Goal: Information Seeking & Learning: Learn about a topic

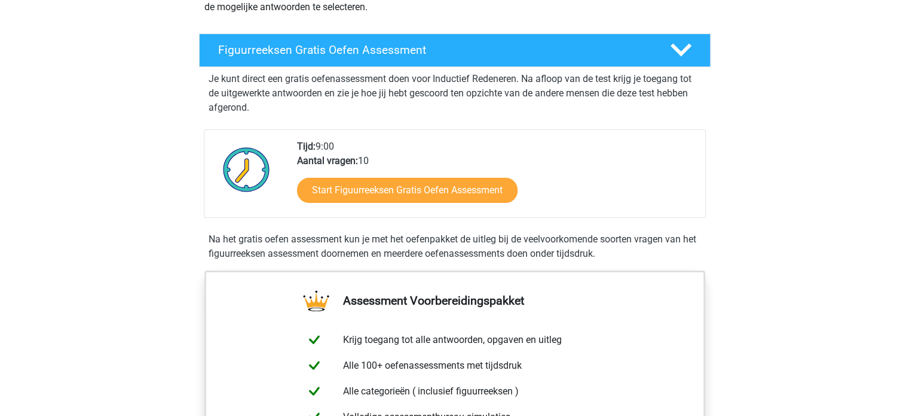
scroll to position [179, 0]
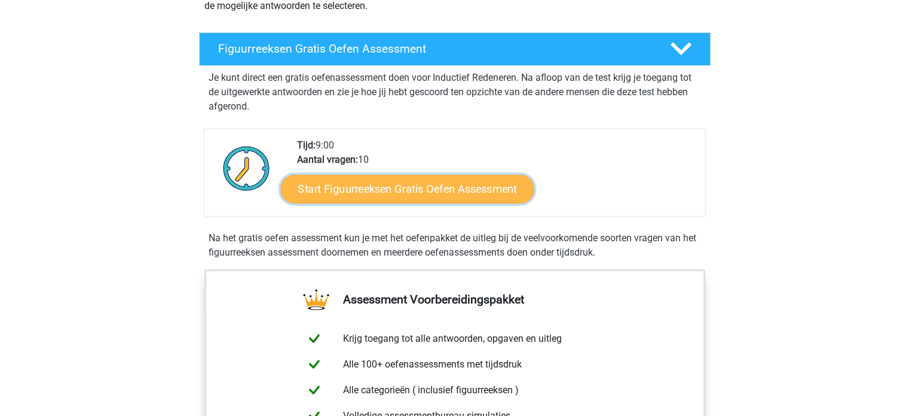
click at [368, 191] on link "Start Figuurreeksen Gratis Oefen Assessment" at bounding box center [406, 188] width 253 height 29
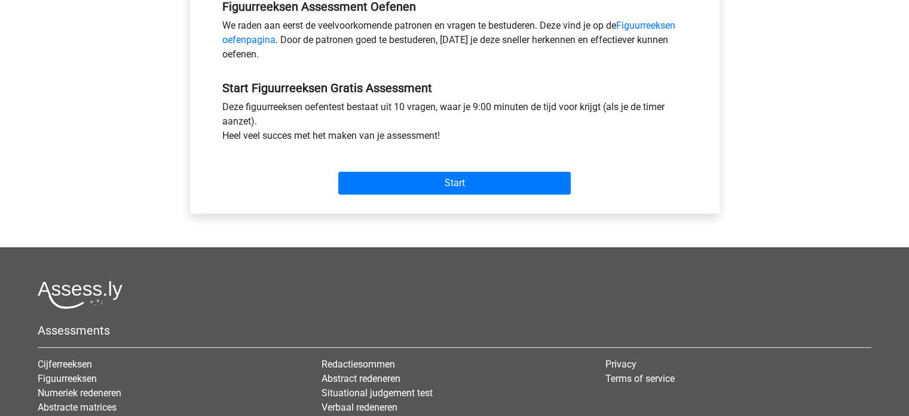
scroll to position [349, 0]
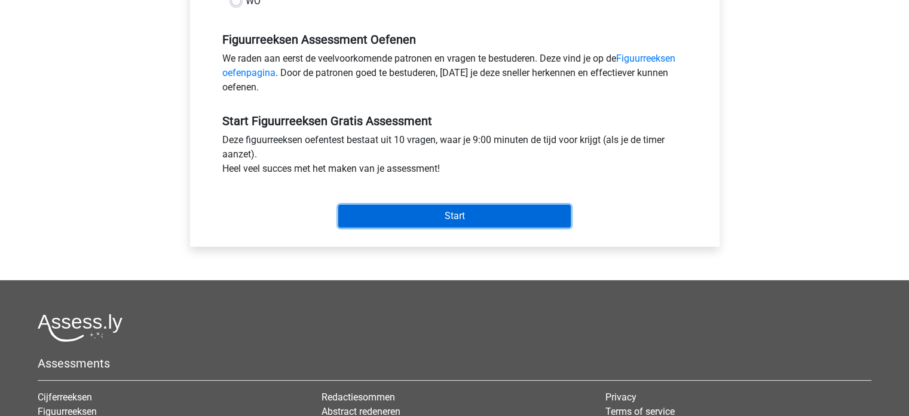
click at [433, 221] on input "Start" at bounding box center [454, 215] width 233 height 23
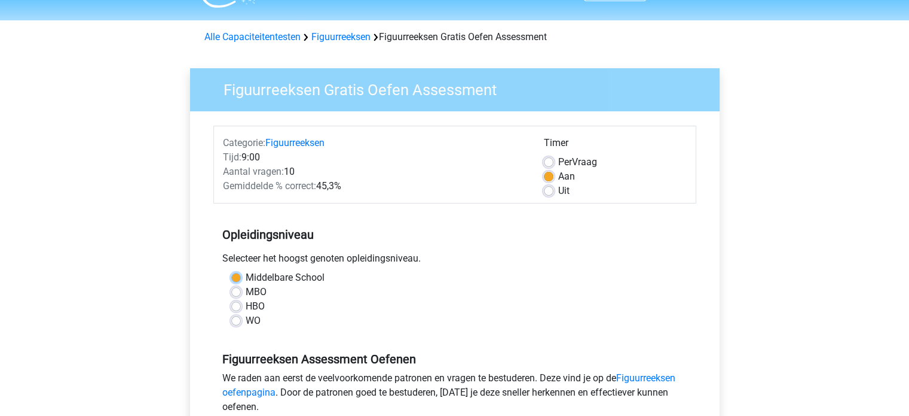
scroll to position [1, 0]
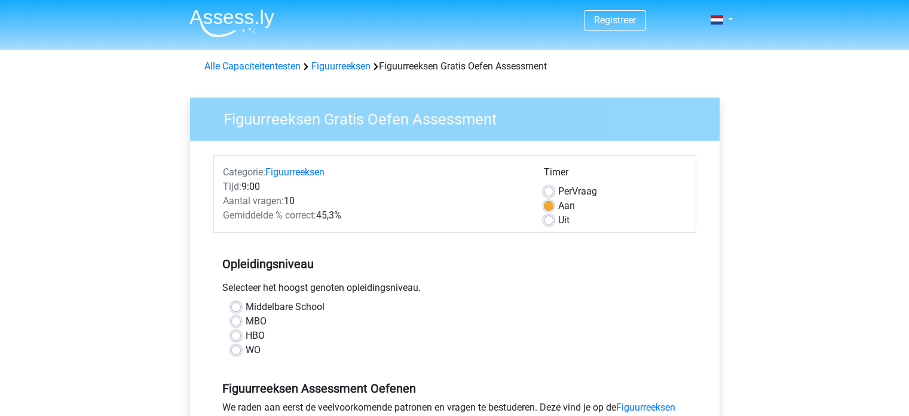
click at [246, 351] on label "WO" at bounding box center [253, 350] width 15 height 14
click at [237, 351] on input "WO" at bounding box center [236, 349] width 10 height 12
radio input "true"
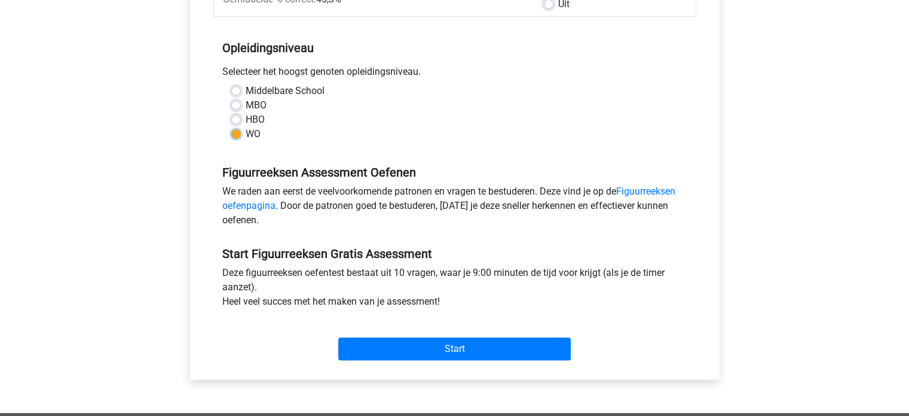
scroll to position [300, 0]
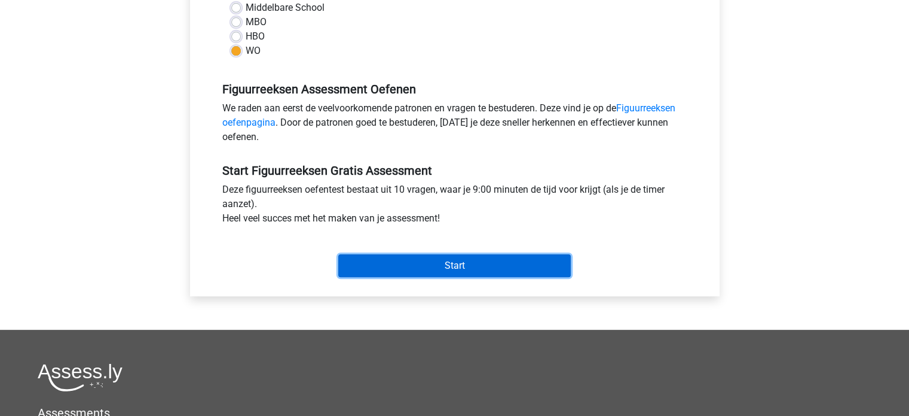
click at [469, 258] on input "Start" at bounding box center [454, 265] width 233 height 23
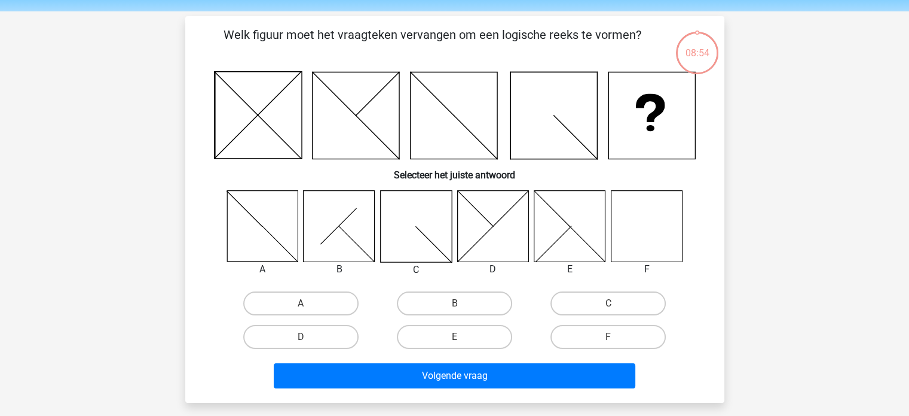
scroll to position [60, 0]
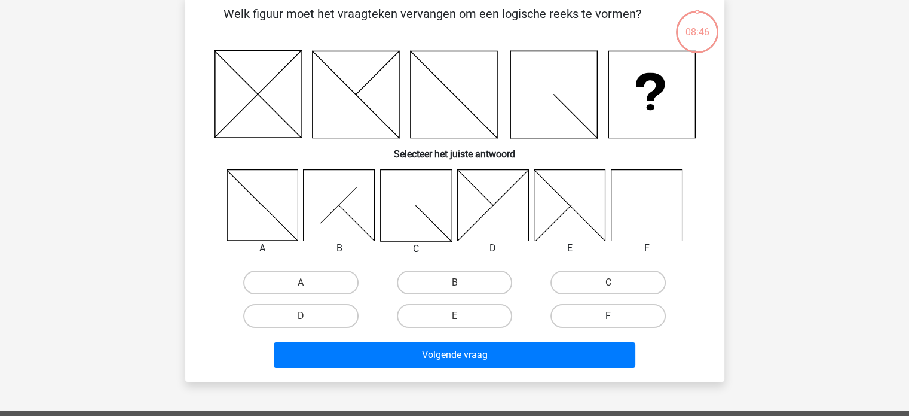
click at [604, 315] on label "F" at bounding box center [608, 316] width 115 height 24
click at [609, 316] on input "F" at bounding box center [613, 320] width 8 height 8
radio input "true"
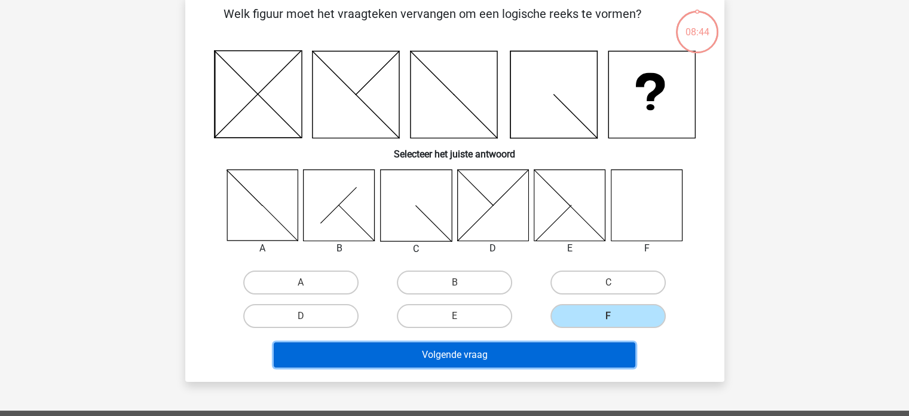
click at [421, 363] on button "Volgende vraag" at bounding box center [455, 354] width 362 height 25
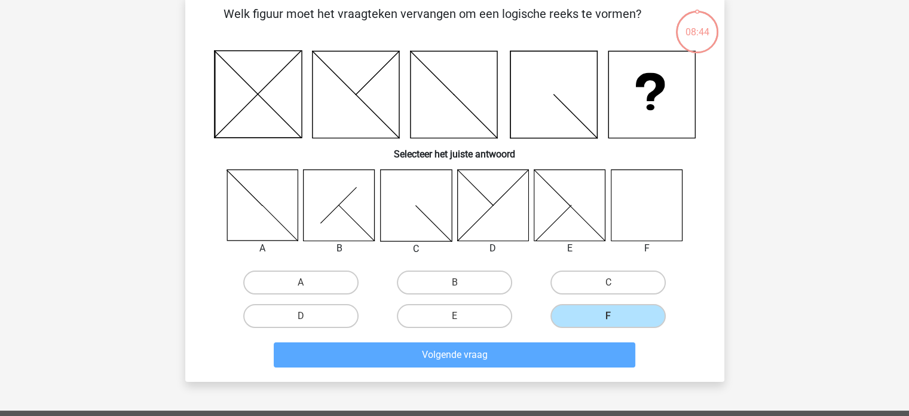
scroll to position [55, 0]
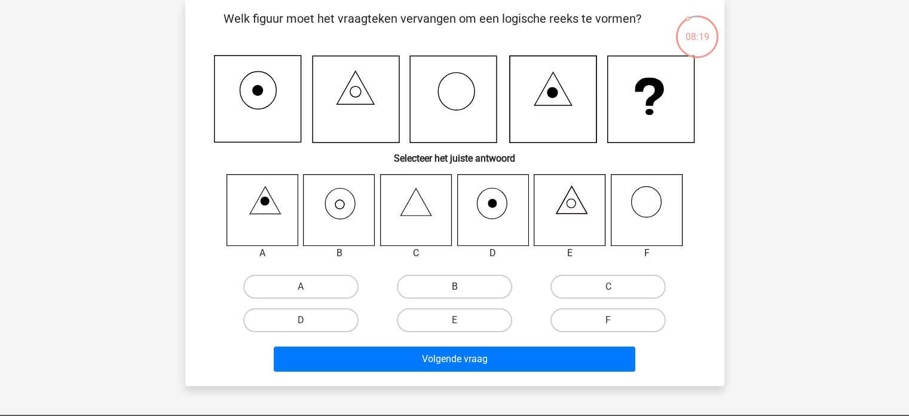
click at [454, 282] on label "B" at bounding box center [454, 286] width 115 height 24
click at [454, 286] on input "B" at bounding box center [458, 290] width 8 height 8
radio input "true"
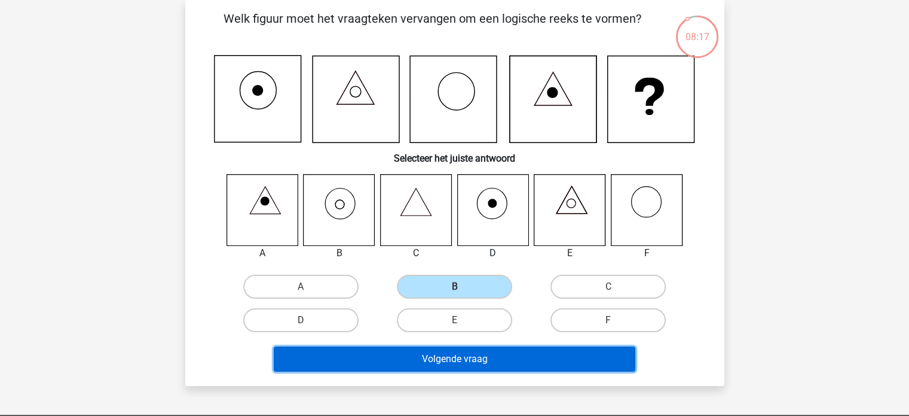
click at [491, 363] on button "Volgende vraag" at bounding box center [455, 358] width 362 height 25
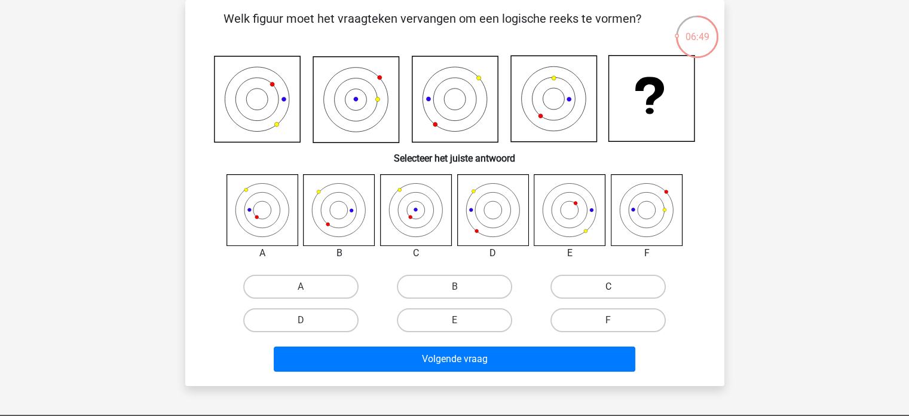
click at [598, 277] on label "C" at bounding box center [608, 286] width 115 height 24
click at [609, 286] on input "C" at bounding box center [613, 290] width 8 height 8
radio input "true"
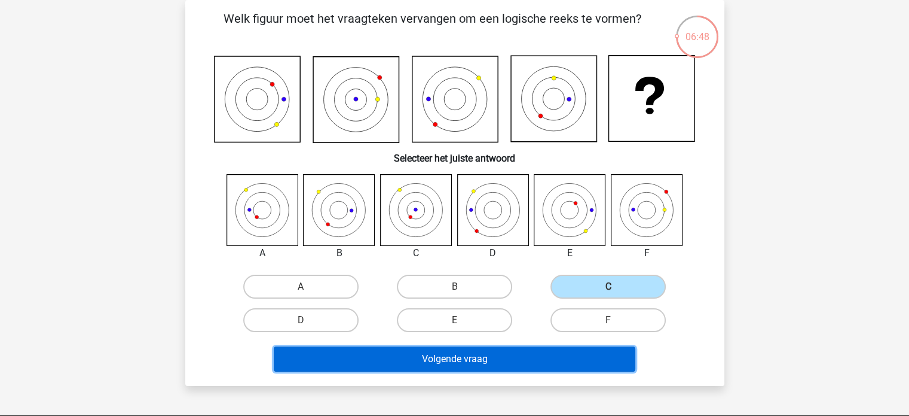
click at [486, 351] on button "Volgende vraag" at bounding box center [455, 358] width 362 height 25
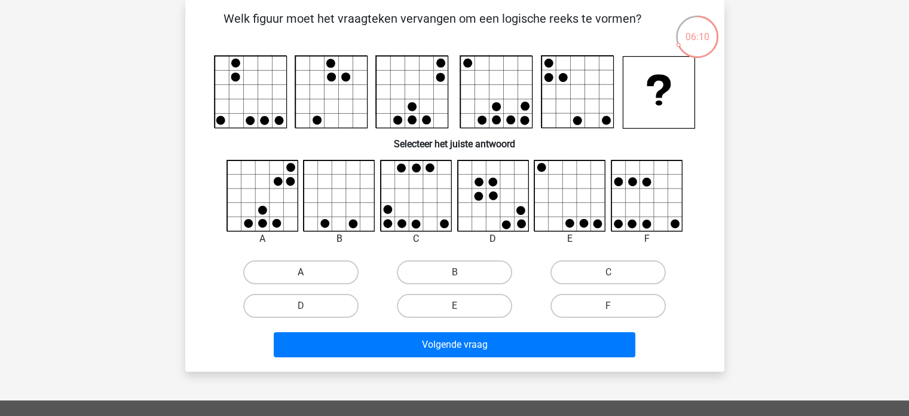
click at [330, 280] on label "A" at bounding box center [300, 272] width 115 height 24
click at [308, 280] on input "A" at bounding box center [305, 276] width 8 height 8
radio input "true"
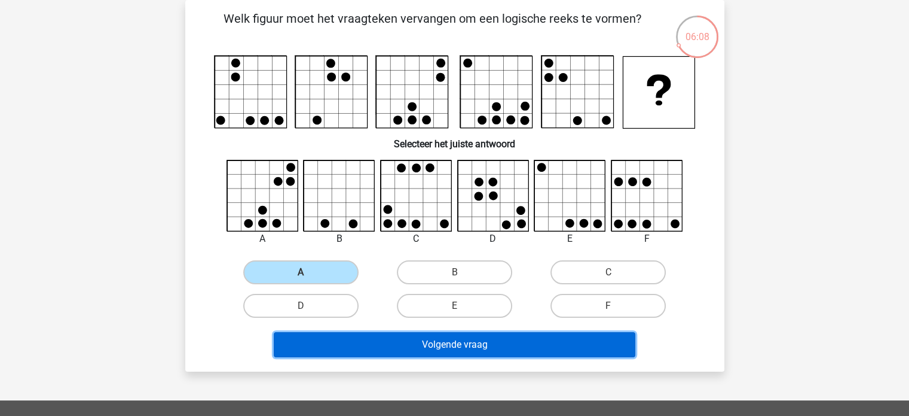
click at [500, 341] on button "Volgende vraag" at bounding box center [455, 344] width 362 height 25
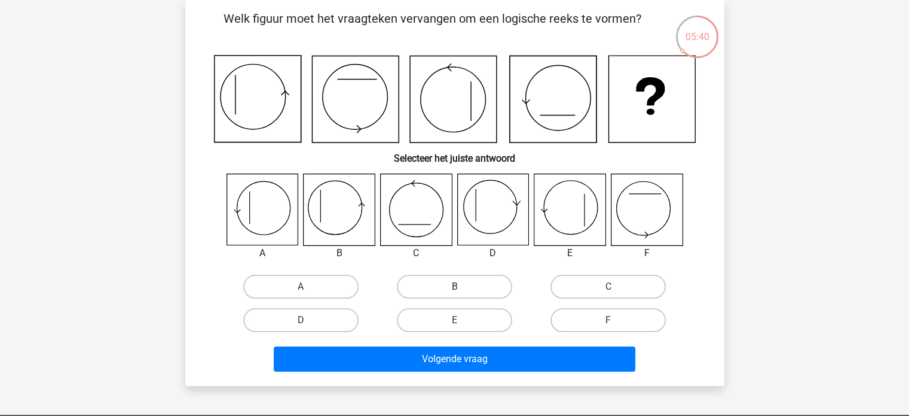
click at [464, 285] on label "B" at bounding box center [454, 286] width 115 height 24
click at [462, 286] on input "B" at bounding box center [458, 290] width 8 height 8
radio input "true"
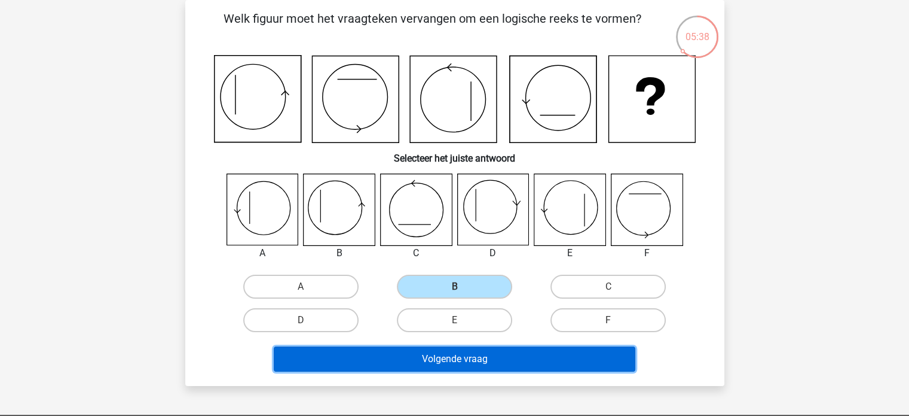
click at [459, 353] on button "Volgende vraag" at bounding box center [455, 358] width 362 height 25
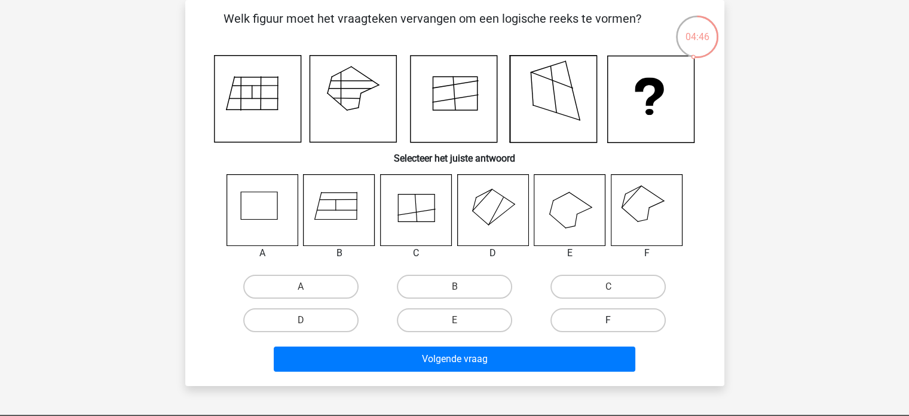
click at [606, 314] on label "F" at bounding box center [608, 320] width 115 height 24
click at [609, 320] on input "F" at bounding box center [613, 324] width 8 height 8
radio input "true"
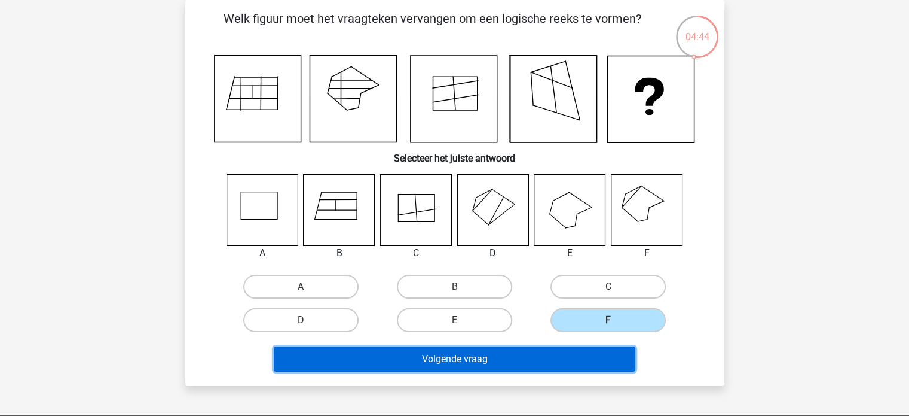
click at [582, 356] on button "Volgende vraag" at bounding box center [455, 358] width 362 height 25
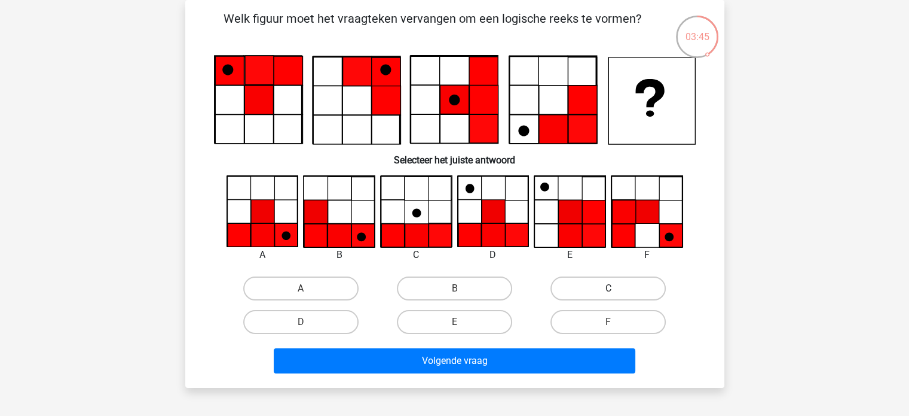
click at [606, 286] on label "C" at bounding box center [608, 288] width 115 height 24
click at [609, 288] on input "C" at bounding box center [613, 292] width 8 height 8
radio input "true"
click at [332, 316] on label "D" at bounding box center [300, 322] width 115 height 24
click at [308, 322] on input "D" at bounding box center [305, 326] width 8 height 8
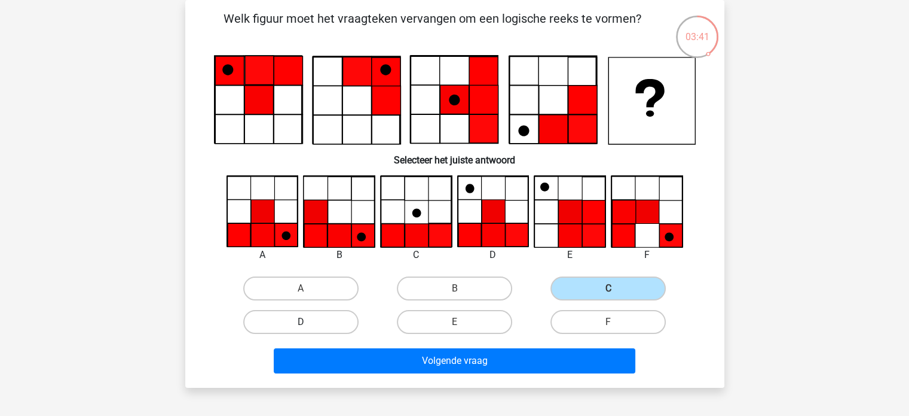
radio input "true"
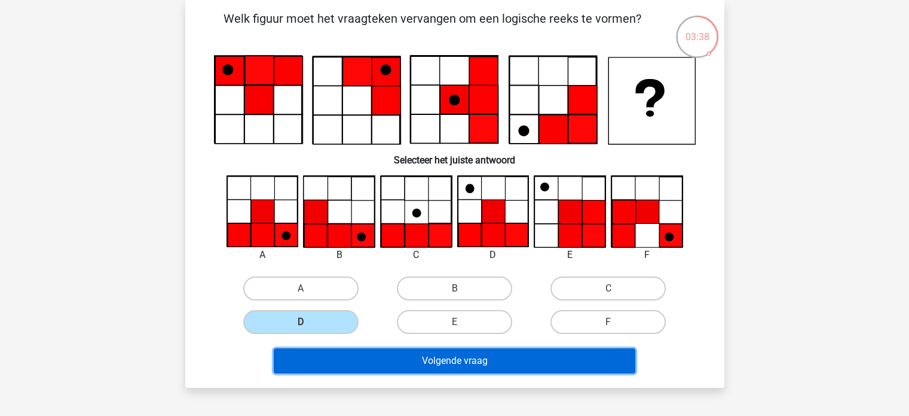
click at [450, 365] on button "Volgende vraag" at bounding box center [455, 360] width 362 height 25
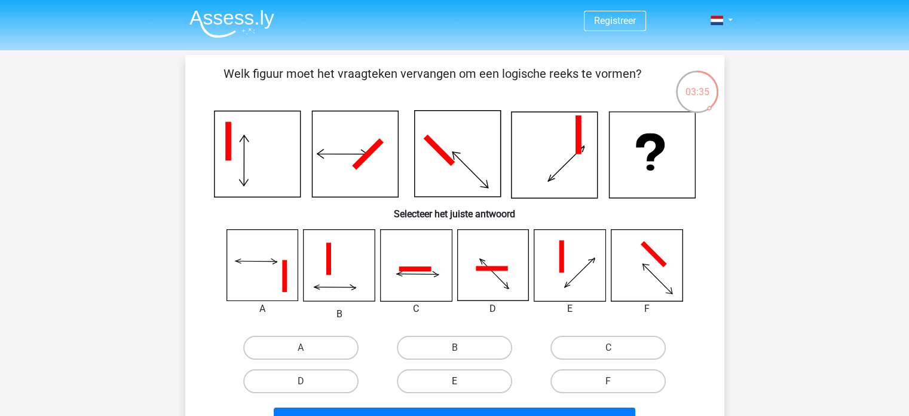
scroll to position [60, 0]
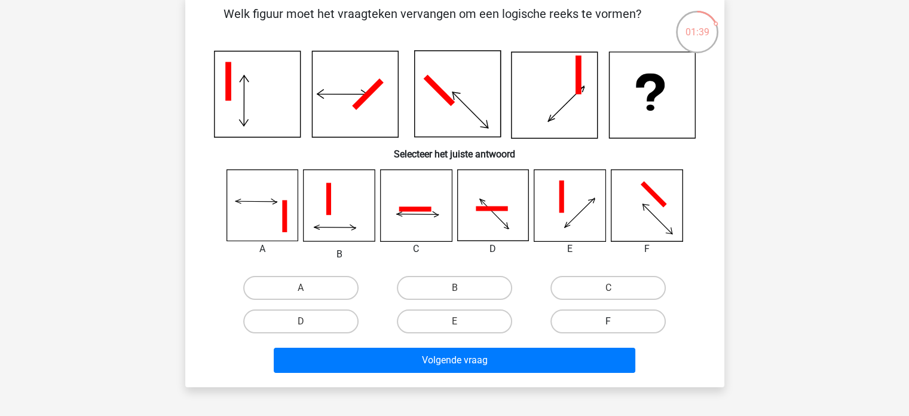
click at [600, 315] on label "F" at bounding box center [608, 321] width 115 height 24
click at [609, 321] on input "F" at bounding box center [613, 325] width 8 height 8
radio input "true"
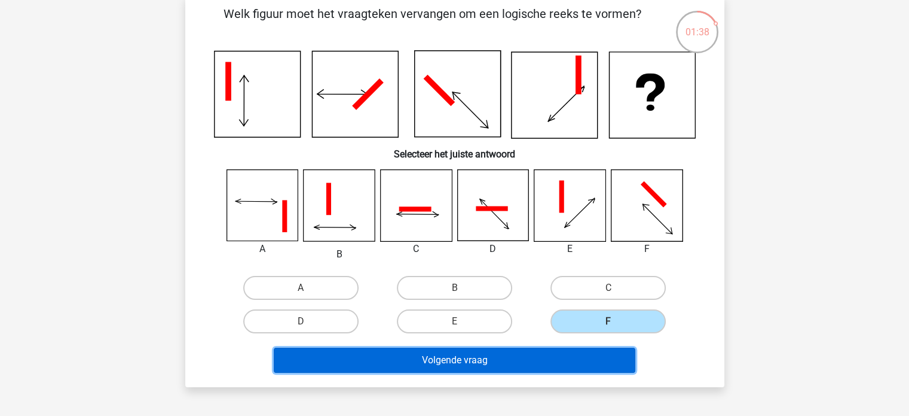
click at [533, 369] on button "Volgende vraag" at bounding box center [455, 359] width 362 height 25
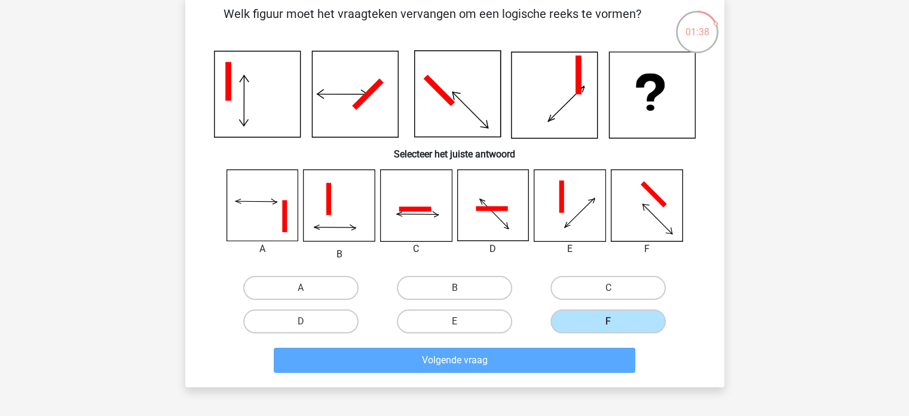
scroll to position [55, 0]
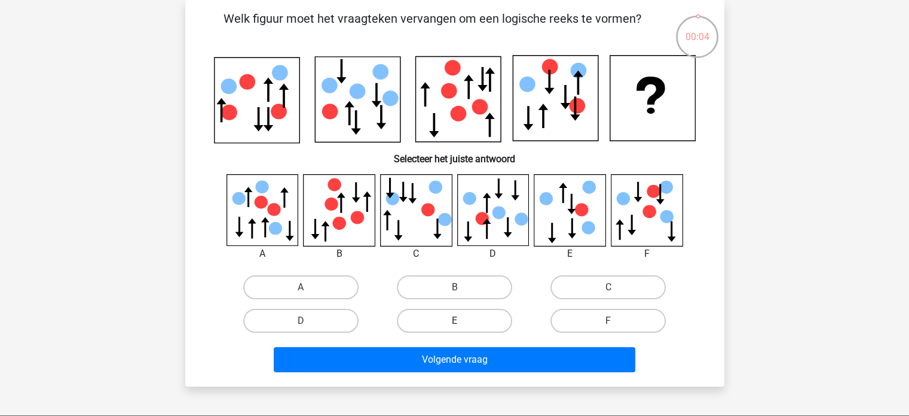
click at [465, 316] on label "E" at bounding box center [454, 320] width 115 height 24
click at [462, 320] on input "E" at bounding box center [458, 324] width 8 height 8
radio input "true"
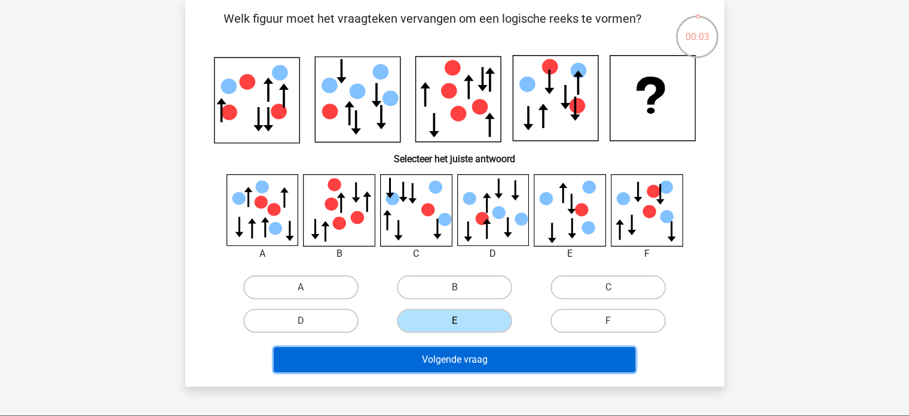
click at [476, 355] on button "Volgende vraag" at bounding box center [455, 359] width 362 height 25
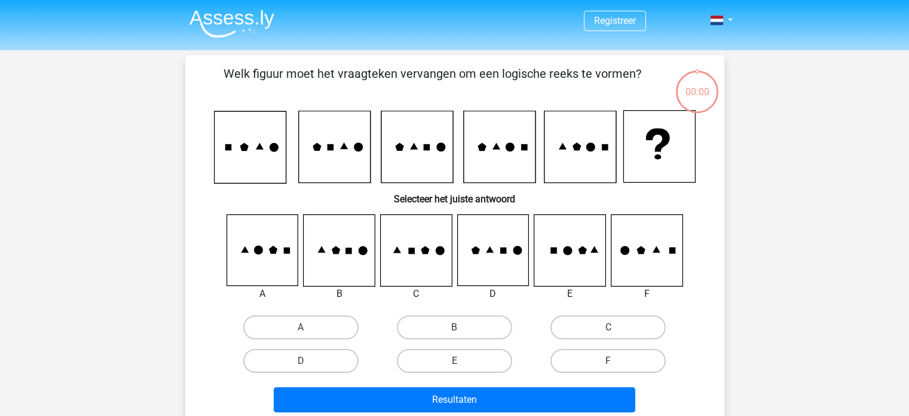
scroll to position [55, 0]
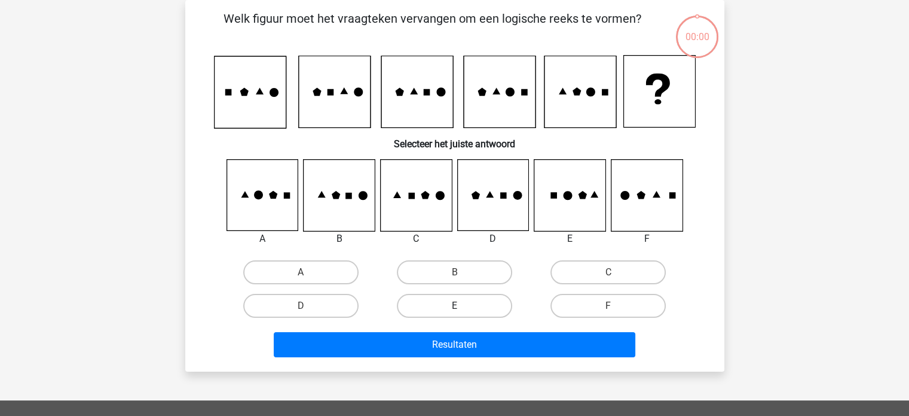
click at [464, 306] on label "E" at bounding box center [454, 306] width 115 height 24
click at [462, 306] on input "E" at bounding box center [458, 310] width 8 height 8
radio input "true"
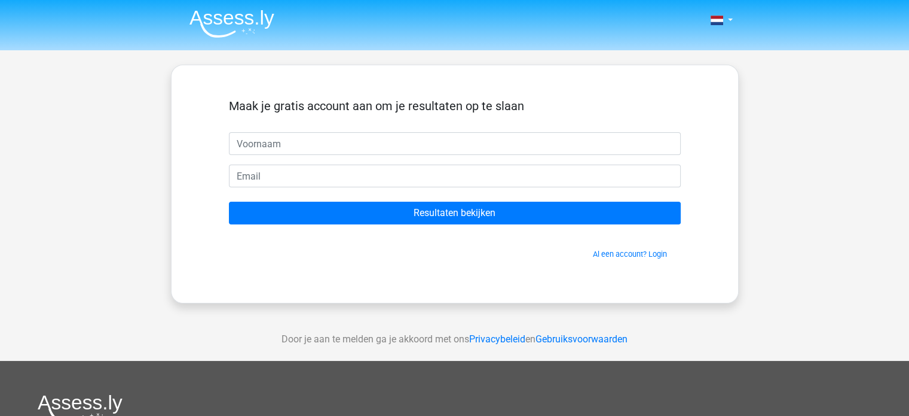
click at [478, 335] on link "Privacybeleid" at bounding box center [497, 338] width 56 height 11
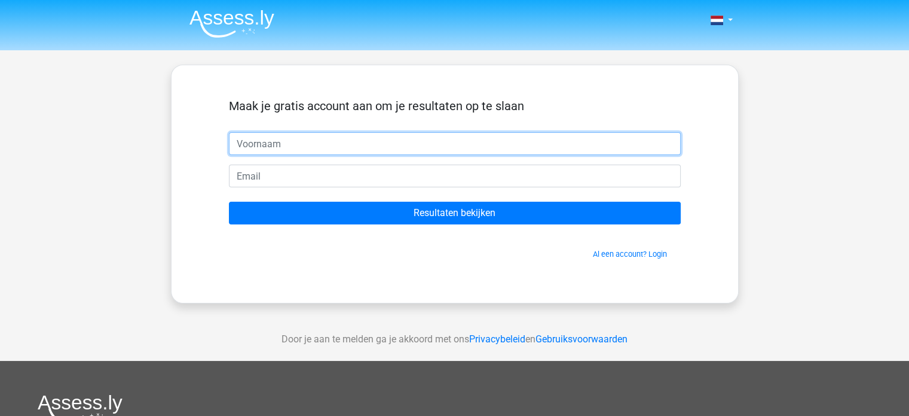
click at [338, 144] on input "text" at bounding box center [455, 143] width 452 height 23
type input "Friso"
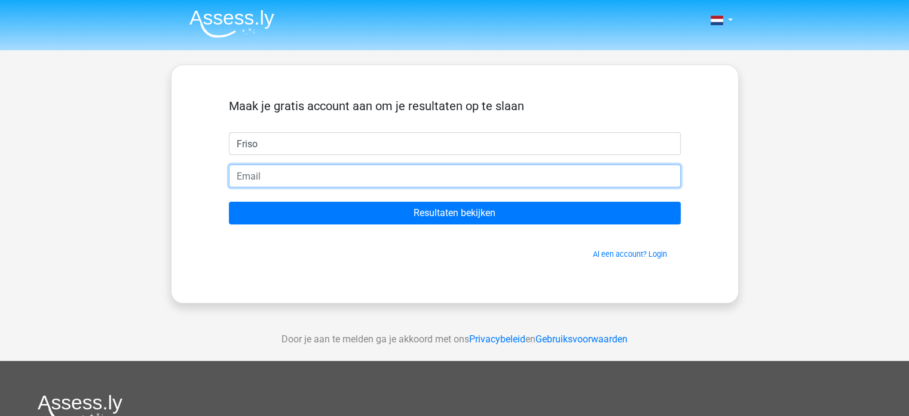
click at [319, 176] on input "email" at bounding box center [455, 175] width 452 height 23
type input "friso038@gmail.com"
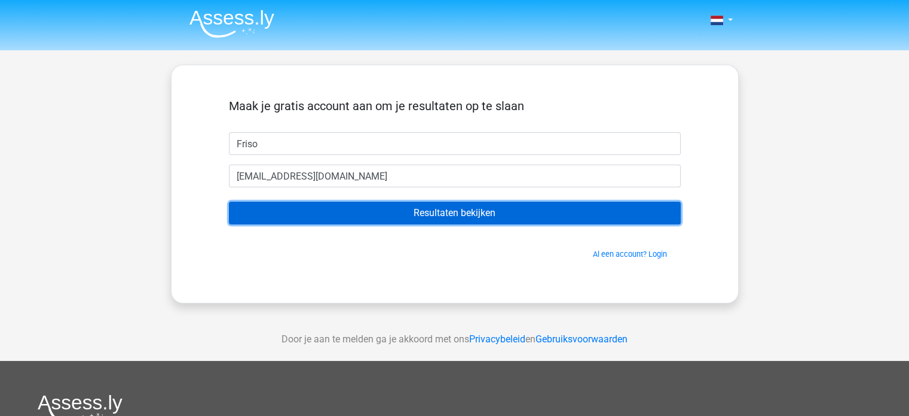
click at [423, 215] on input "Resultaten bekijken" at bounding box center [455, 212] width 452 height 23
click at [497, 213] on input "Resultaten bekijken" at bounding box center [455, 212] width 452 height 23
click at [395, 207] on input "Resultaten bekijken" at bounding box center [455, 212] width 452 height 23
click at [474, 208] on input "Resultaten bekijken" at bounding box center [455, 212] width 452 height 23
click at [412, 215] on input "Resultaten bekijken" at bounding box center [455, 212] width 452 height 23
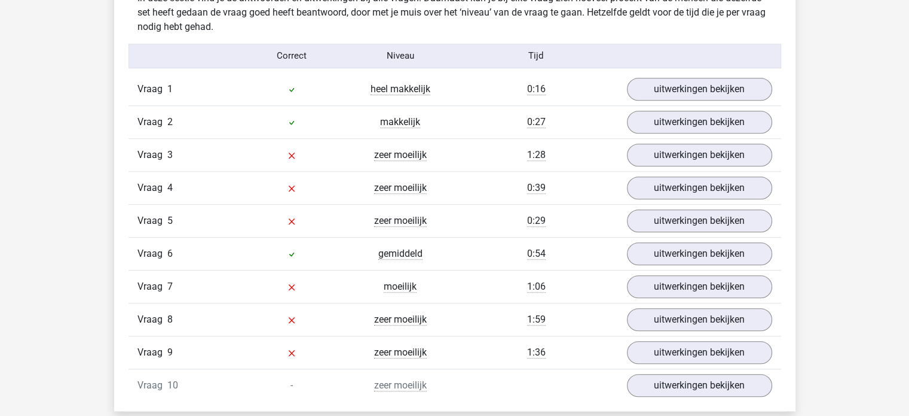
scroll to position [897, 0]
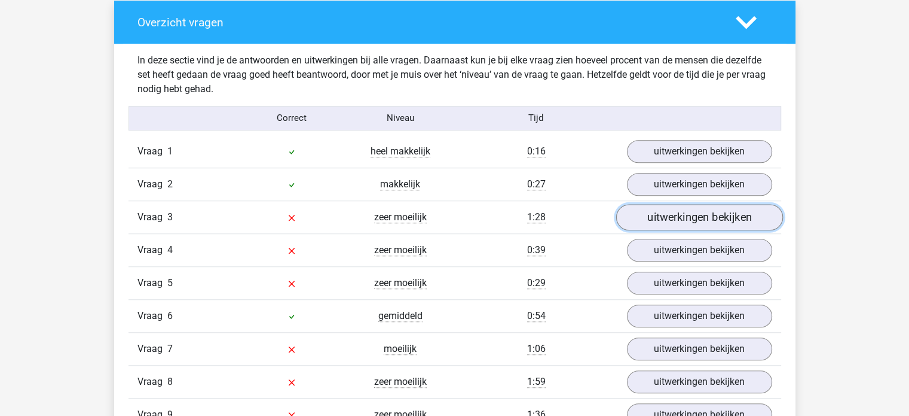
click at [682, 210] on link "uitwerkingen bekijken" at bounding box center [699, 217] width 167 height 26
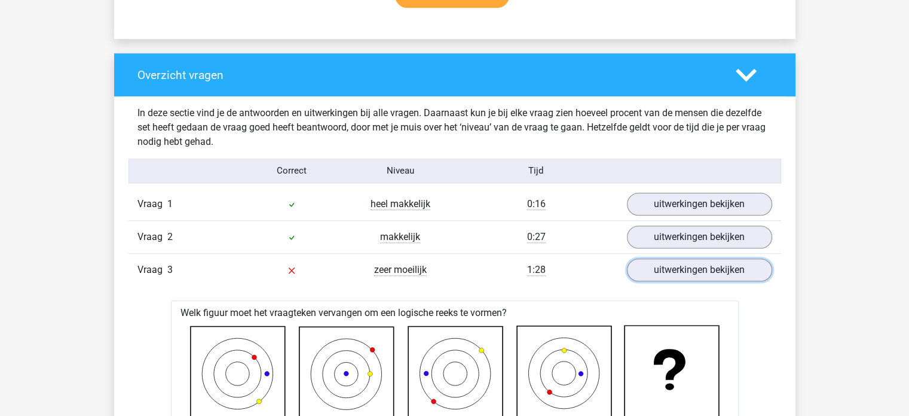
scroll to position [717, 0]
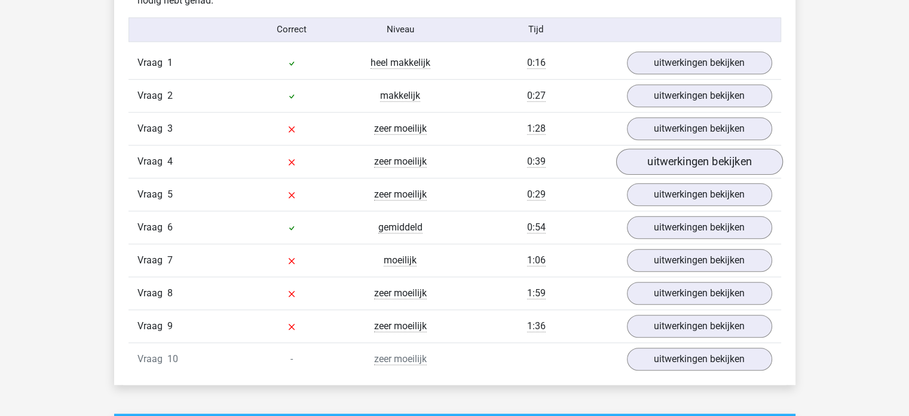
scroll to position [957, 0]
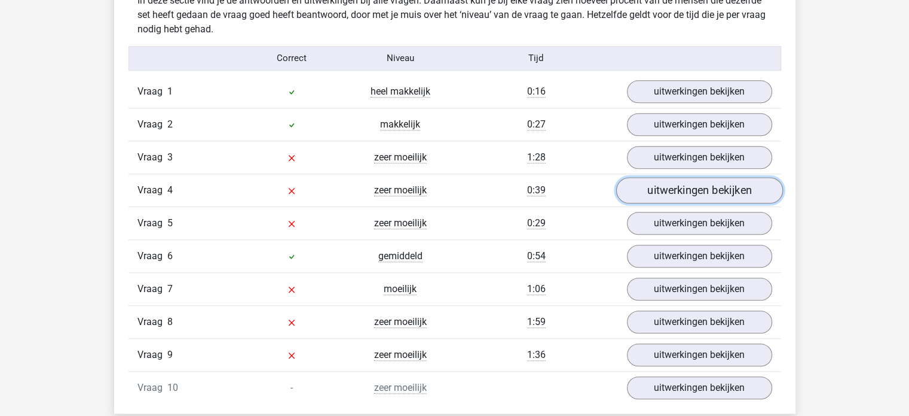
click at [658, 187] on link "uitwerkingen bekijken" at bounding box center [699, 190] width 167 height 26
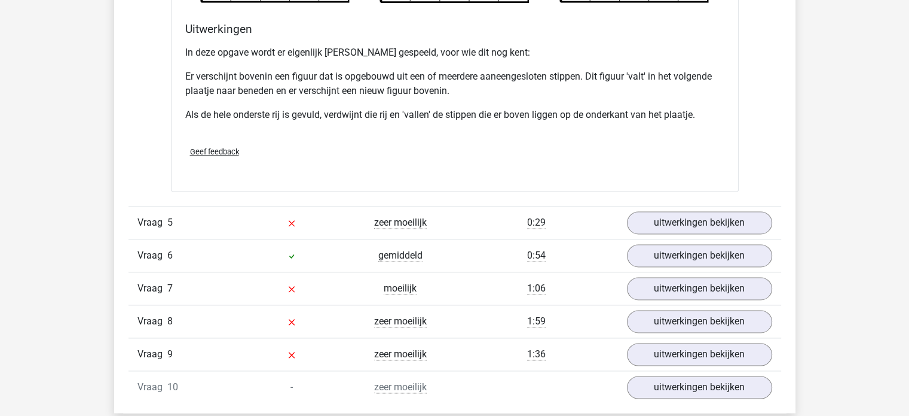
scroll to position [1734, 0]
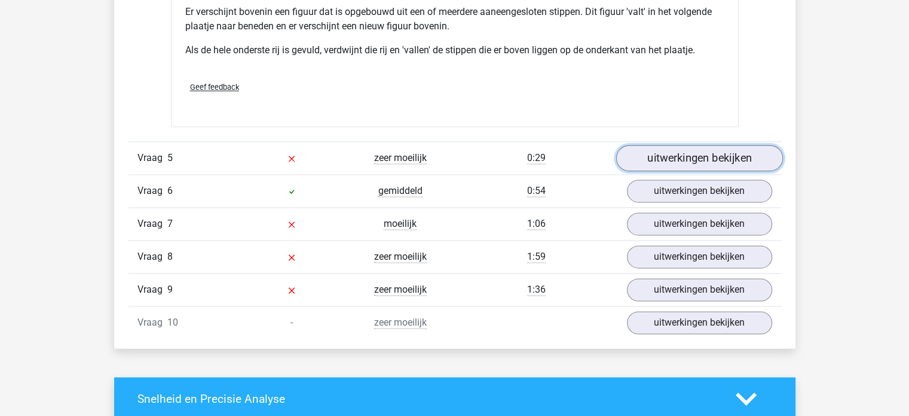
click at [701, 149] on link "uitwerkingen bekijken" at bounding box center [699, 158] width 167 height 26
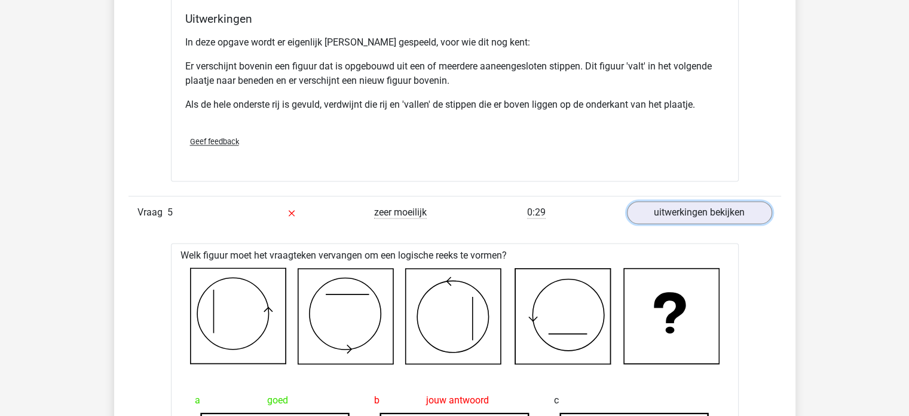
scroll to position [1674, 0]
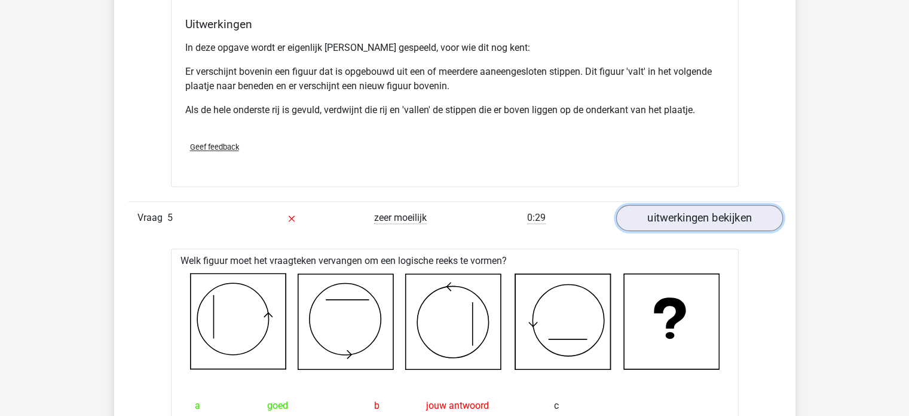
click at [731, 212] on link "uitwerkingen bekijken" at bounding box center [699, 218] width 167 height 26
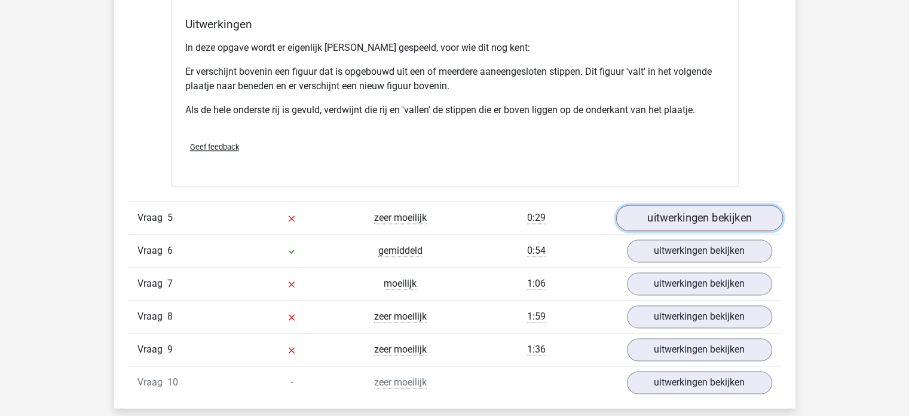
click at [680, 214] on link "uitwerkingen bekijken" at bounding box center [699, 218] width 167 height 26
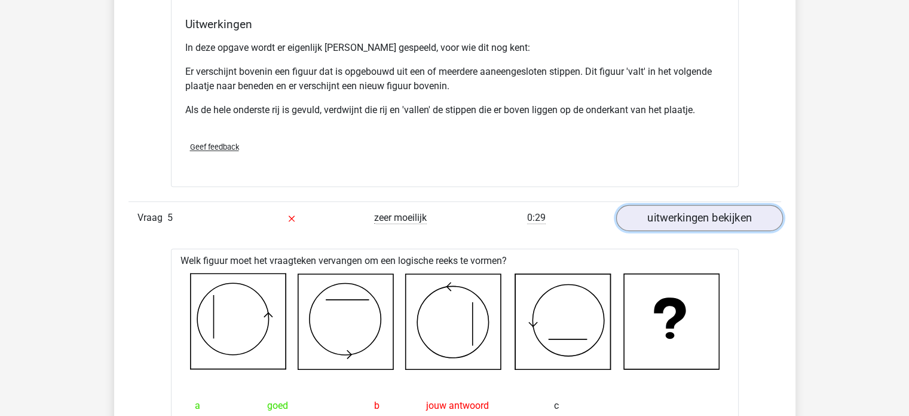
click at [672, 220] on link "uitwerkingen bekijken" at bounding box center [699, 218] width 167 height 26
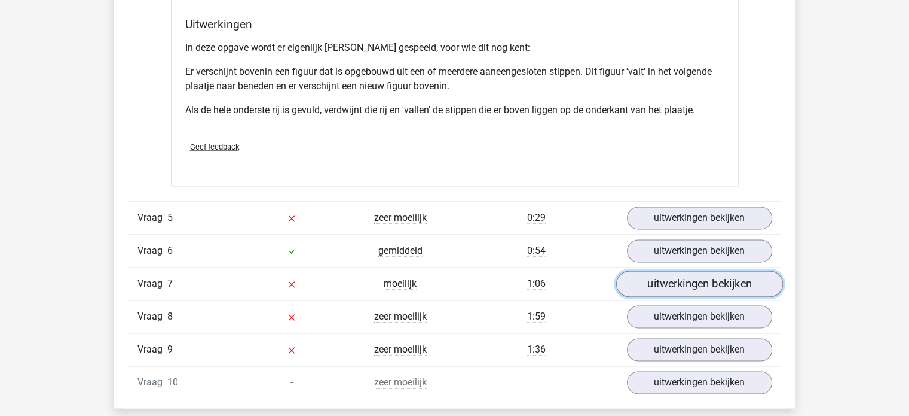
click at [679, 274] on link "uitwerkingen bekijken" at bounding box center [699, 284] width 167 height 26
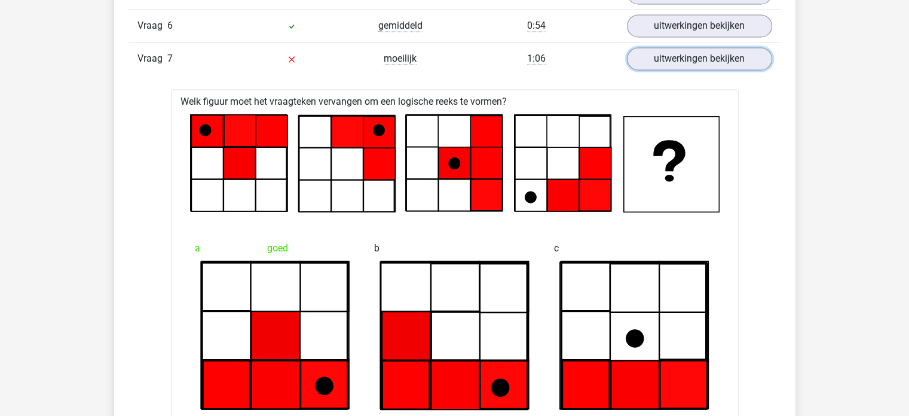
scroll to position [1853, 0]
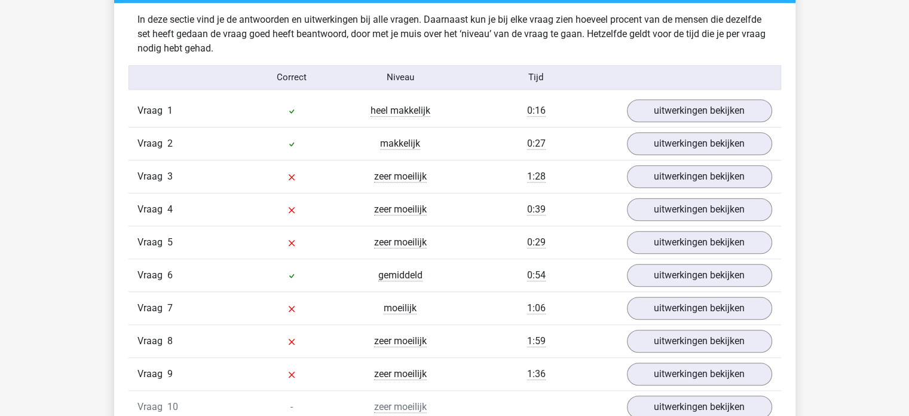
scroll to position [957, 0]
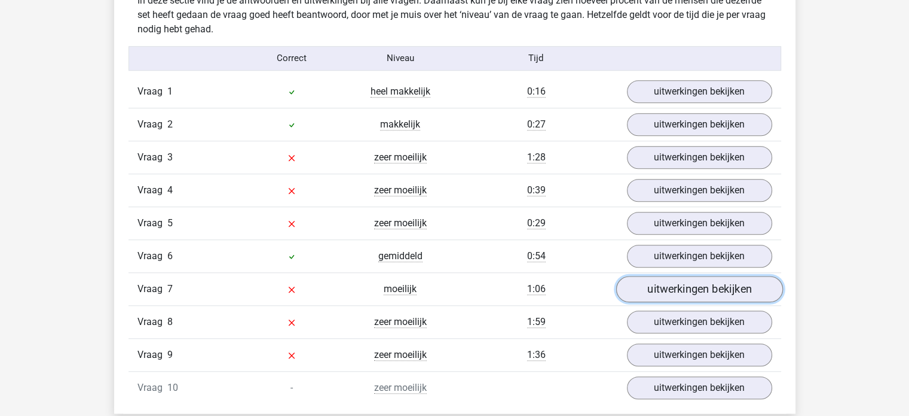
click at [702, 284] on link "uitwerkingen bekijken" at bounding box center [699, 289] width 167 height 26
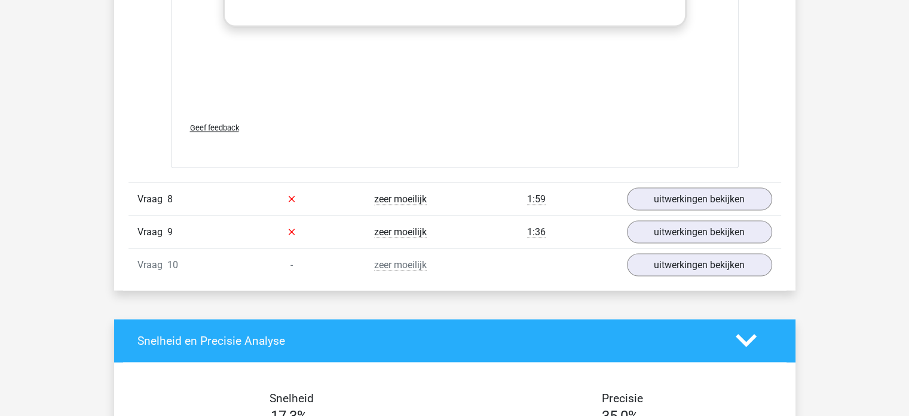
scroll to position [2092, 0]
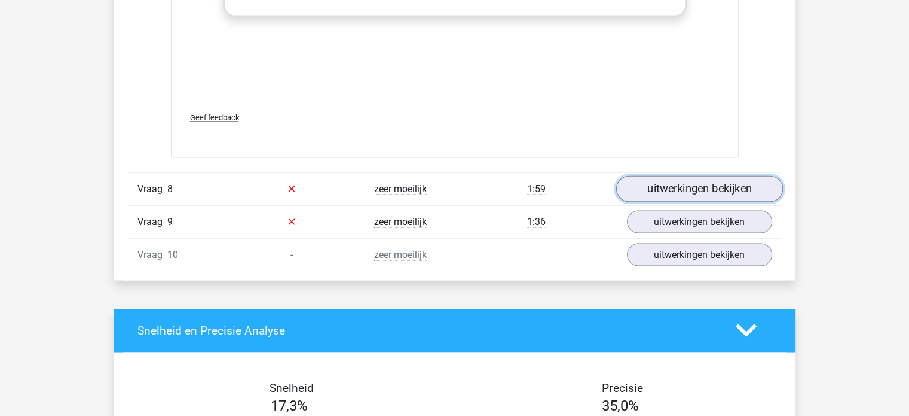
click at [691, 182] on link "uitwerkingen bekijken" at bounding box center [699, 188] width 167 height 26
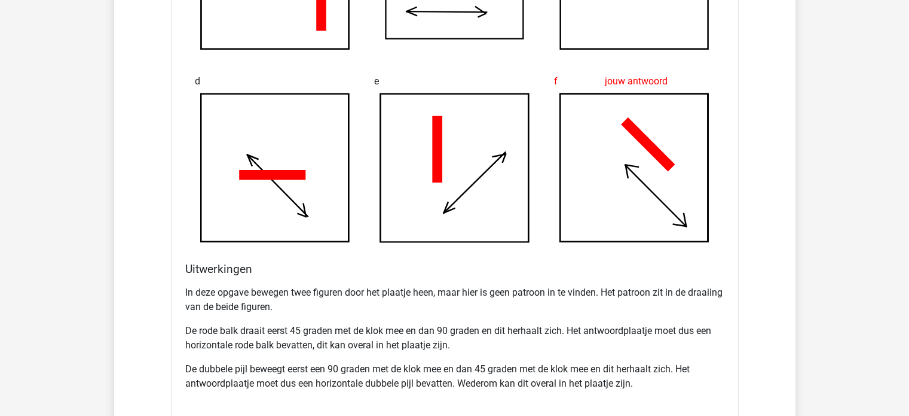
scroll to position [2810, 0]
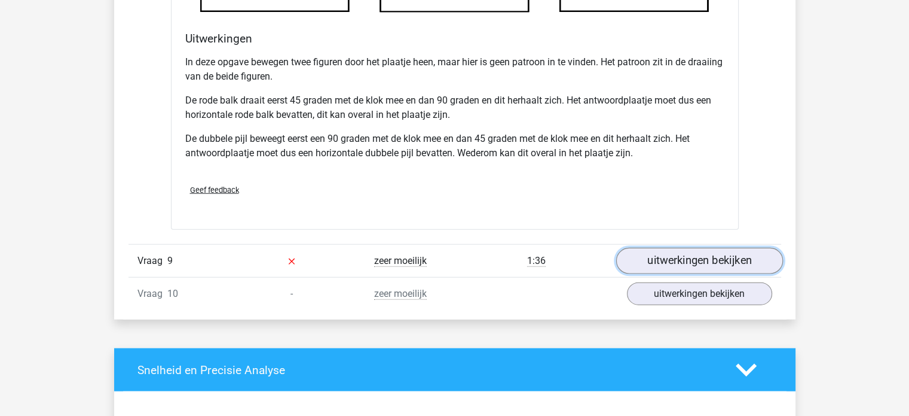
click at [732, 258] on link "uitwerkingen bekijken" at bounding box center [699, 261] width 167 height 26
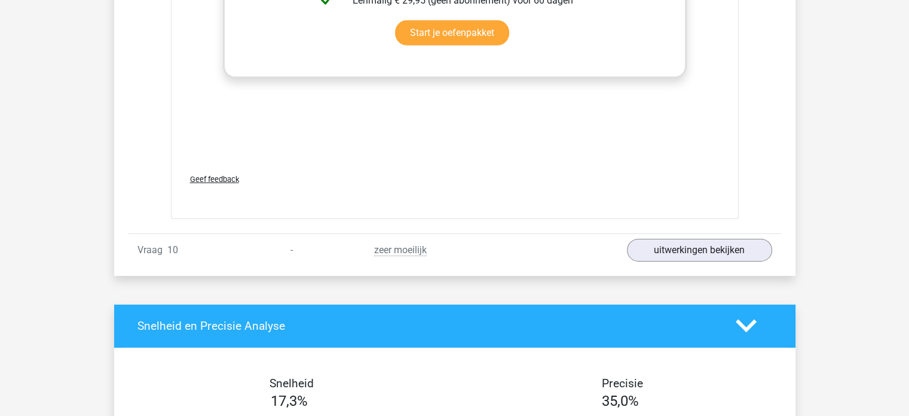
scroll to position [3826, 0]
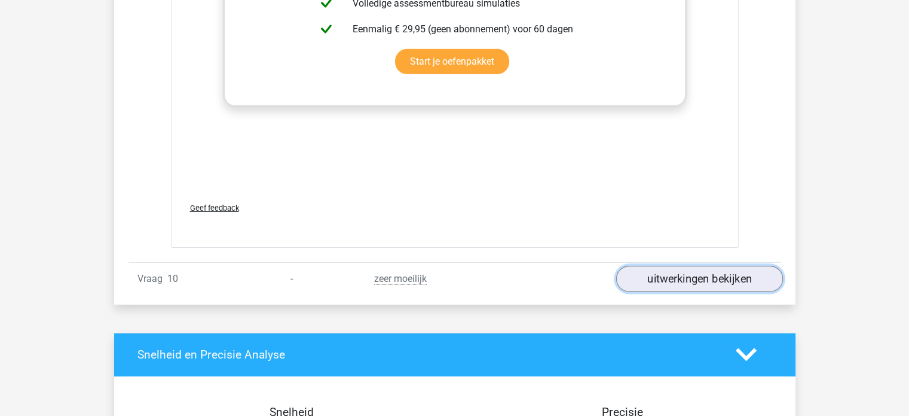
click at [712, 267] on link "uitwerkingen bekijken" at bounding box center [699, 278] width 167 height 26
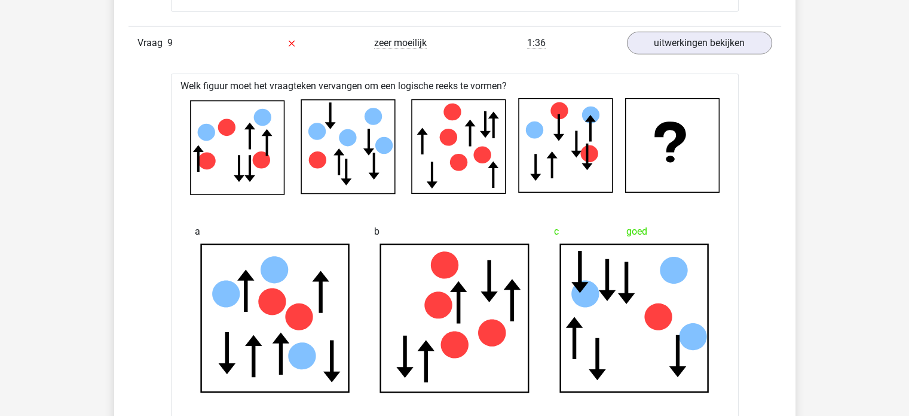
scroll to position [2929, 0]
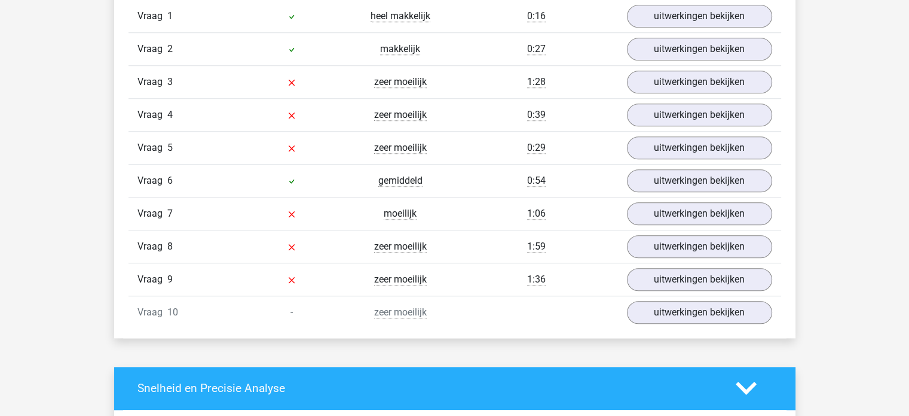
scroll to position [1196, 0]
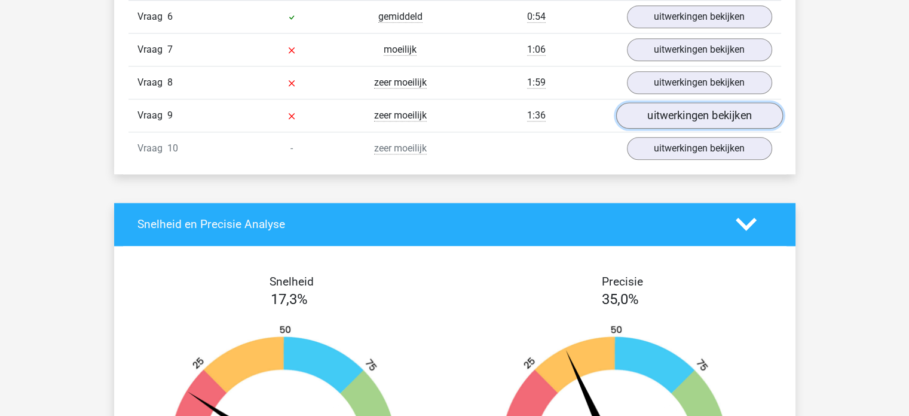
click at [701, 111] on link "uitwerkingen bekijken" at bounding box center [699, 115] width 167 height 26
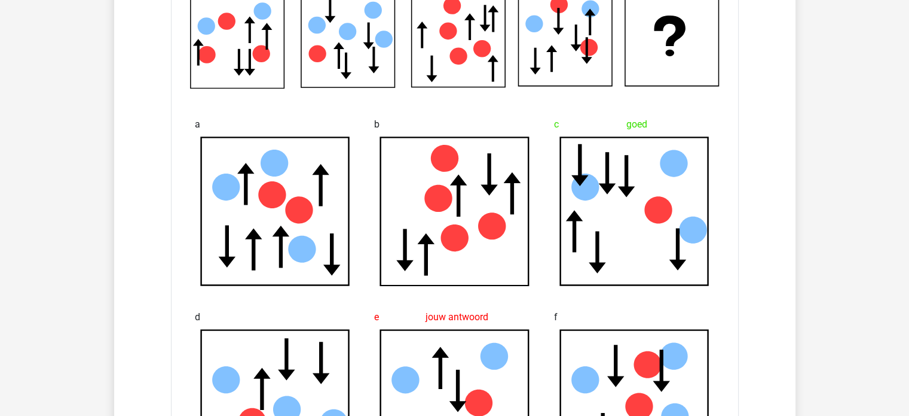
scroll to position [1315, 0]
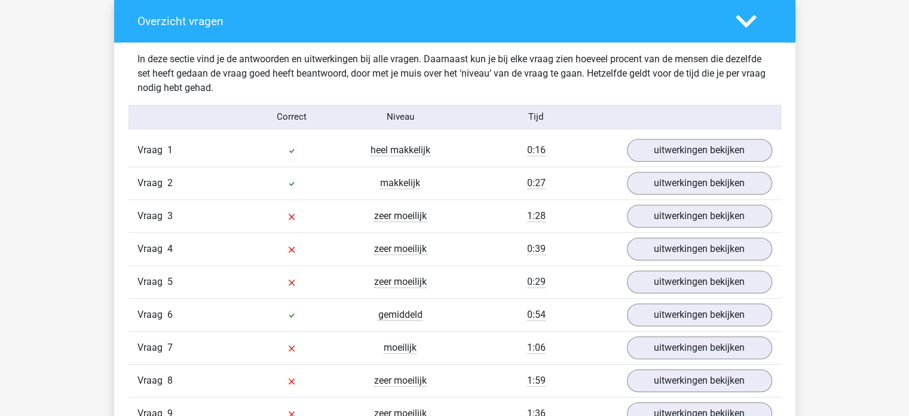
scroll to position [1016, 0]
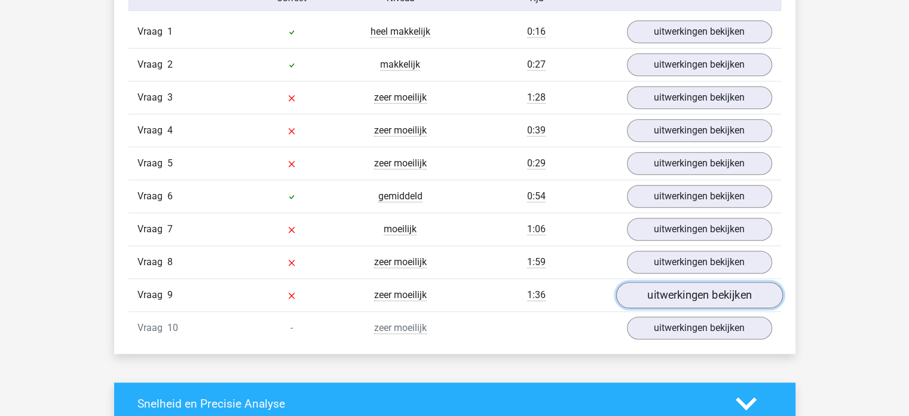
click at [682, 298] on link "uitwerkingen bekijken" at bounding box center [699, 295] width 167 height 26
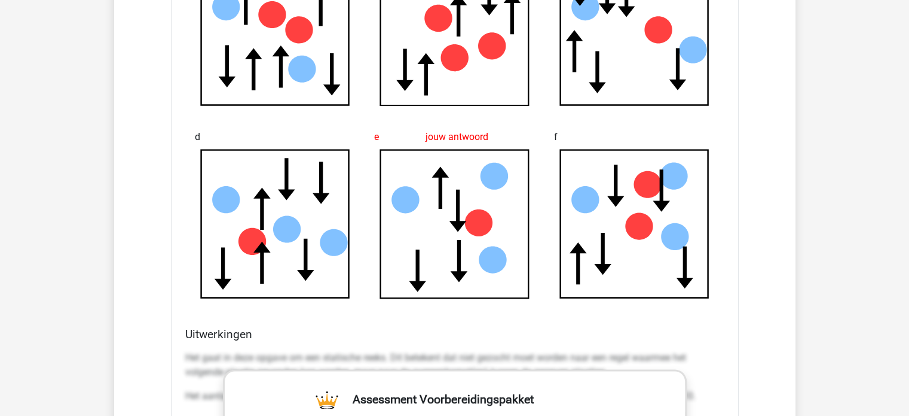
scroll to position [1136, 0]
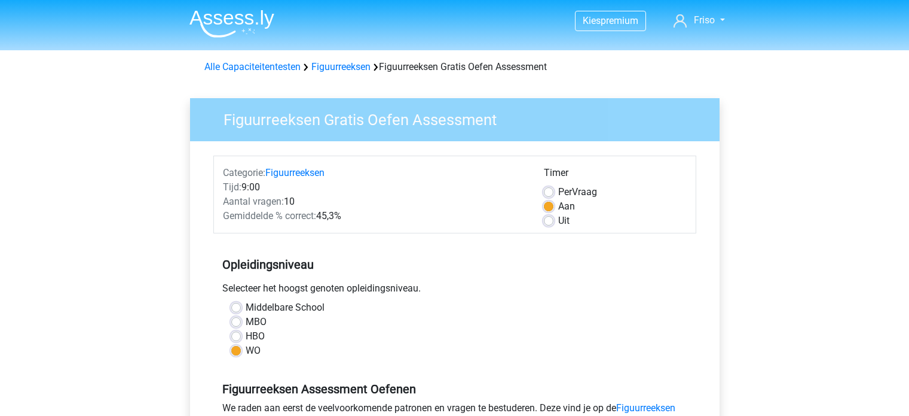
scroll to position [300, 0]
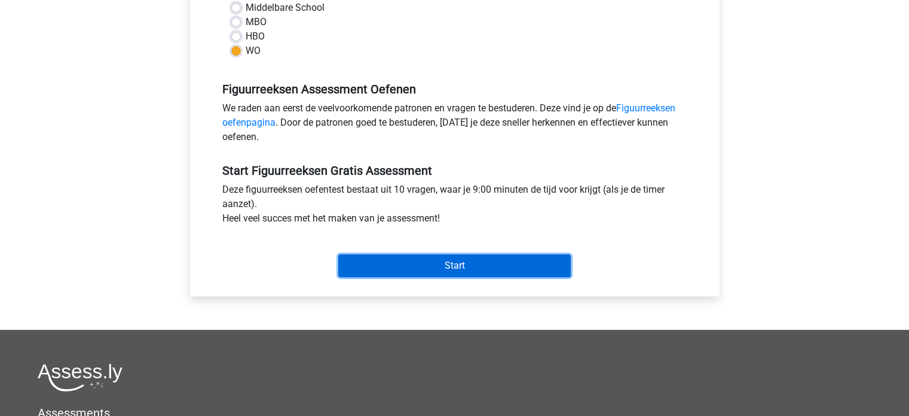
click at [442, 258] on input "Start" at bounding box center [454, 265] width 233 height 23
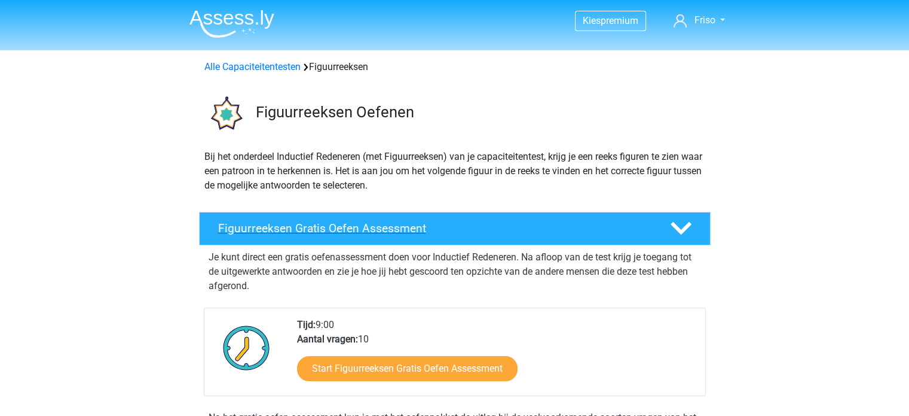
click at [669, 221] on div at bounding box center [679, 228] width 41 height 21
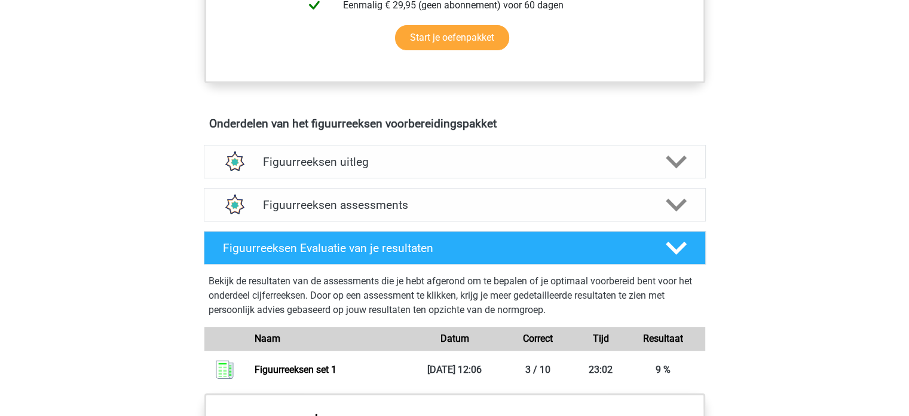
scroll to position [418, 0]
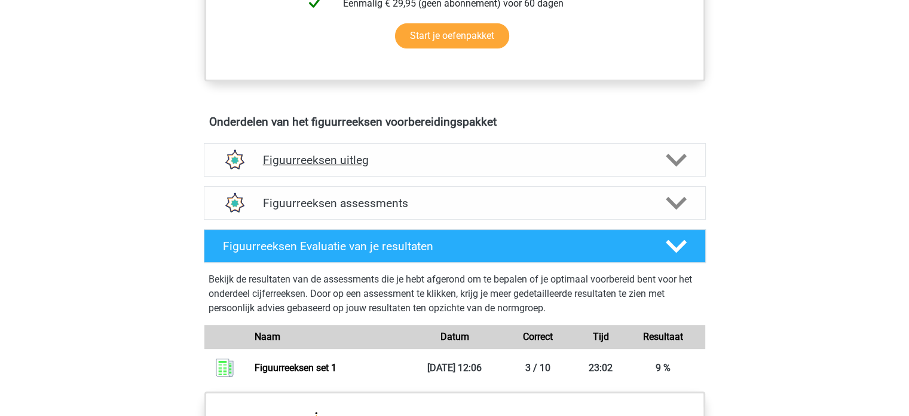
click at [670, 150] on icon at bounding box center [676, 159] width 21 height 21
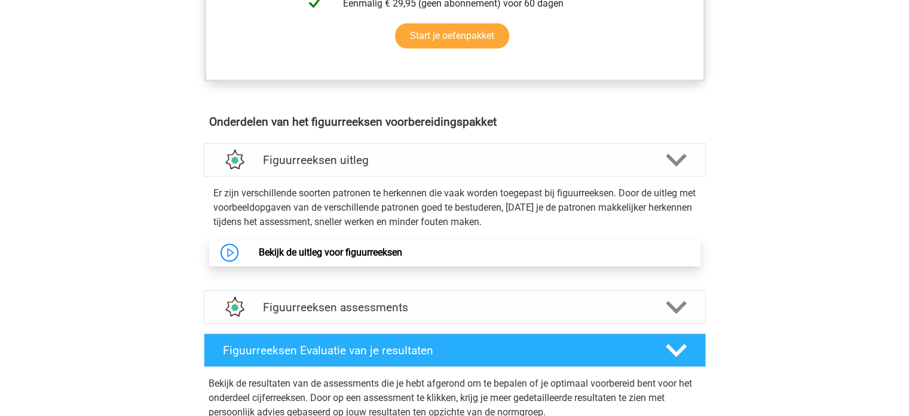
click at [349, 252] on link "Bekijk de uitleg voor figuurreeksen" at bounding box center [330, 251] width 143 height 11
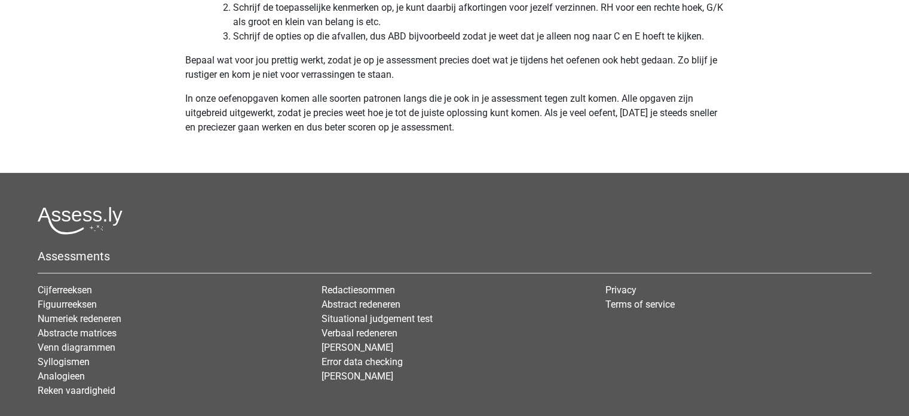
scroll to position [3766, 0]
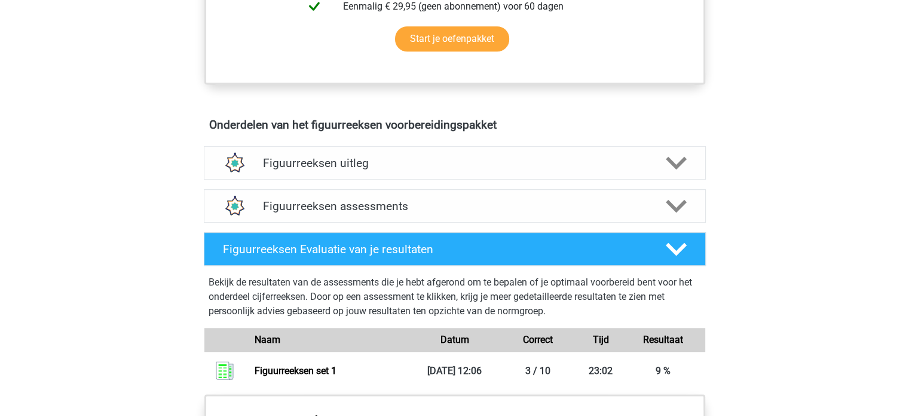
scroll to position [598, 0]
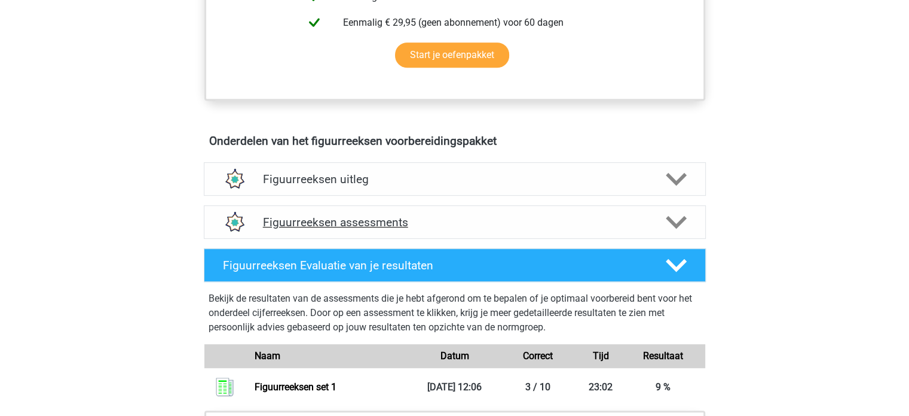
click at [673, 224] on polygon at bounding box center [676, 221] width 21 height 13
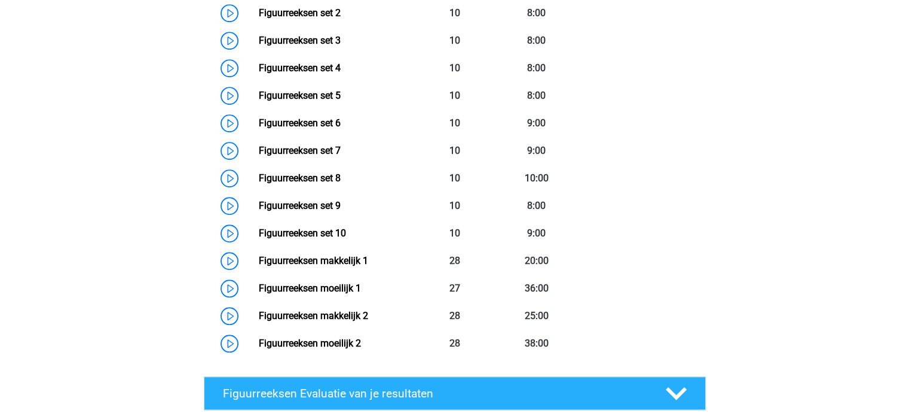
scroll to position [897, 0]
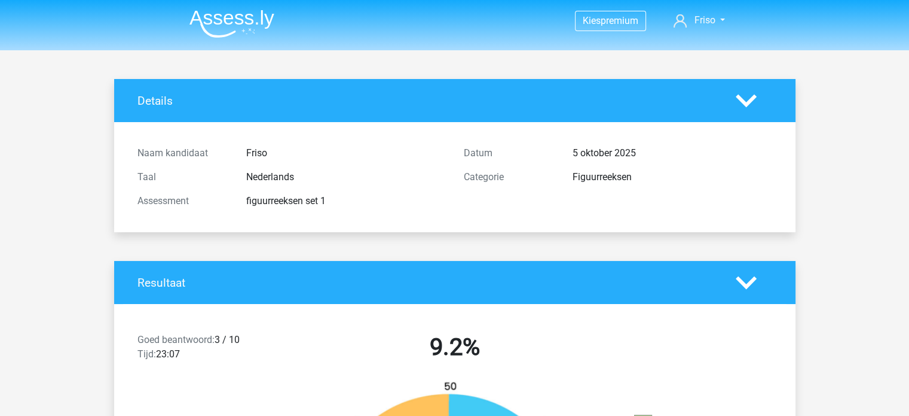
click at [239, 16] on img at bounding box center [232, 24] width 85 height 28
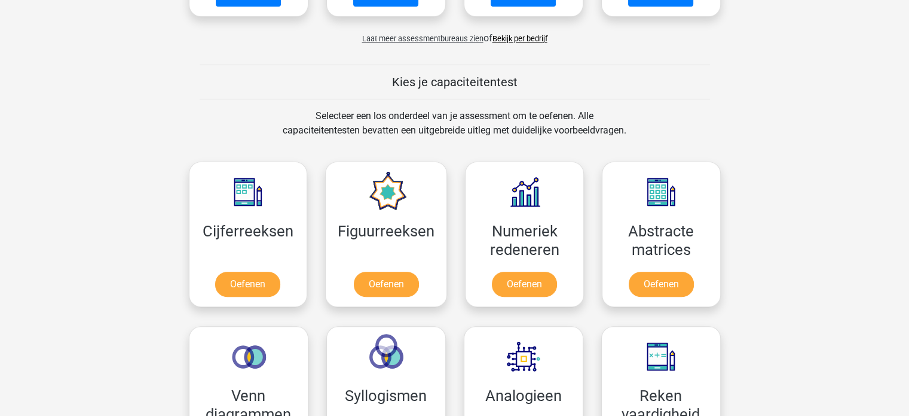
scroll to position [478, 0]
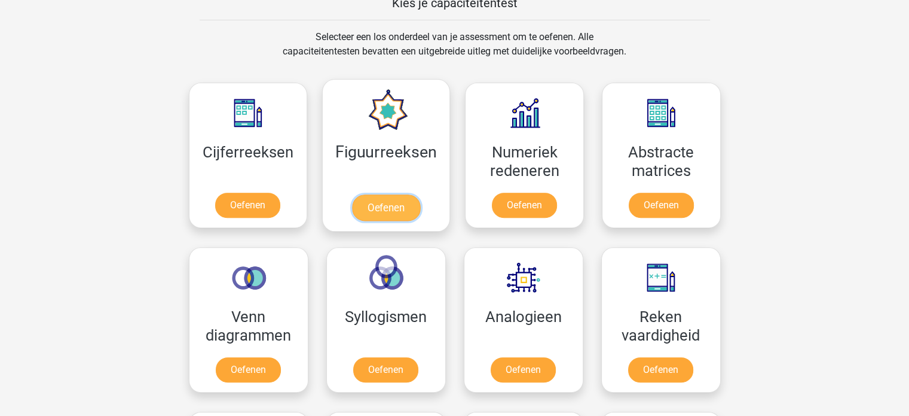
click at [375, 194] on link "Oefenen" at bounding box center [386, 207] width 68 height 26
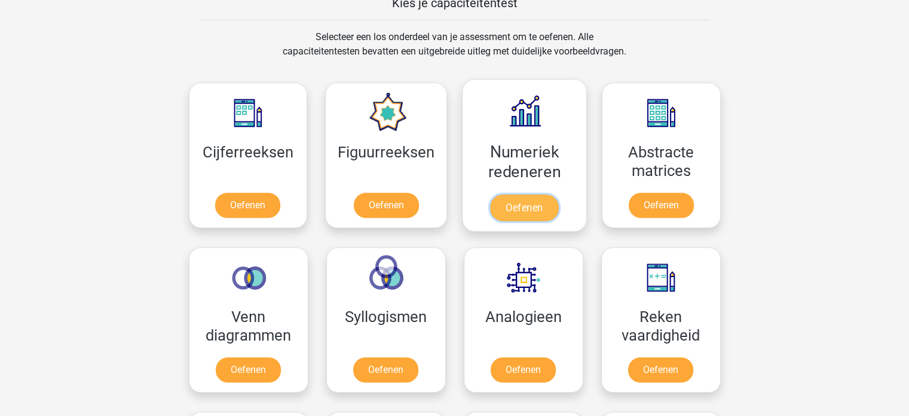
click at [541, 194] on link "Oefenen" at bounding box center [524, 207] width 68 height 26
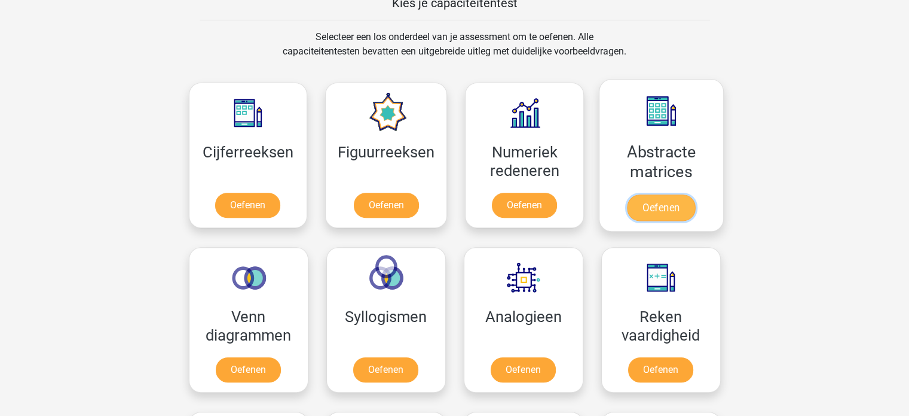
click at [651, 194] on link "Oefenen" at bounding box center [661, 207] width 68 height 26
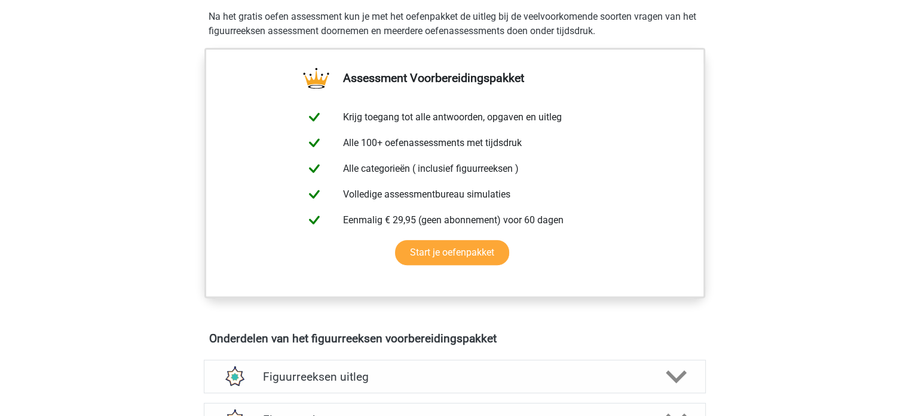
scroll to position [239, 0]
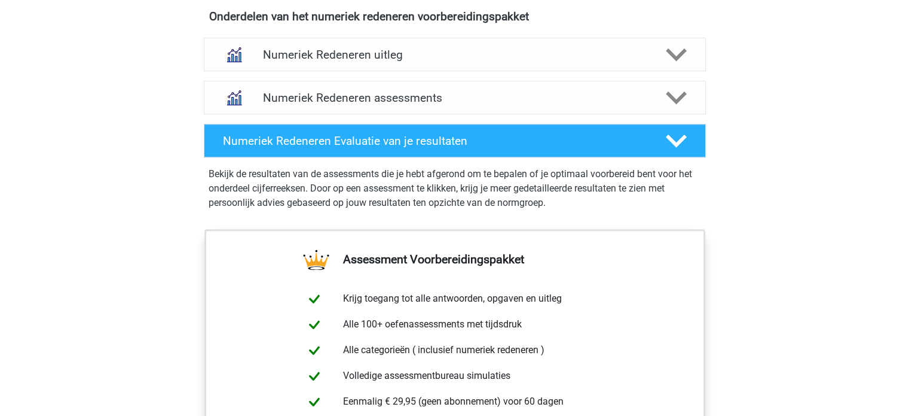
scroll to position [717, 0]
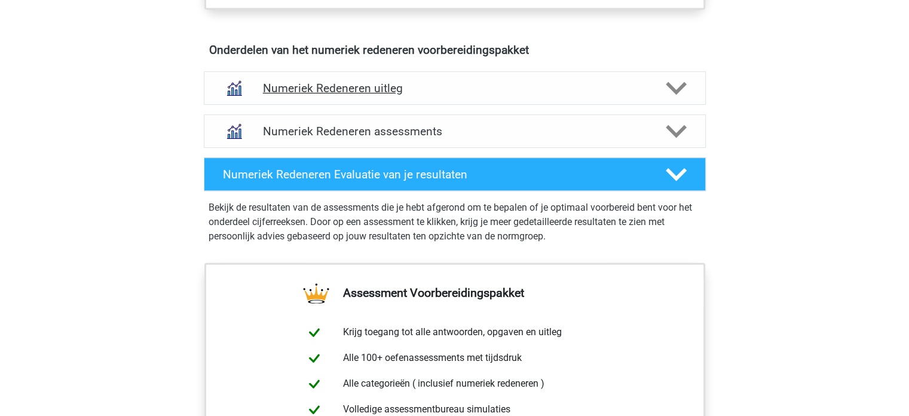
click at [682, 88] on icon at bounding box center [676, 88] width 21 height 21
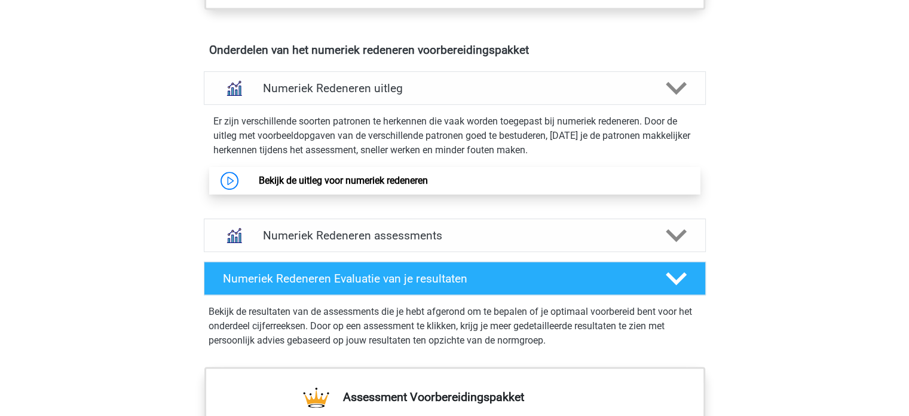
click at [421, 181] on link "Bekijk de uitleg voor numeriek redeneren" at bounding box center [343, 180] width 169 height 11
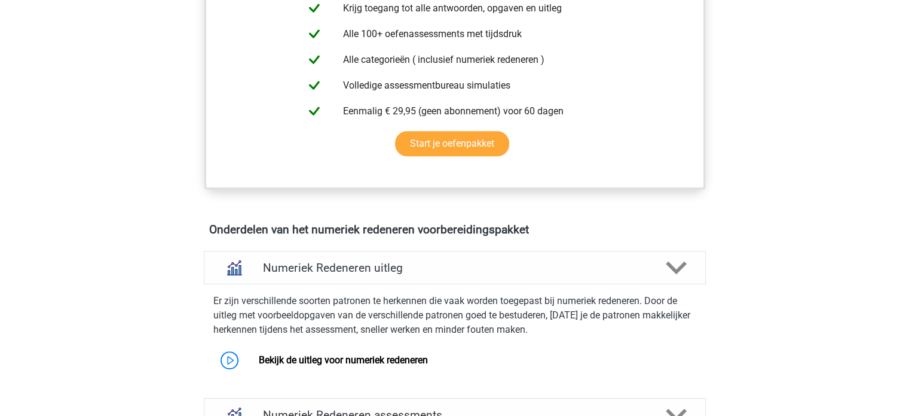
scroll to position [598, 0]
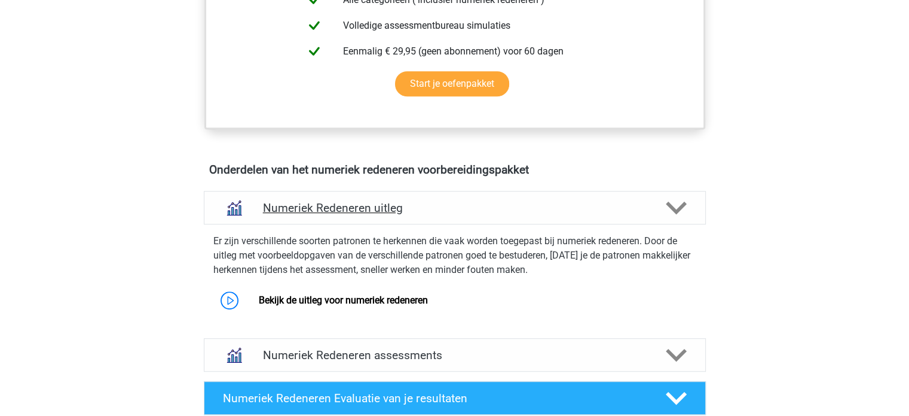
click at [680, 206] on polygon at bounding box center [676, 207] width 21 height 13
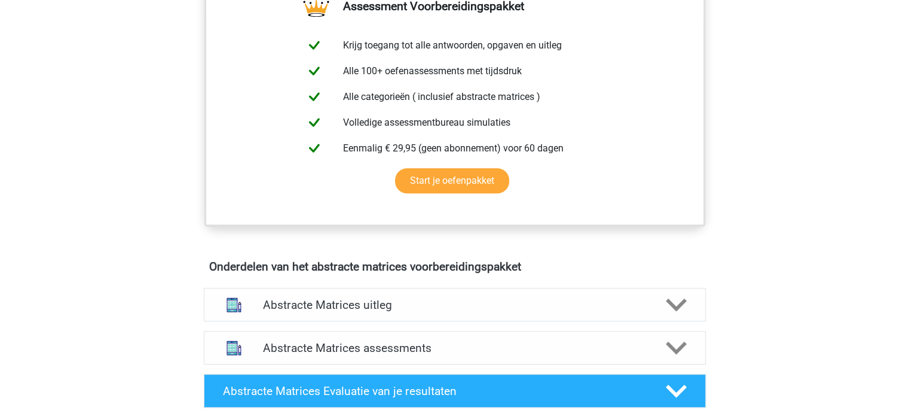
scroll to position [538, 0]
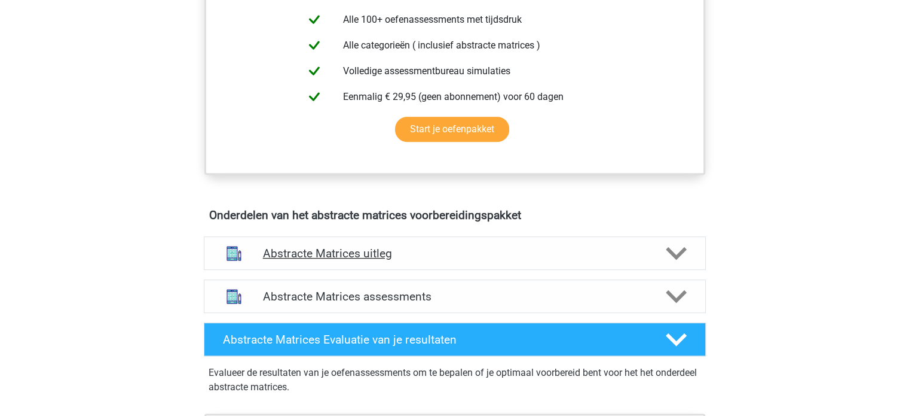
click at [669, 245] on icon at bounding box center [676, 253] width 21 height 21
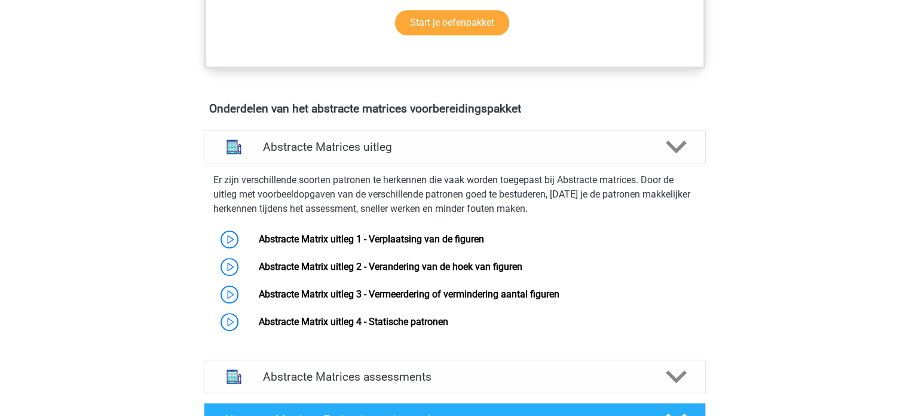
scroll to position [658, 0]
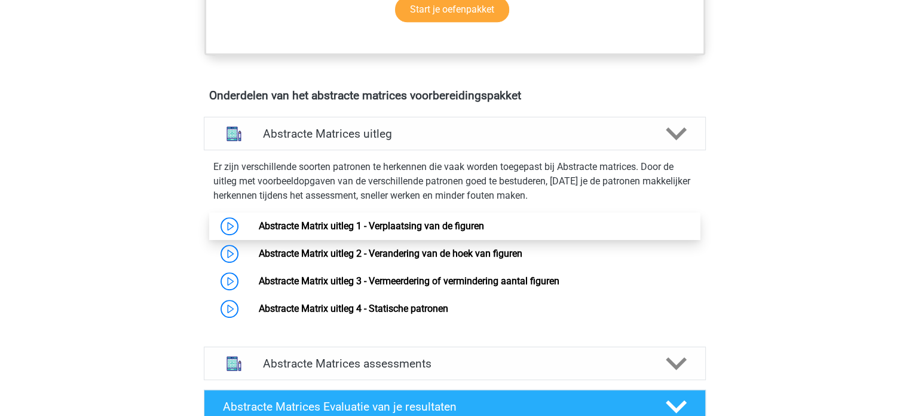
click at [450, 226] on link "Abstracte Matrix uitleg 1 - Verplaatsing van de figuren" at bounding box center [371, 225] width 225 height 11
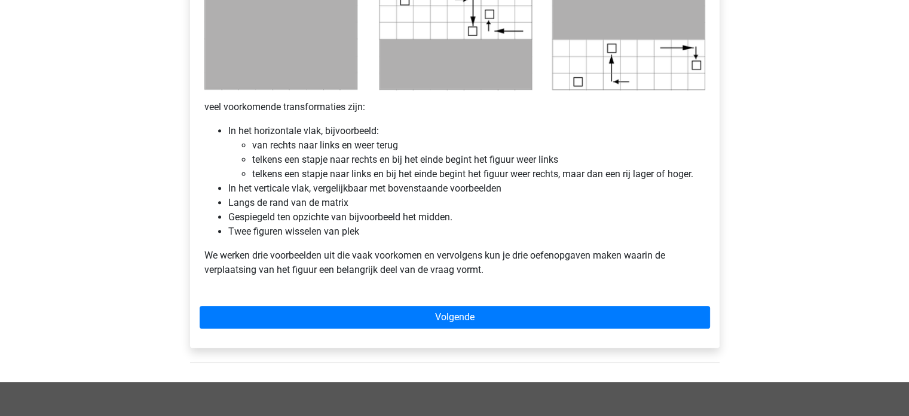
scroll to position [658, 0]
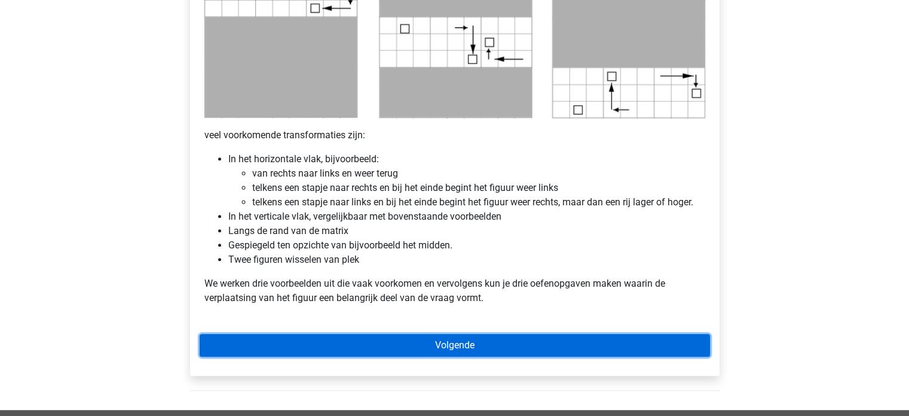
click at [472, 341] on link "Volgende" at bounding box center [455, 345] width 511 height 23
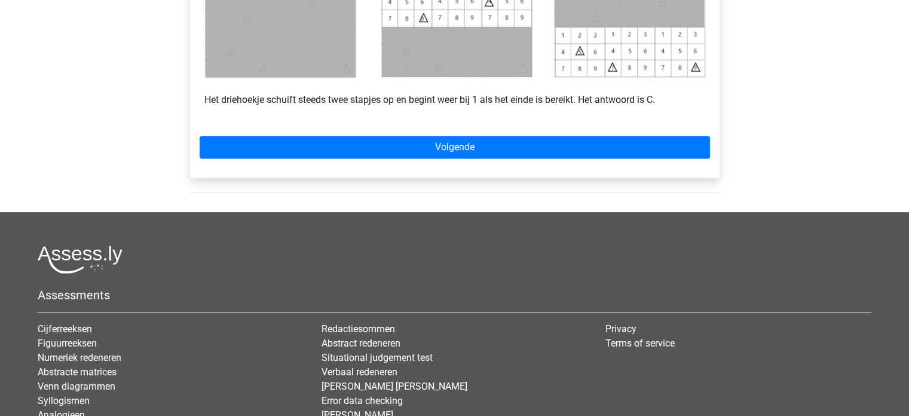
scroll to position [658, 0]
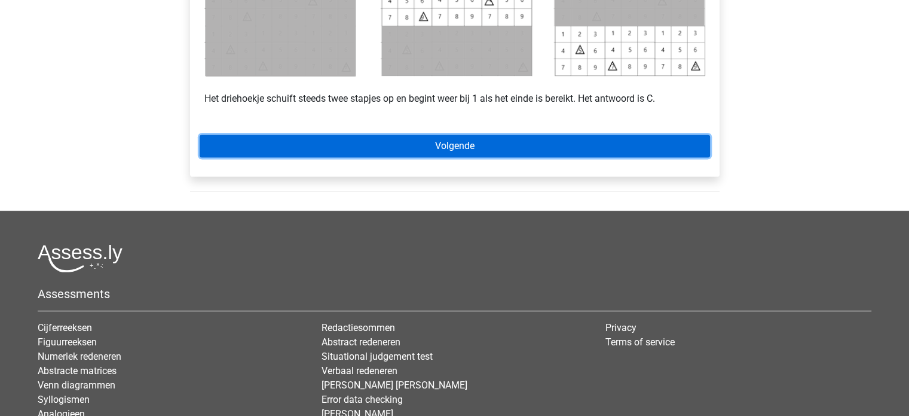
click at [468, 152] on link "Volgende" at bounding box center [455, 146] width 511 height 23
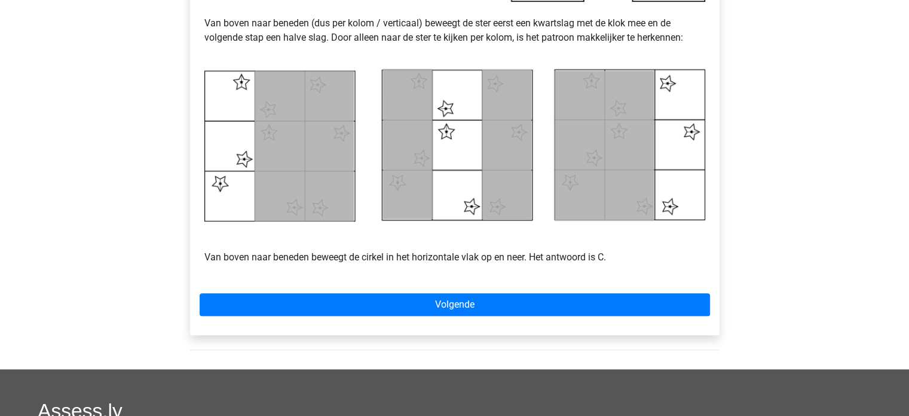
scroll to position [598, 0]
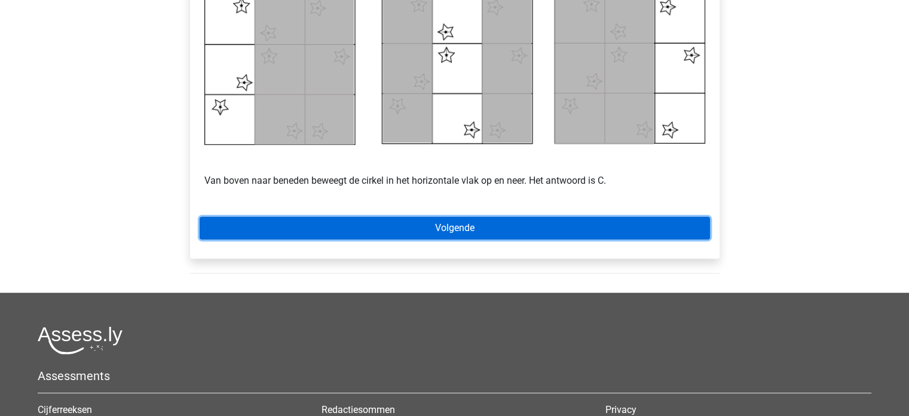
click at [381, 219] on link "Volgende" at bounding box center [455, 227] width 511 height 23
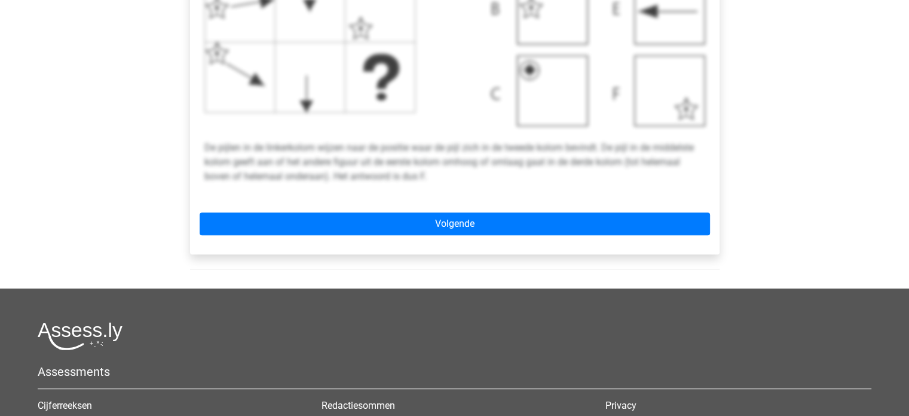
scroll to position [538, 0]
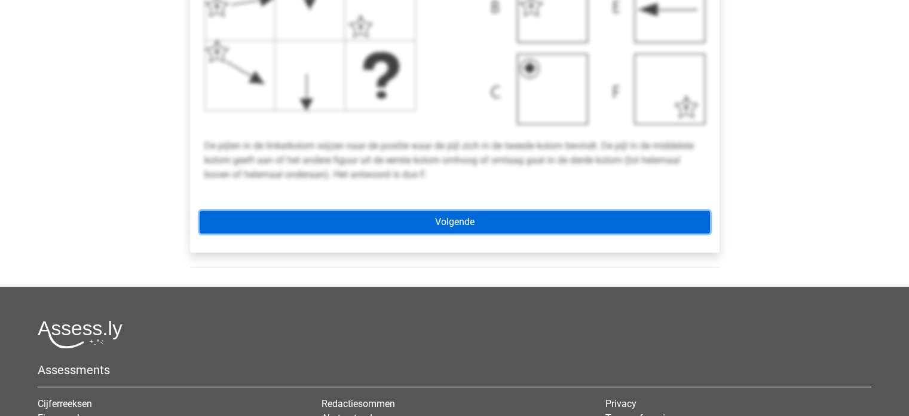
click at [495, 215] on link "Volgende" at bounding box center [455, 221] width 511 height 23
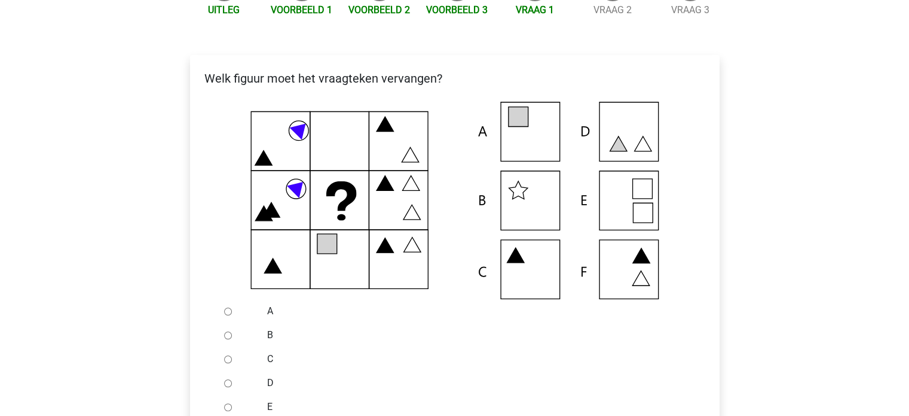
scroll to position [239, 0]
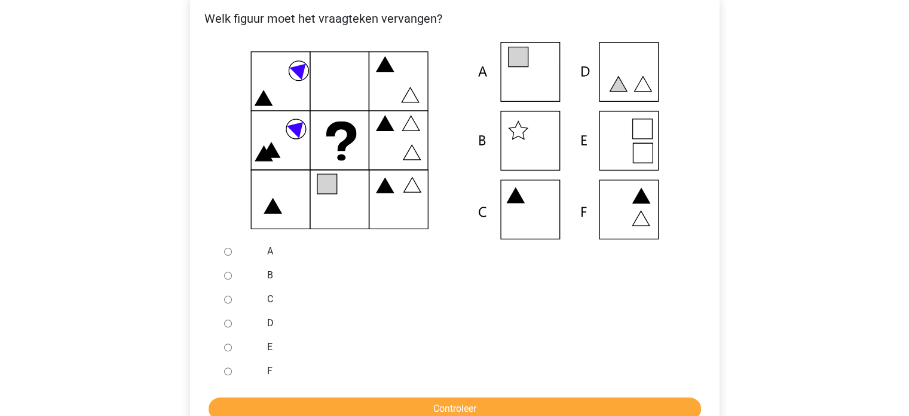
click at [224, 319] on div at bounding box center [238, 323] width 39 height 24
click at [227, 323] on input "D" at bounding box center [228, 323] width 8 height 8
radio input "true"
click at [404, 410] on input "Controleer" at bounding box center [455, 408] width 493 height 23
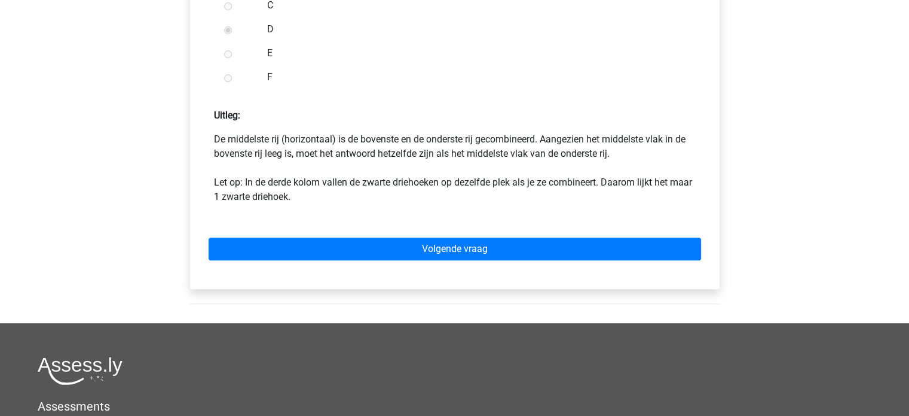
scroll to position [538, 0]
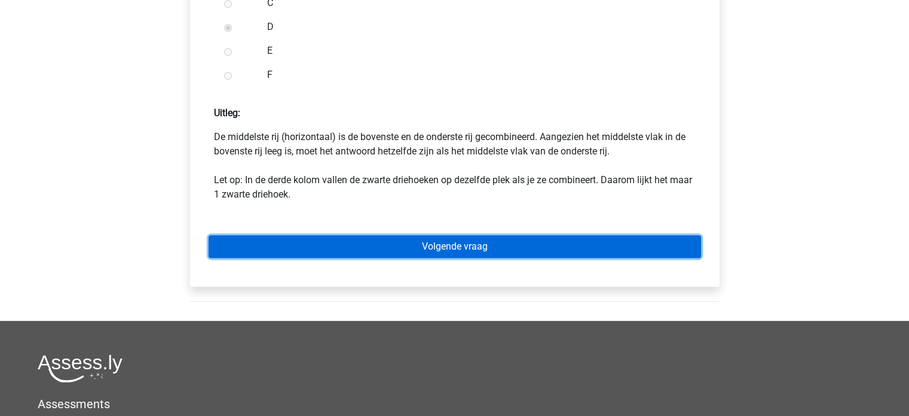
click at [493, 251] on link "Volgende vraag" at bounding box center [455, 246] width 493 height 23
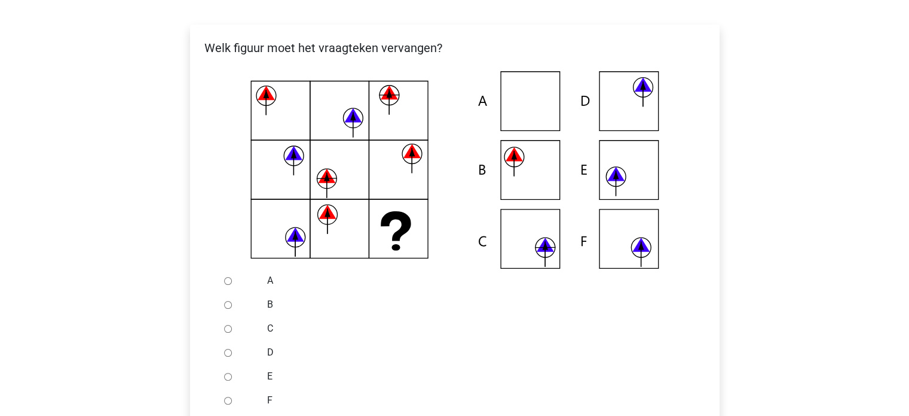
scroll to position [239, 0]
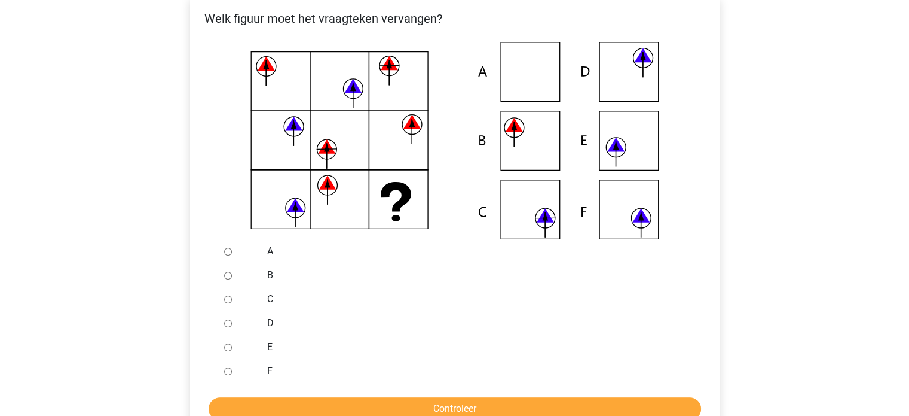
click at [230, 256] on div at bounding box center [238, 251] width 39 height 24
click at [226, 250] on input "A" at bounding box center [228, 252] width 8 height 8
radio input "true"
click at [471, 398] on input "Controleer" at bounding box center [455, 408] width 493 height 23
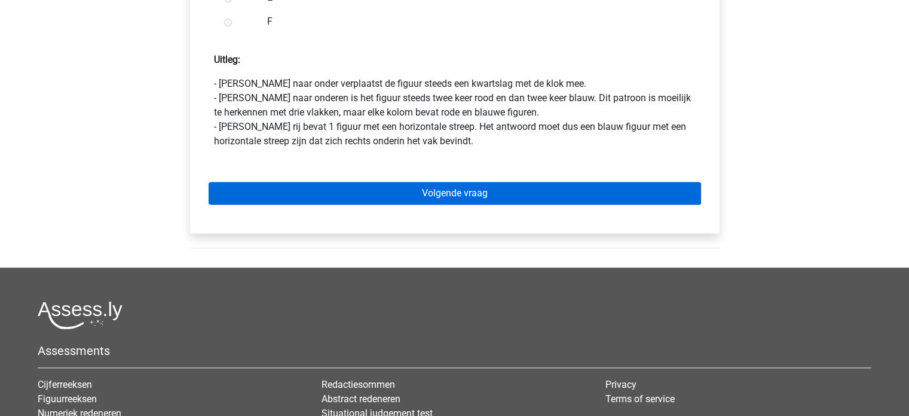
scroll to position [598, 0]
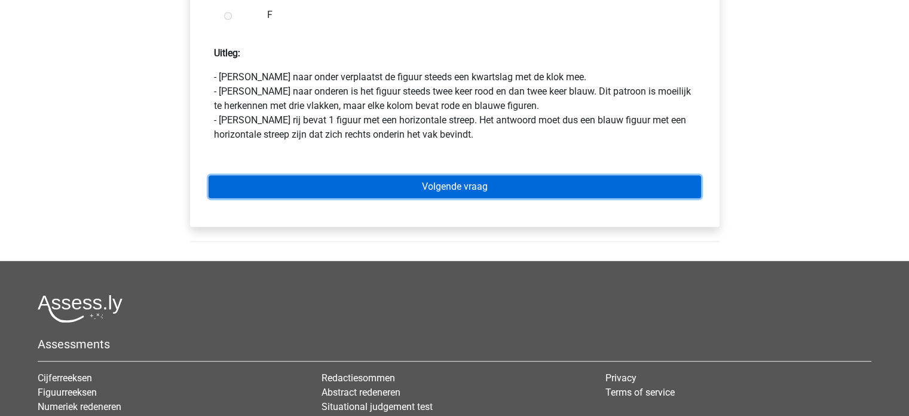
click at [441, 191] on link "Volgende vraag" at bounding box center [455, 186] width 493 height 23
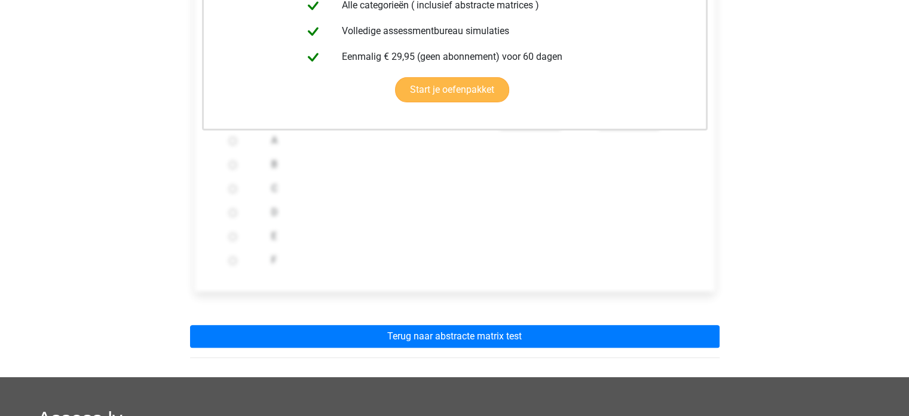
scroll to position [418, 0]
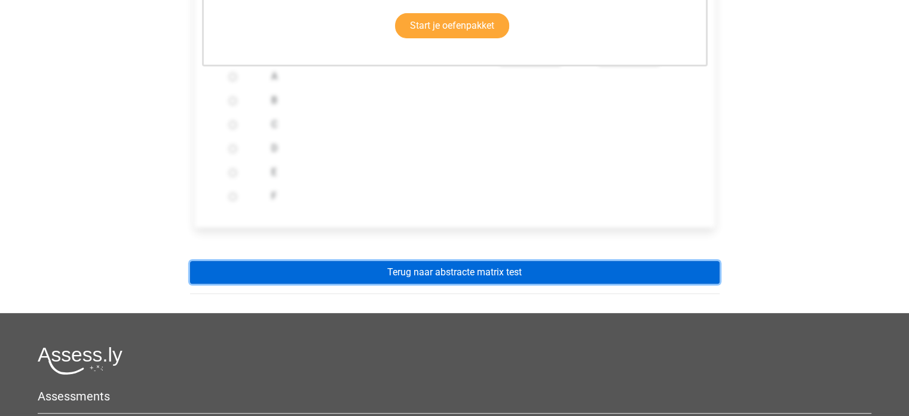
click at [507, 272] on link "Terug naar abstracte matrix test" at bounding box center [455, 272] width 530 height 23
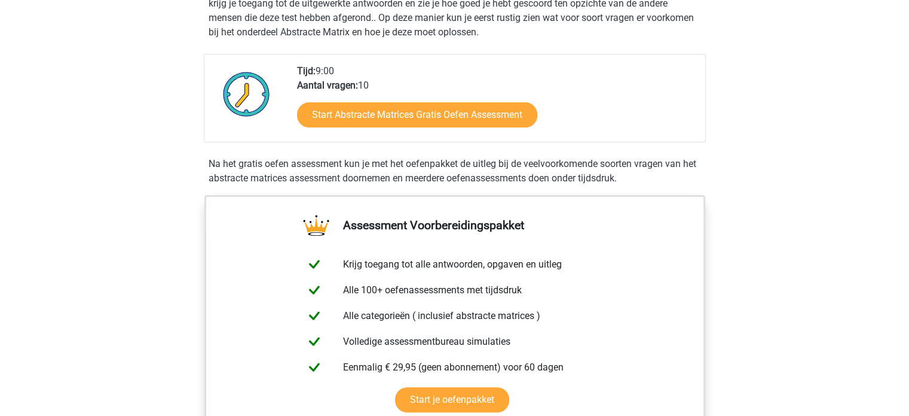
scroll to position [299, 0]
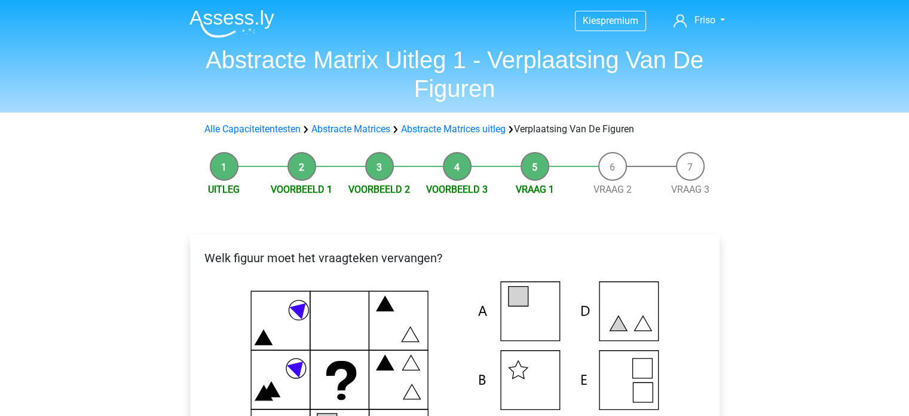
click at [242, 16] on img at bounding box center [232, 24] width 85 height 28
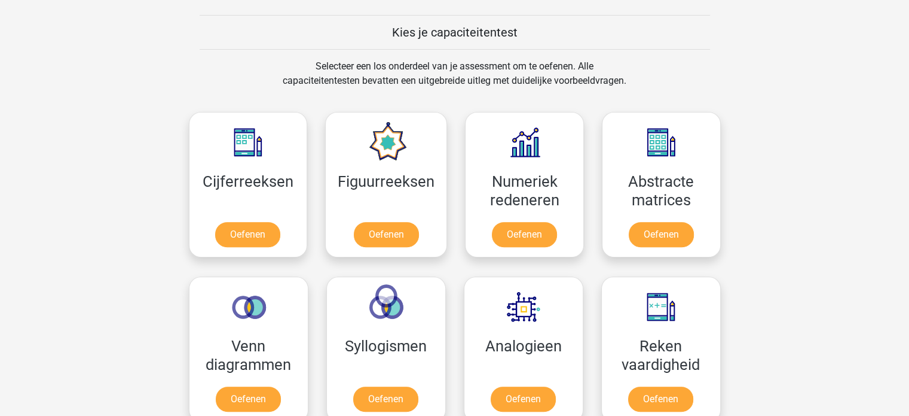
scroll to position [478, 0]
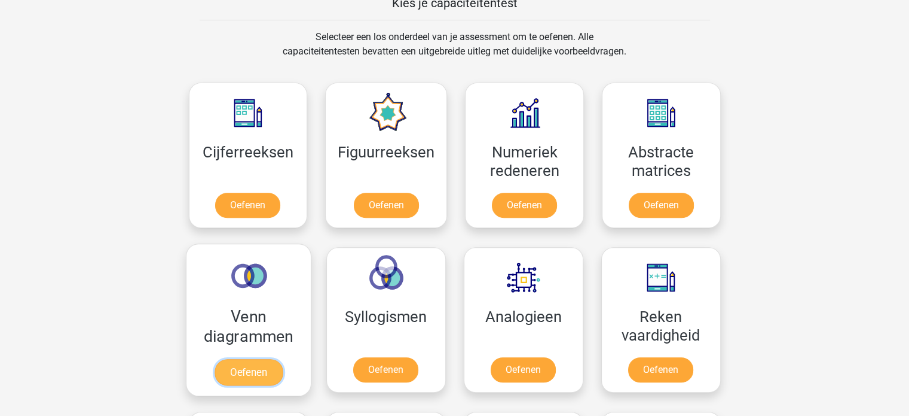
click at [223, 359] on link "Oefenen" at bounding box center [248, 372] width 68 height 26
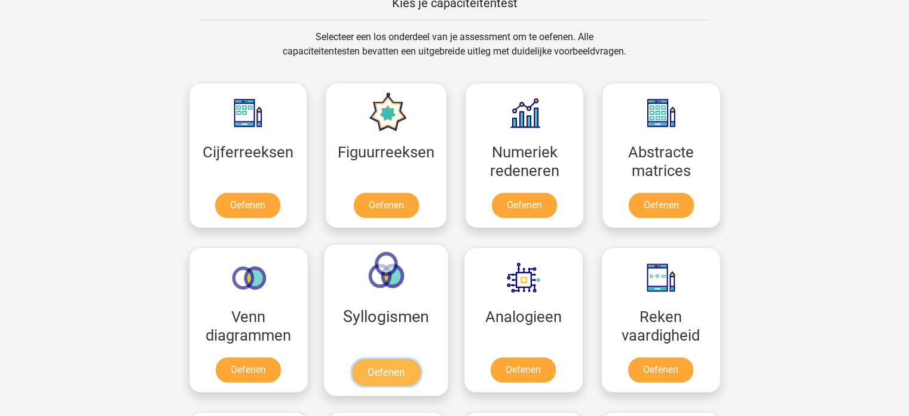
click at [418, 359] on link "Oefenen" at bounding box center [386, 372] width 68 height 26
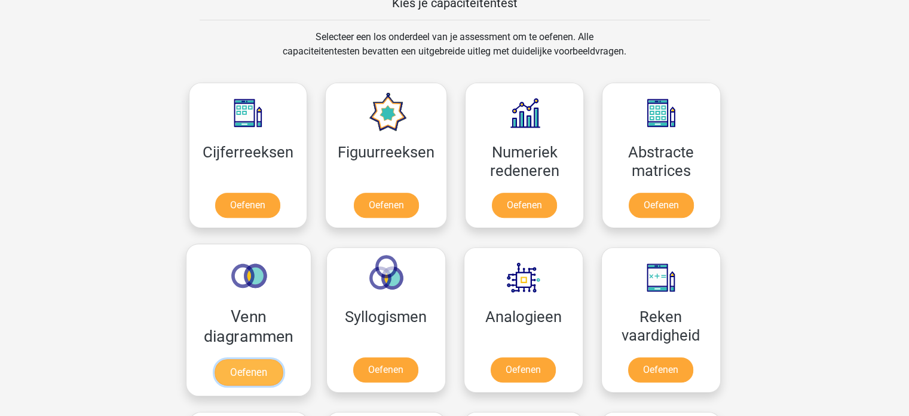
click at [261, 363] on link "Oefenen" at bounding box center [248, 372] width 68 height 26
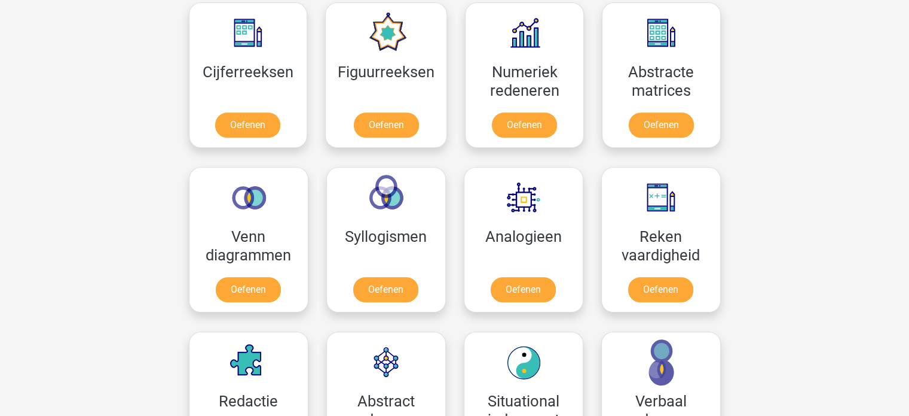
scroll to position [538, 0]
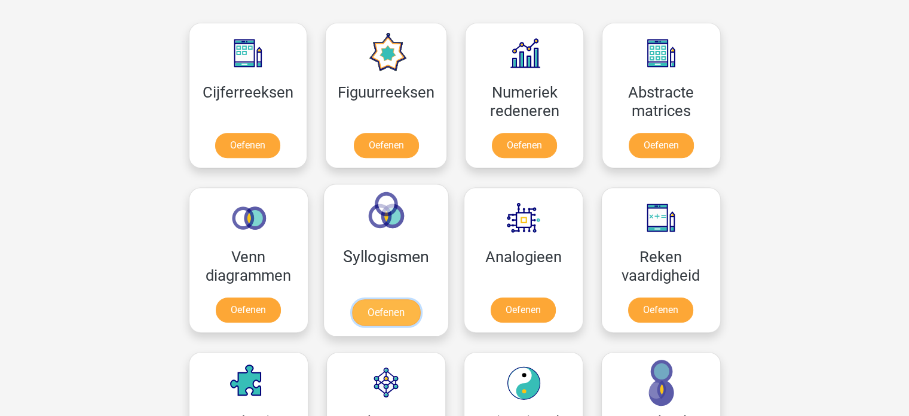
click at [420, 299] on link "Oefenen" at bounding box center [386, 312] width 68 height 26
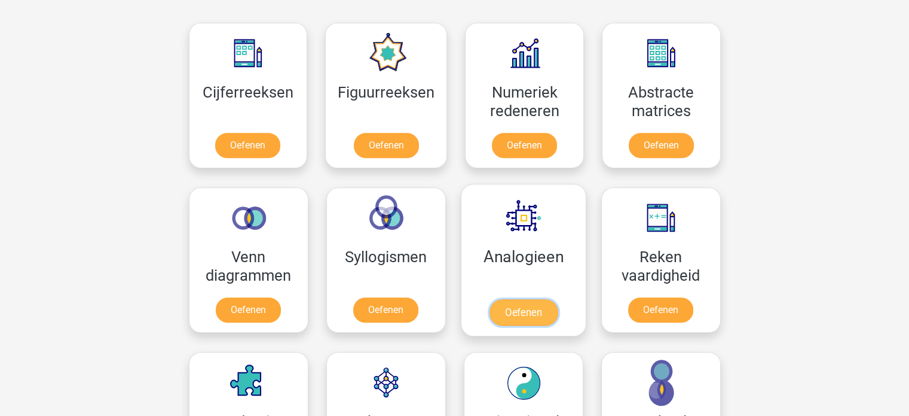
click at [557, 299] on link "Oefenen" at bounding box center [523, 312] width 68 height 26
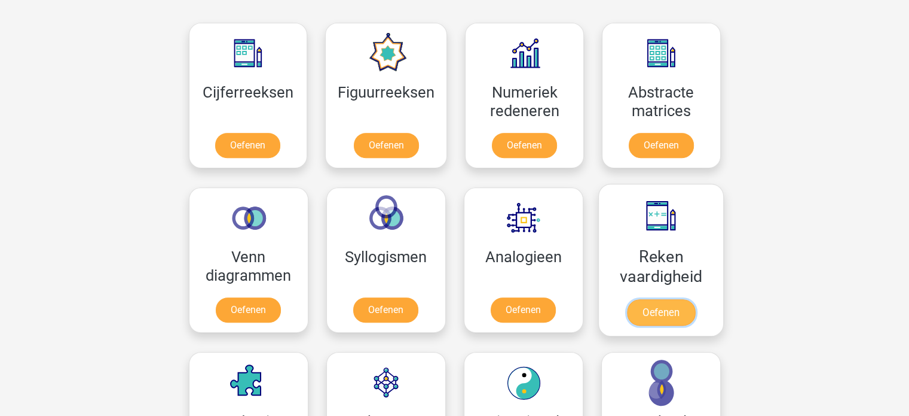
click at [688, 299] on link "Oefenen" at bounding box center [661, 312] width 68 height 26
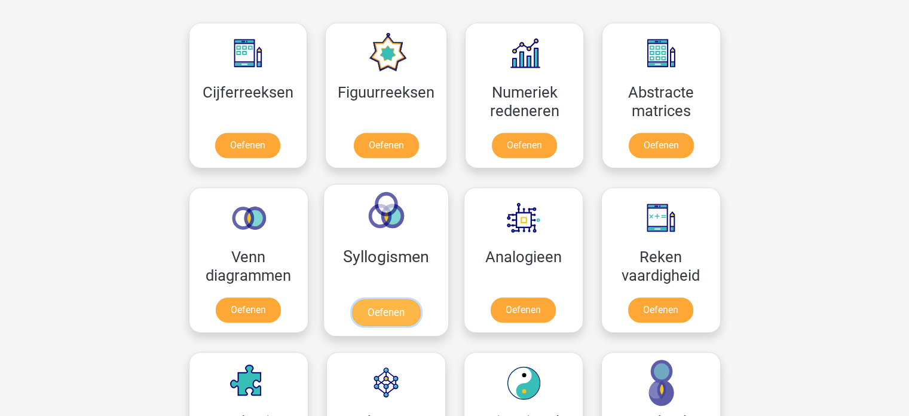
click at [420, 299] on link "Oefenen" at bounding box center [386, 312] width 68 height 26
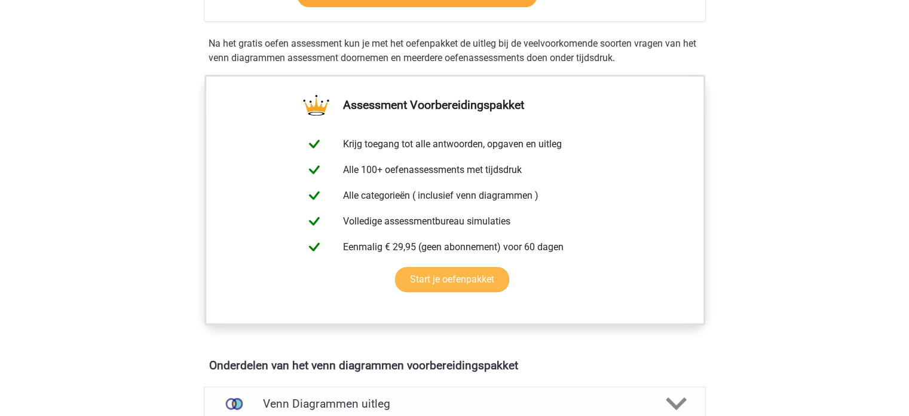
scroll to position [598, 0]
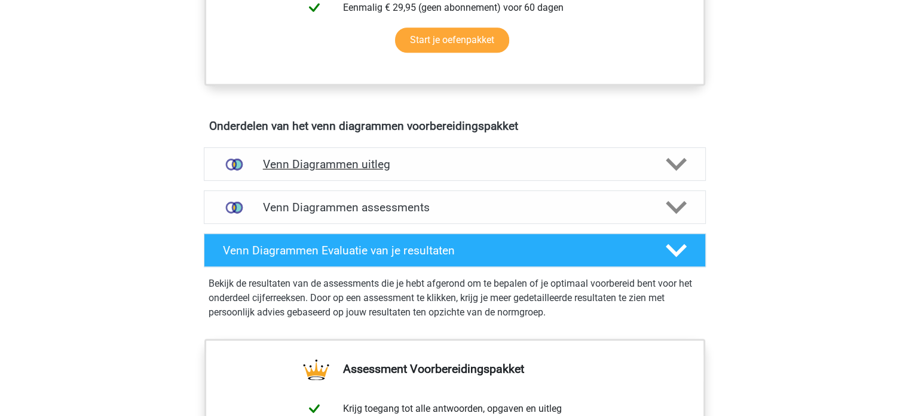
click at [387, 163] on h4 "Venn Diagrammen uitleg" at bounding box center [455, 164] width 384 height 14
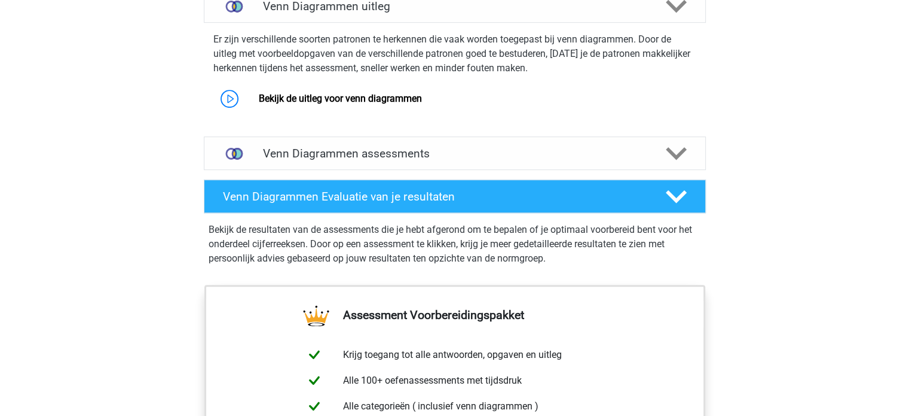
scroll to position [717, 0]
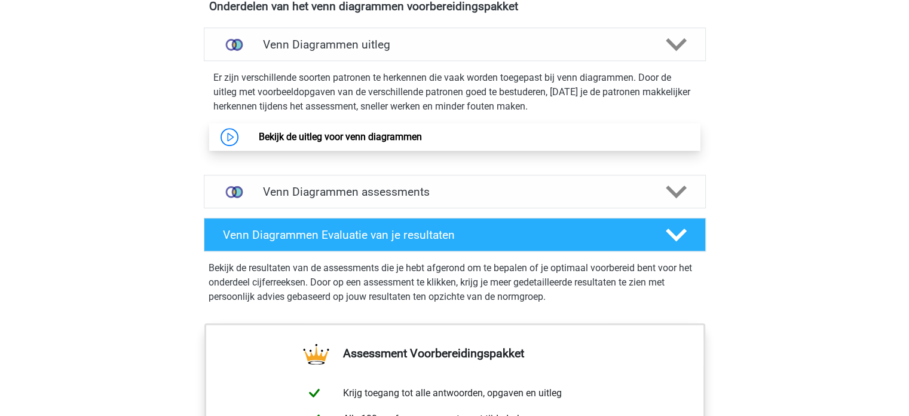
click at [383, 131] on link "Bekijk de uitleg voor venn diagrammen" at bounding box center [340, 136] width 163 height 11
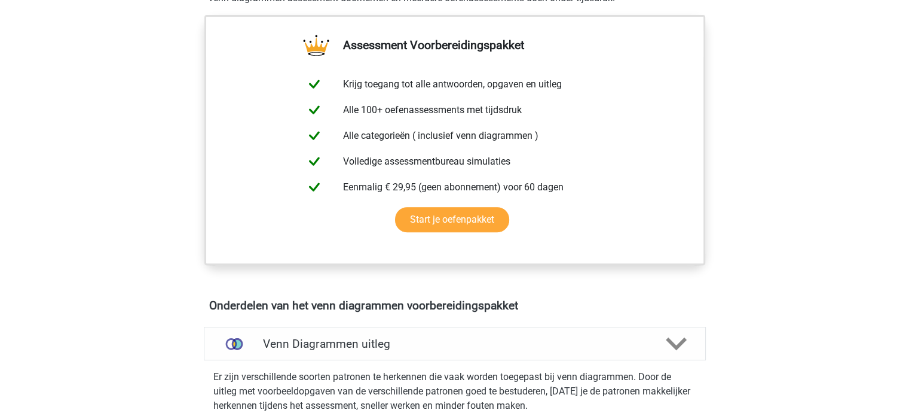
scroll to position [418, 0]
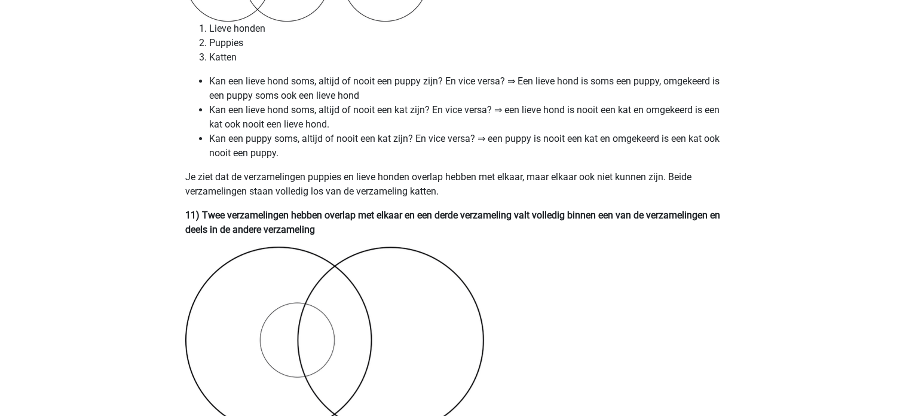
scroll to position [4723, 0]
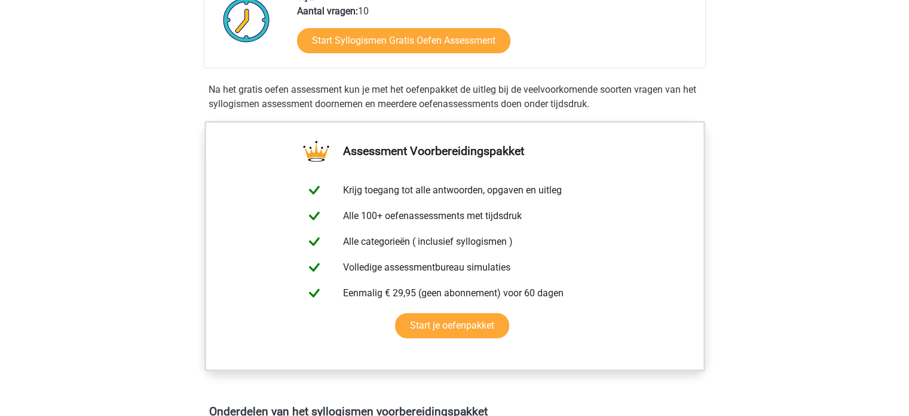
scroll to position [538, 0]
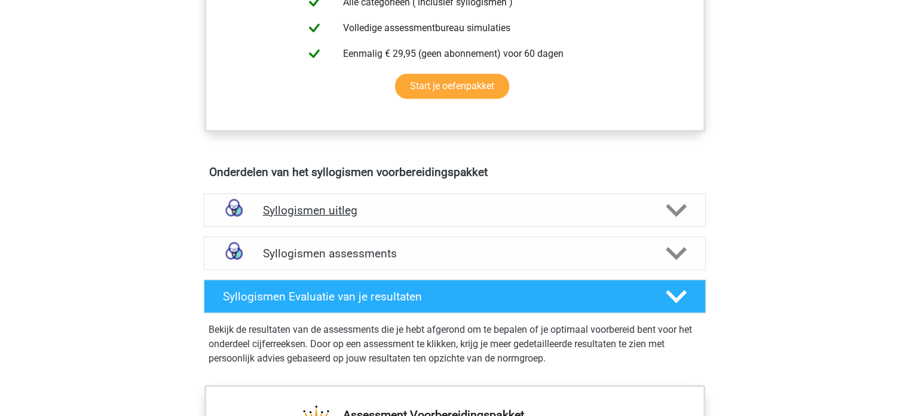
click at [588, 207] on h4 "Syllogismen uitleg" at bounding box center [455, 210] width 384 height 14
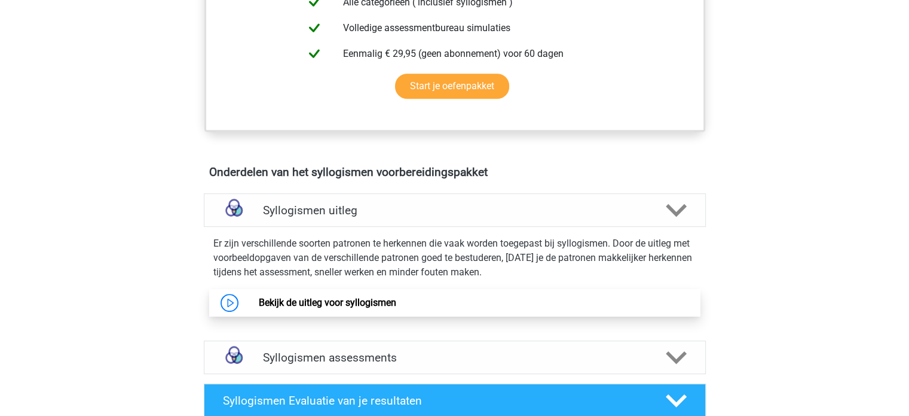
click at [336, 297] on link "Bekijk de uitleg voor syllogismen" at bounding box center [328, 302] width 138 height 11
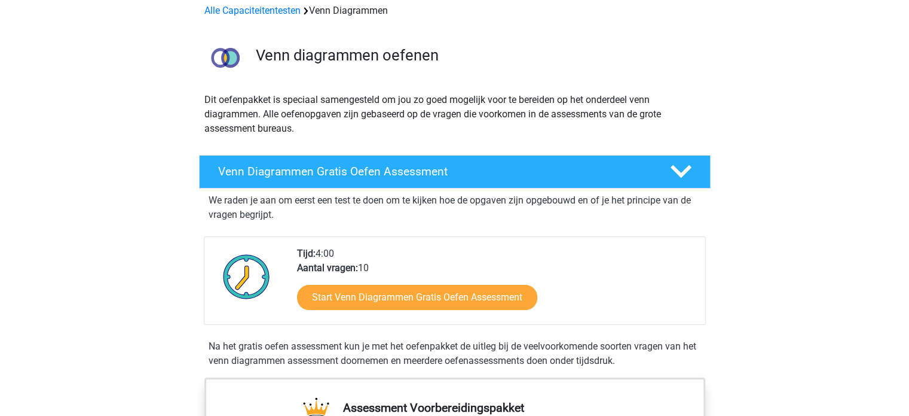
scroll to position [179, 0]
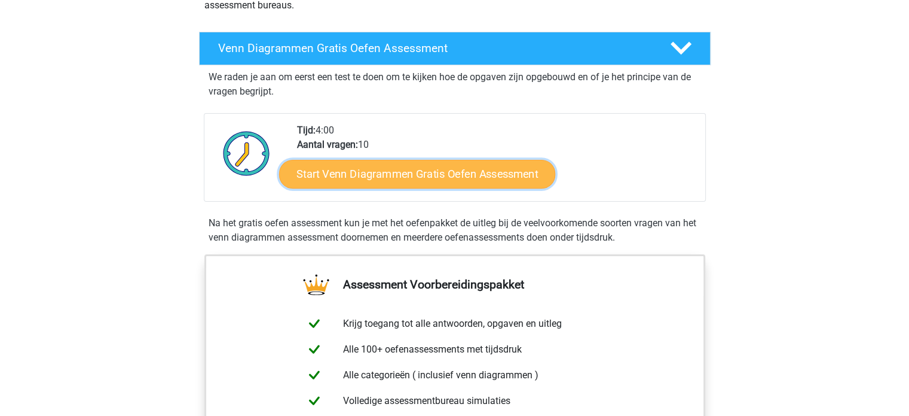
click at [432, 169] on link "Start Venn Diagrammen Gratis Oefen Assessment" at bounding box center [417, 174] width 276 height 29
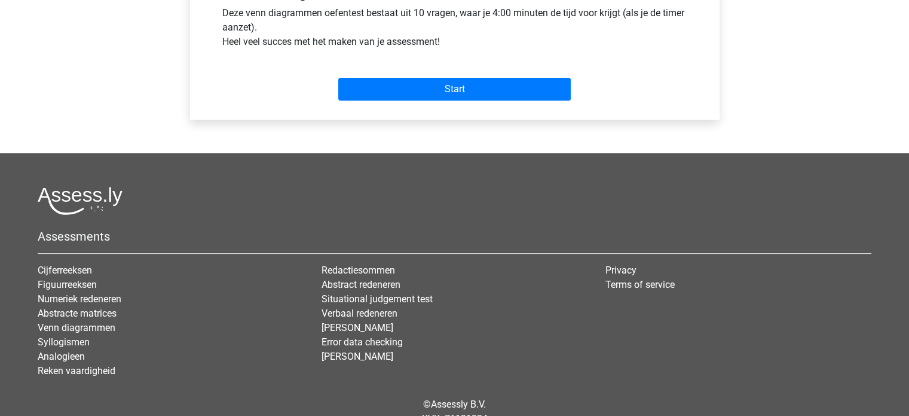
scroll to position [478, 0]
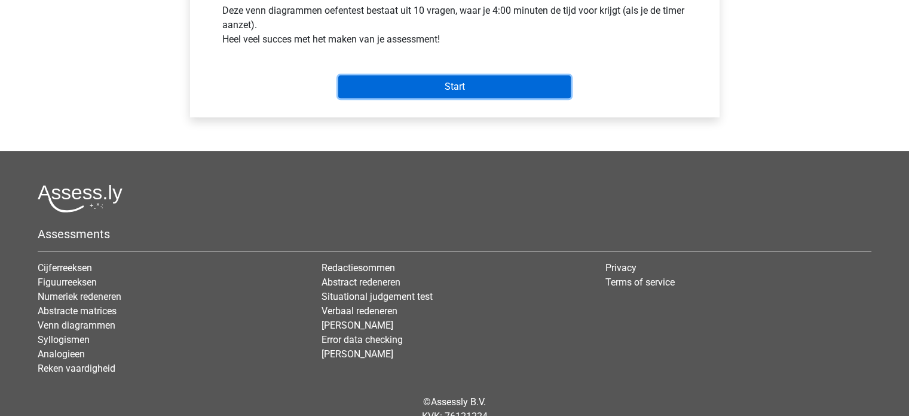
click at [447, 90] on input "Start" at bounding box center [454, 86] width 233 height 23
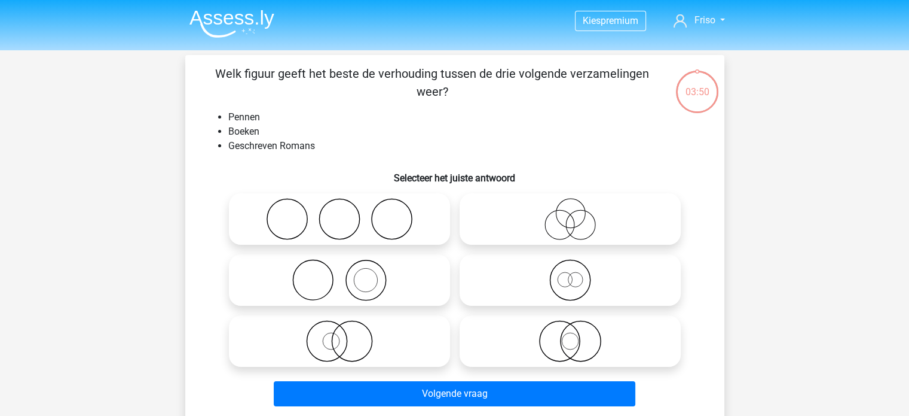
click at [347, 280] on icon at bounding box center [340, 280] width 212 height 42
click at [347, 274] on input "radio" at bounding box center [344, 270] width 8 height 8
radio input "true"
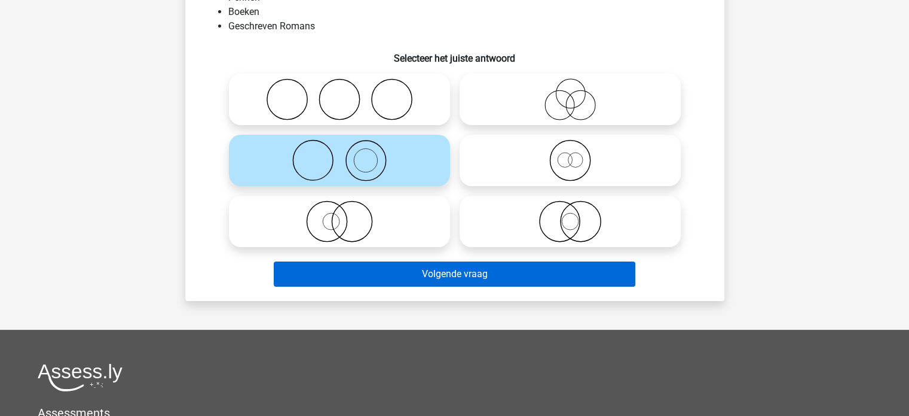
scroll to position [60, 0]
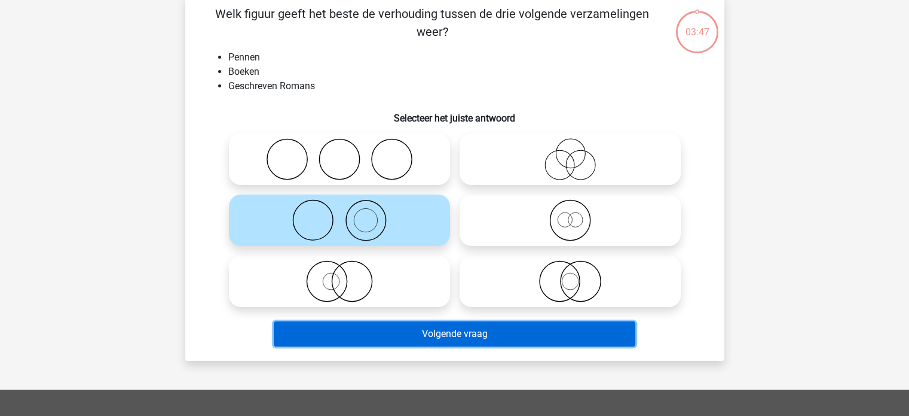
click at [485, 336] on button "Volgende vraag" at bounding box center [455, 333] width 362 height 25
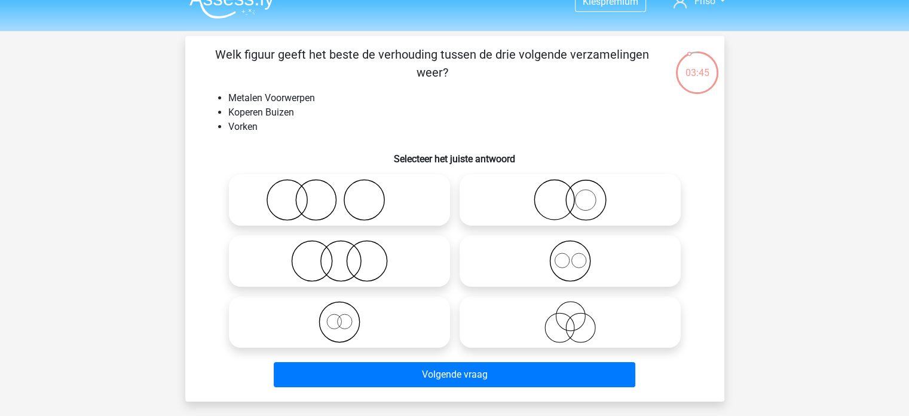
scroll to position [0, 0]
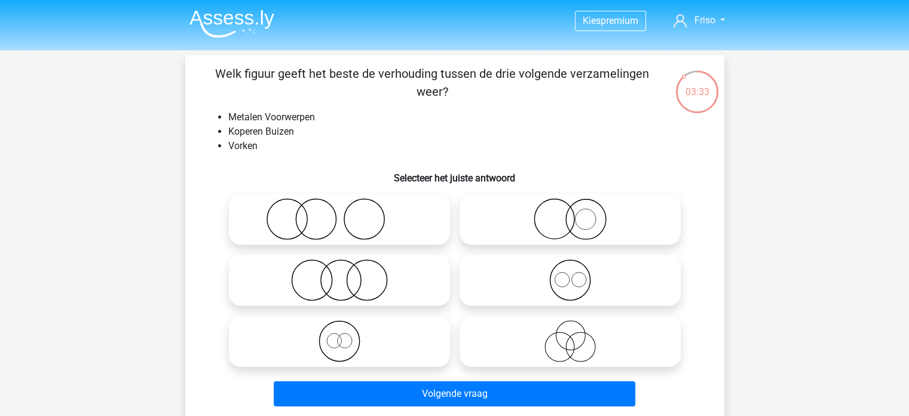
click at [306, 276] on icon at bounding box center [340, 280] width 212 height 42
click at [340, 274] on input "radio" at bounding box center [344, 270] width 8 height 8
radio input "true"
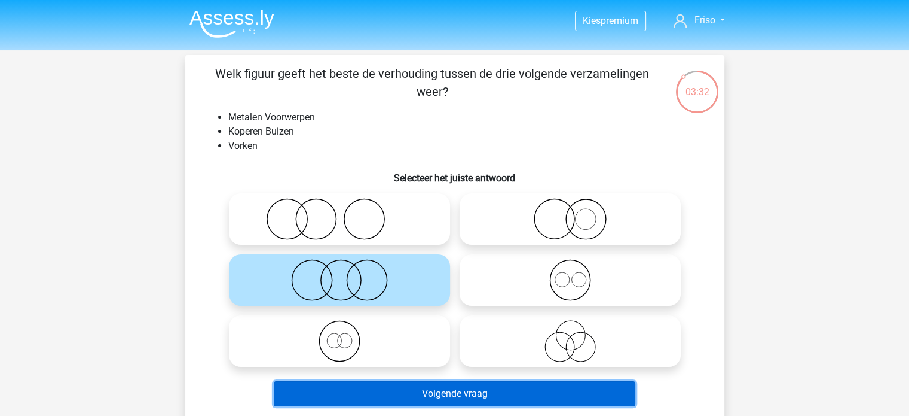
click at [457, 392] on button "Volgende vraag" at bounding box center [455, 393] width 362 height 25
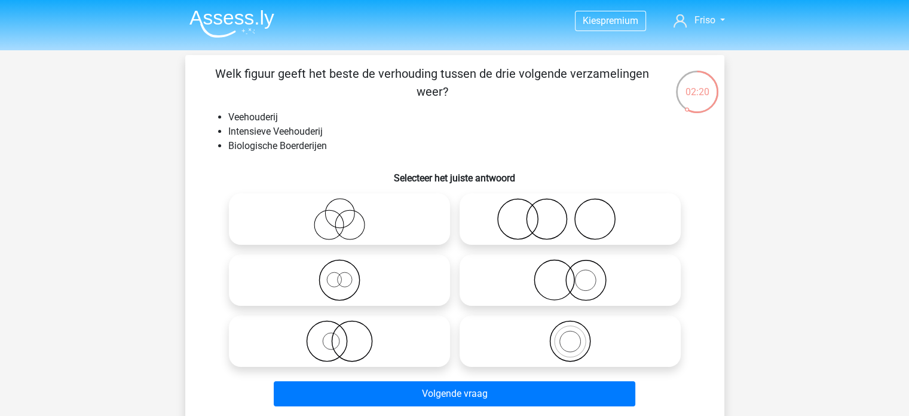
click at [567, 276] on icon at bounding box center [571, 280] width 212 height 42
click at [570, 274] on input "radio" at bounding box center [574, 270] width 8 height 8
radio input "true"
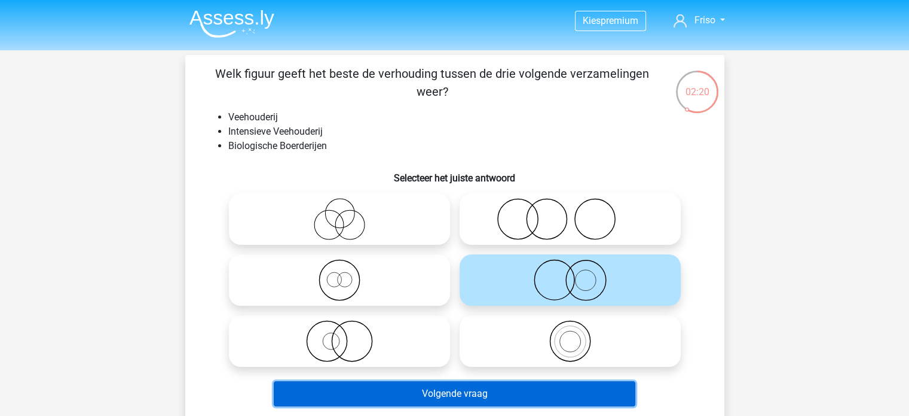
click at [521, 389] on button "Volgende vraag" at bounding box center [455, 393] width 362 height 25
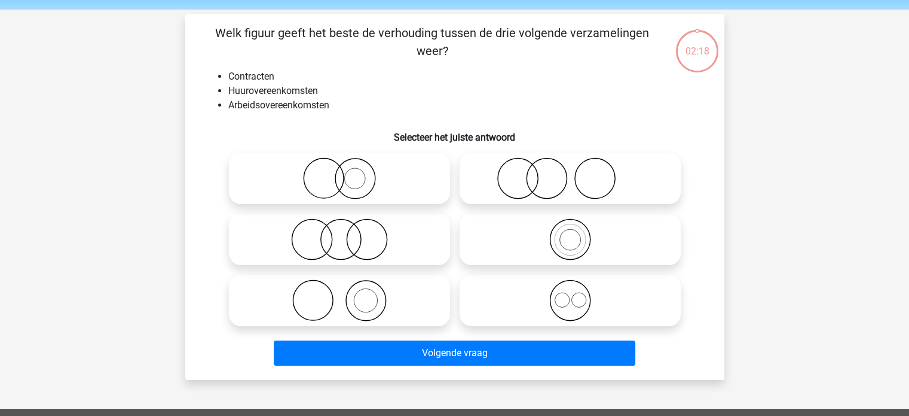
scroll to position [55, 0]
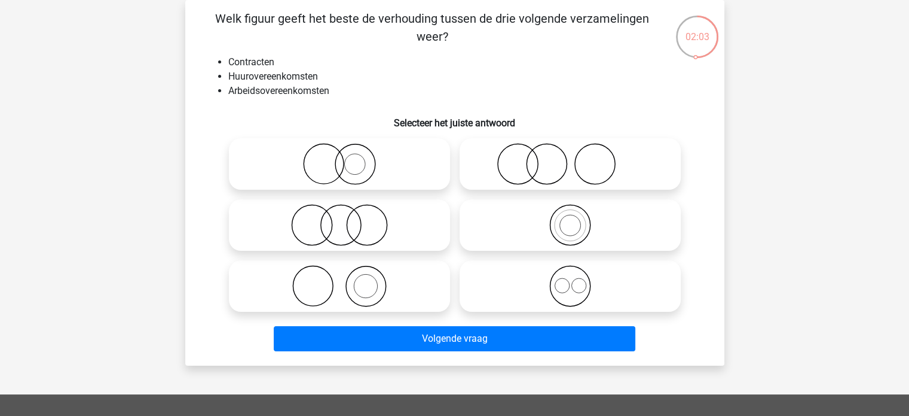
click at [569, 284] on icon at bounding box center [571, 286] width 212 height 42
click at [570, 280] on input "radio" at bounding box center [574, 276] width 8 height 8
radio input "true"
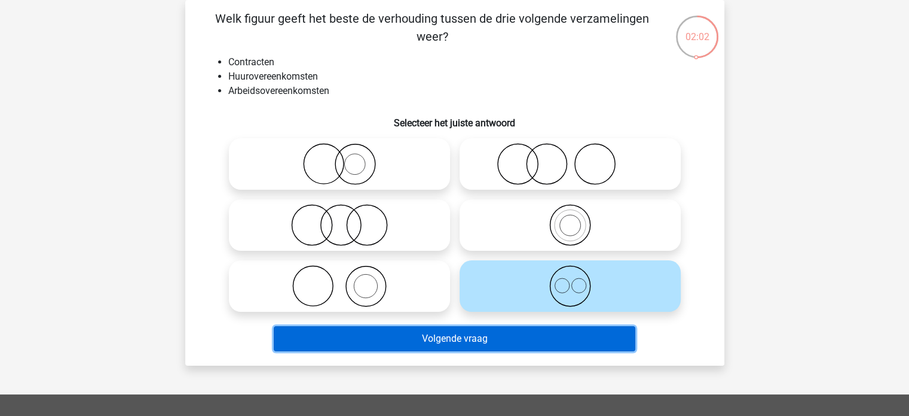
click at [541, 340] on button "Volgende vraag" at bounding box center [455, 338] width 362 height 25
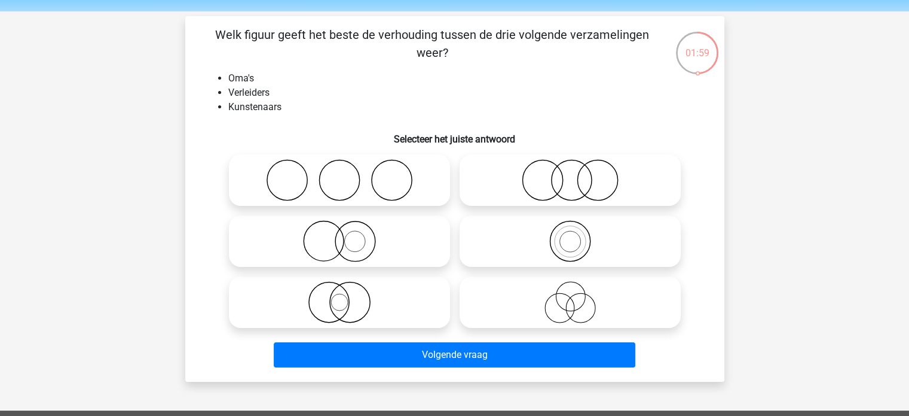
scroll to position [60, 0]
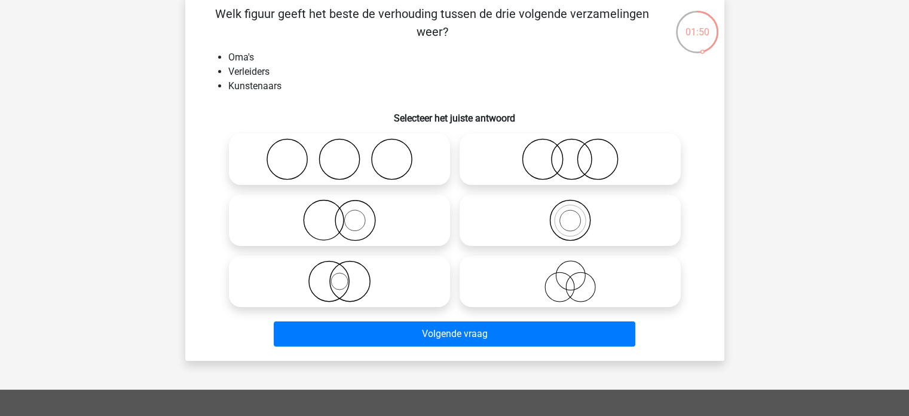
click at [584, 282] on icon at bounding box center [571, 281] width 212 height 42
click at [578, 275] on input "radio" at bounding box center [574, 271] width 8 height 8
radio input "true"
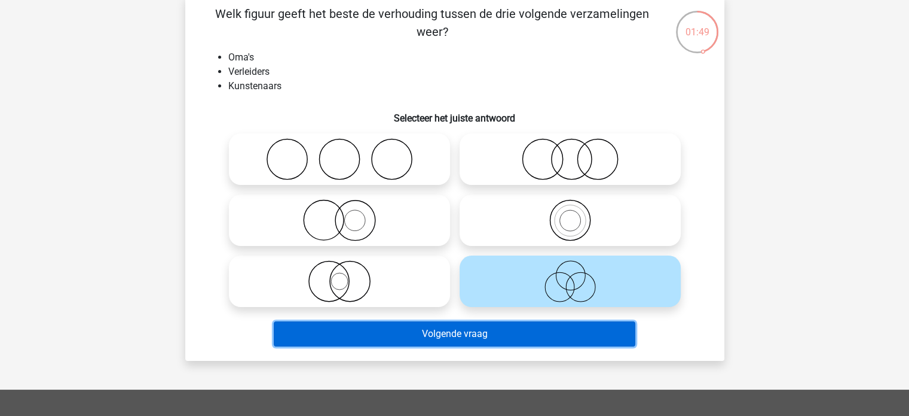
click at [543, 329] on button "Volgende vraag" at bounding box center [455, 333] width 362 height 25
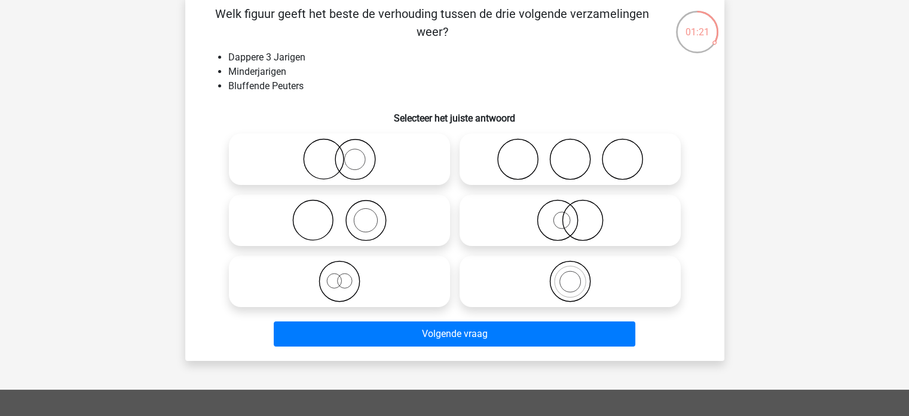
click at [344, 278] on icon at bounding box center [340, 281] width 212 height 42
click at [344, 275] on input "radio" at bounding box center [344, 271] width 8 height 8
radio input "true"
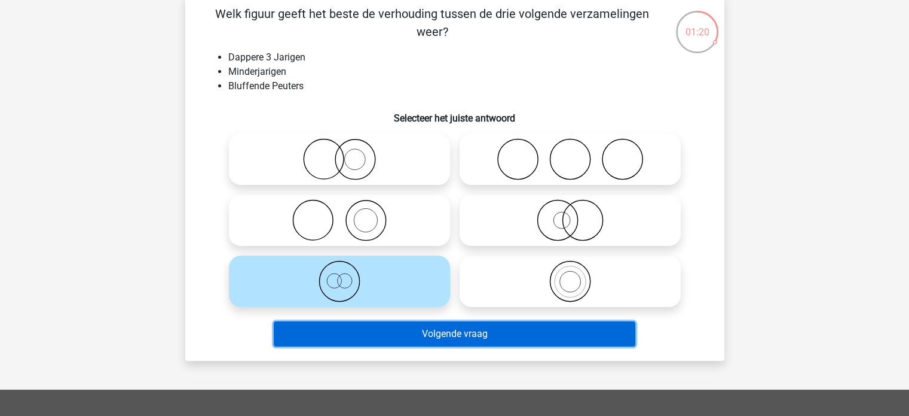
click at [423, 331] on button "Volgende vraag" at bounding box center [455, 333] width 362 height 25
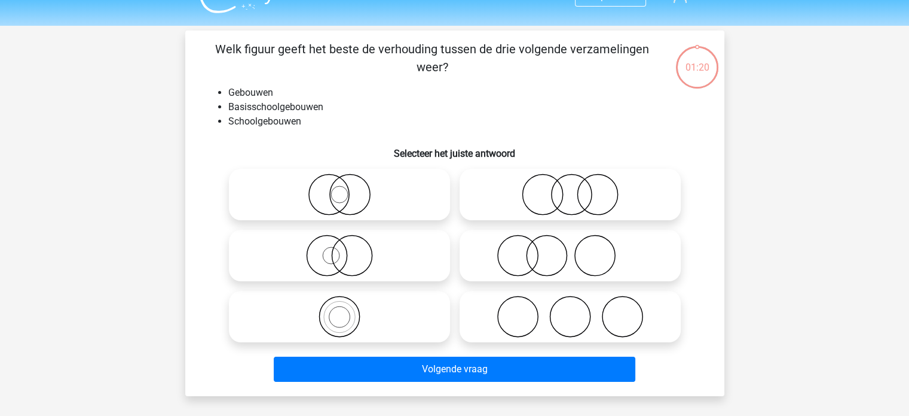
scroll to position [0, 0]
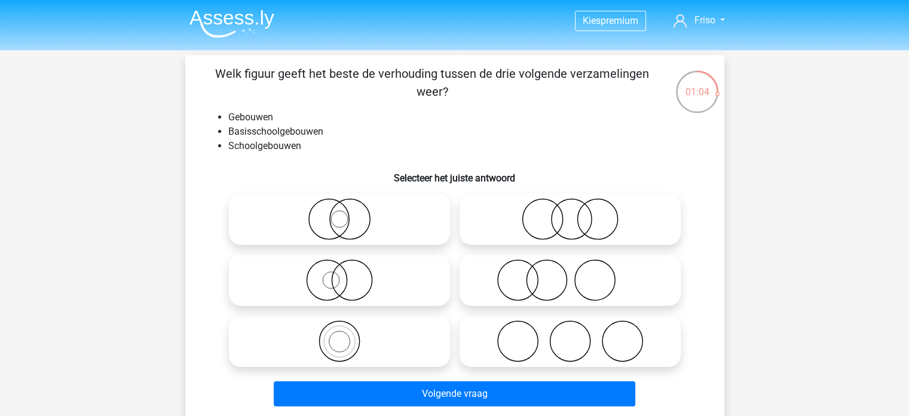
click at [335, 328] on icon at bounding box center [340, 341] width 212 height 42
click at [340, 328] on input "radio" at bounding box center [344, 331] width 8 height 8
radio input "true"
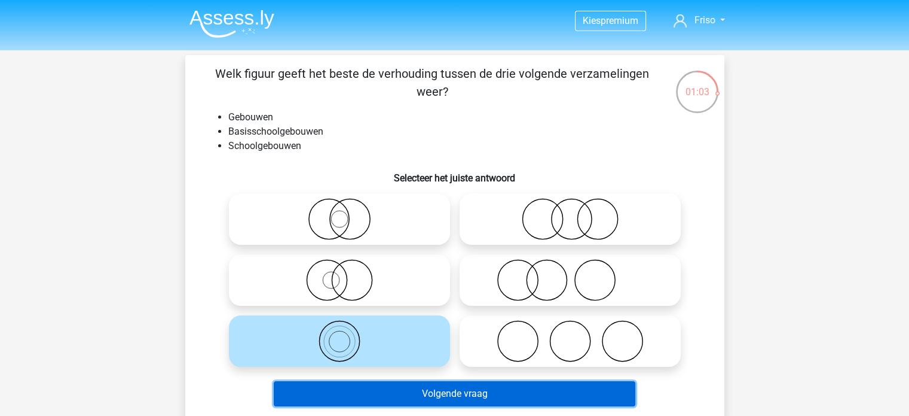
click at [453, 401] on button "Volgende vraag" at bounding box center [455, 393] width 362 height 25
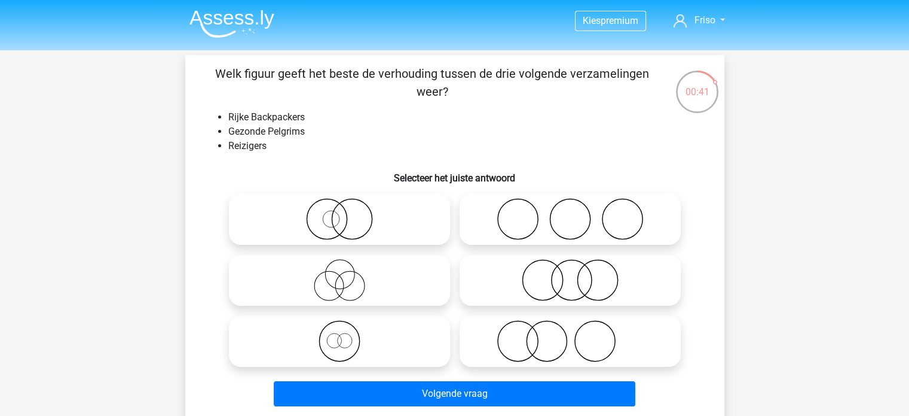
click at [338, 344] on icon at bounding box center [340, 341] width 212 height 42
click at [340, 335] on input "radio" at bounding box center [344, 331] width 8 height 8
radio input "true"
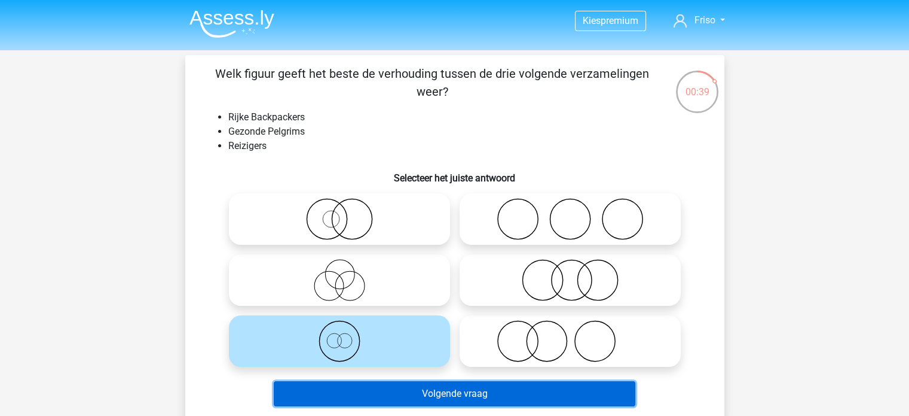
click at [426, 391] on button "Volgende vraag" at bounding box center [455, 393] width 362 height 25
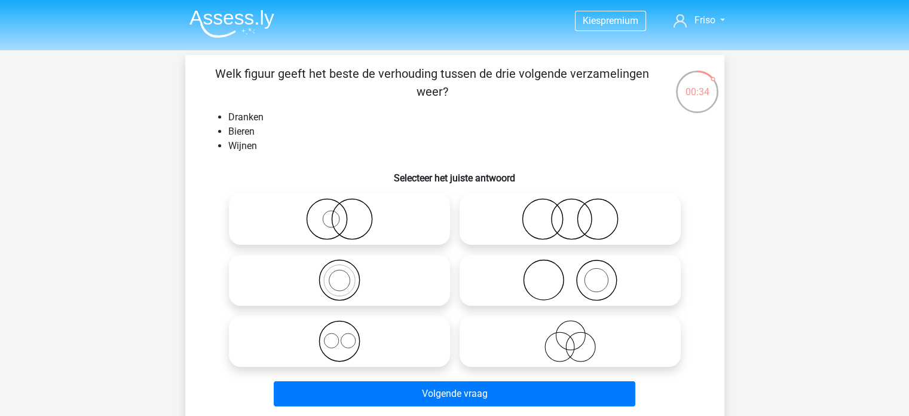
click at [340, 341] on icon at bounding box center [340, 341] width 212 height 42
click at [340, 335] on input "radio" at bounding box center [344, 331] width 8 height 8
radio input "true"
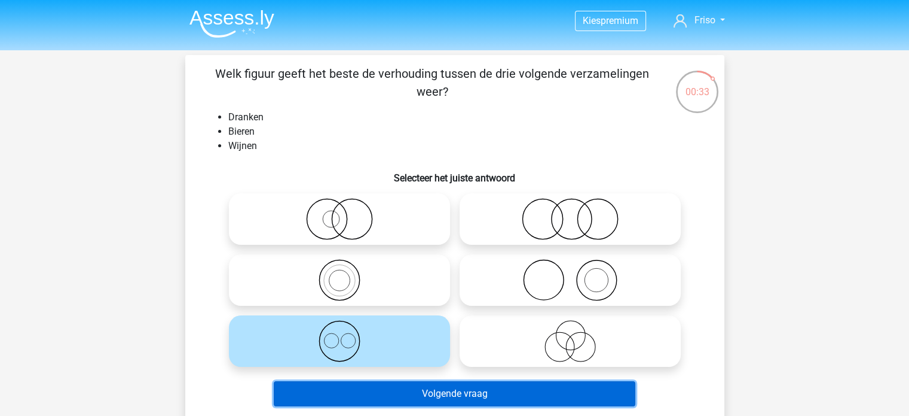
click at [445, 389] on button "Volgende vraag" at bounding box center [455, 393] width 362 height 25
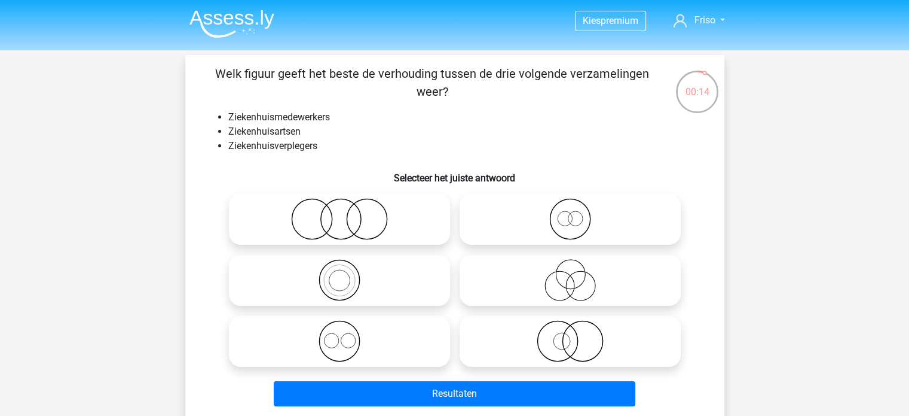
click at [343, 336] on icon at bounding box center [340, 341] width 212 height 42
click at [343, 335] on input "radio" at bounding box center [344, 331] width 8 height 8
radio input "true"
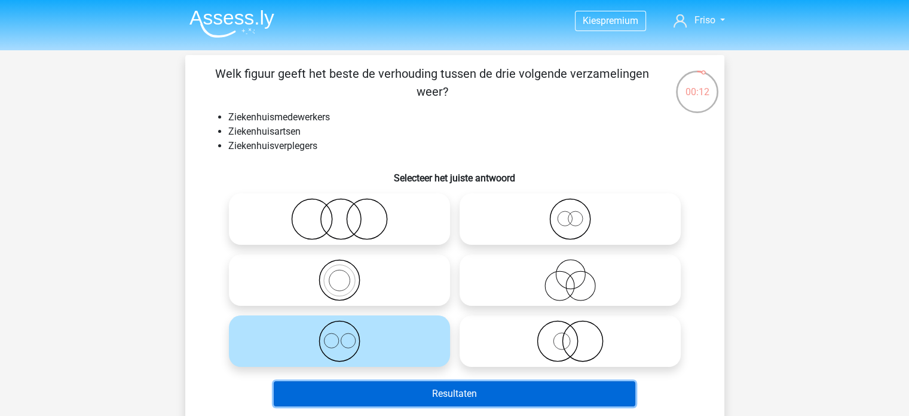
click at [426, 392] on button "Resultaten" at bounding box center [455, 393] width 362 height 25
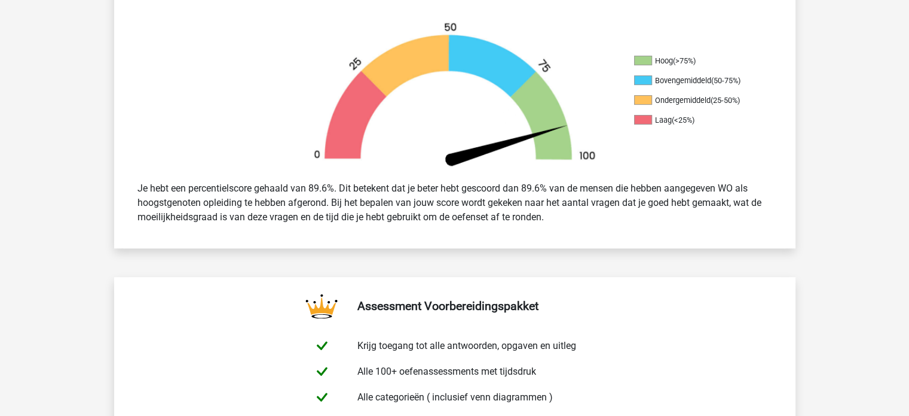
scroll to position [299, 0]
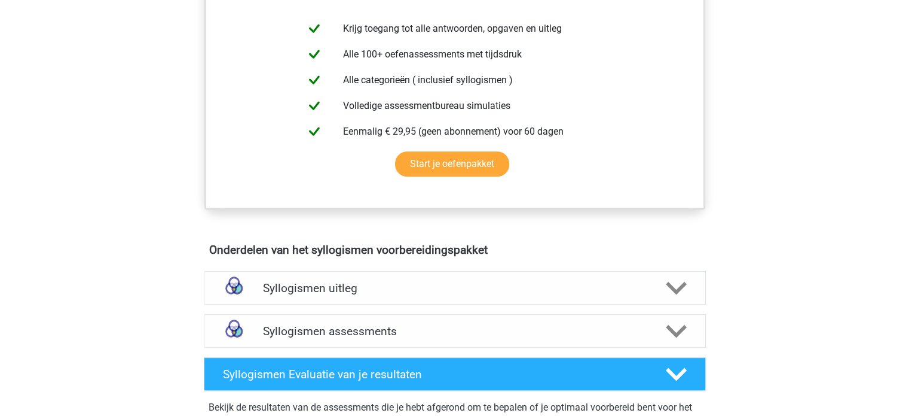
scroll to position [538, 0]
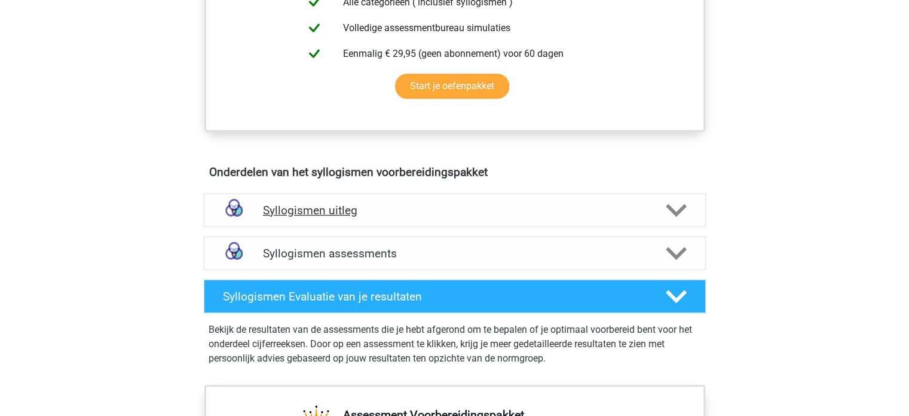
click at [296, 206] on h4 "Syllogismen uitleg" at bounding box center [455, 210] width 384 height 14
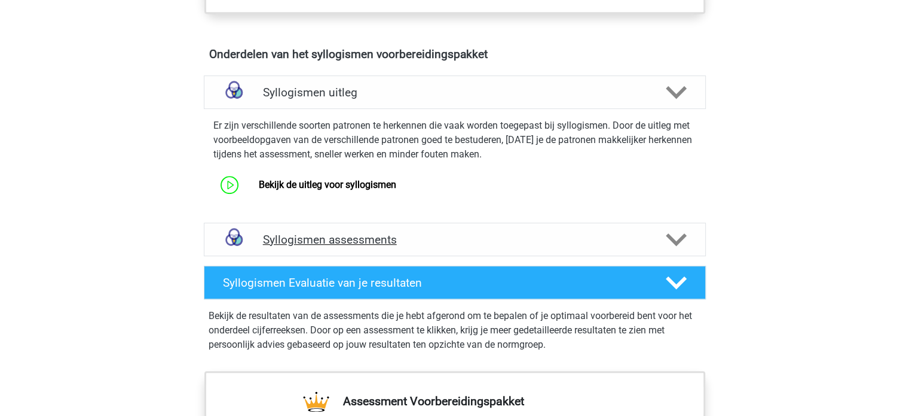
scroll to position [658, 0]
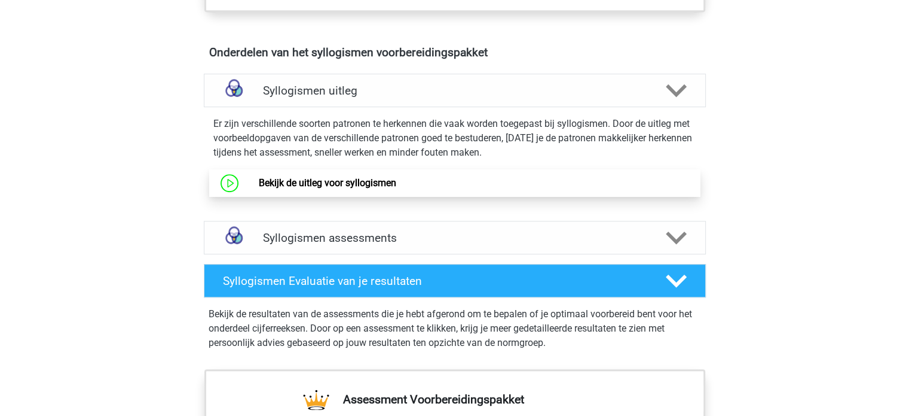
click at [352, 181] on link "Bekijk de uitleg voor syllogismen" at bounding box center [328, 182] width 138 height 11
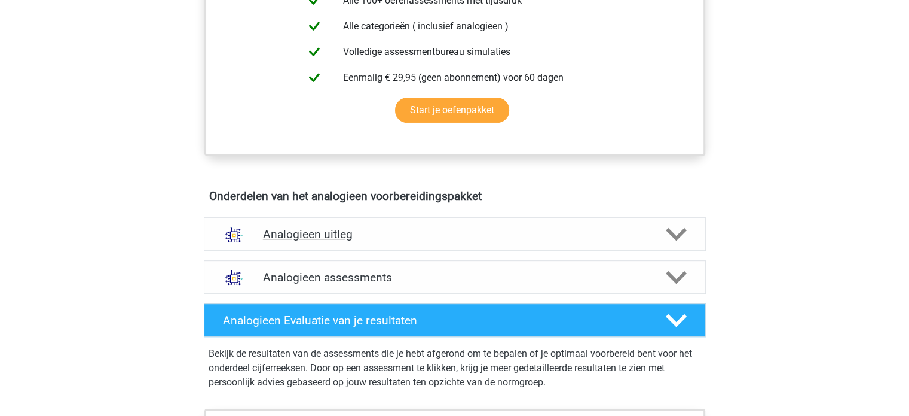
scroll to position [538, 0]
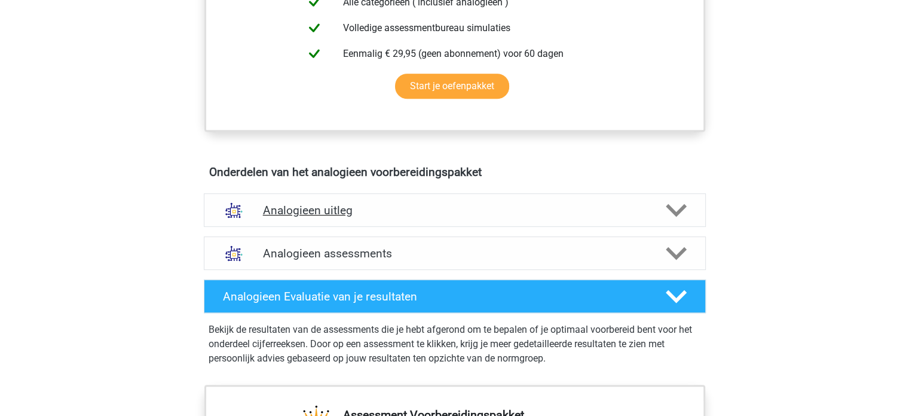
click at [347, 209] on h4 "Analogieen uitleg" at bounding box center [455, 210] width 384 height 14
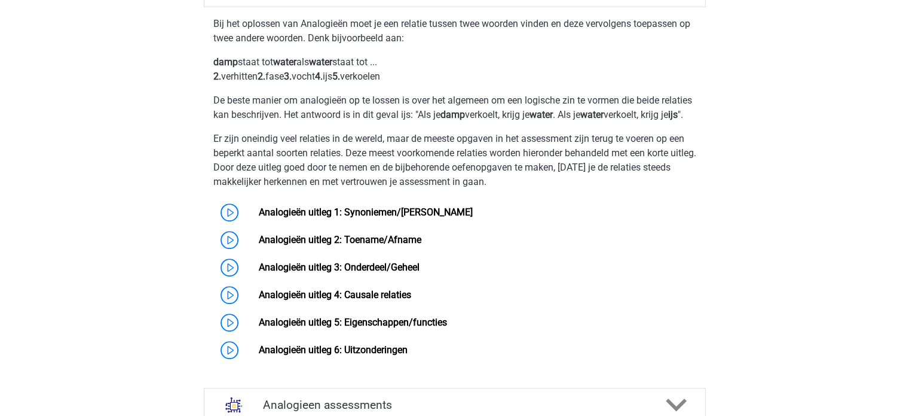
scroll to position [777, 0]
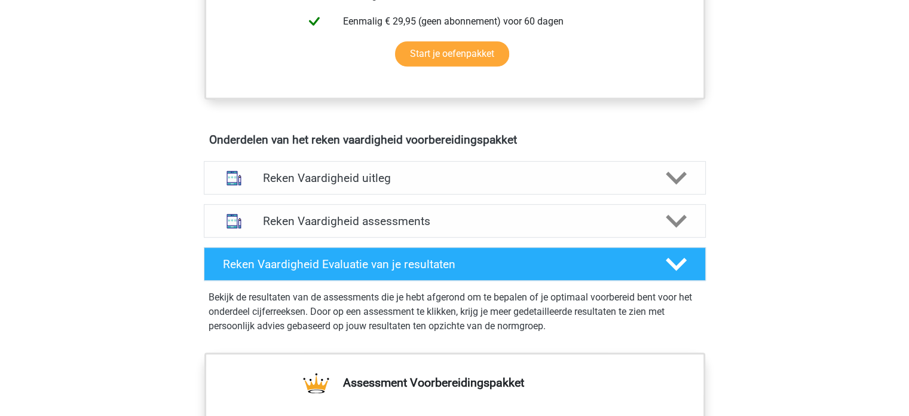
scroll to position [598, 0]
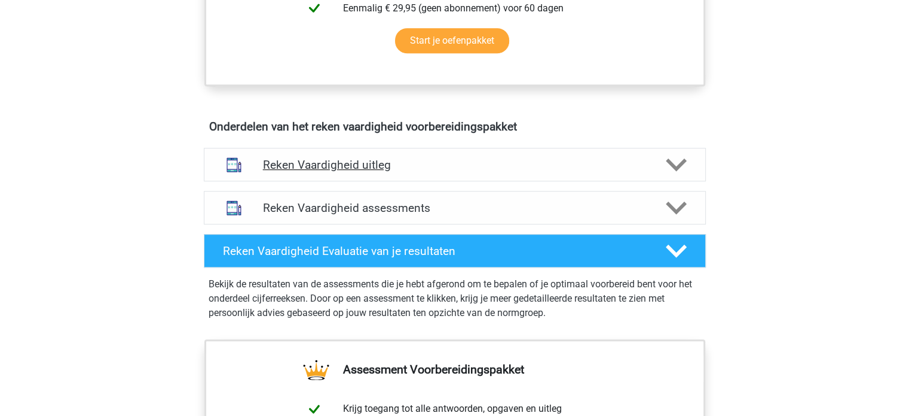
click at [397, 162] on h4 "Reken Vaardigheid uitleg" at bounding box center [455, 165] width 384 height 14
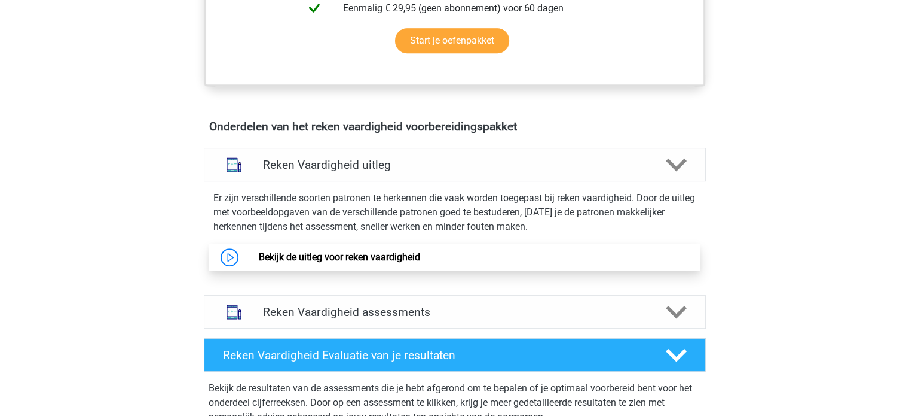
click at [349, 251] on link "Bekijk de uitleg voor reken vaardigheid" at bounding box center [339, 256] width 161 height 11
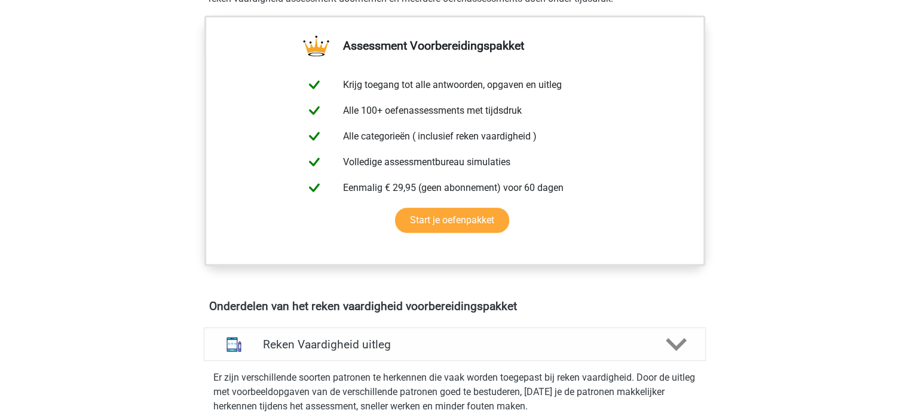
scroll to position [418, 0]
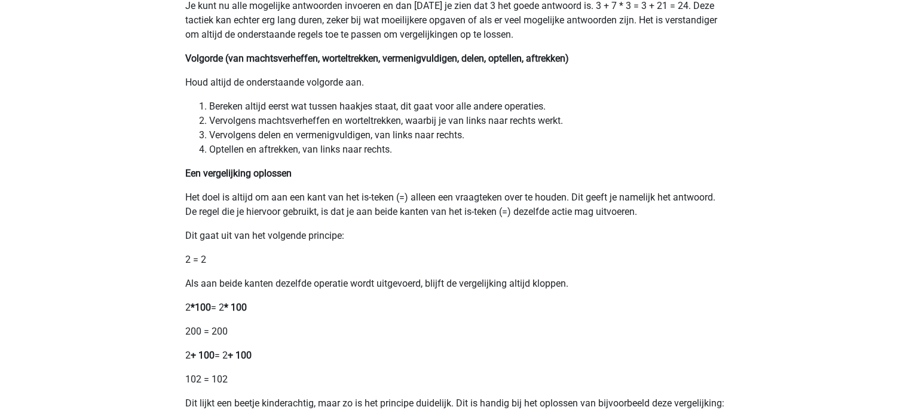
scroll to position [299, 0]
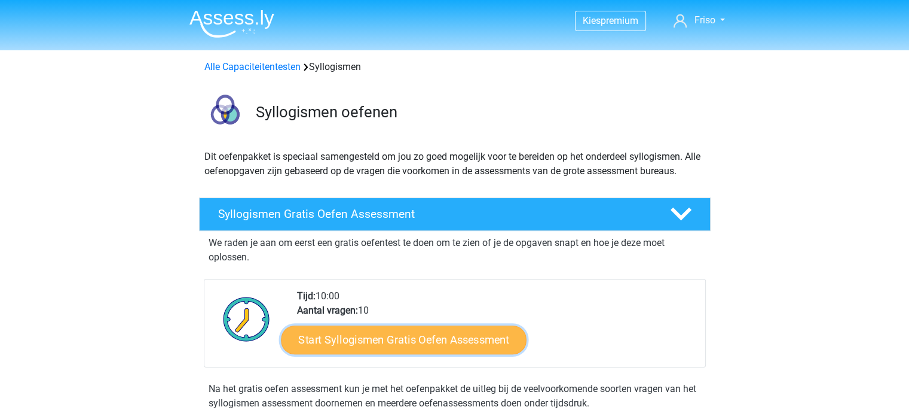
click at [450, 338] on link "Start Syllogismen Gratis Oefen Assessment" at bounding box center [404, 339] width 246 height 29
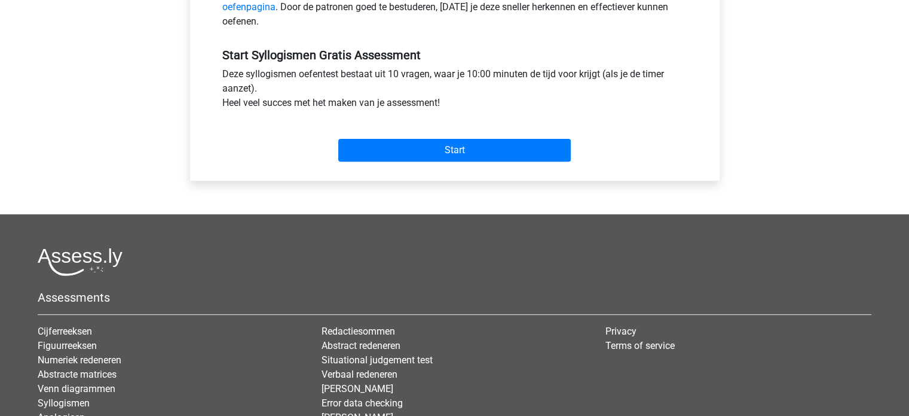
scroll to position [418, 0]
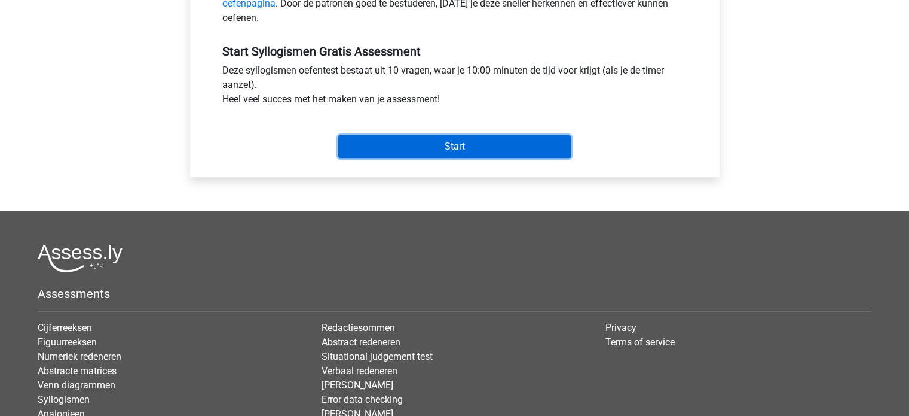
click at [439, 152] on input "Start" at bounding box center [454, 146] width 233 height 23
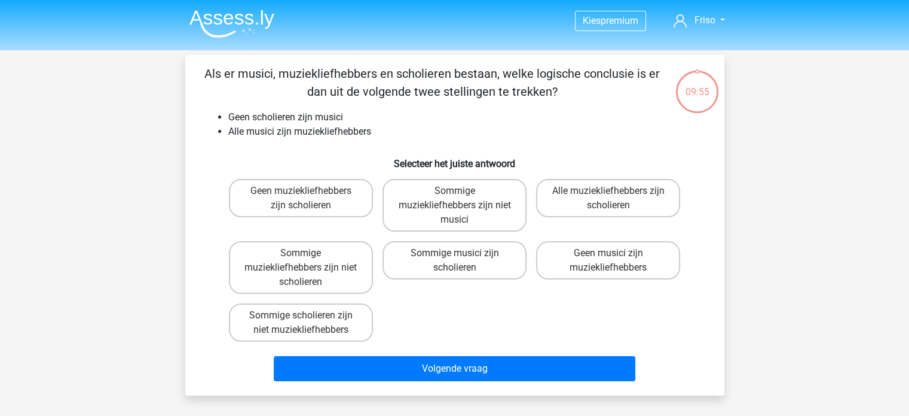
click at [390, 132] on li "Alle musici zijn muziekliefhebbers" at bounding box center [466, 131] width 477 height 14
click at [325, 202] on label "Geen muziekliefhebbers zijn scholieren" at bounding box center [301, 198] width 144 height 38
click at [308, 198] on input "Geen muziekliefhebbers zijn scholieren" at bounding box center [305, 195] width 8 height 8
radio input "true"
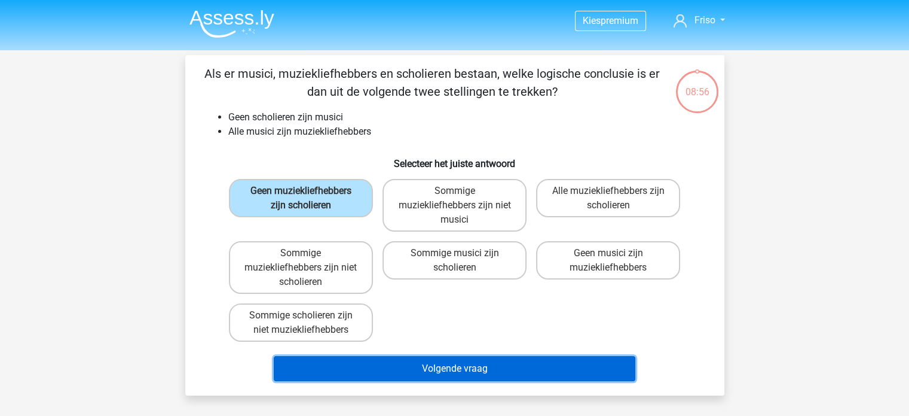
click at [412, 368] on button "Volgende vraag" at bounding box center [455, 368] width 362 height 25
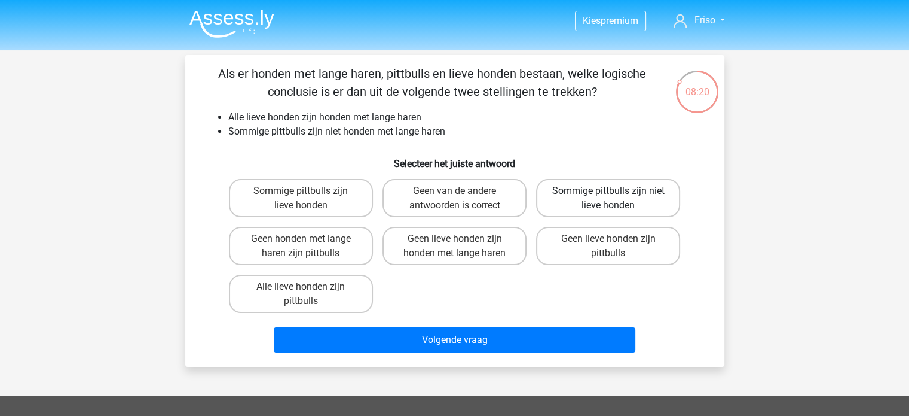
click at [598, 201] on label "Sommige pittbulls zijn niet lieve honden" at bounding box center [608, 198] width 144 height 38
click at [609, 198] on input "Sommige pittbulls zijn niet lieve honden" at bounding box center [613, 195] width 8 height 8
radio input "true"
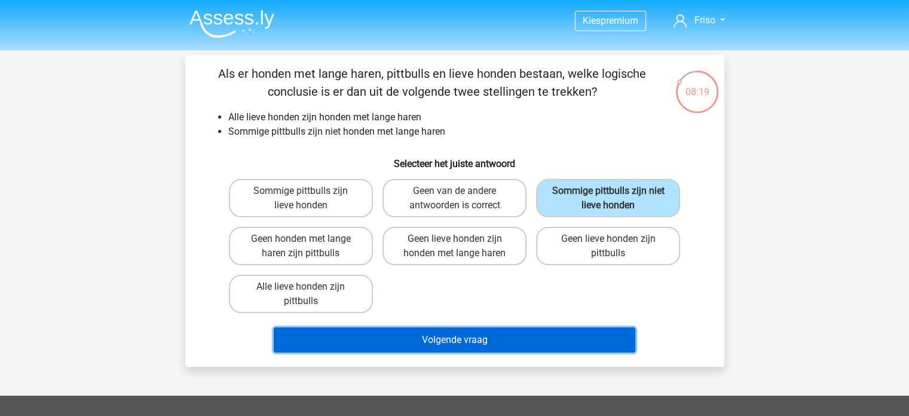
click at [540, 334] on button "Volgende vraag" at bounding box center [455, 339] width 362 height 25
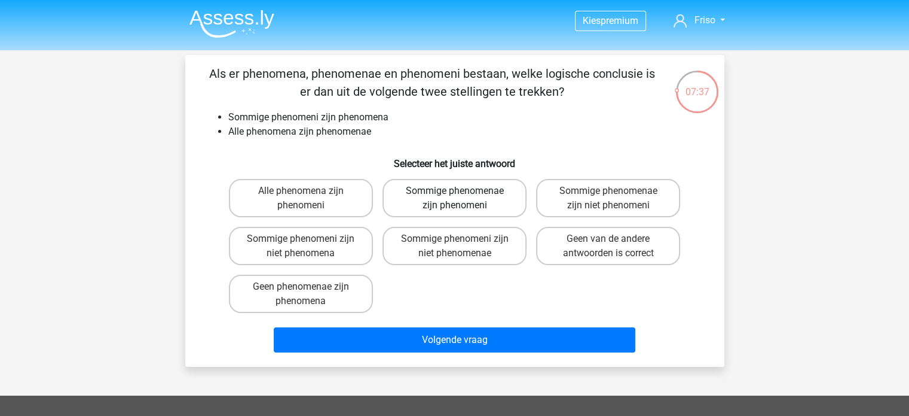
click at [462, 179] on label "Sommige phenomenae zijn phenomeni" at bounding box center [455, 198] width 144 height 38
click at [462, 191] on input "Sommige phenomenae zijn phenomeni" at bounding box center [458, 195] width 8 height 8
radio input "true"
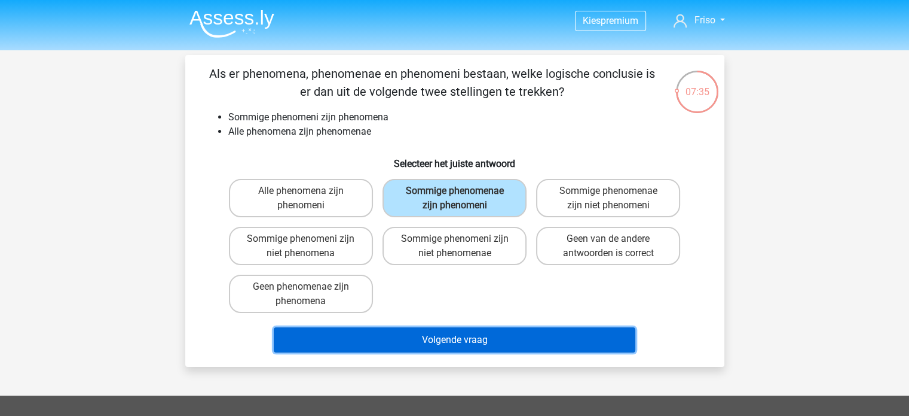
click at [439, 334] on button "Volgende vraag" at bounding box center [455, 339] width 362 height 25
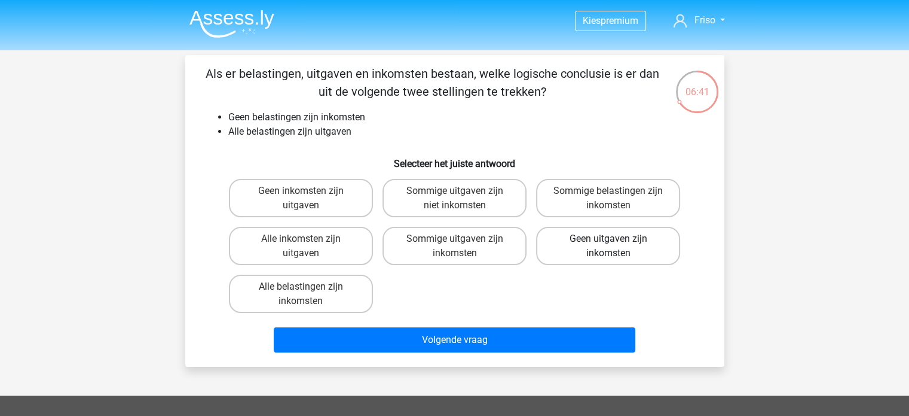
click at [609, 246] on label "Geen uitgaven zijn inkomsten" at bounding box center [608, 246] width 144 height 38
click at [609, 246] on input "Geen uitgaven zijn inkomsten" at bounding box center [613, 243] width 8 height 8
radio input "true"
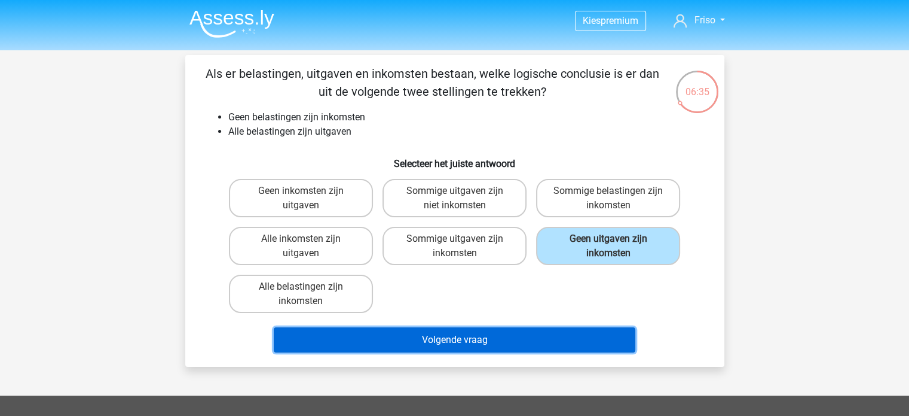
click at [491, 344] on button "Volgende vraag" at bounding box center [455, 339] width 362 height 25
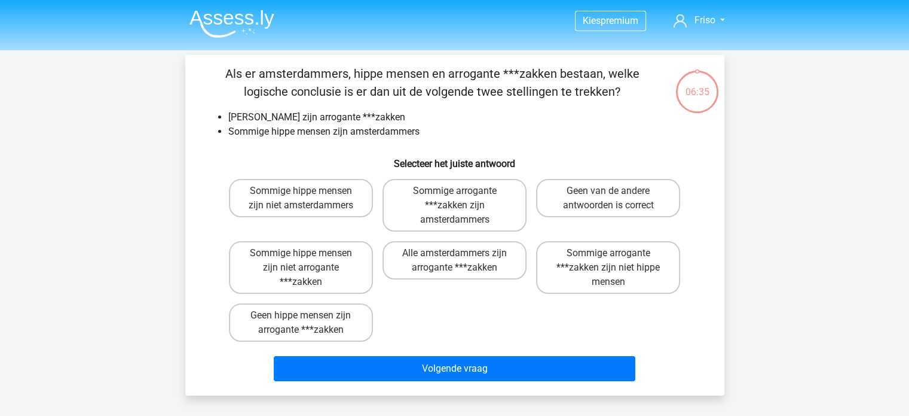
scroll to position [55, 0]
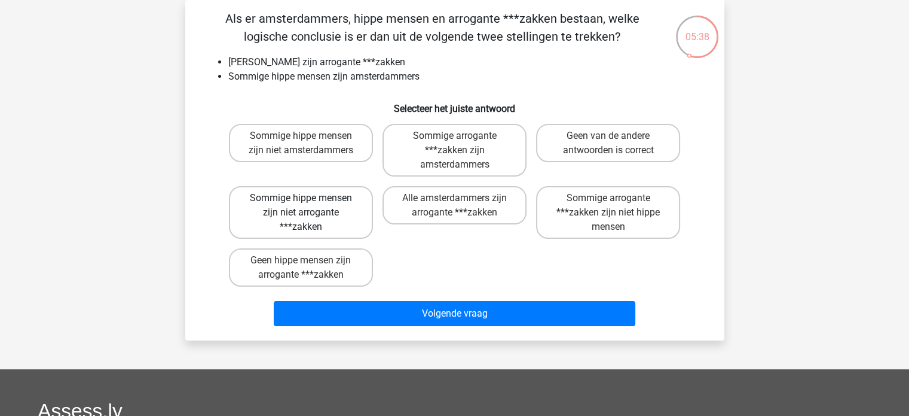
click at [318, 216] on label "Sommige hippe mensen zijn niet arrogante ***zakken" at bounding box center [301, 212] width 144 height 53
click at [308, 206] on input "Sommige hippe mensen zijn niet arrogante ***zakken" at bounding box center [305, 202] width 8 height 8
radio input "true"
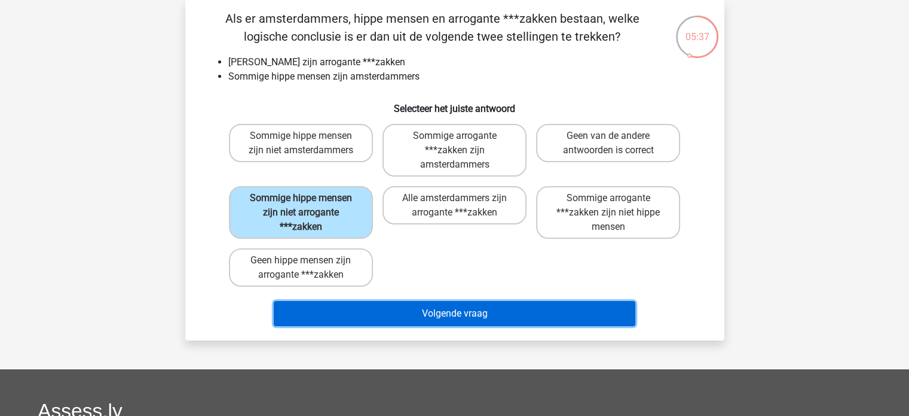
click at [405, 310] on button "Volgende vraag" at bounding box center [455, 313] width 362 height 25
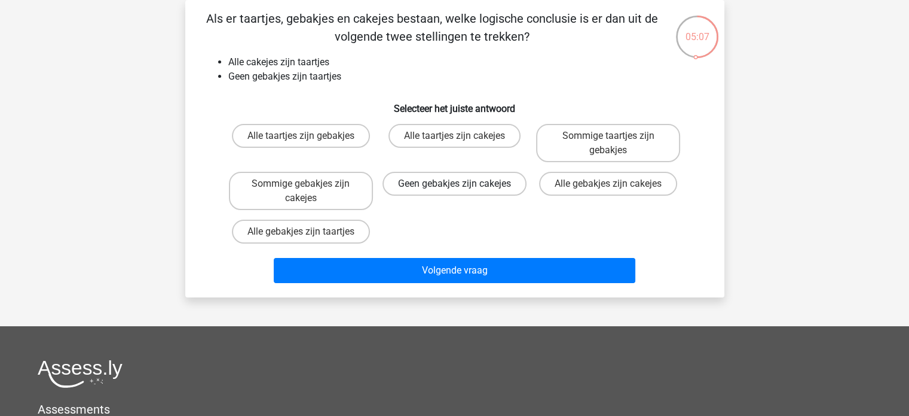
click at [454, 191] on label "Geen gebakjes zijn cakejes" at bounding box center [455, 184] width 144 height 24
click at [454, 191] on input "Geen gebakjes zijn cakejes" at bounding box center [458, 188] width 8 height 8
radio input "true"
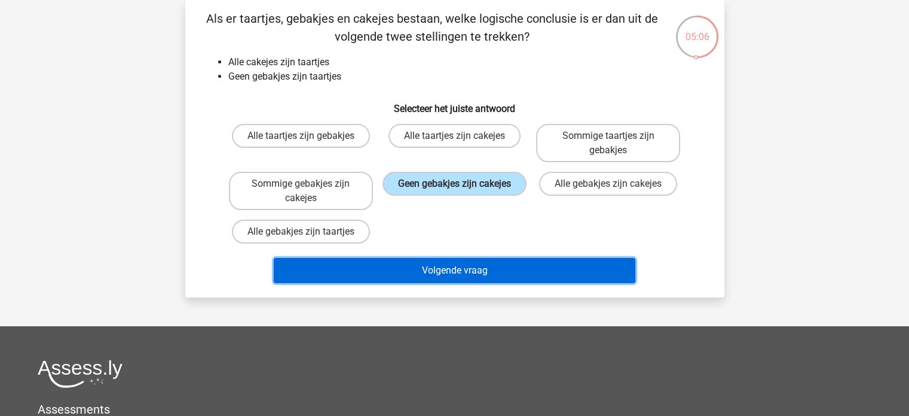
click at [465, 266] on button "Volgende vraag" at bounding box center [455, 270] width 362 height 25
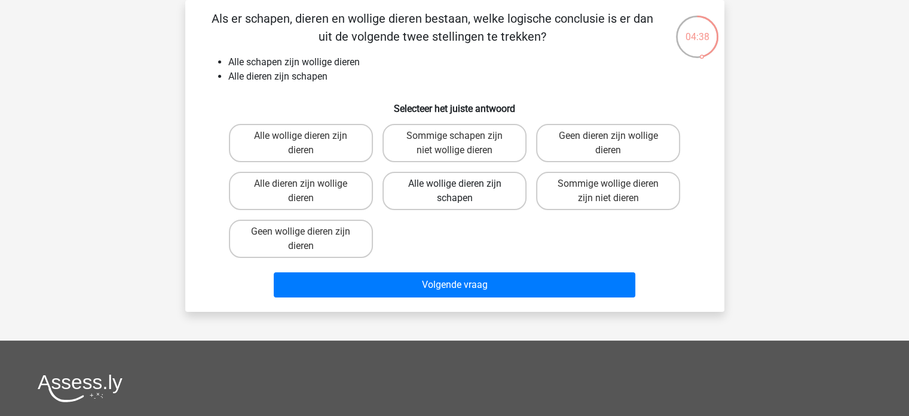
click at [468, 196] on label "Alle wollige dieren zijn schapen" at bounding box center [455, 191] width 144 height 38
click at [462, 191] on input "Alle wollige dieren zijn schapen" at bounding box center [458, 188] width 8 height 8
radio input "true"
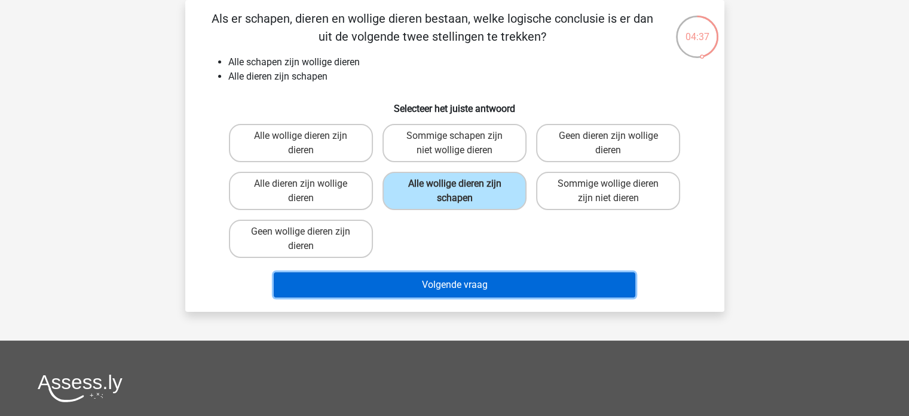
click at [482, 283] on button "Volgende vraag" at bounding box center [455, 284] width 362 height 25
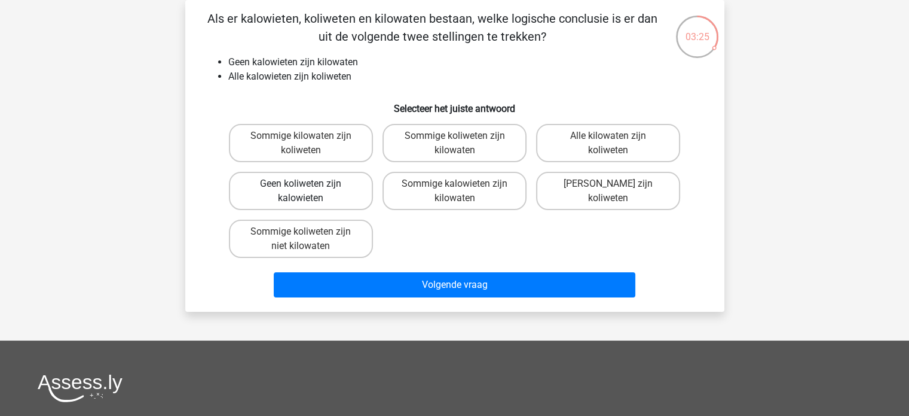
click at [311, 191] on label "Geen koliweten zijn kalowieten" at bounding box center [301, 191] width 144 height 38
click at [308, 191] on input "Geen koliweten zijn kalowieten" at bounding box center [305, 188] width 8 height 8
radio input "true"
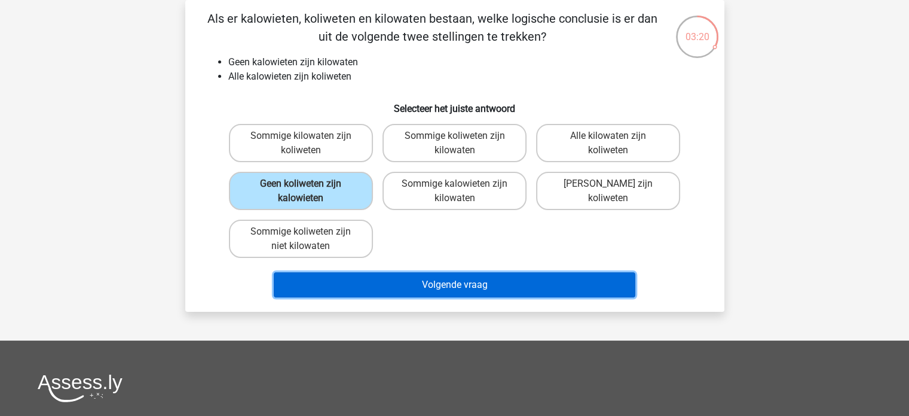
click at [449, 279] on button "Volgende vraag" at bounding box center [455, 284] width 362 height 25
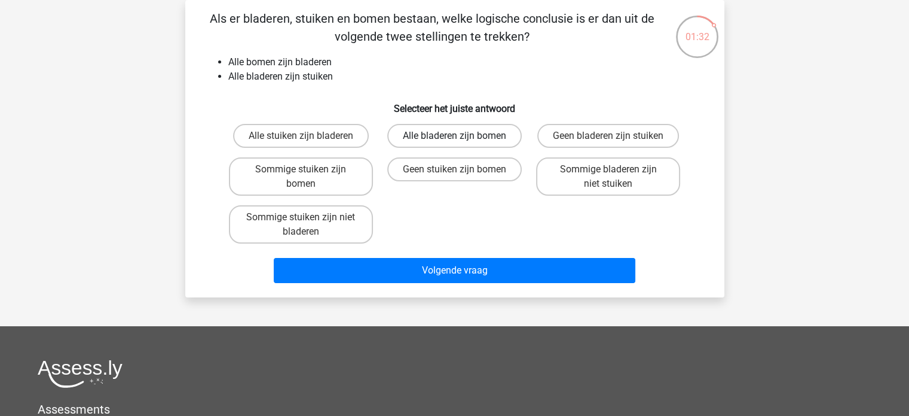
click at [445, 134] on label "Alle bladeren zijn bomen" at bounding box center [454, 136] width 135 height 24
click at [454, 136] on input "Alle bladeren zijn bomen" at bounding box center [458, 140] width 8 height 8
radio input "true"
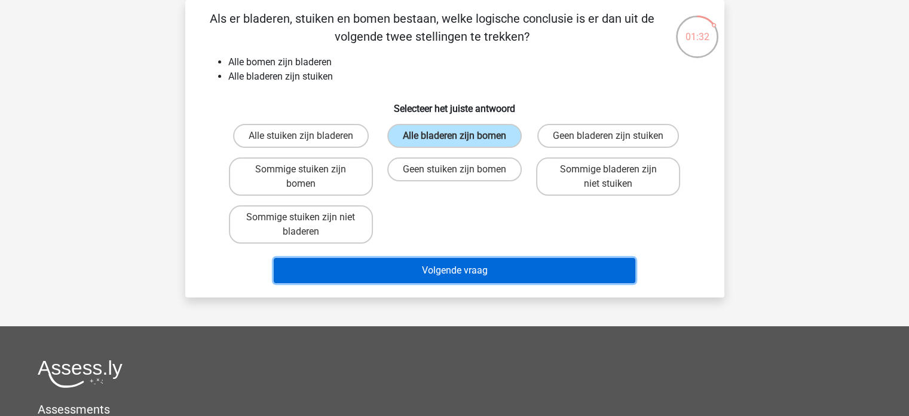
click at [426, 275] on button "Volgende vraag" at bounding box center [455, 270] width 362 height 25
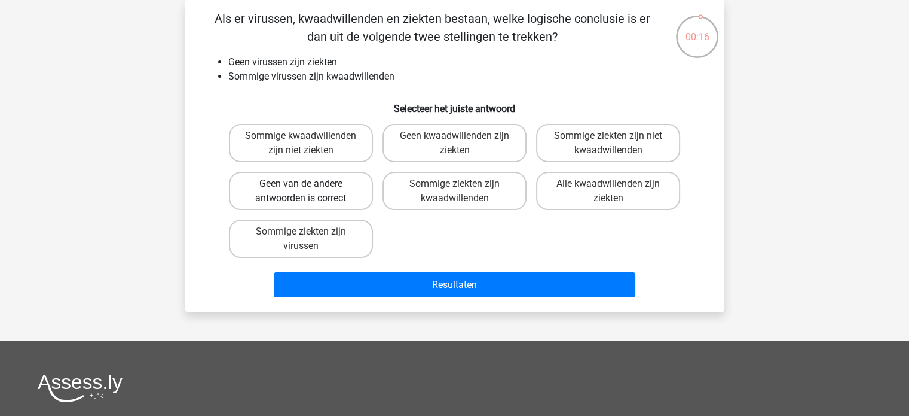
click at [340, 191] on label "Geen van de andere antwoorden is correct" at bounding box center [301, 191] width 144 height 38
click at [308, 191] on input "Geen van de andere antwoorden is correct" at bounding box center [305, 188] width 8 height 8
radio input "true"
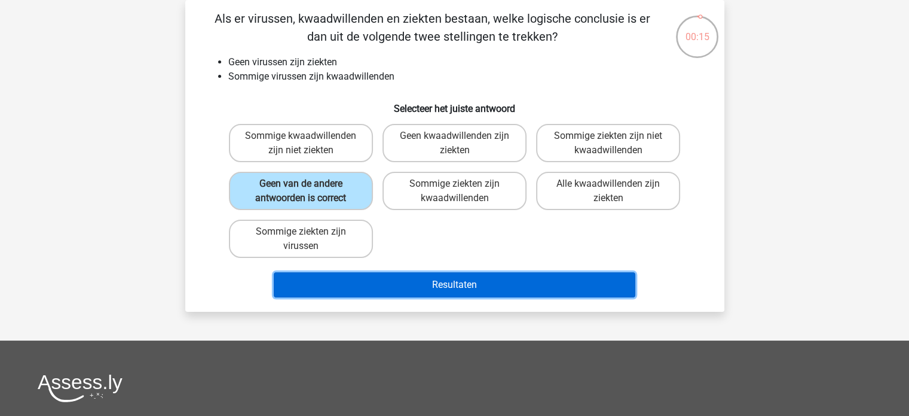
click at [454, 279] on button "Resultaten" at bounding box center [455, 284] width 362 height 25
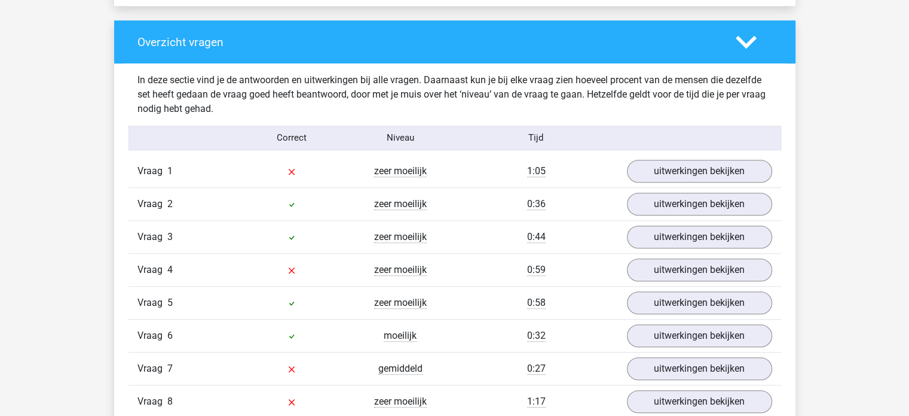
scroll to position [897, 0]
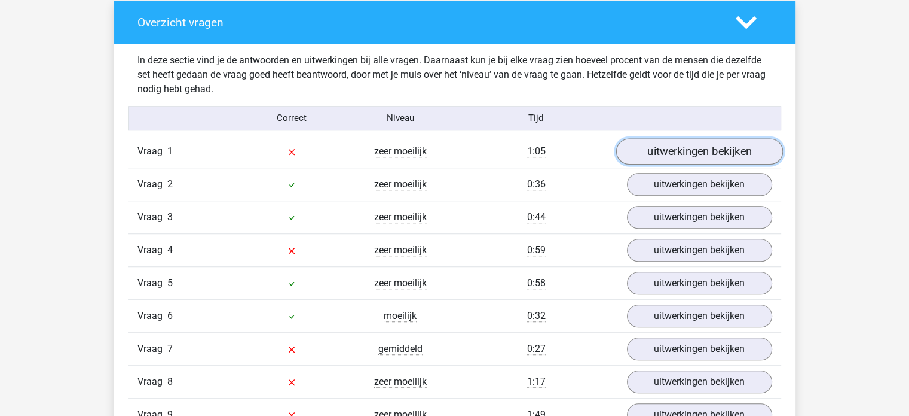
click at [726, 146] on link "uitwerkingen bekijken" at bounding box center [699, 151] width 167 height 26
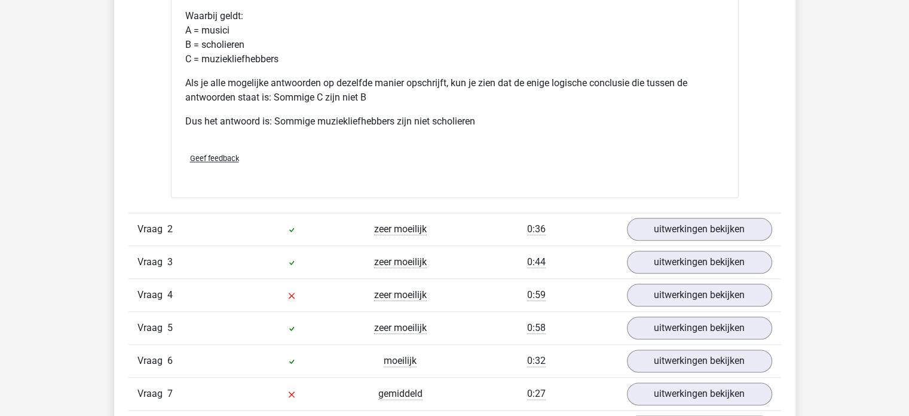
scroll to position [1375, 0]
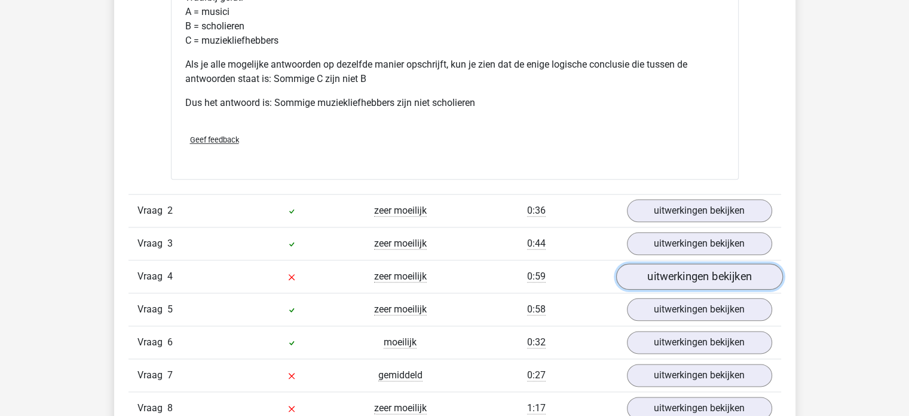
click at [684, 276] on link "uitwerkingen bekijken" at bounding box center [699, 276] width 167 height 26
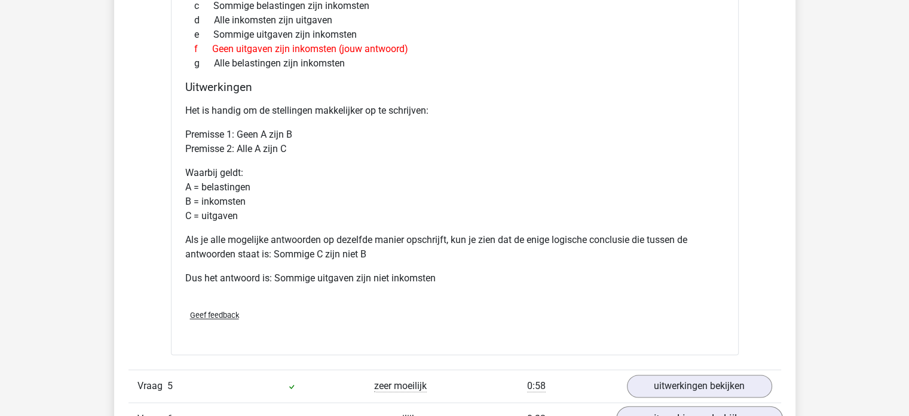
scroll to position [1913, 0]
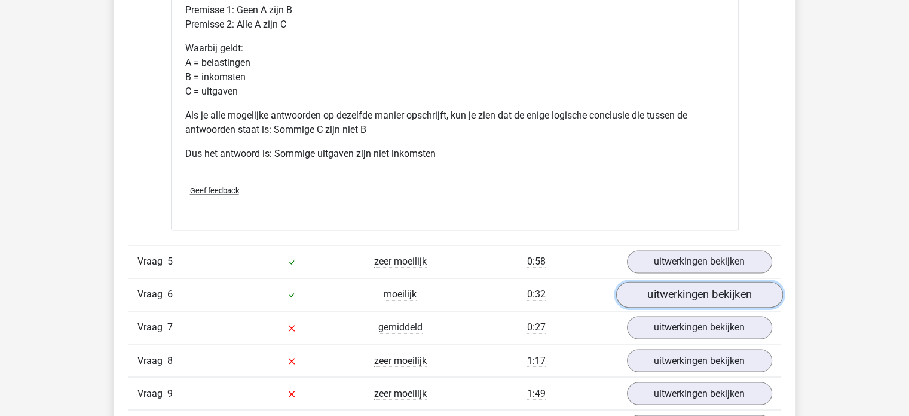
click at [692, 294] on link "uitwerkingen bekijken" at bounding box center [699, 294] width 167 height 26
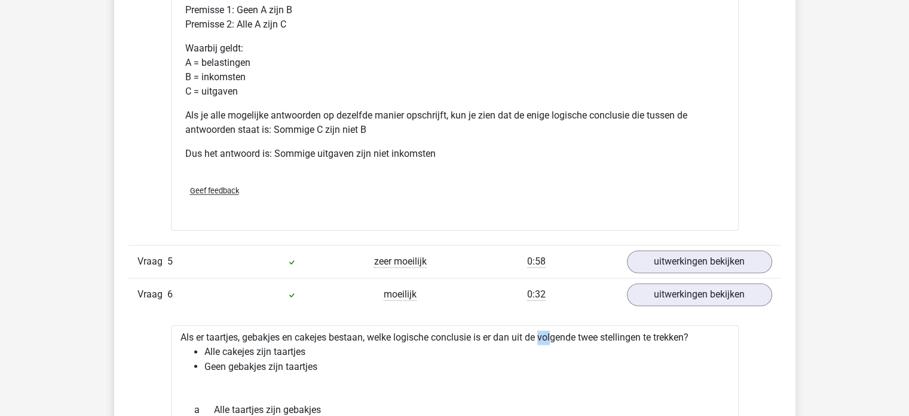
drag, startPoint x: 519, startPoint y: 331, endPoint x: 509, endPoint y: 337, distance: 11.5
drag, startPoint x: 487, startPoint y: 372, endPoint x: 487, endPoint y: 363, distance: 8.4
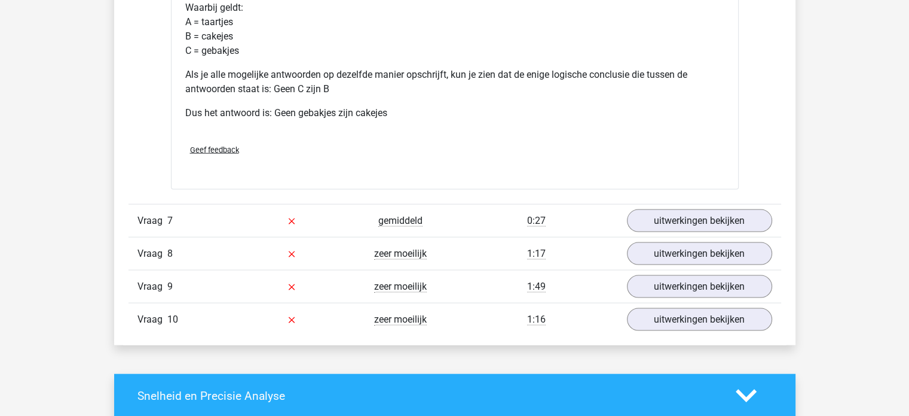
scroll to position [2527, 0]
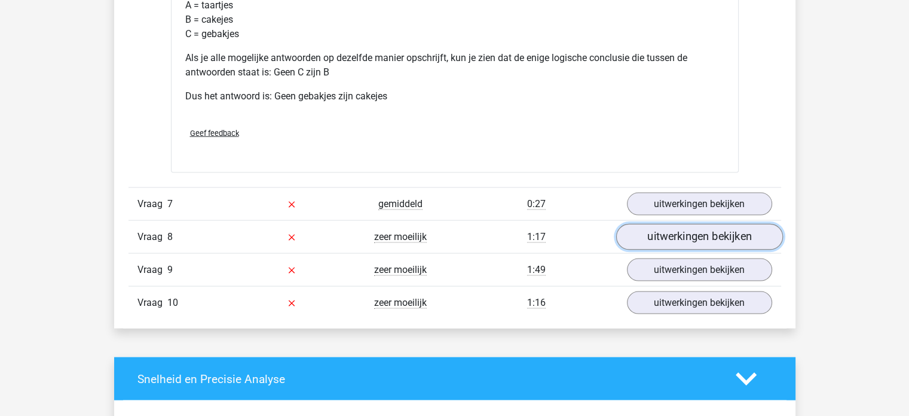
click at [653, 236] on link "uitwerkingen bekijken" at bounding box center [699, 237] width 167 height 26
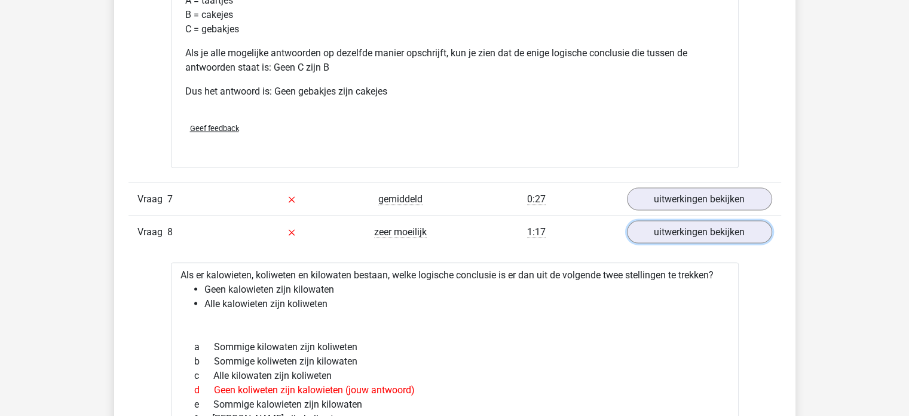
scroll to position [2544, 0]
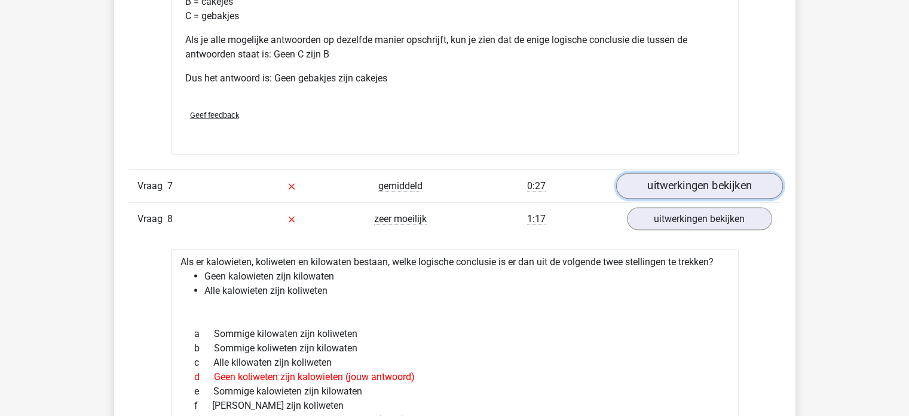
click at [673, 178] on link "uitwerkingen bekijken" at bounding box center [699, 186] width 167 height 26
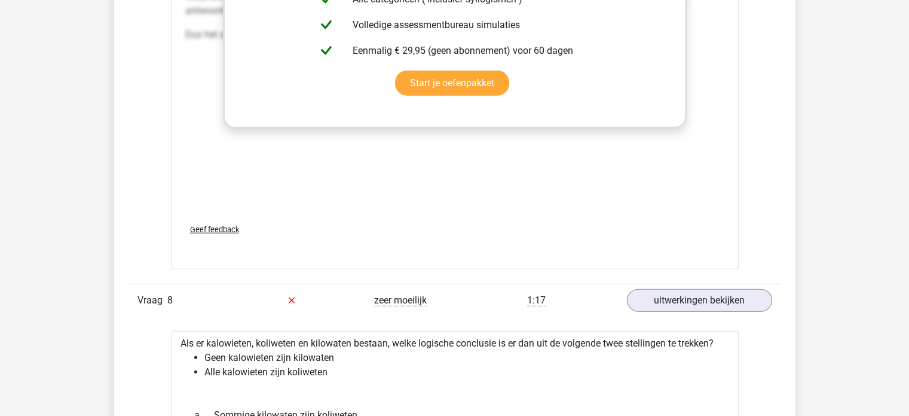
scroll to position [3202, 0]
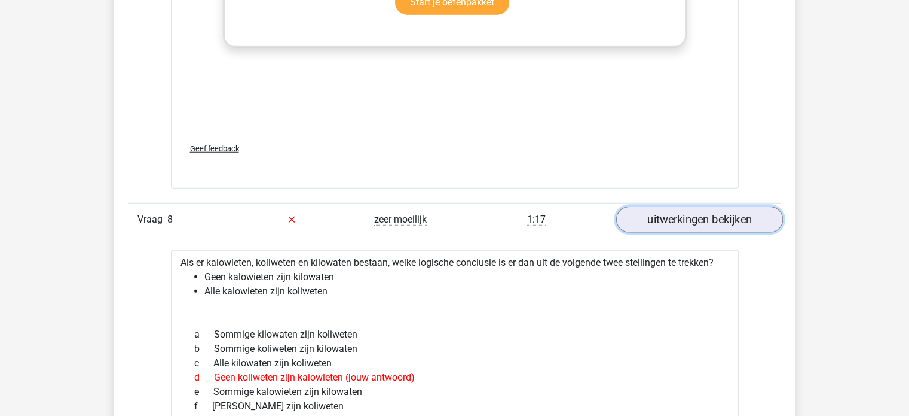
click at [695, 214] on link "uitwerkingen bekijken" at bounding box center [699, 219] width 167 height 26
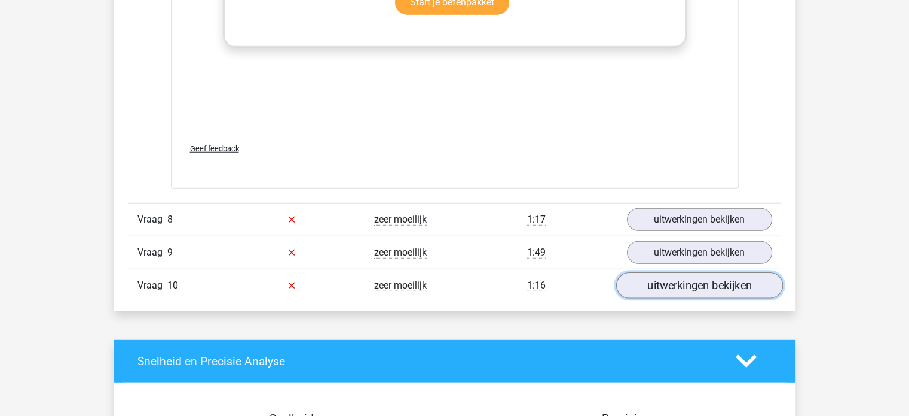
click at [684, 279] on link "uitwerkingen bekijken" at bounding box center [699, 285] width 167 height 26
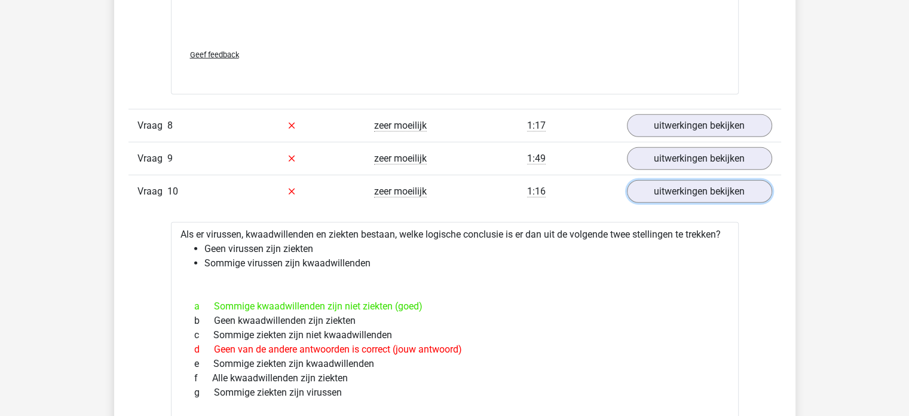
scroll to position [3381, 0]
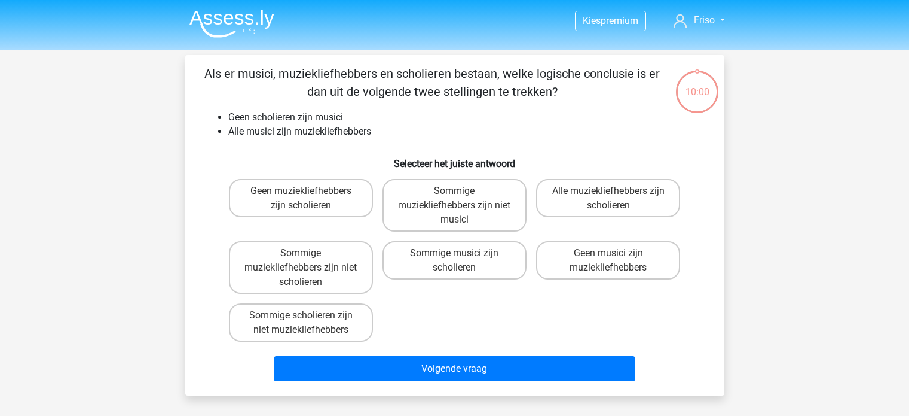
scroll to position [55, 0]
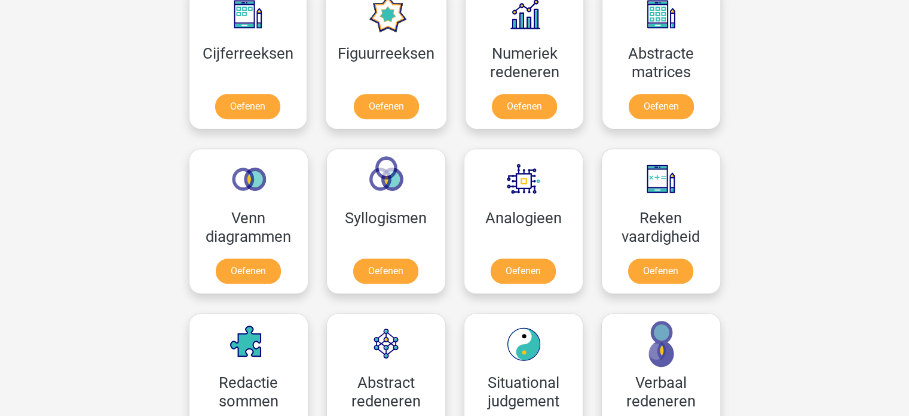
scroll to position [598, 0]
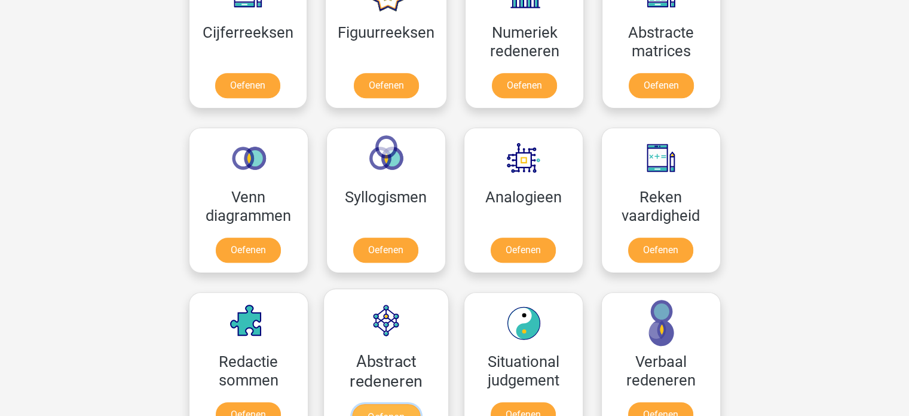
click at [365, 404] on link "Oefenen" at bounding box center [386, 417] width 68 height 26
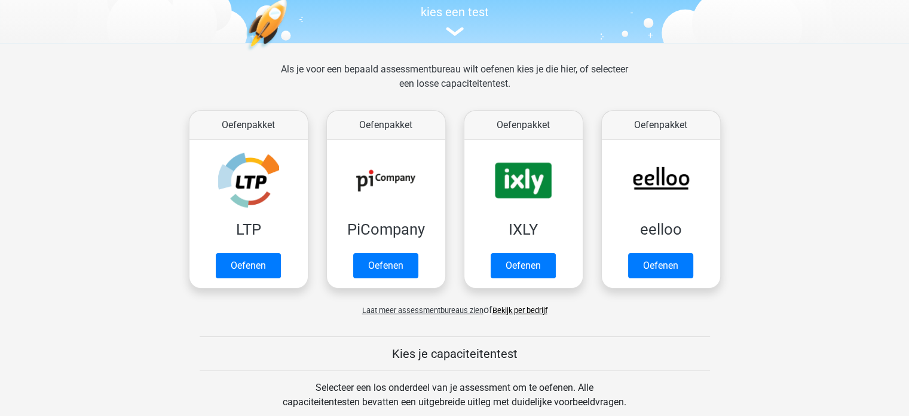
scroll to position [120, 0]
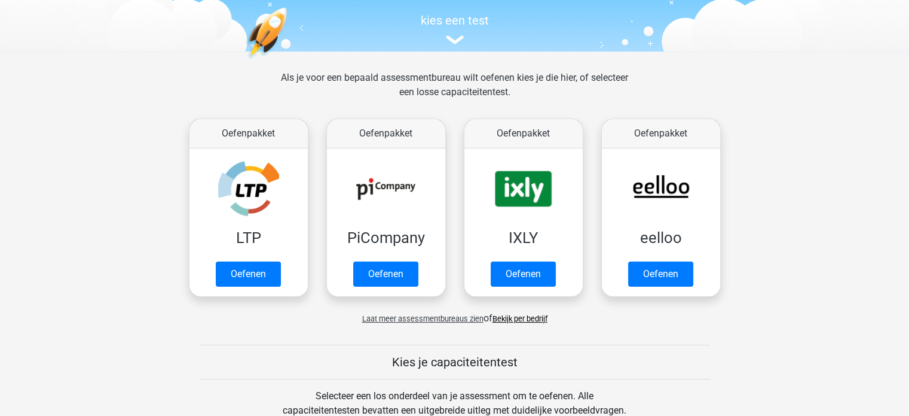
click at [453, 315] on span "Laat meer assessmentbureaus zien" at bounding box center [422, 318] width 121 height 9
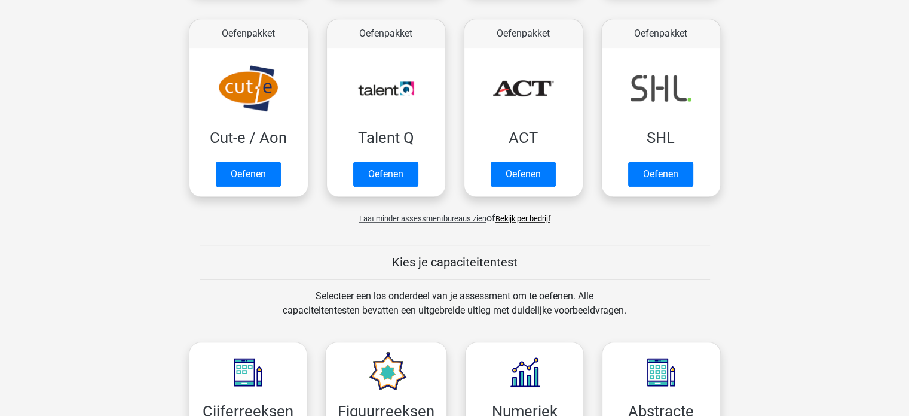
scroll to position [837, 0]
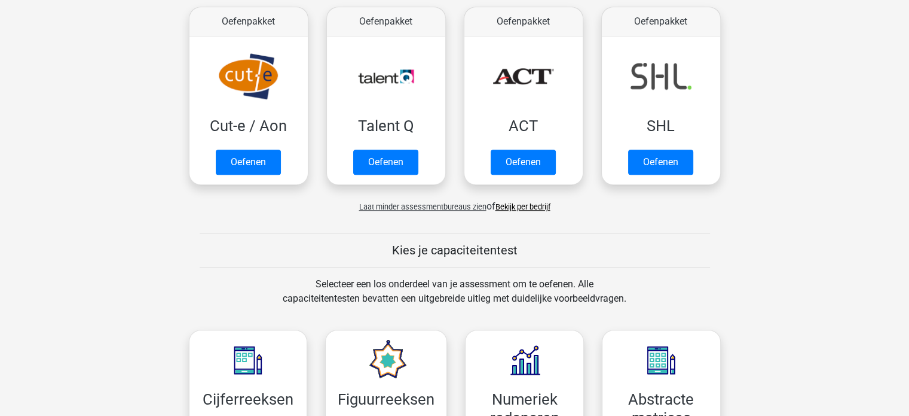
click at [517, 206] on link "Bekijk per bedrijf" at bounding box center [523, 206] width 55 height 9
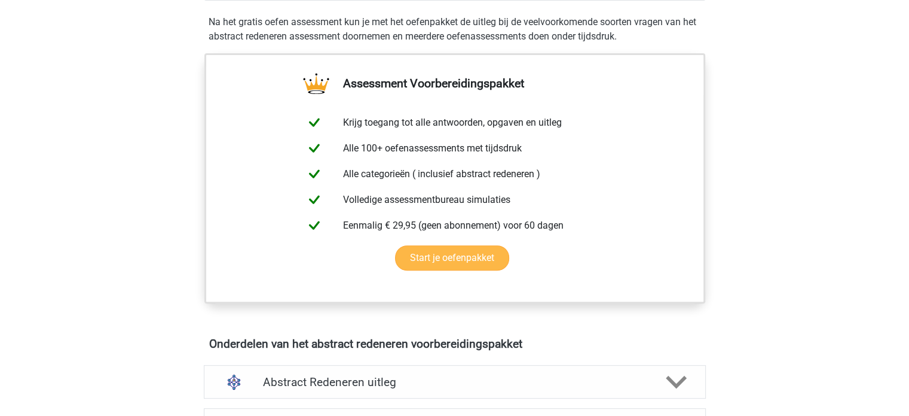
scroll to position [598, 0]
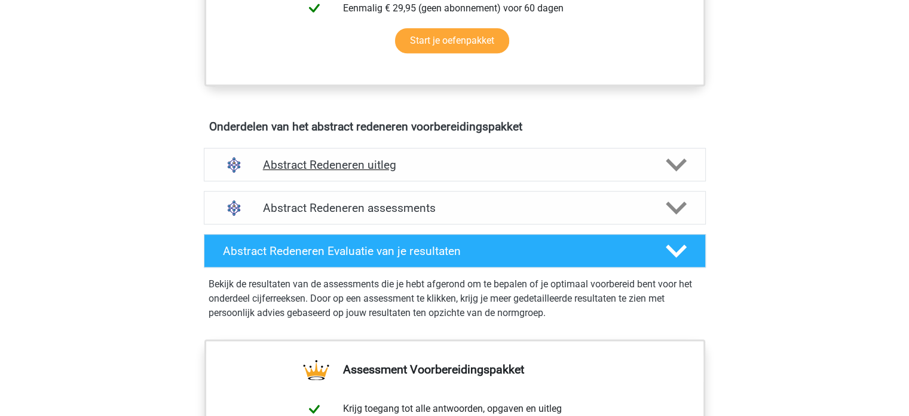
click at [621, 169] on h4 "Abstract Redeneren uitleg" at bounding box center [455, 165] width 384 height 14
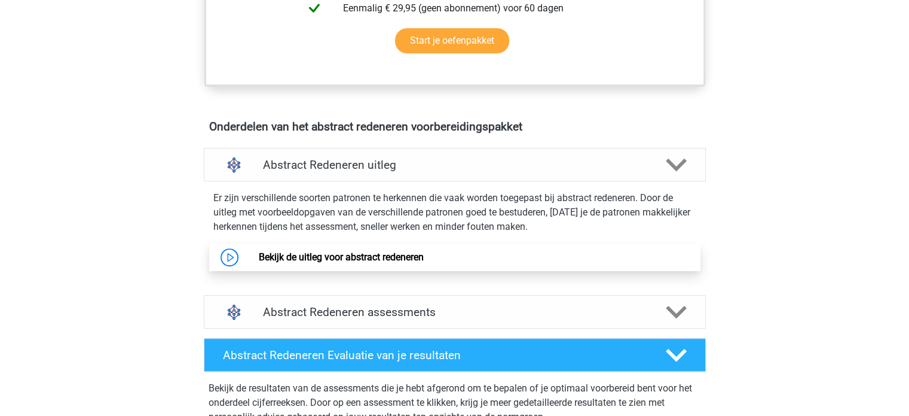
click at [399, 251] on link "Bekijk de uitleg voor abstract redeneren" at bounding box center [341, 256] width 165 height 11
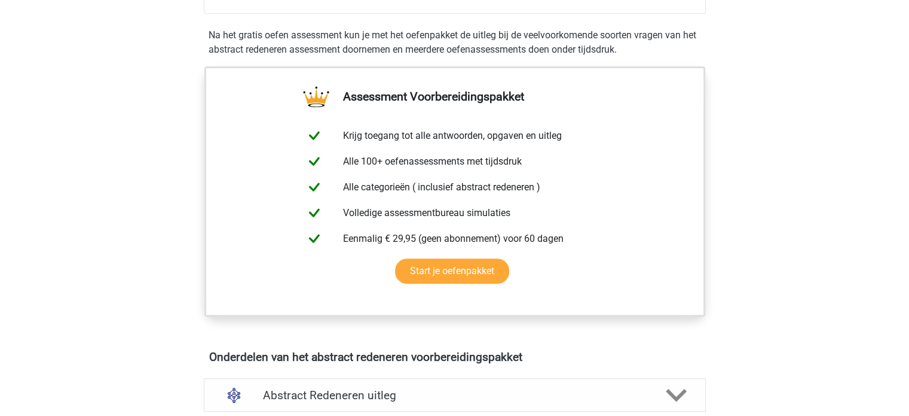
scroll to position [359, 0]
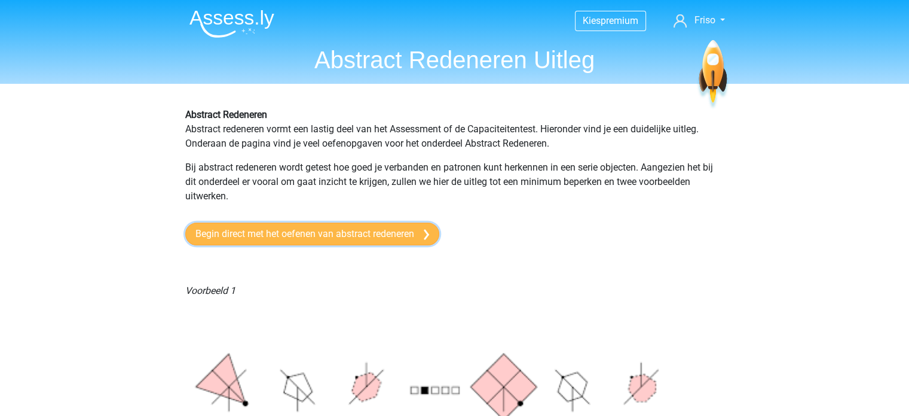
click at [386, 231] on link "Begin direct met het oefenen van abstract redeneren" at bounding box center [312, 233] width 254 height 23
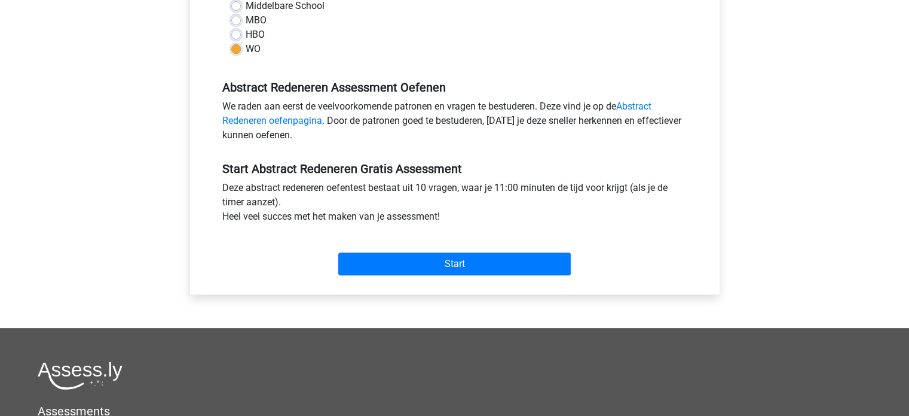
scroll to position [359, 0]
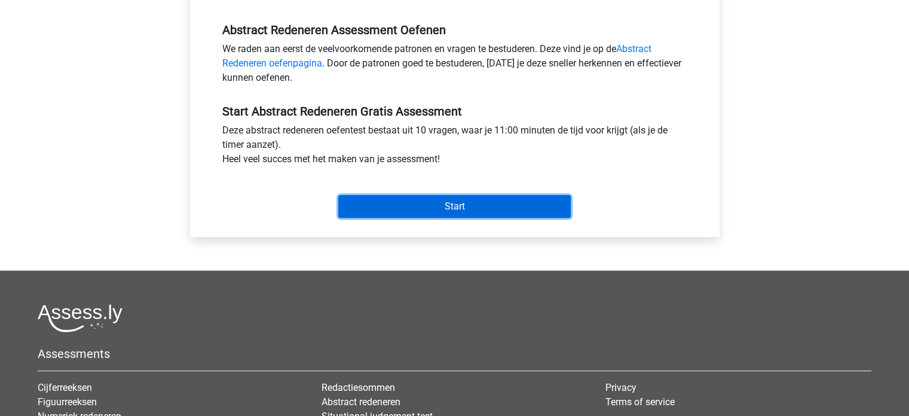
click at [435, 211] on input "Start" at bounding box center [454, 206] width 233 height 23
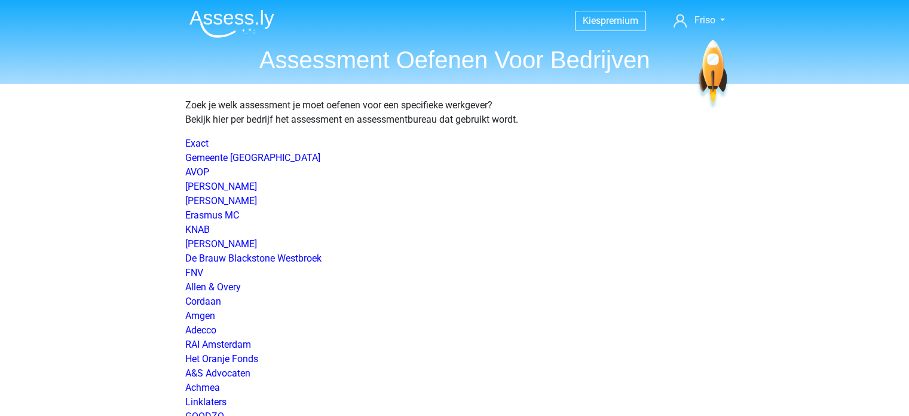
scroll to position [940, 0]
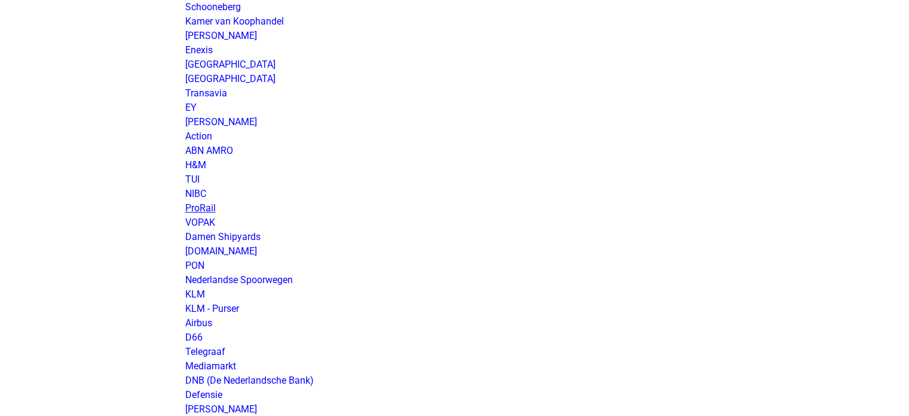
click at [201, 211] on link "ProRail" at bounding box center [200, 207] width 30 height 11
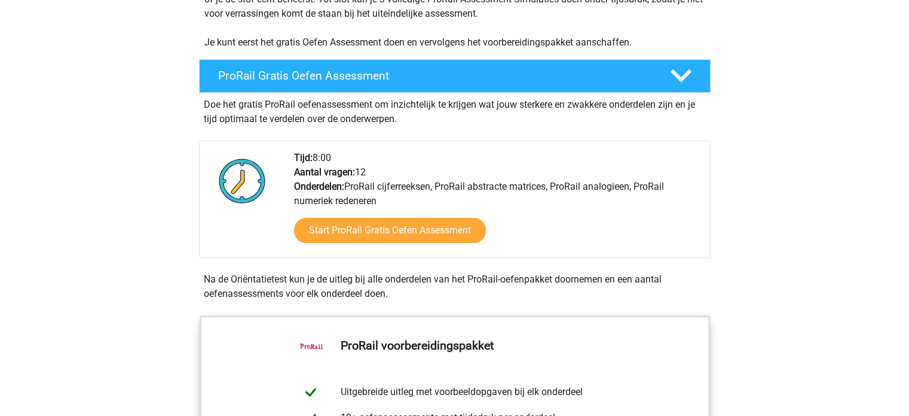
scroll to position [239, 0]
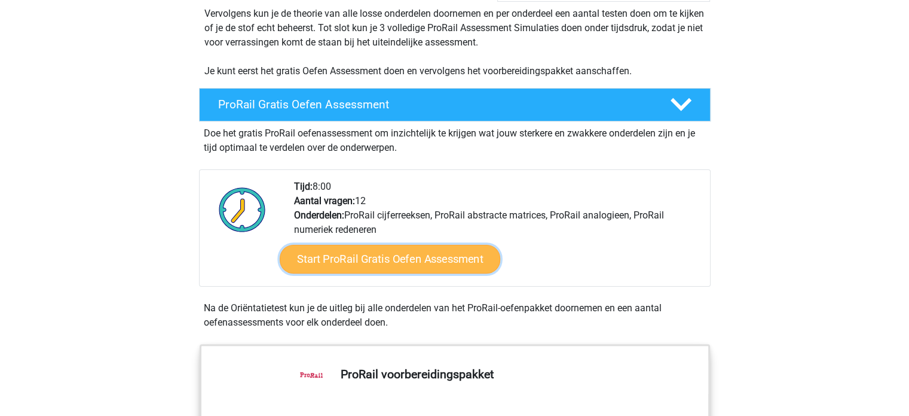
click at [380, 259] on link "Start ProRail Gratis Oefen Assessment" at bounding box center [389, 259] width 221 height 29
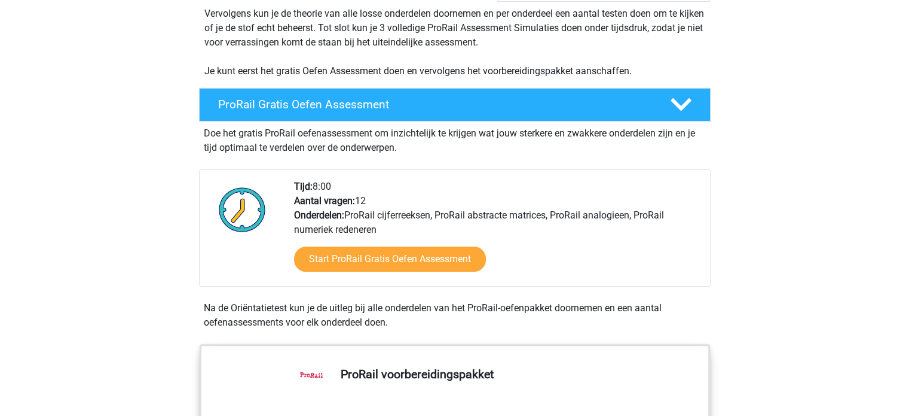
drag, startPoint x: 438, startPoint y: 237, endPoint x: 433, endPoint y: 241, distance: 6.4
click at [435, 237] on div "Start ProRail Gratis Oefen Assessment" at bounding box center [497, 261] width 407 height 49
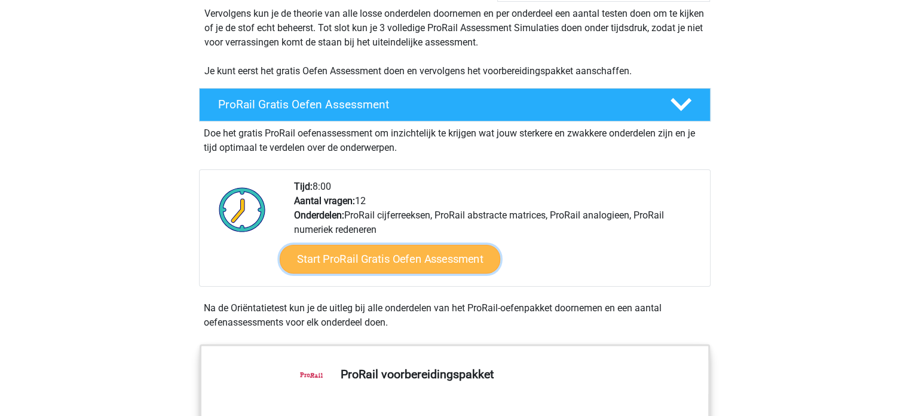
click at [429, 256] on link "Start ProRail Gratis Oefen Assessment" at bounding box center [389, 259] width 221 height 29
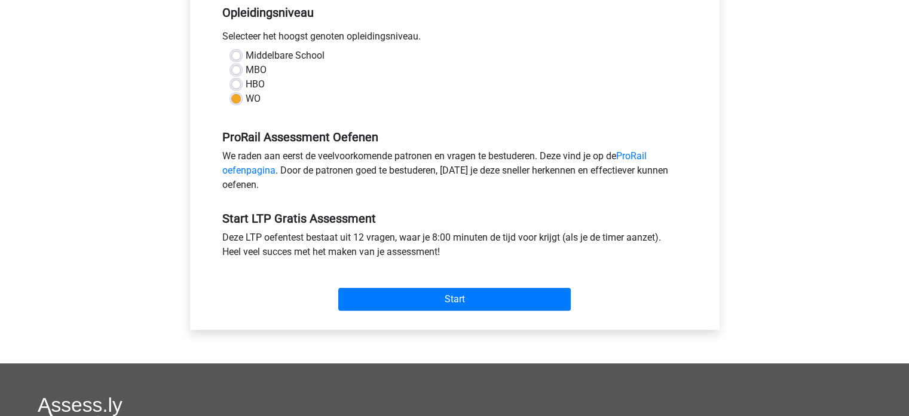
scroll to position [359, 0]
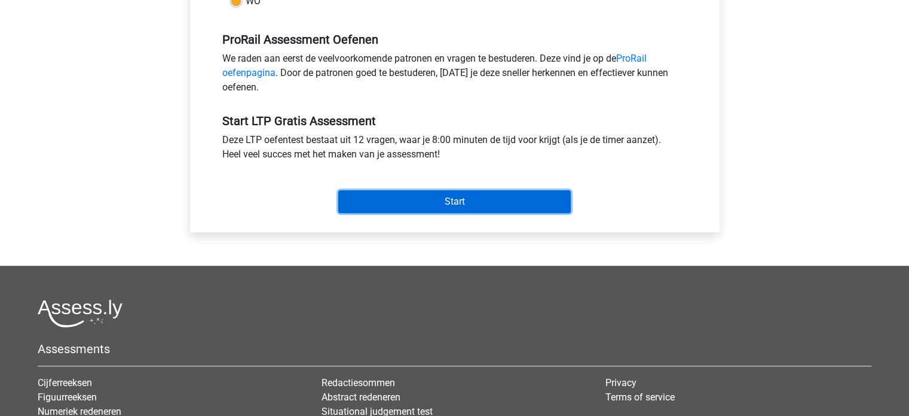
click at [445, 206] on input "Start" at bounding box center [454, 201] width 233 height 23
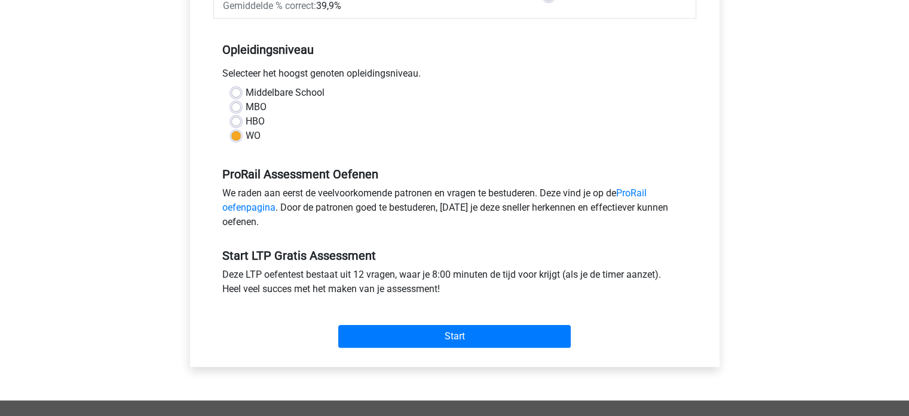
scroll to position [299, 0]
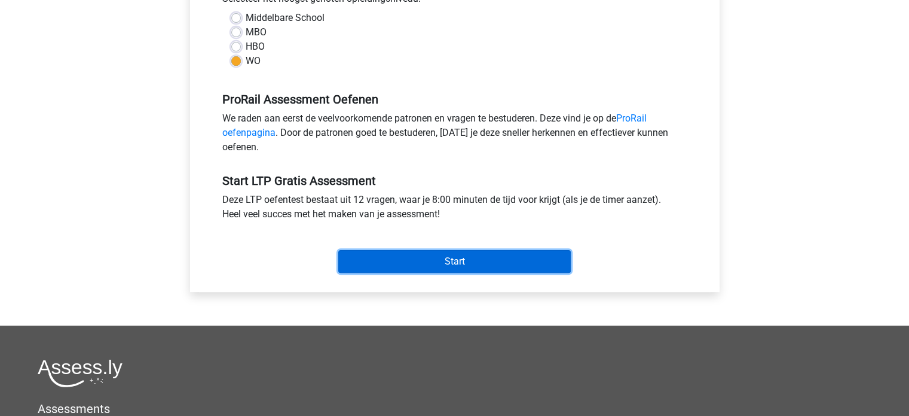
click at [520, 255] on input "Start" at bounding box center [454, 261] width 233 height 23
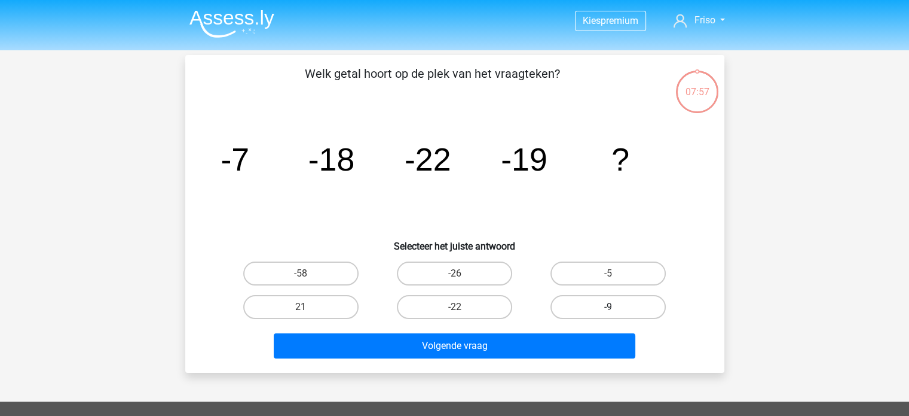
click at [607, 306] on label "-9" at bounding box center [608, 307] width 115 height 24
click at [609, 307] on input "-9" at bounding box center [613, 311] width 8 height 8
radio input "true"
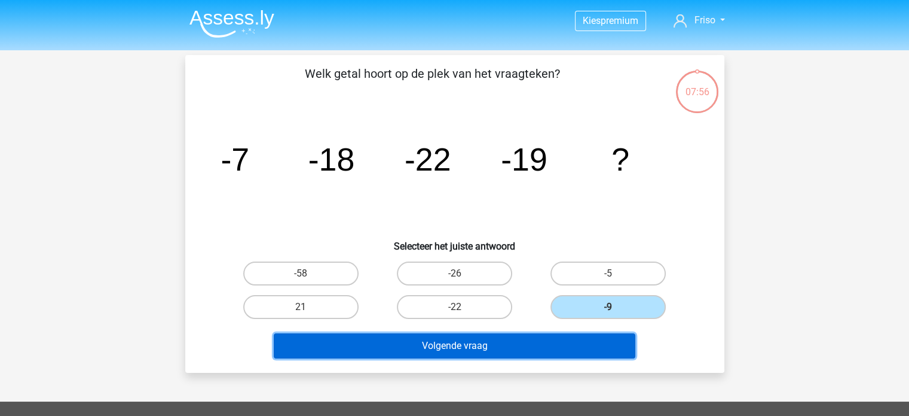
click at [539, 344] on button "Volgende vraag" at bounding box center [455, 345] width 362 height 25
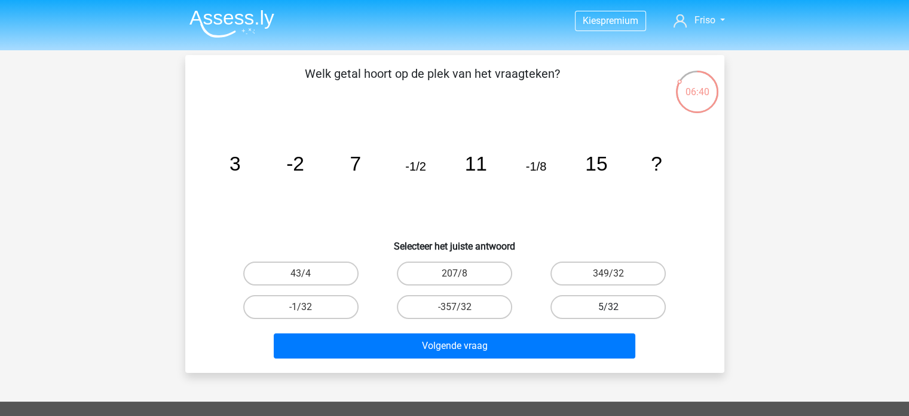
click at [593, 304] on label "5/32" at bounding box center [608, 307] width 115 height 24
click at [609, 307] on input "5/32" at bounding box center [613, 311] width 8 height 8
radio input "true"
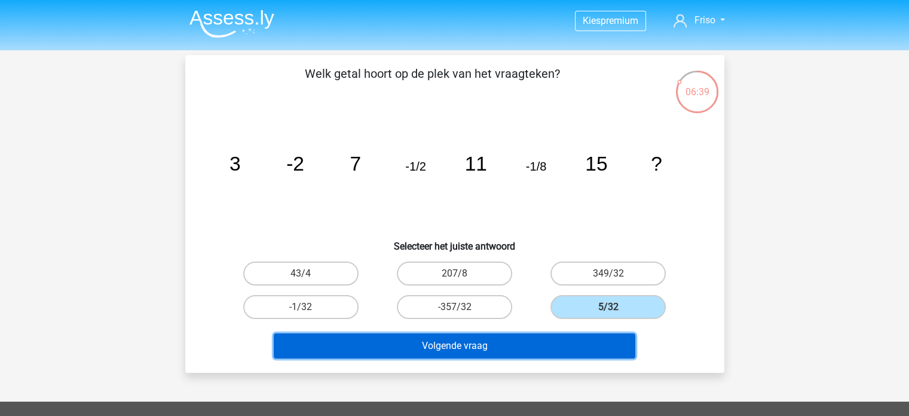
click at [522, 344] on button "Volgende vraag" at bounding box center [455, 345] width 362 height 25
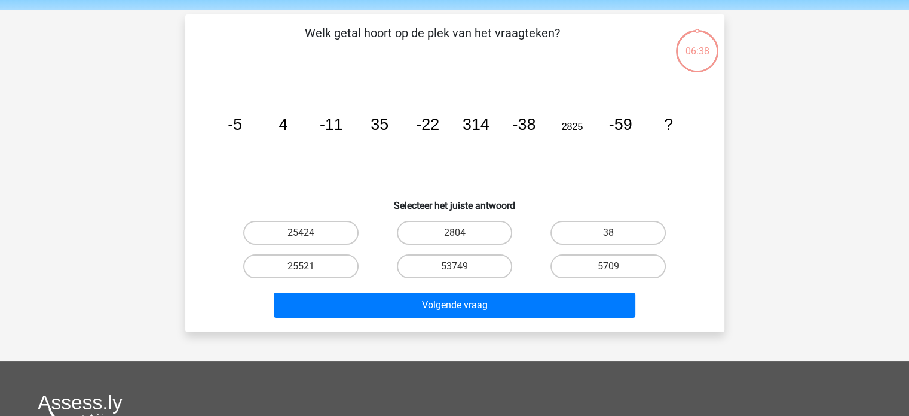
scroll to position [55, 0]
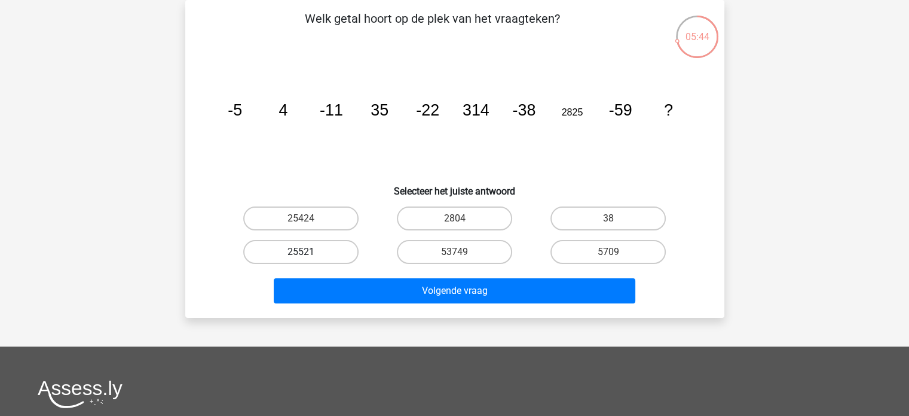
click at [308, 253] on input "25521" at bounding box center [305, 256] width 8 height 8
radio input "true"
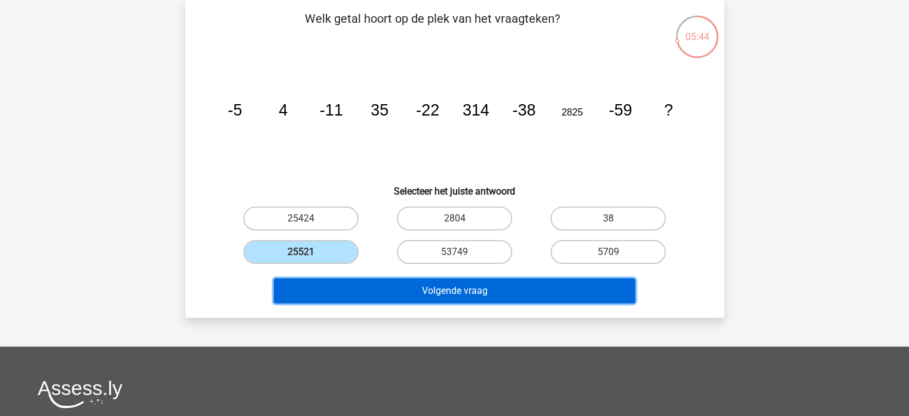
click at [453, 286] on button "Volgende vraag" at bounding box center [455, 290] width 362 height 25
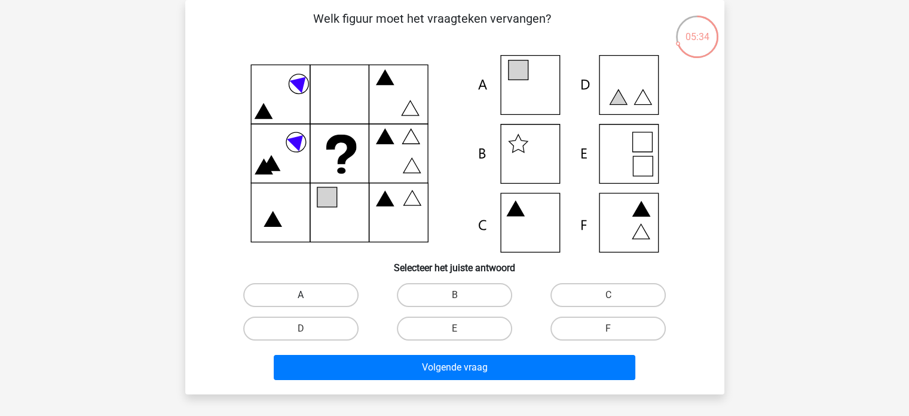
click at [322, 291] on label "A" at bounding box center [300, 295] width 115 height 24
click at [308, 295] on input "A" at bounding box center [305, 299] width 8 height 8
radio input "true"
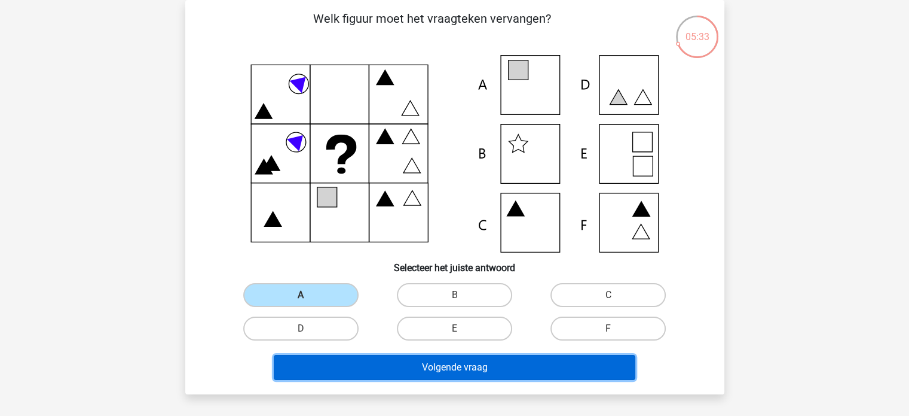
click at [447, 368] on button "Volgende vraag" at bounding box center [455, 367] width 362 height 25
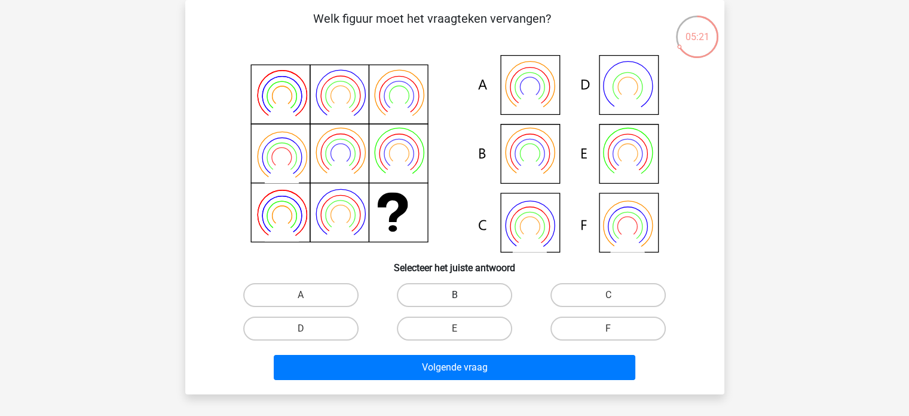
click at [445, 297] on label "B" at bounding box center [454, 295] width 115 height 24
click at [454, 297] on input "B" at bounding box center [458, 299] width 8 height 8
radio input "true"
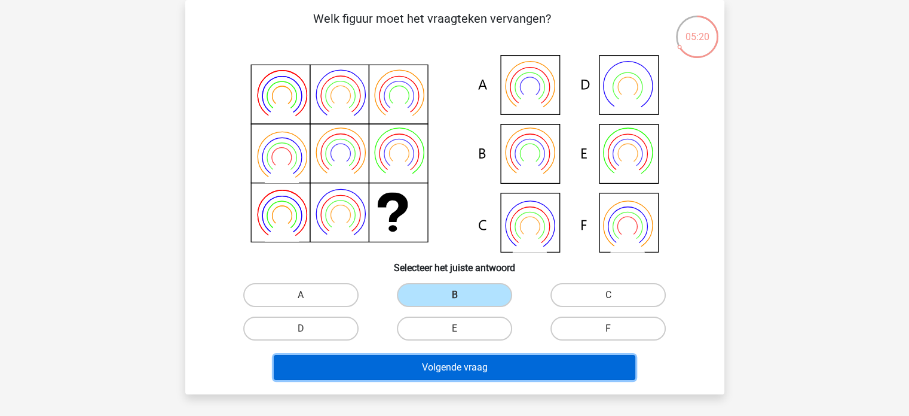
click at [478, 369] on button "Volgende vraag" at bounding box center [455, 367] width 362 height 25
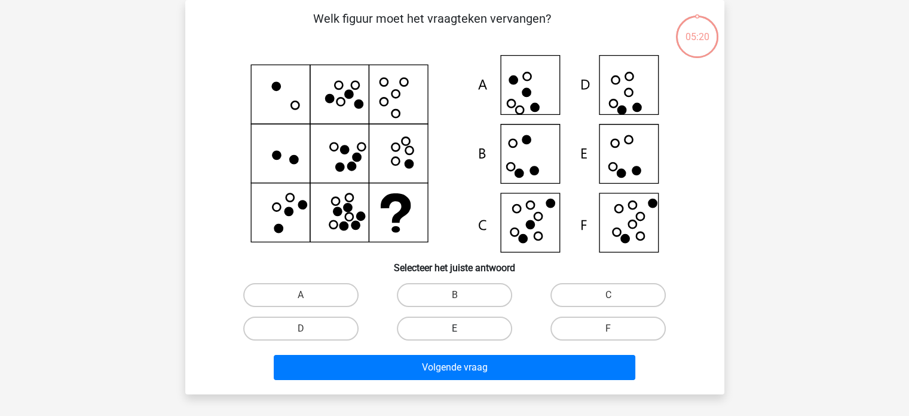
click at [463, 317] on label "E" at bounding box center [454, 328] width 115 height 24
click at [462, 328] on input "E" at bounding box center [458, 332] width 8 height 8
radio input "true"
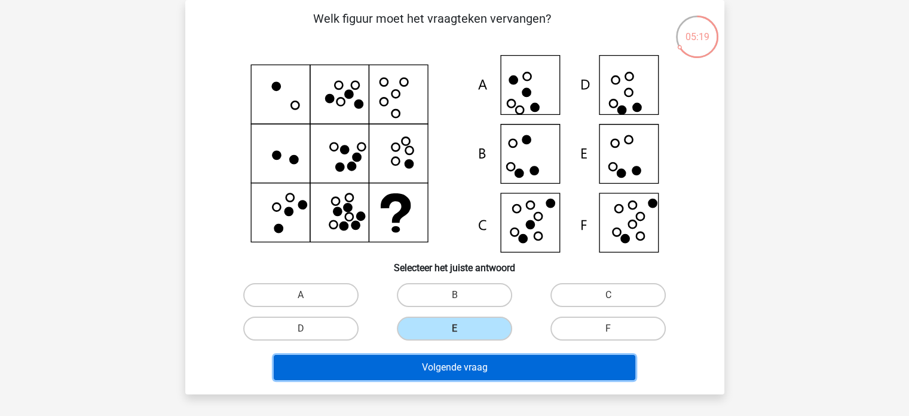
click at [483, 369] on button "Volgende vraag" at bounding box center [455, 367] width 362 height 25
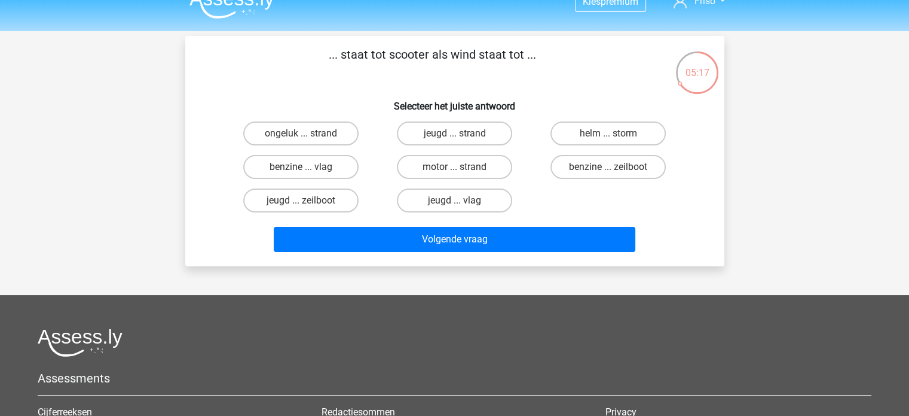
scroll to position [0, 0]
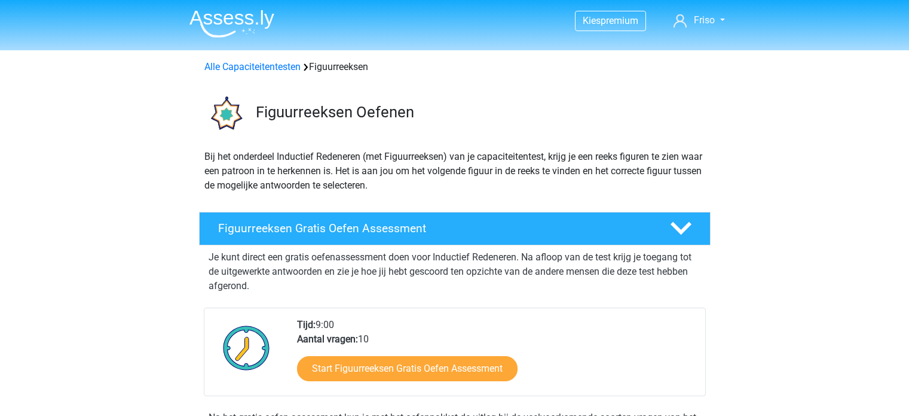
scroll to position [897, 0]
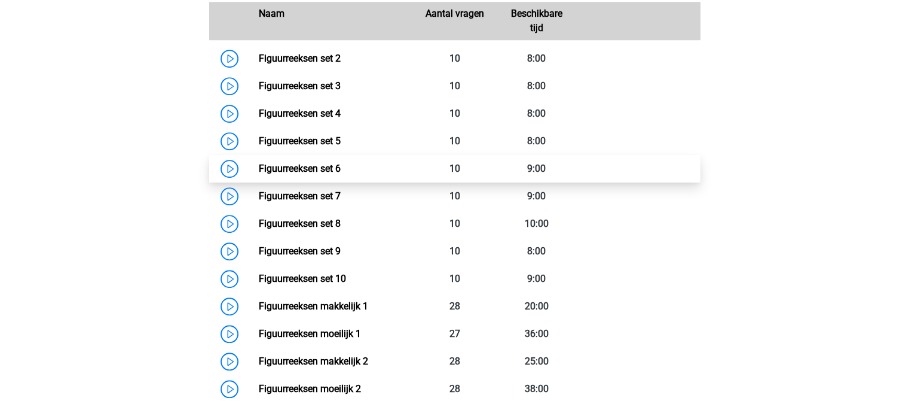
click at [314, 166] on link "Figuurreeksen set 6" at bounding box center [300, 168] width 82 height 11
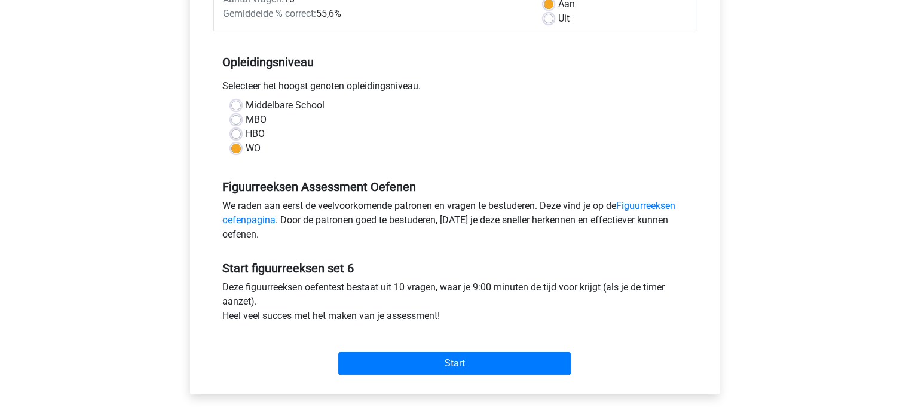
scroll to position [299, 0]
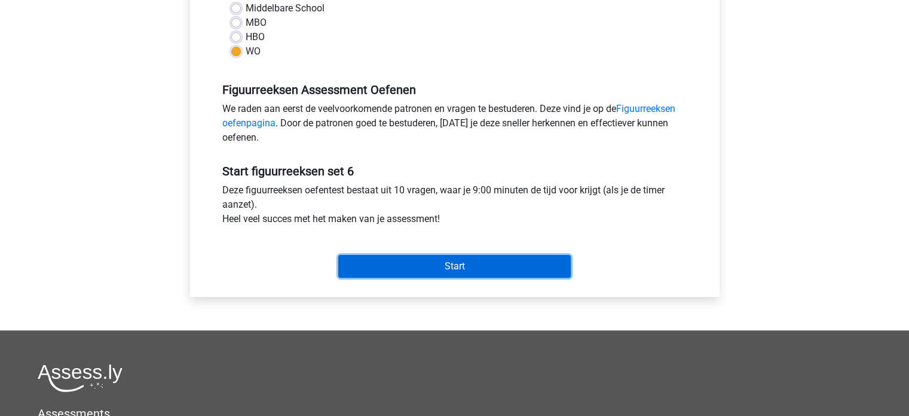
click at [457, 267] on input "Start" at bounding box center [454, 266] width 233 height 23
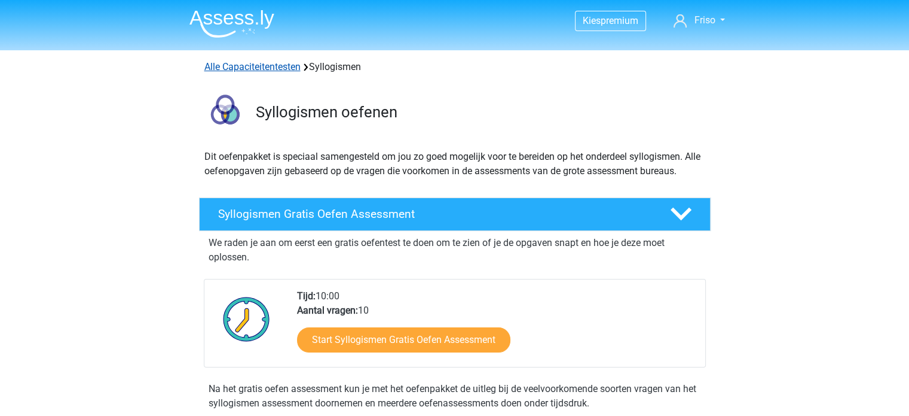
click at [287, 67] on link "Alle Capaciteitentesten" at bounding box center [252, 66] width 96 height 11
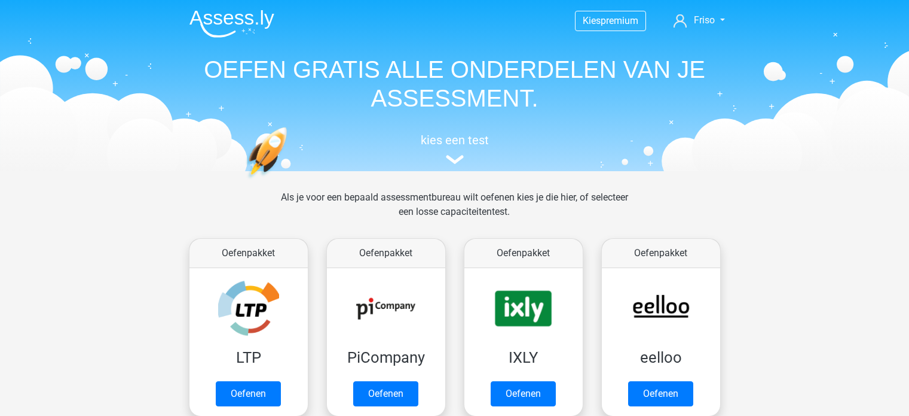
scroll to position [507, 0]
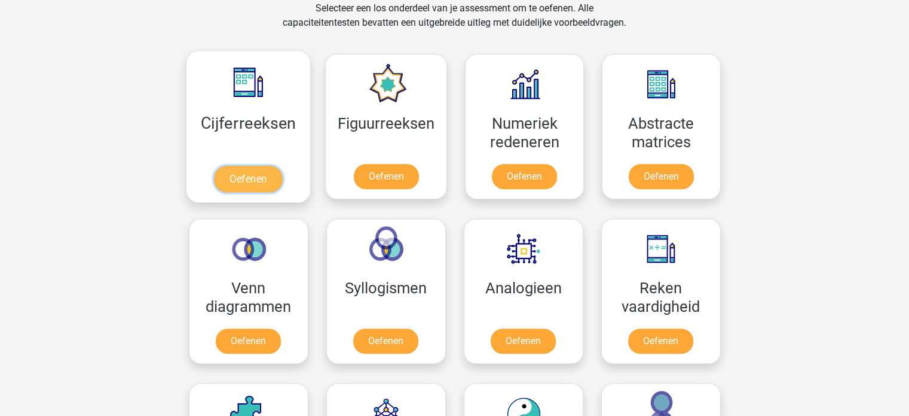
click at [275, 166] on link "Oefenen" at bounding box center [248, 179] width 68 height 26
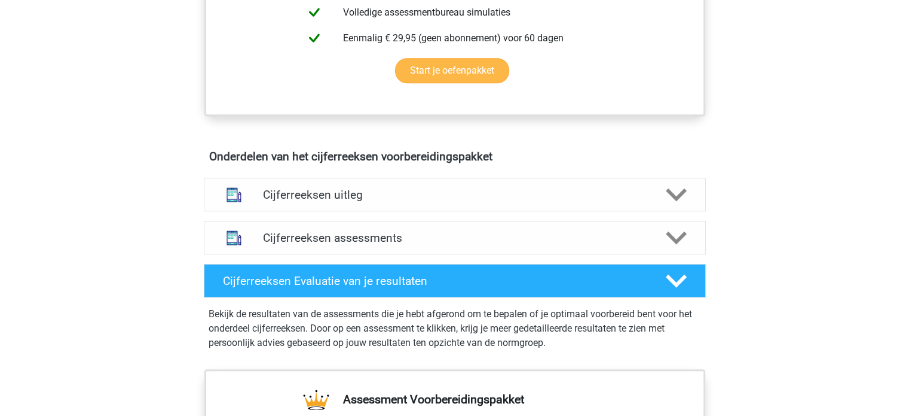
scroll to position [598, 0]
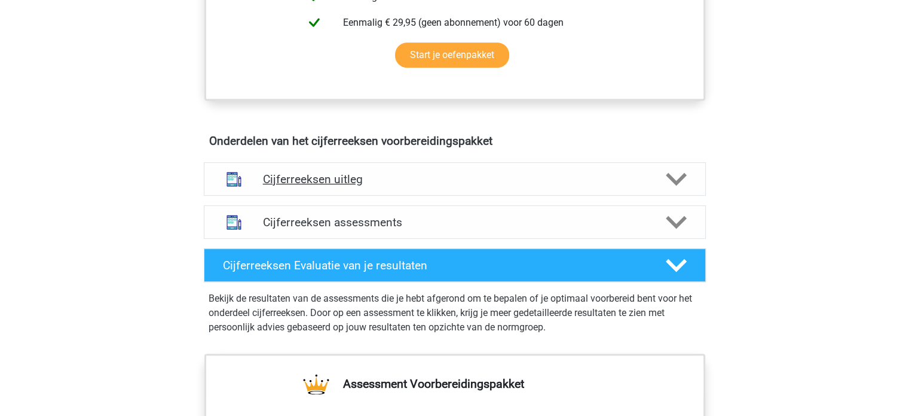
click at [674, 185] on polygon at bounding box center [676, 178] width 21 height 13
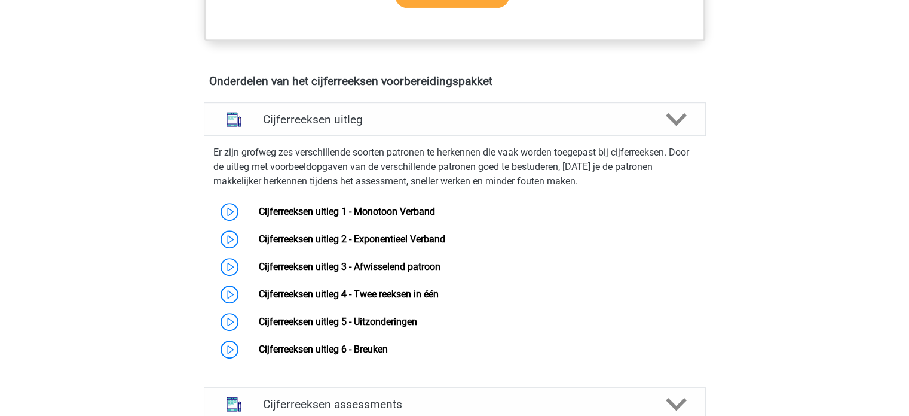
scroll to position [717, 0]
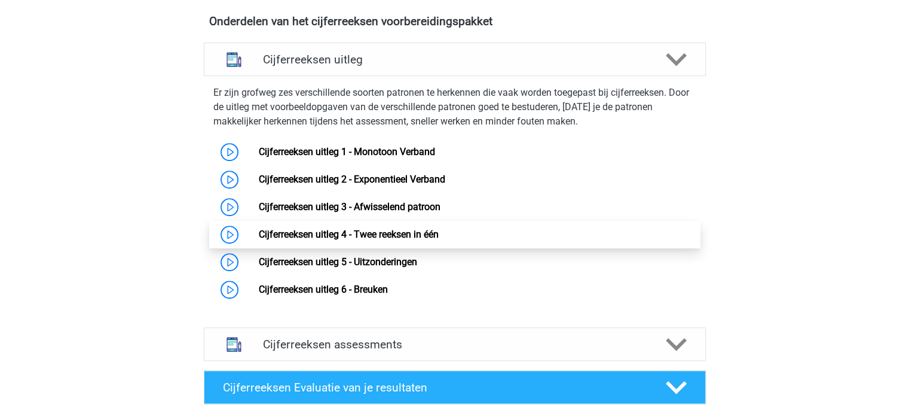
click at [381, 239] on link "Cijferreeksen uitleg 4 - Twee reeksen in één" at bounding box center [349, 233] width 180 height 11
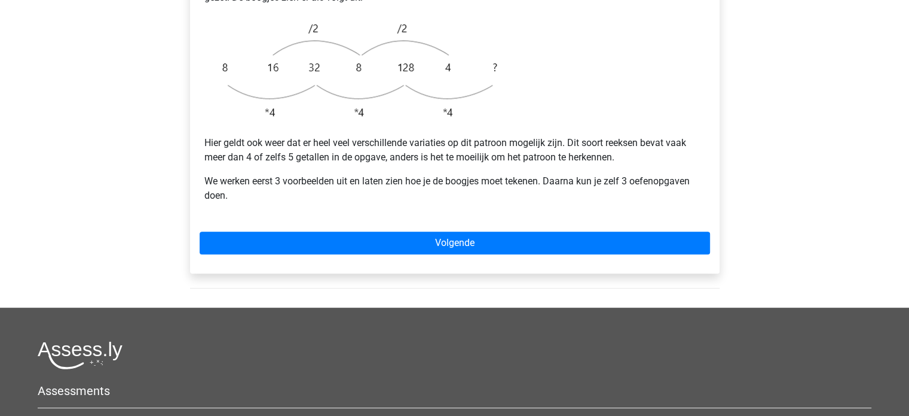
scroll to position [359, 0]
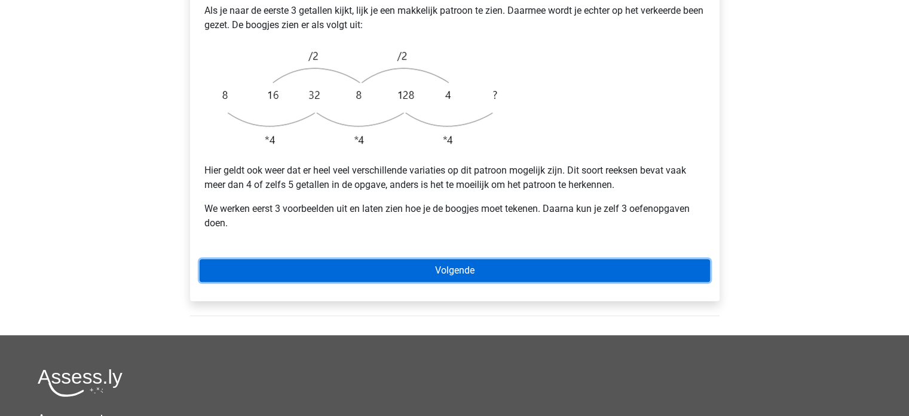
click at [402, 259] on link "Volgende" at bounding box center [455, 270] width 511 height 23
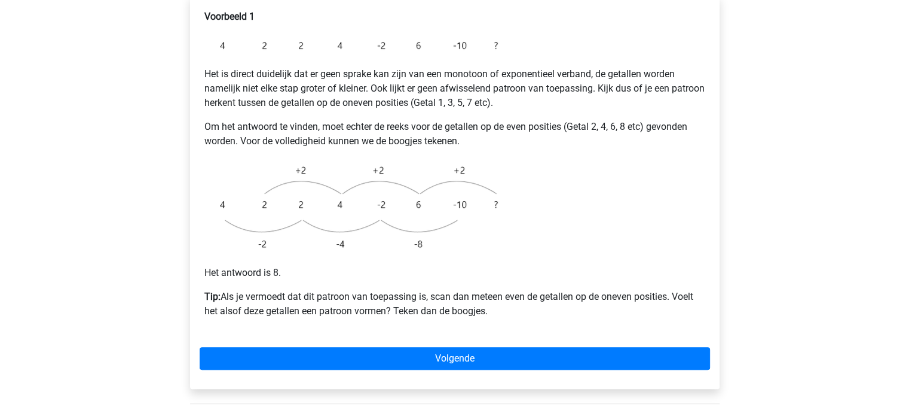
scroll to position [299, 0]
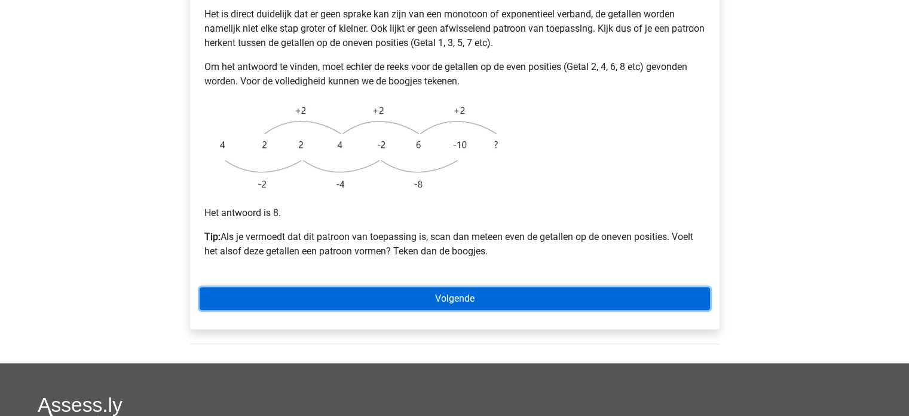
click at [467, 287] on link "Volgende" at bounding box center [455, 298] width 511 height 23
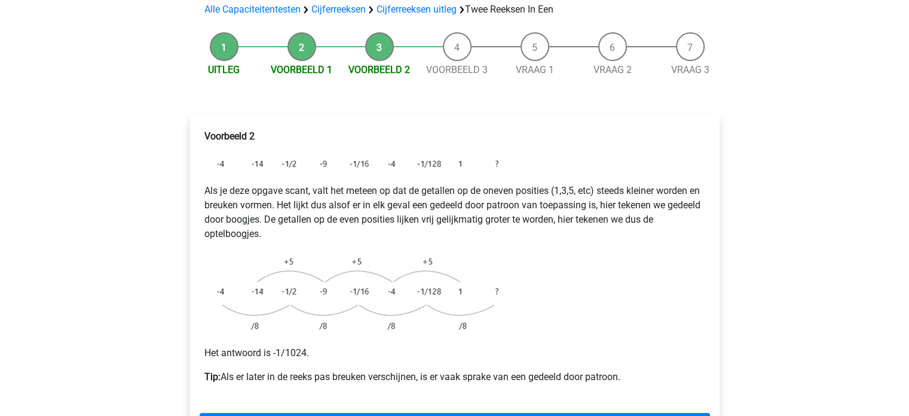
scroll to position [179, 0]
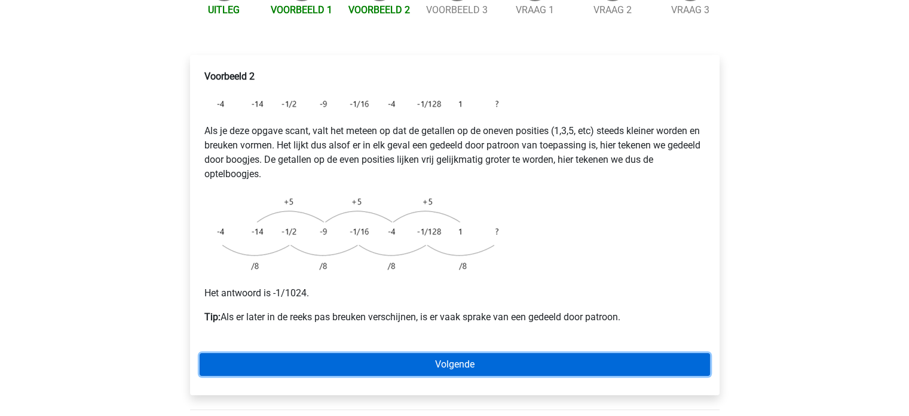
click at [421, 353] on link "Volgende" at bounding box center [455, 364] width 511 height 23
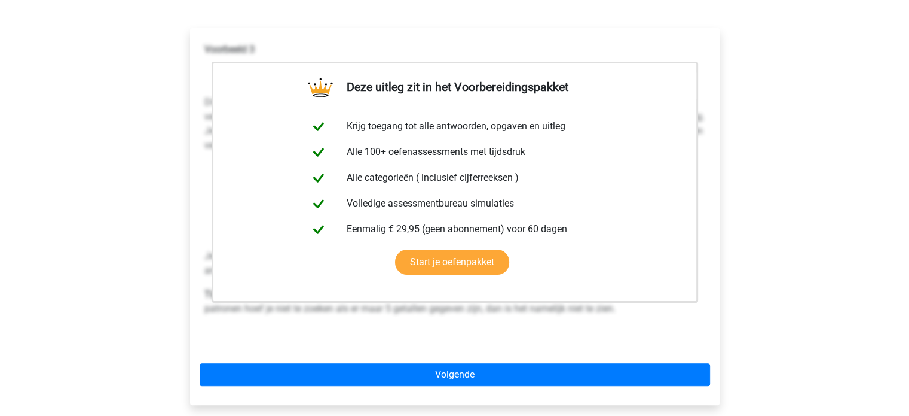
scroll to position [239, 0]
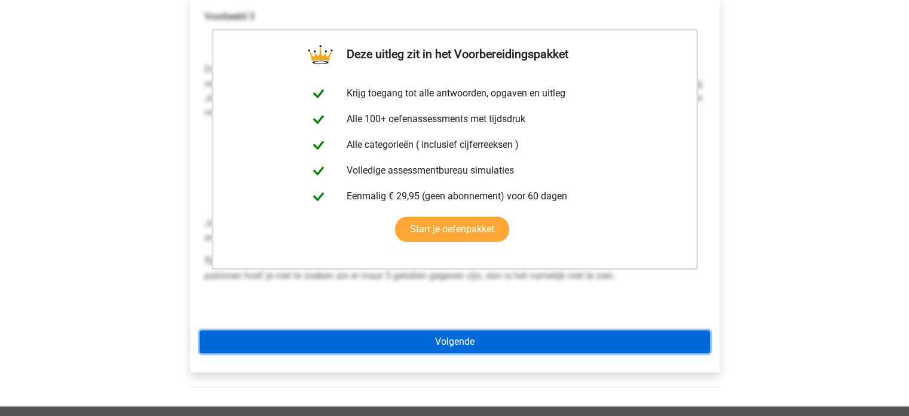
click at [465, 330] on link "Volgende" at bounding box center [455, 341] width 511 height 23
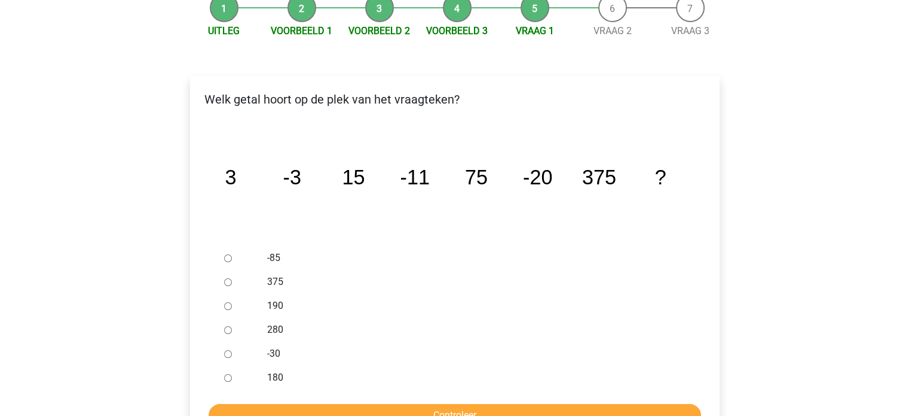
scroll to position [179, 0]
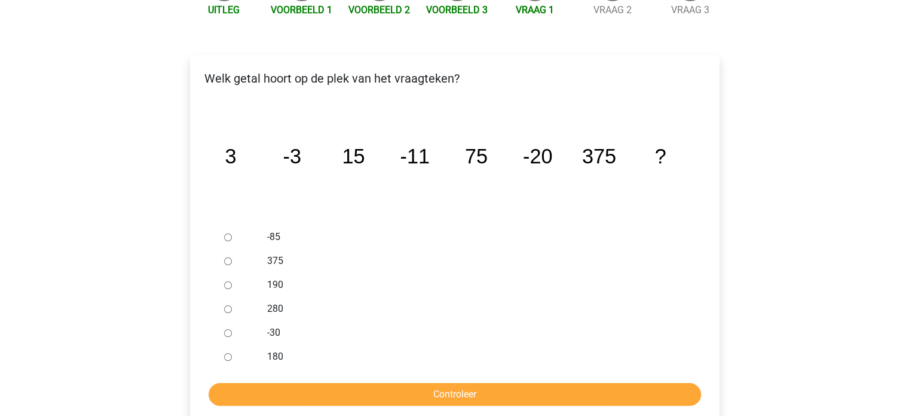
click at [226, 329] on input "-30" at bounding box center [228, 333] width 8 height 8
radio input "true"
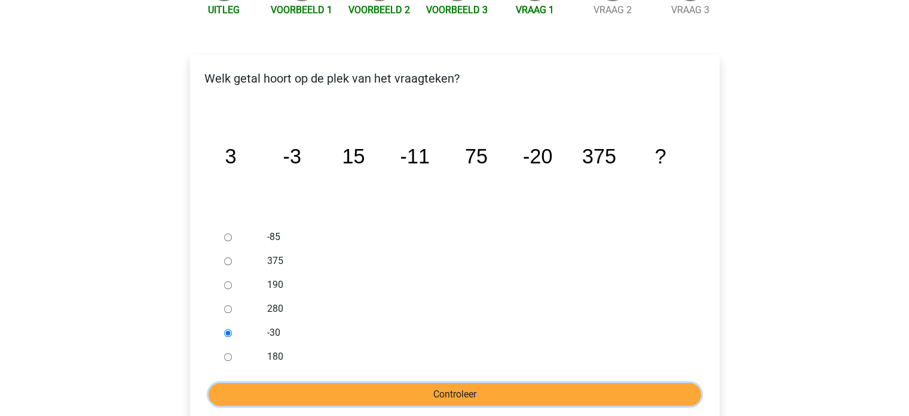
click at [475, 383] on input "Controleer" at bounding box center [455, 394] width 493 height 23
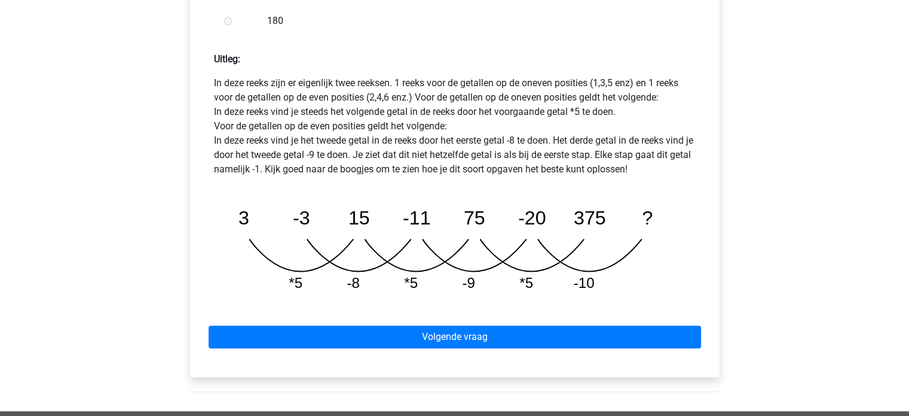
scroll to position [538, 0]
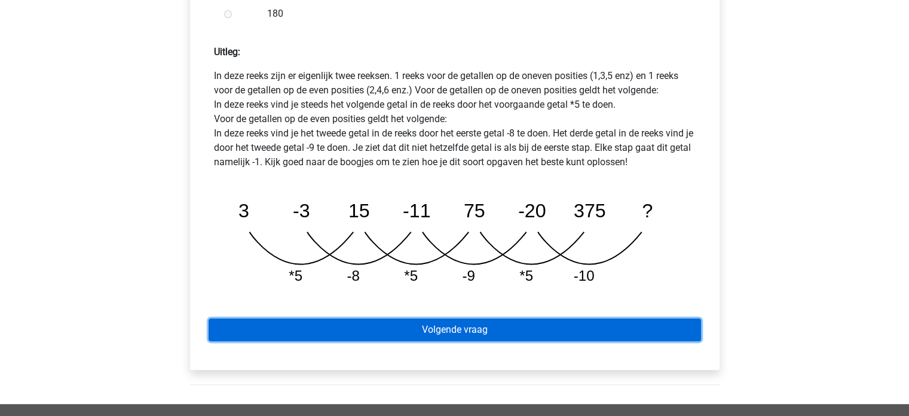
click at [452, 318] on link "Volgende vraag" at bounding box center [455, 329] width 493 height 23
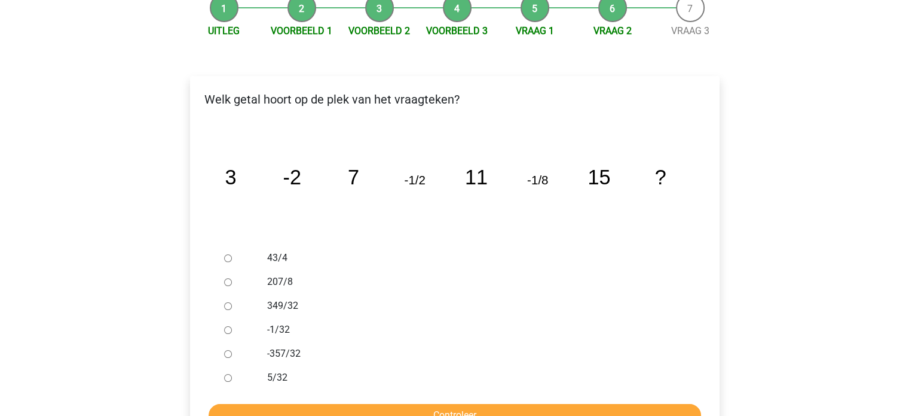
scroll to position [179, 0]
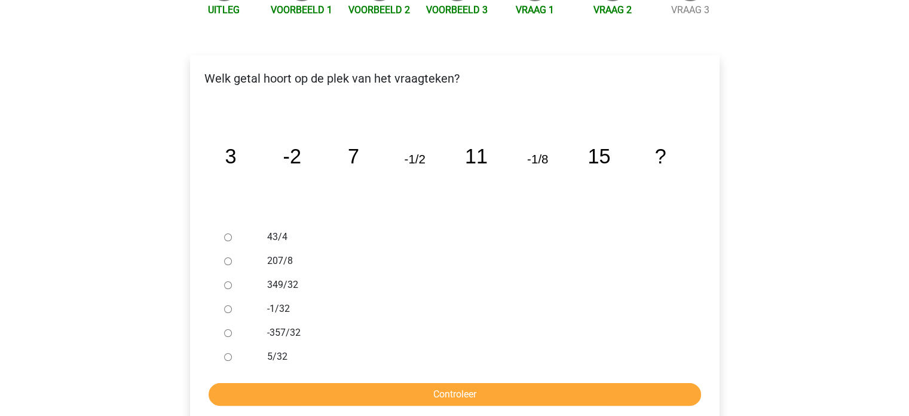
click at [227, 305] on input "-1/32" at bounding box center [228, 309] width 8 height 8
radio input "true"
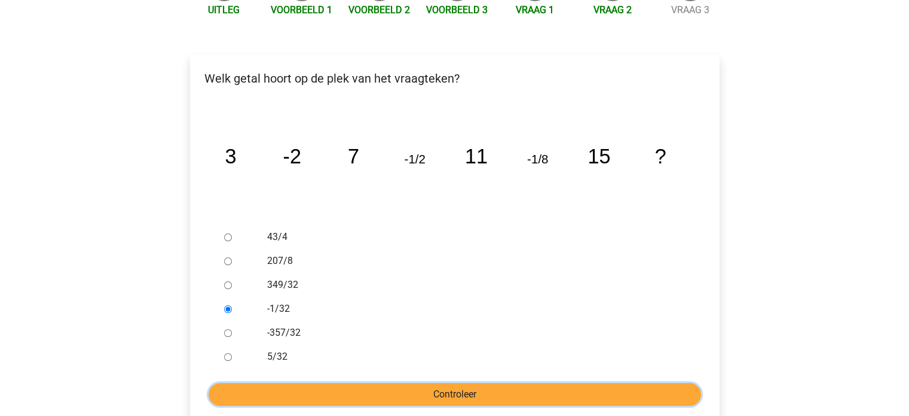
click at [462, 383] on input "Controleer" at bounding box center [455, 394] width 493 height 23
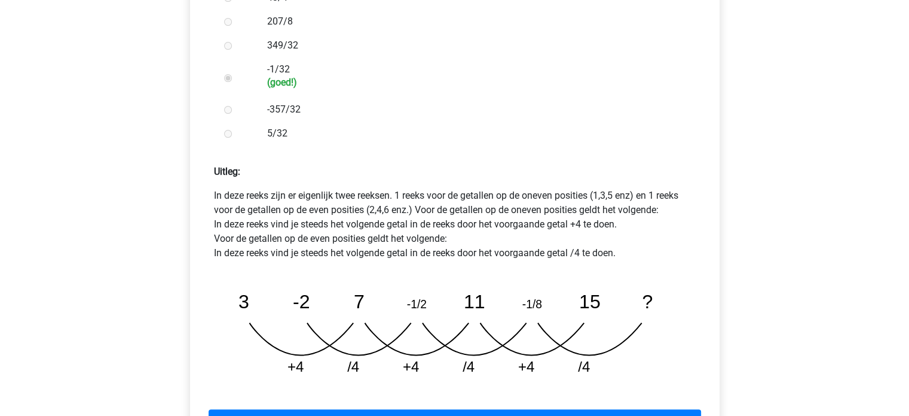
scroll to position [478, 0]
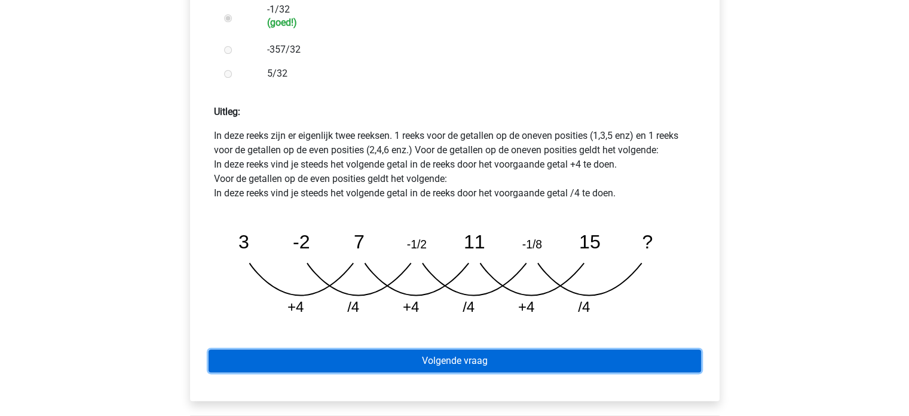
click at [481, 349] on link "Volgende vraag" at bounding box center [455, 360] width 493 height 23
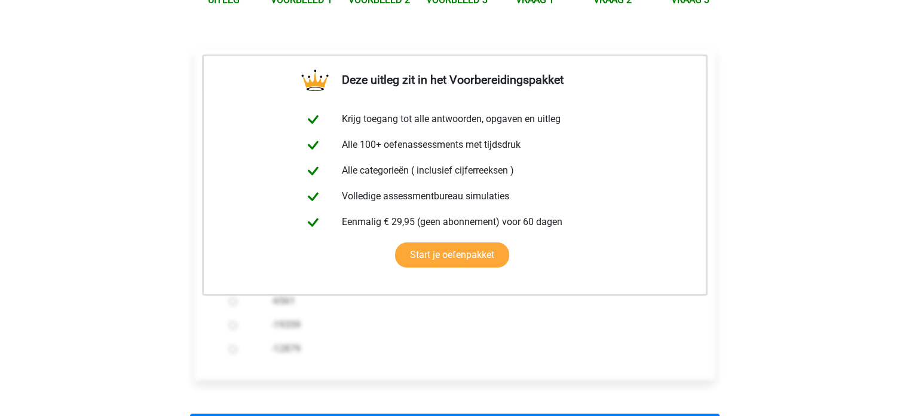
scroll to position [239, 0]
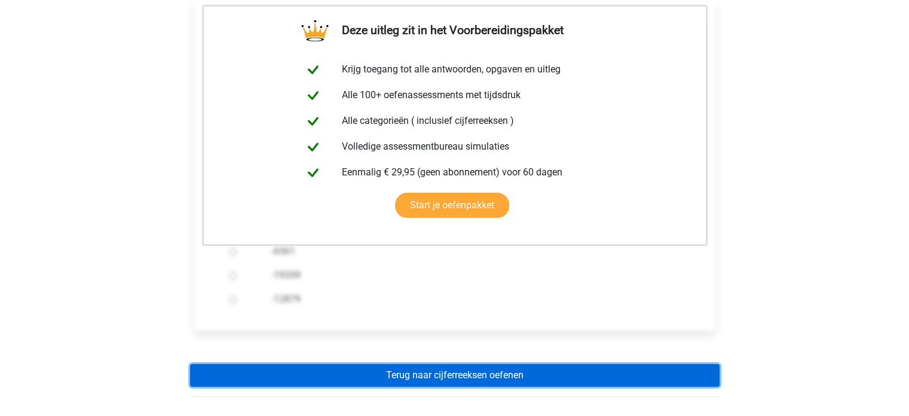
click at [494, 363] on link "Terug naar cijferreeksen oefenen" at bounding box center [455, 374] width 530 height 23
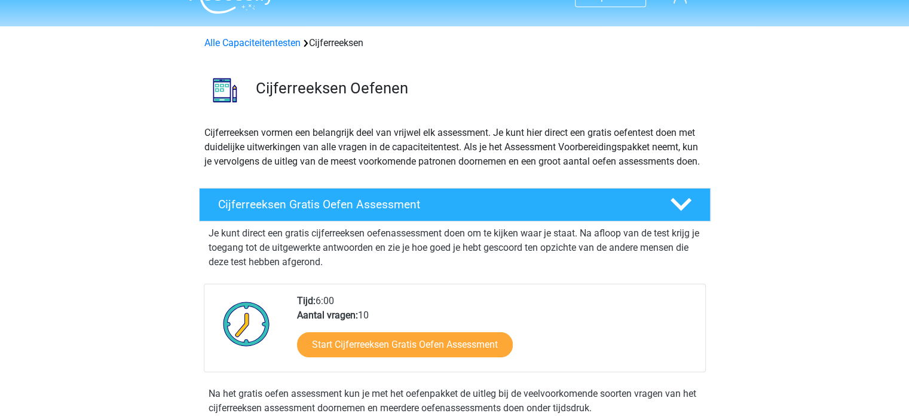
scroll to position [60, 0]
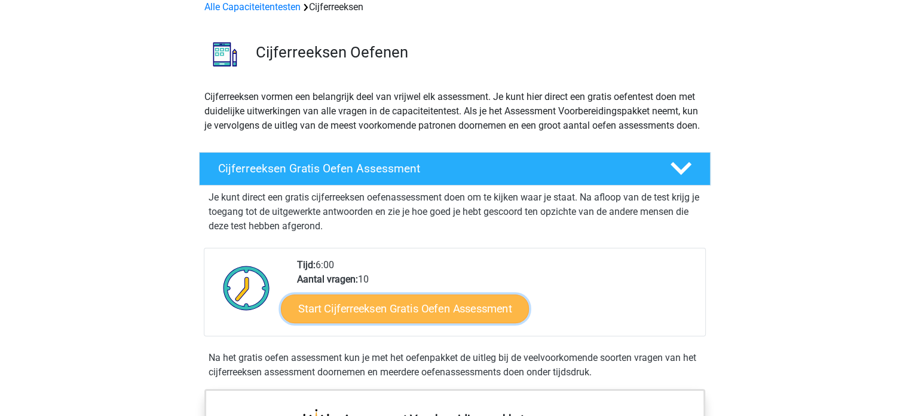
click at [441, 318] on link "Start Cijferreeksen Gratis Oefen Assessment" at bounding box center [405, 308] width 248 height 29
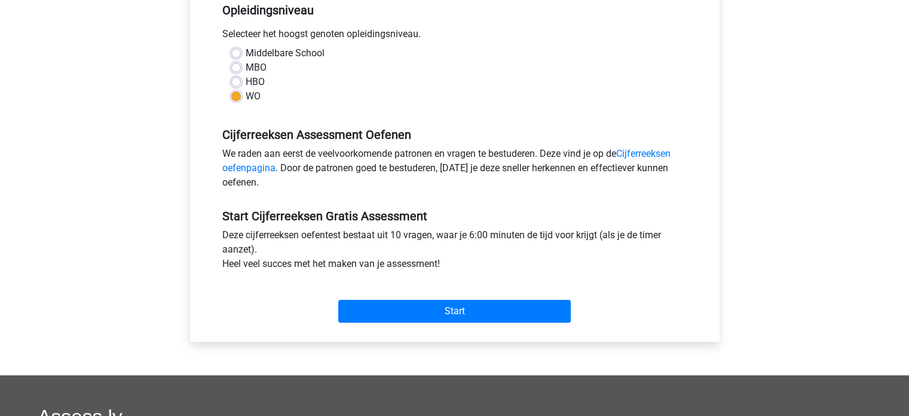
scroll to position [299, 0]
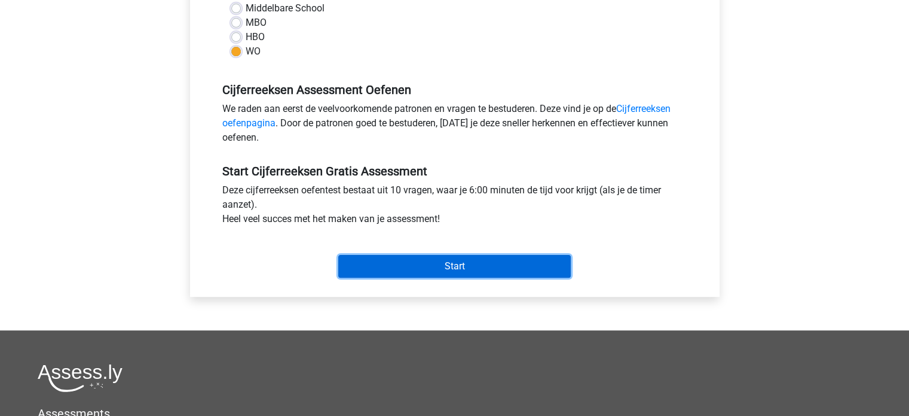
click at [454, 262] on input "Start" at bounding box center [454, 266] width 233 height 23
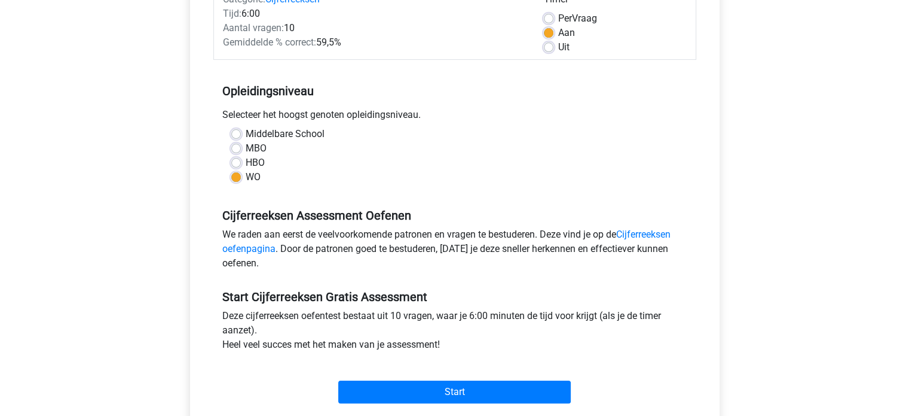
scroll to position [0, 0]
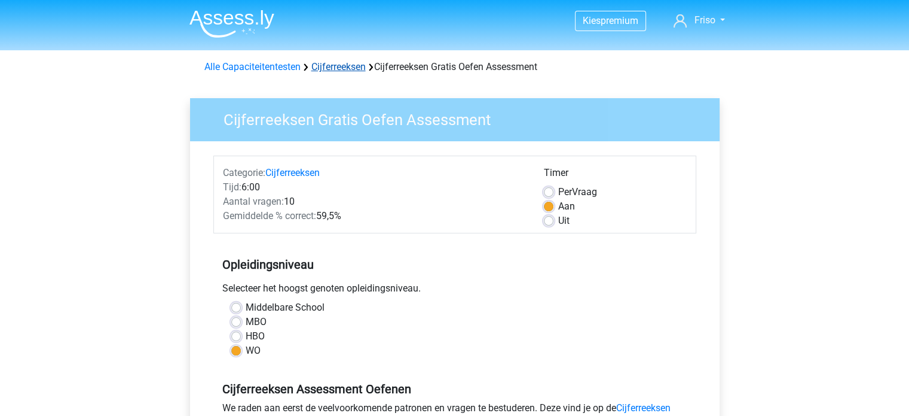
click at [331, 68] on link "Cijferreeksen" at bounding box center [338, 66] width 54 height 11
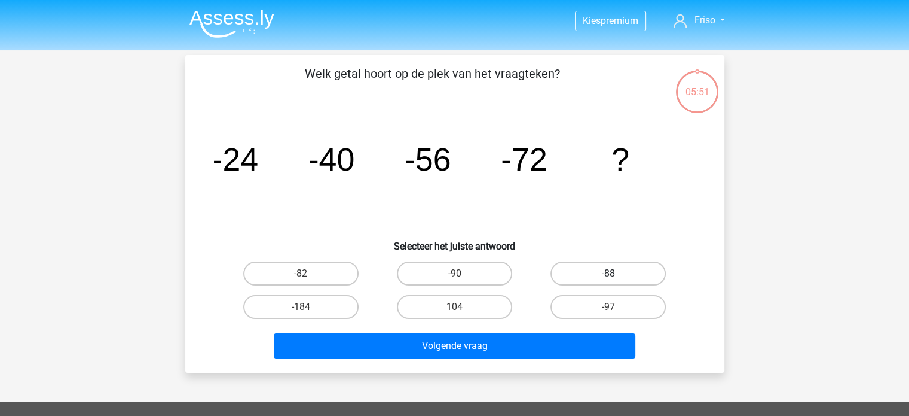
click at [619, 274] on label "-88" at bounding box center [608, 273] width 115 height 24
click at [616, 274] on input "-88" at bounding box center [613, 277] width 8 height 8
radio input "true"
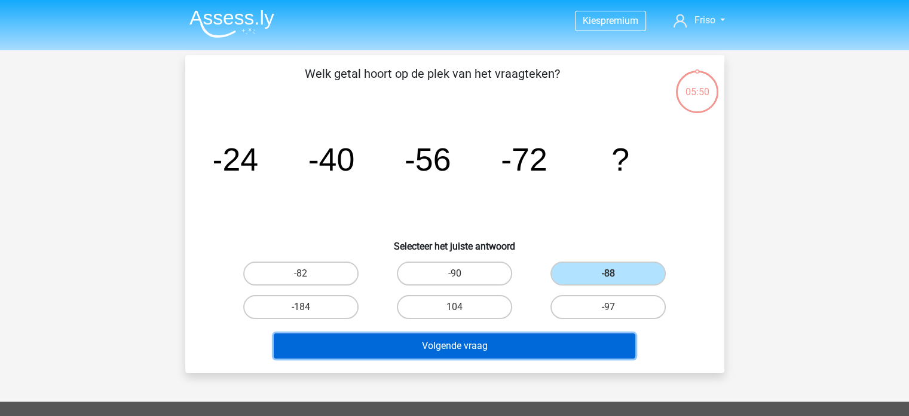
click at [549, 338] on button "Volgende vraag" at bounding box center [455, 345] width 362 height 25
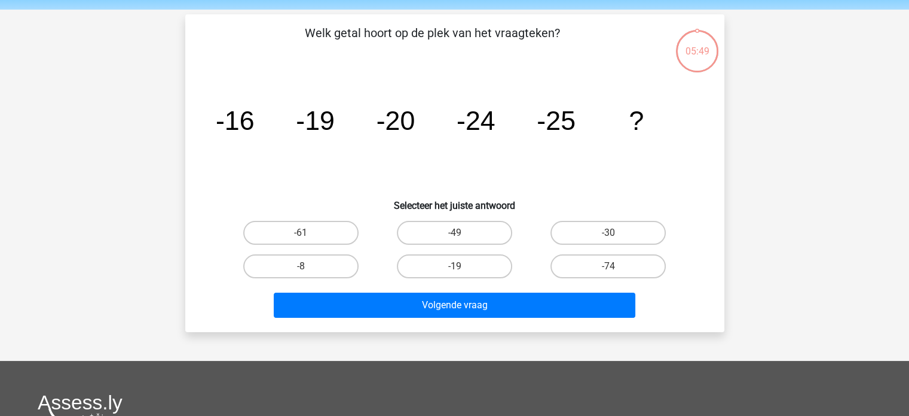
scroll to position [55, 0]
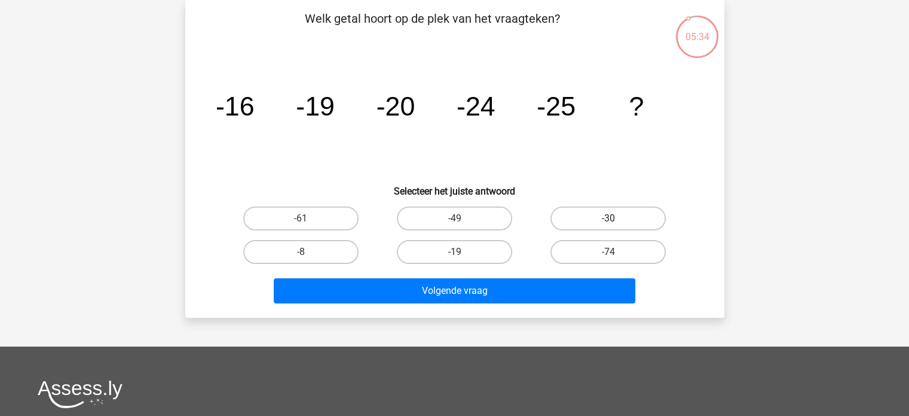
click at [624, 219] on label "-30" at bounding box center [608, 218] width 115 height 24
click at [616, 219] on input "-30" at bounding box center [613, 222] width 8 height 8
radio input "true"
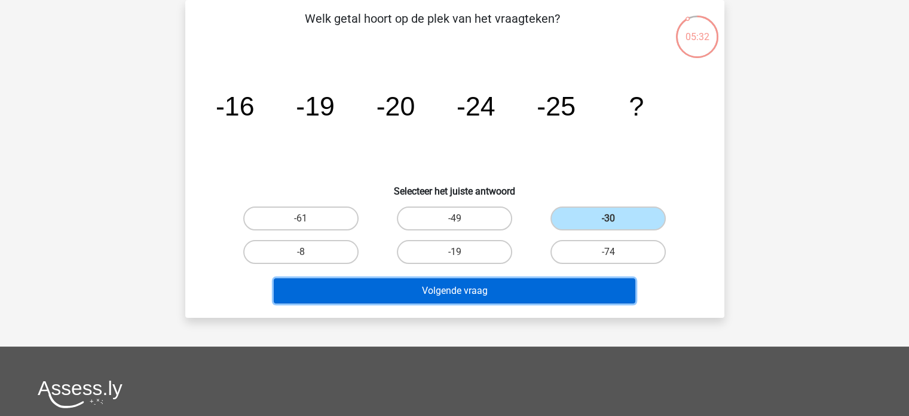
click at [502, 286] on button "Volgende vraag" at bounding box center [455, 290] width 362 height 25
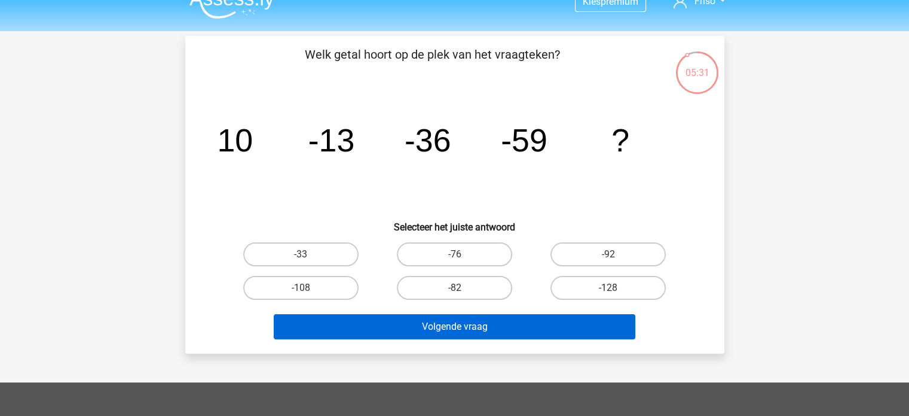
scroll to position [0, 0]
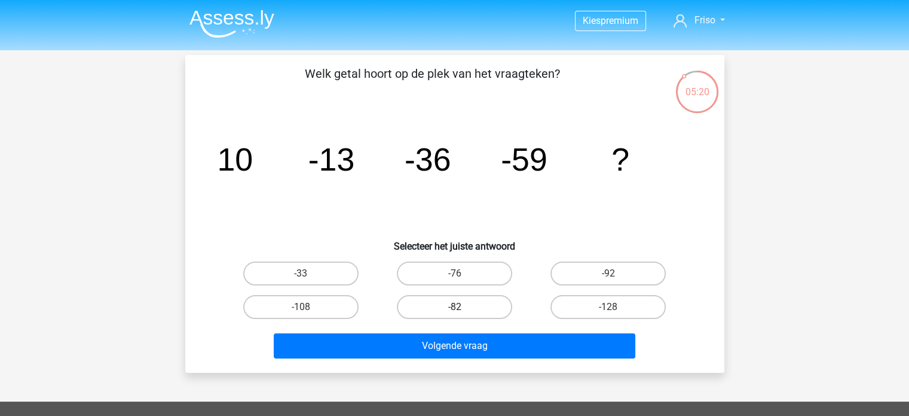
click at [486, 311] on label "-82" at bounding box center [454, 307] width 115 height 24
click at [462, 311] on input "-82" at bounding box center [458, 311] width 8 height 8
radio input "true"
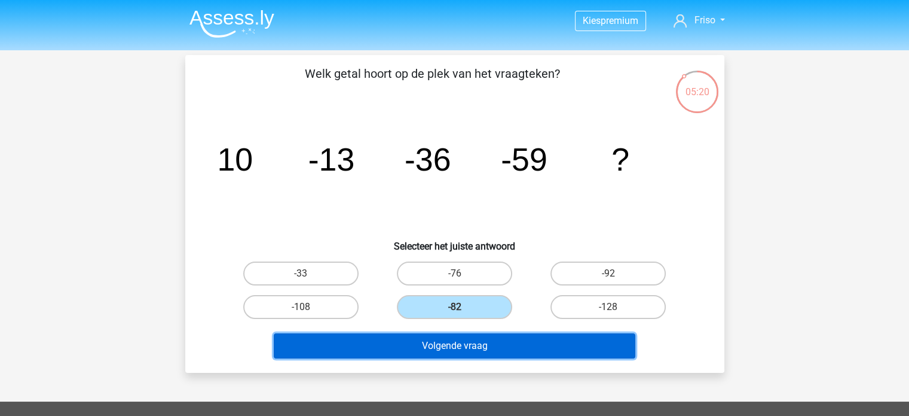
click at [493, 352] on button "Volgende vraag" at bounding box center [455, 345] width 362 height 25
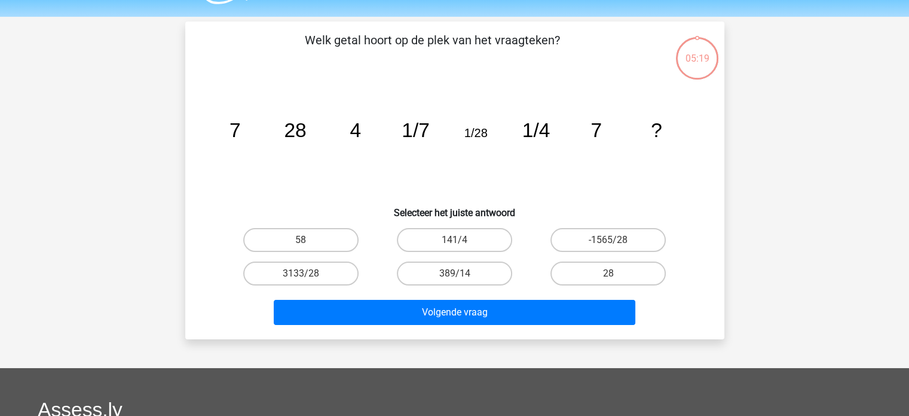
scroll to position [55, 0]
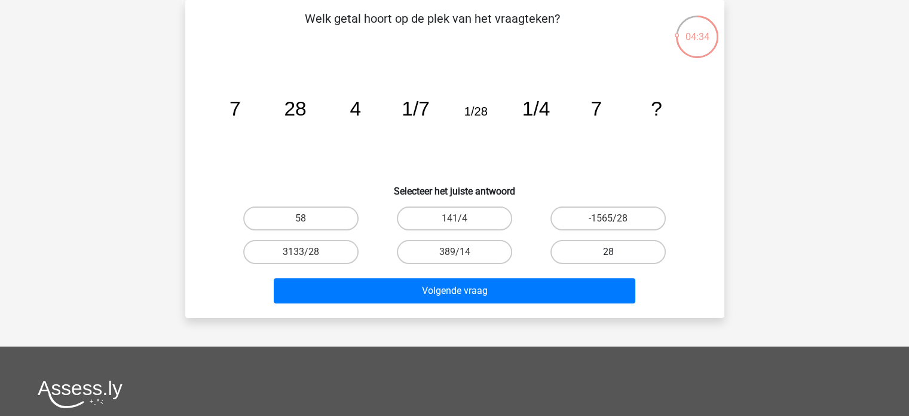
drag, startPoint x: 607, startPoint y: 242, endPoint x: 604, endPoint y: 250, distance: 8.9
click at [607, 243] on label "28" at bounding box center [608, 252] width 115 height 24
click at [609, 252] on input "28" at bounding box center [613, 256] width 8 height 8
radio input "true"
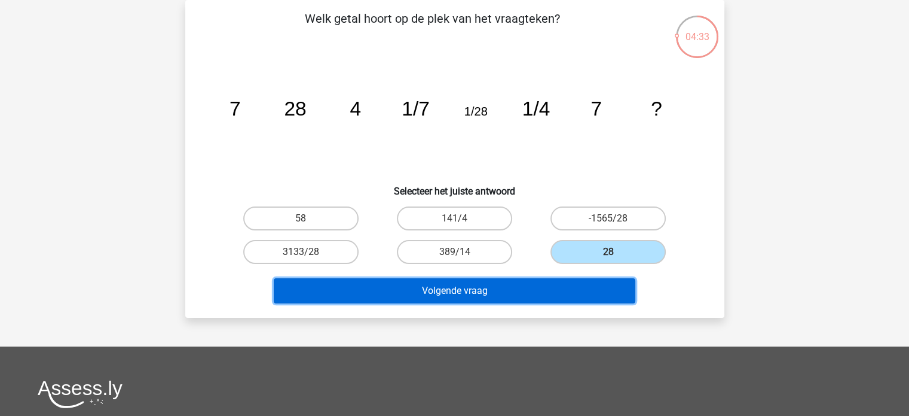
click at [543, 291] on button "Volgende vraag" at bounding box center [455, 290] width 362 height 25
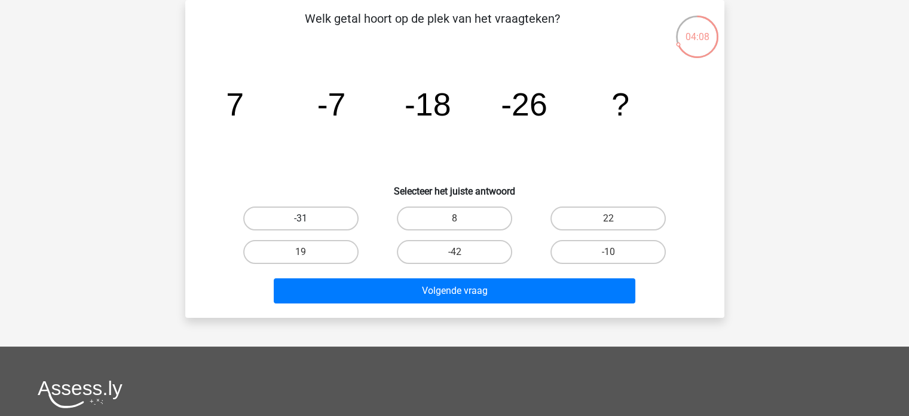
click at [314, 219] on label "-31" at bounding box center [300, 218] width 115 height 24
click at [308, 219] on input "-31" at bounding box center [305, 222] width 8 height 8
radio input "true"
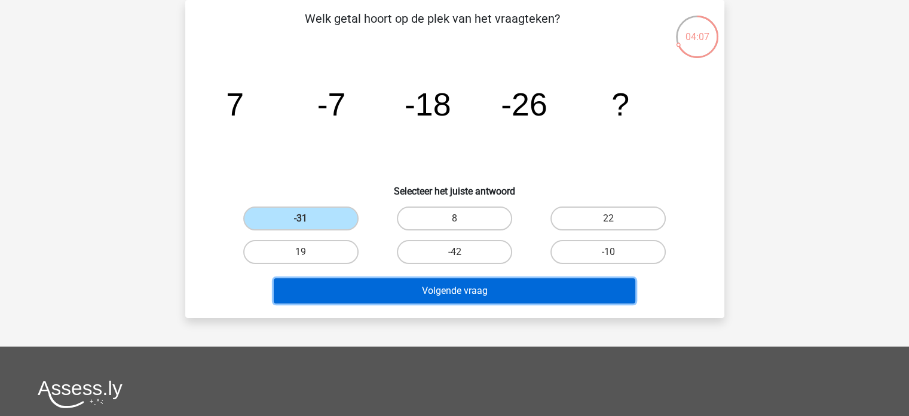
click at [448, 286] on button "Volgende vraag" at bounding box center [455, 290] width 362 height 25
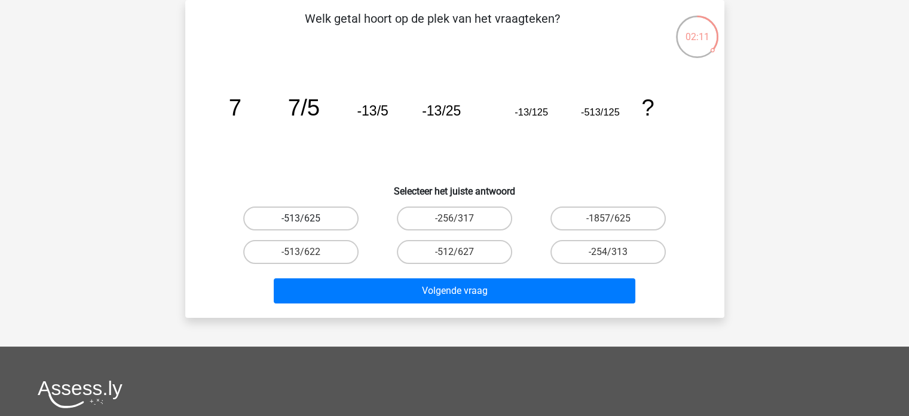
click at [314, 221] on label "-513/625" at bounding box center [300, 218] width 115 height 24
click at [308, 221] on input "-513/625" at bounding box center [305, 222] width 8 height 8
radio input "true"
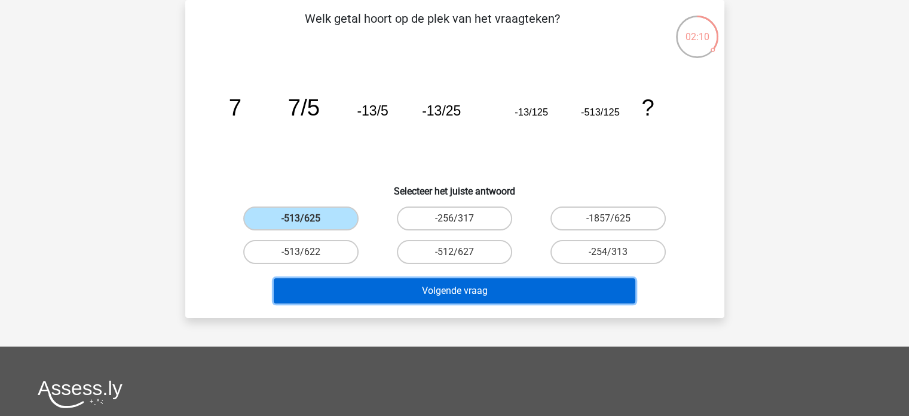
click at [435, 278] on button "Volgende vraag" at bounding box center [455, 290] width 362 height 25
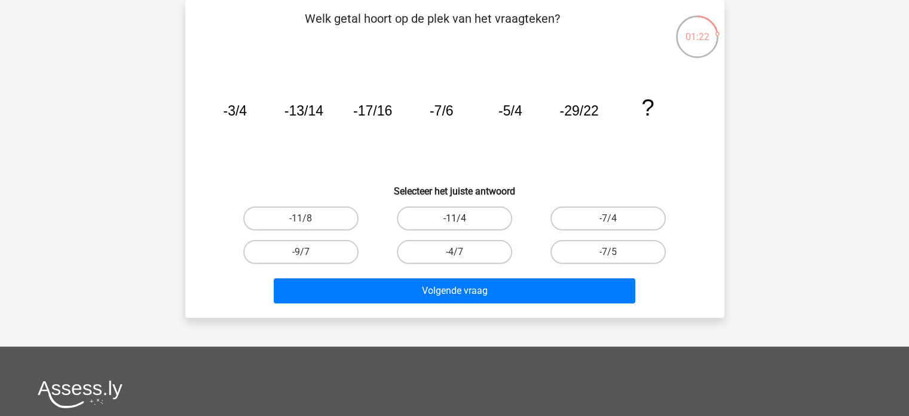
click at [440, 216] on label "-11/4" at bounding box center [454, 218] width 115 height 24
click at [454, 218] on input "-11/4" at bounding box center [458, 222] width 8 height 8
radio input "true"
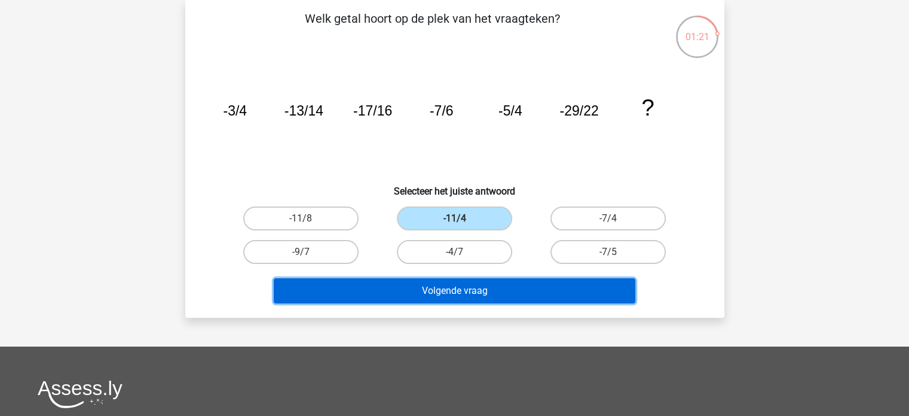
click at [440, 296] on button "Volgende vraag" at bounding box center [455, 290] width 362 height 25
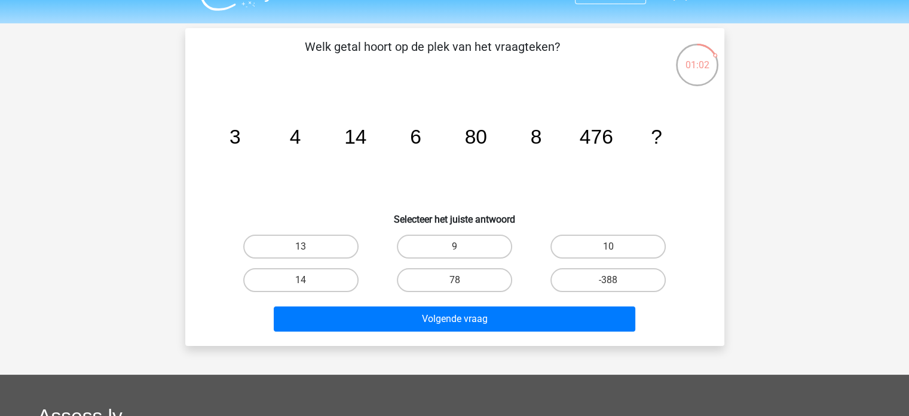
scroll to position [0, 0]
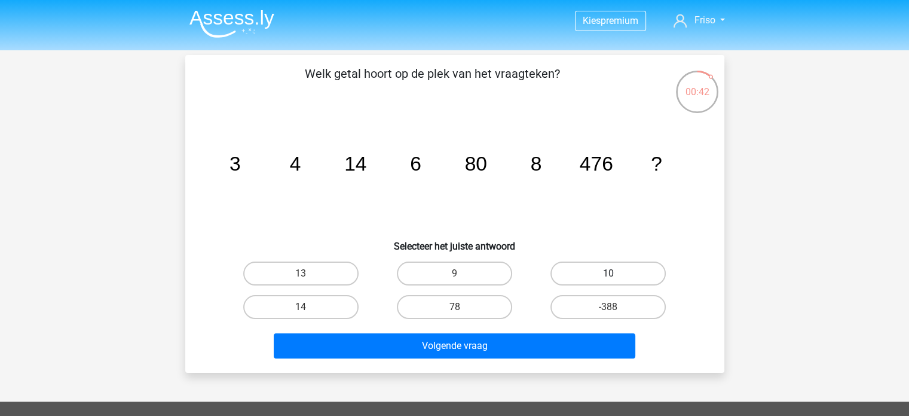
click at [581, 282] on label "10" at bounding box center [608, 273] width 115 height 24
click at [609, 281] on input "10" at bounding box center [613, 277] width 8 height 8
radio input "true"
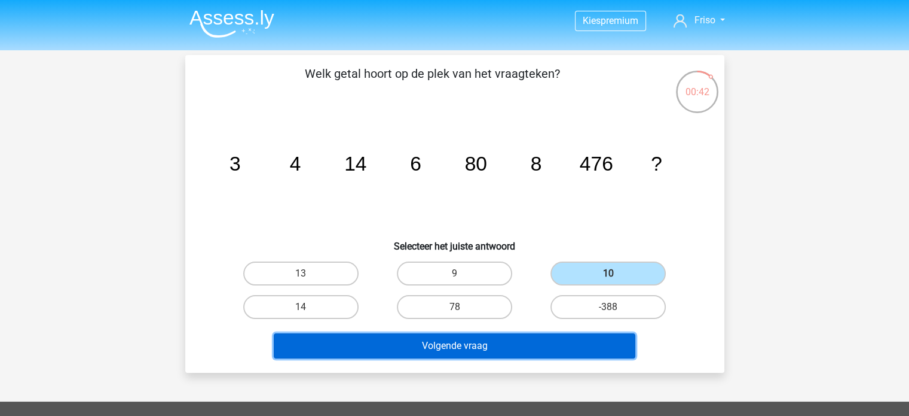
click at [567, 343] on button "Volgende vraag" at bounding box center [455, 345] width 362 height 25
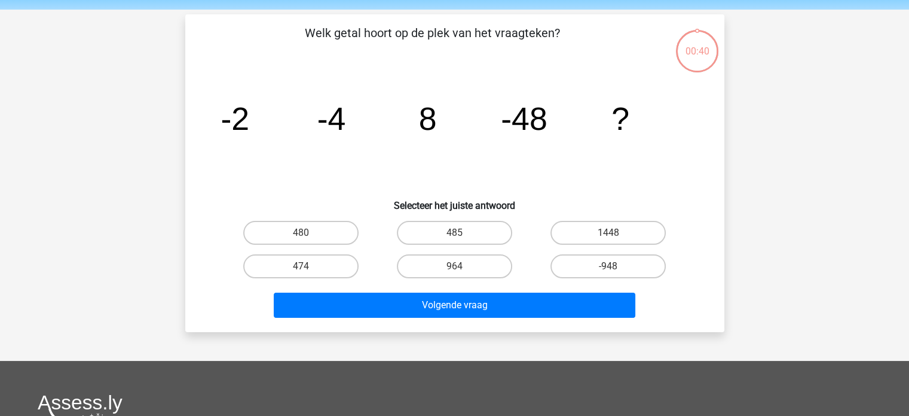
scroll to position [55, 0]
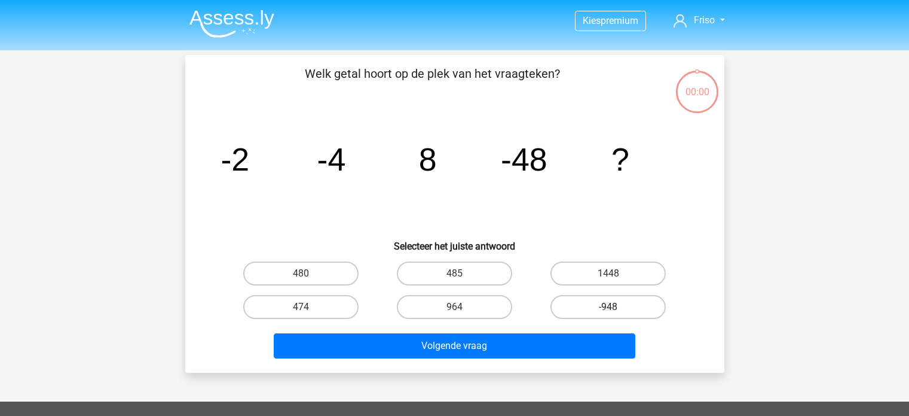
scroll to position [55, 0]
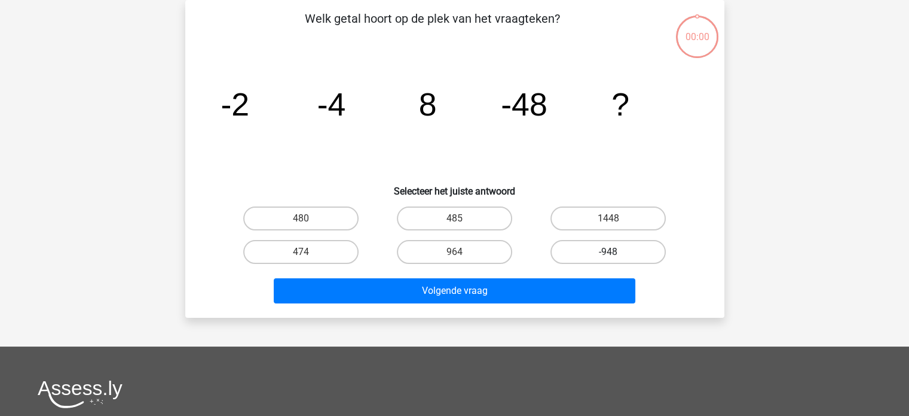
click at [601, 240] on label "-948" at bounding box center [608, 252] width 115 height 24
click at [609, 252] on input "-948" at bounding box center [613, 256] width 8 height 8
radio input "true"
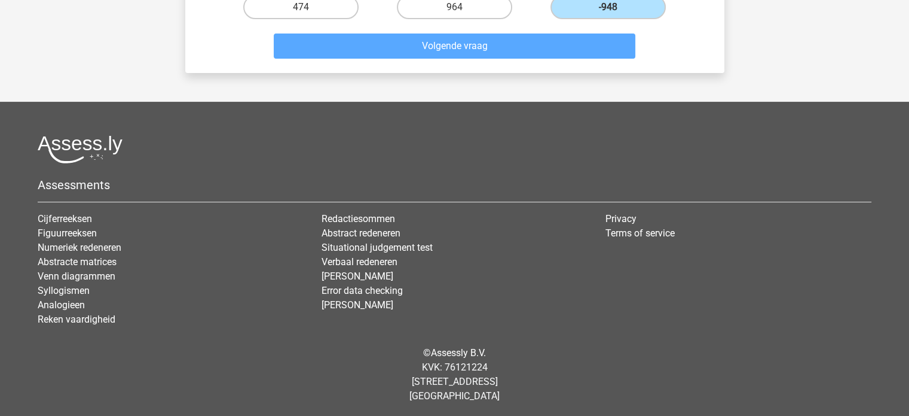
scroll to position [91, 0]
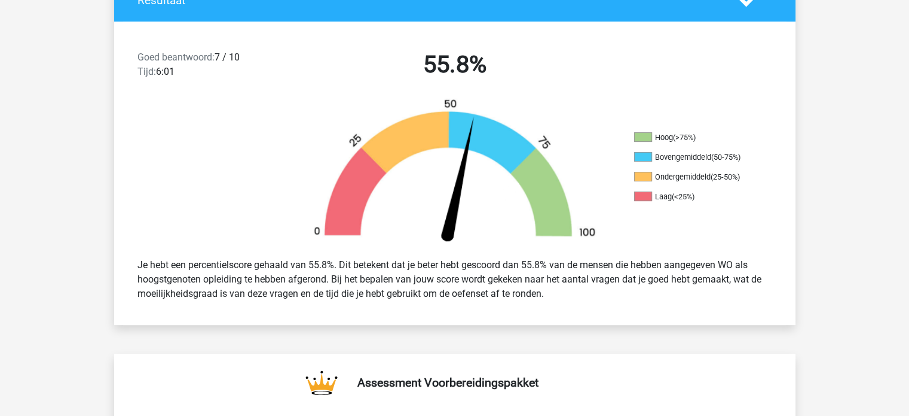
scroll to position [60, 0]
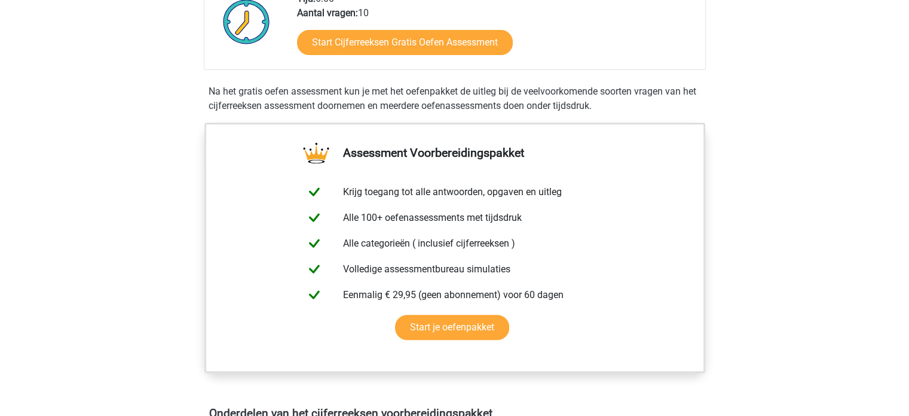
scroll to position [538, 0]
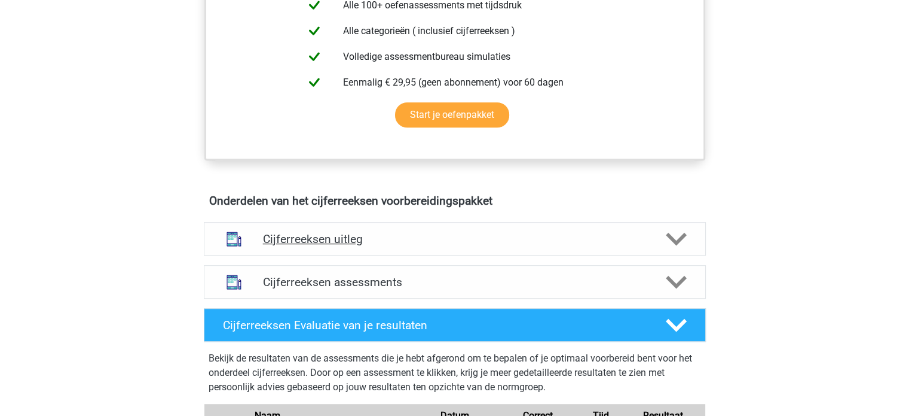
click at [540, 246] on h4 "Cijferreeksen uitleg" at bounding box center [455, 239] width 384 height 14
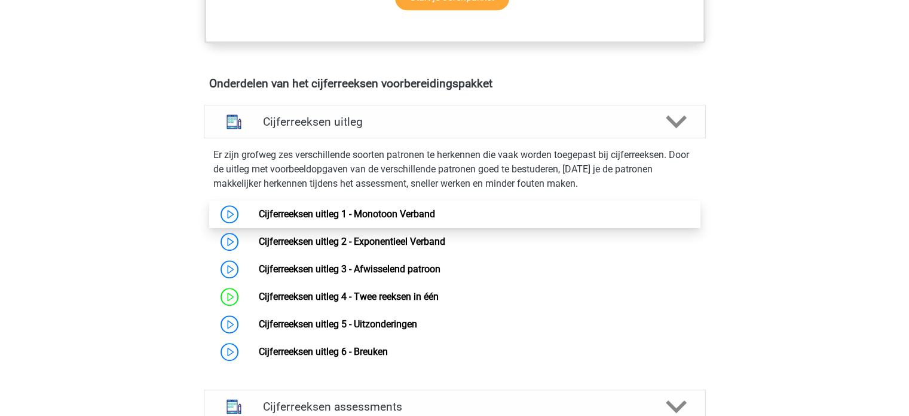
scroll to position [658, 0]
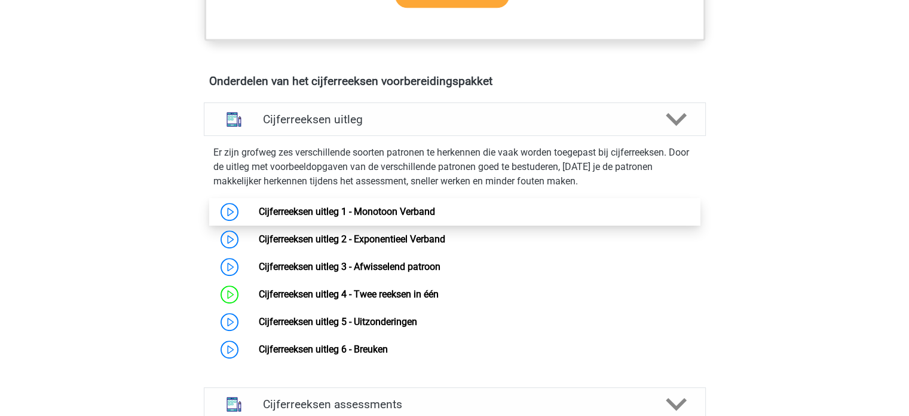
click at [407, 213] on link "Cijferreeksen uitleg 1 - Monotoon Verband" at bounding box center [347, 211] width 176 height 11
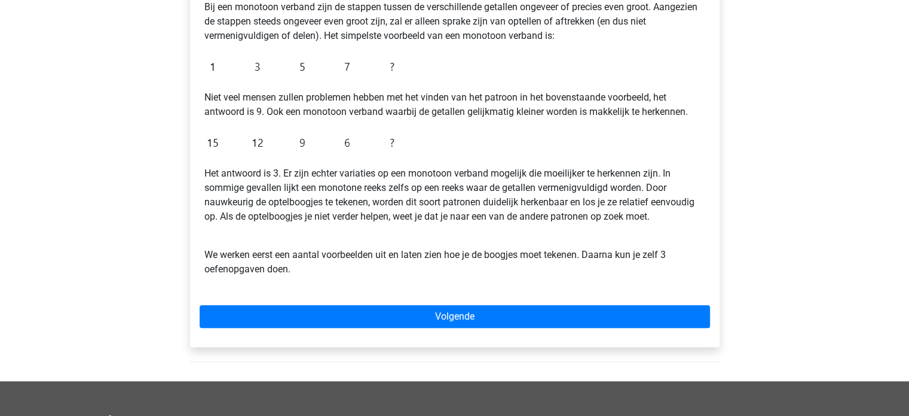
scroll to position [359, 0]
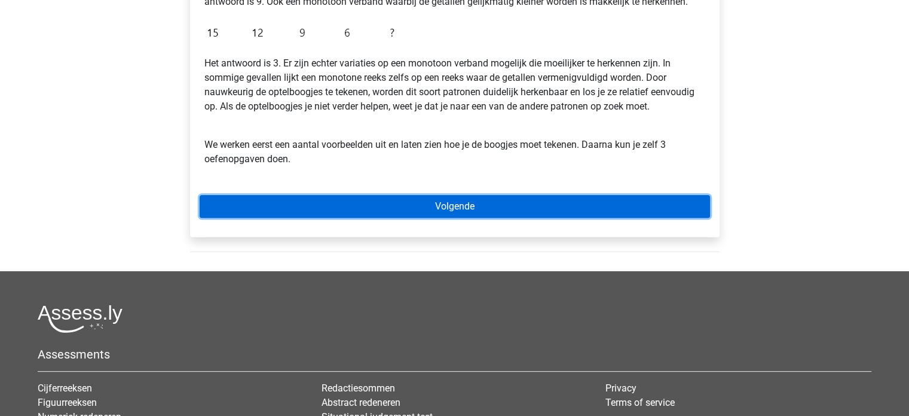
click at [491, 203] on link "Volgende" at bounding box center [455, 206] width 511 height 23
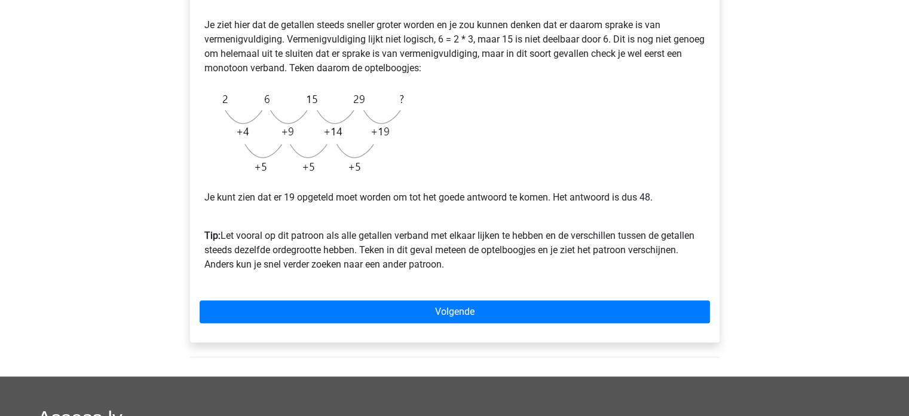
scroll to position [299, 0]
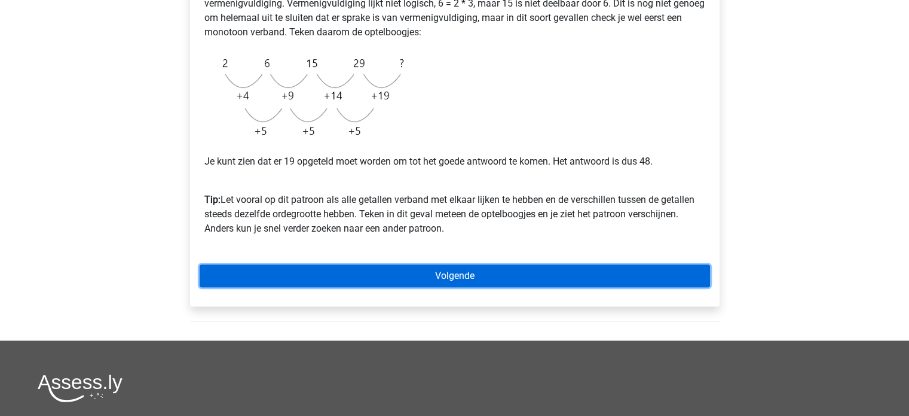
click at [496, 268] on link "Volgende" at bounding box center [455, 275] width 511 height 23
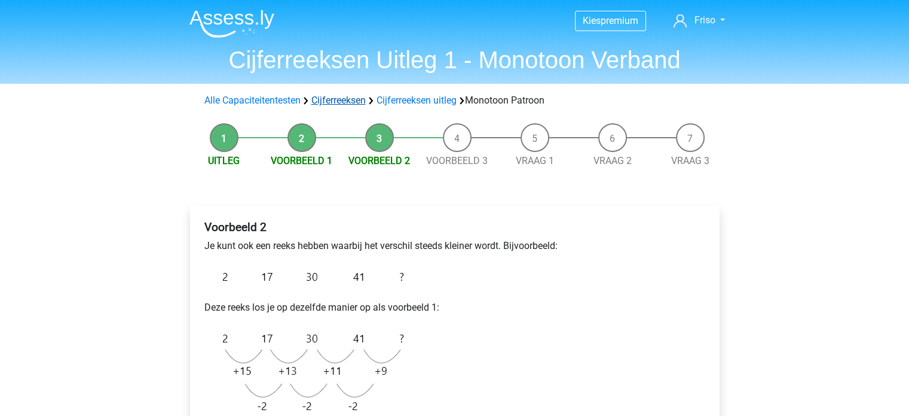
click at [349, 103] on link "Cijferreeksen" at bounding box center [338, 99] width 54 height 11
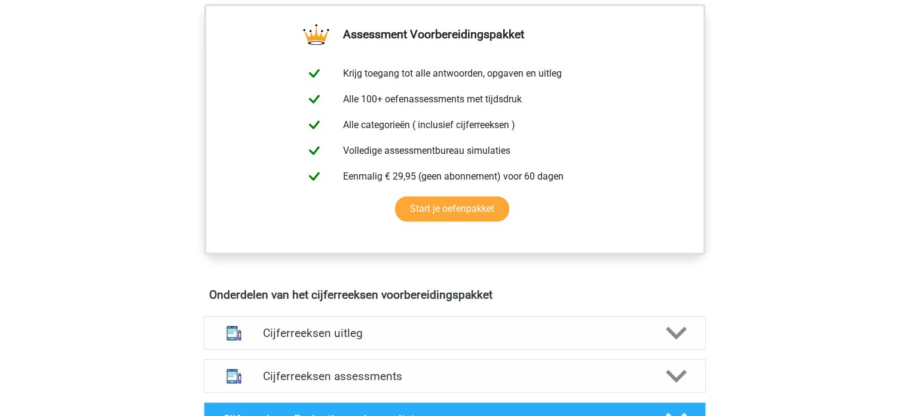
scroll to position [538, 0]
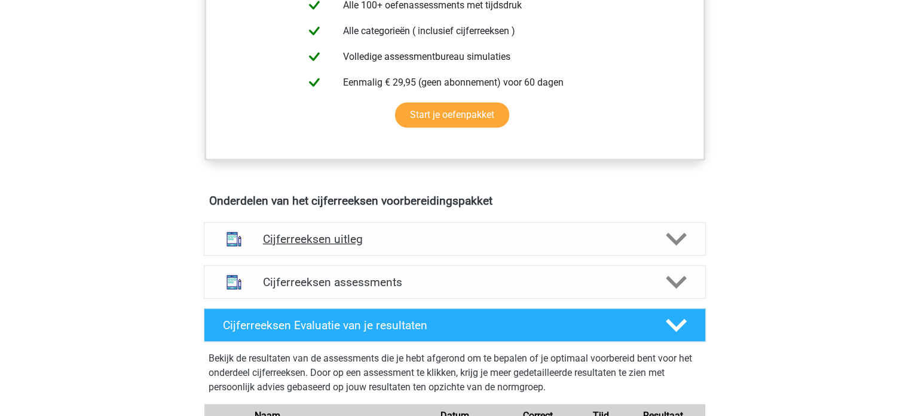
click at [483, 239] on div "Cijferreeksen uitleg" at bounding box center [455, 238] width 502 height 33
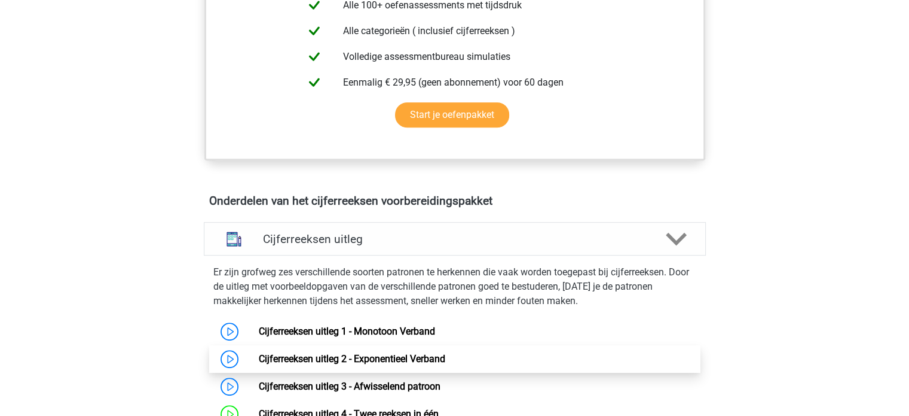
click at [423, 364] on link "Cijferreeksen uitleg 2 - Exponentieel Verband" at bounding box center [352, 358] width 187 height 11
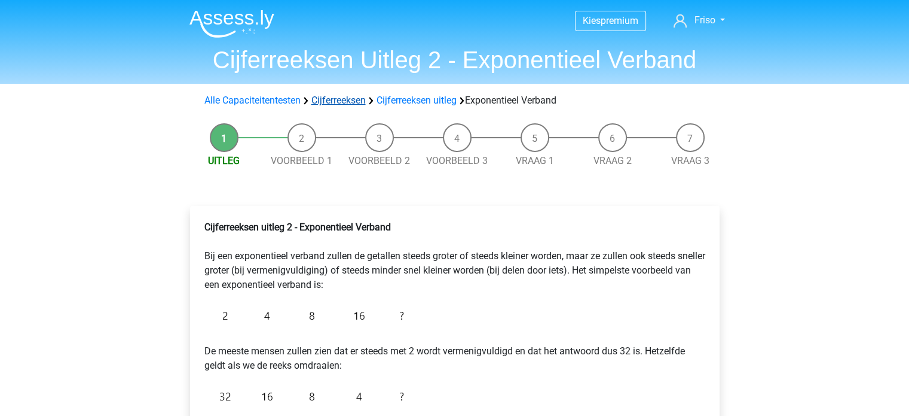
click at [356, 99] on link "Cijferreeksen" at bounding box center [338, 99] width 54 height 11
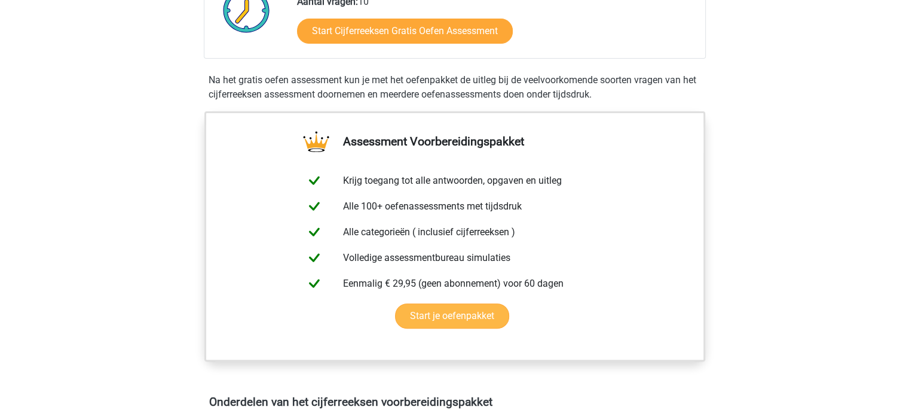
scroll to position [538, 0]
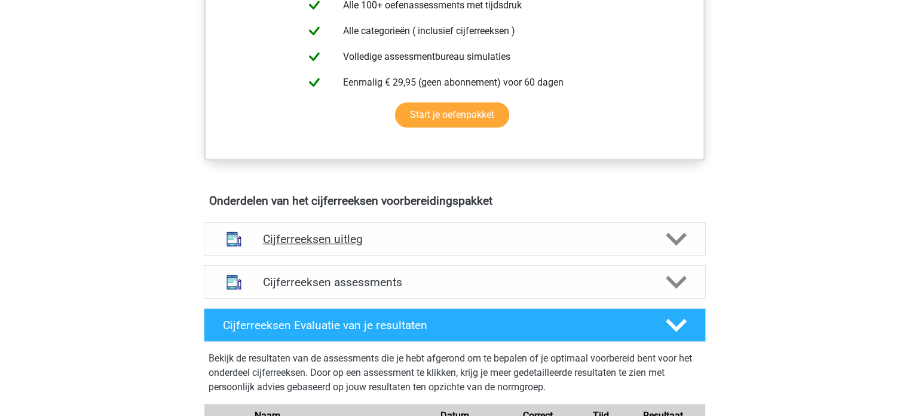
click at [332, 246] on h4 "Cijferreeksen uitleg" at bounding box center [455, 239] width 384 height 14
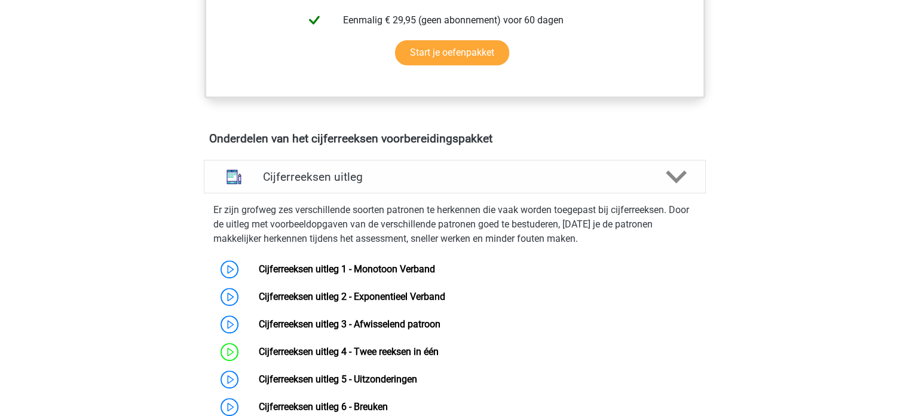
scroll to position [777, 0]
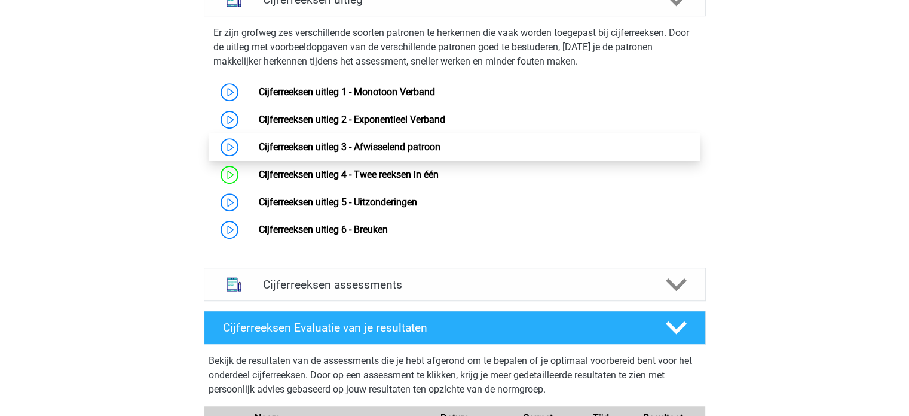
click at [375, 152] on link "Cijferreeksen uitleg 3 - Afwisselend patroon" at bounding box center [350, 146] width 182 height 11
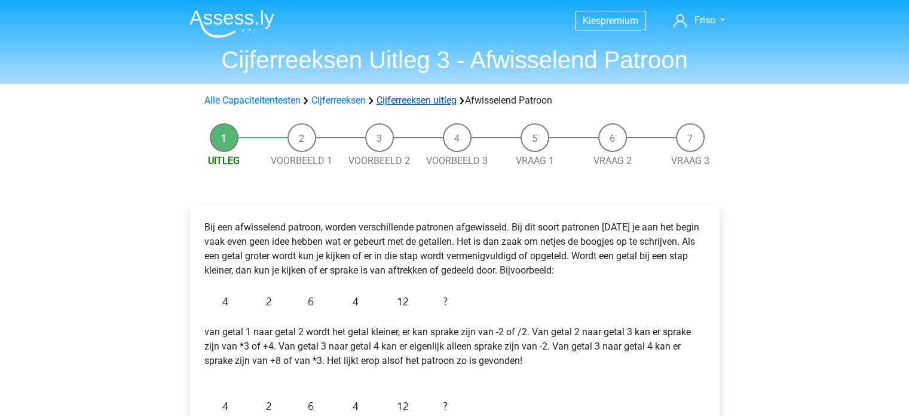
click at [439, 96] on link "Cijferreeksen uitleg" at bounding box center [417, 99] width 80 height 11
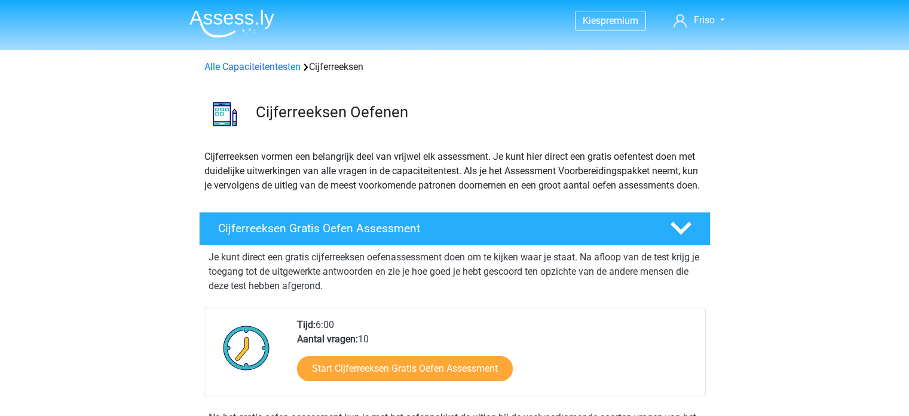
scroll to position [768, 0]
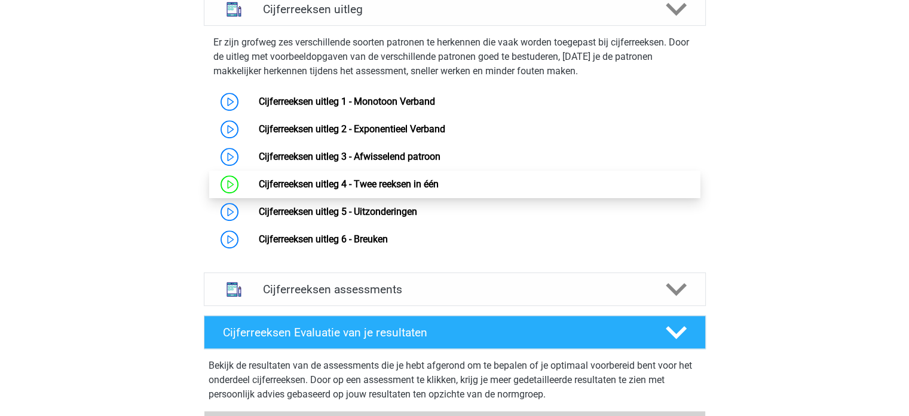
click at [408, 190] on link "Cijferreeksen uitleg 4 - Twee reeksen in één" at bounding box center [349, 183] width 180 height 11
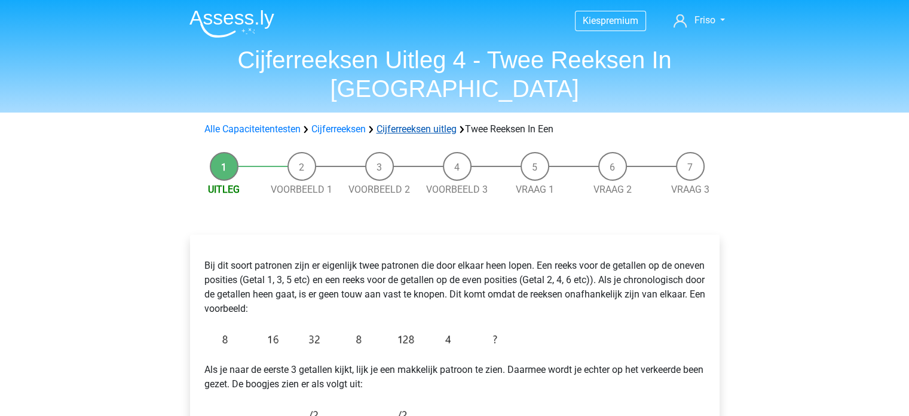
click at [418, 123] on link "Cijferreeksen uitleg" at bounding box center [417, 128] width 80 height 11
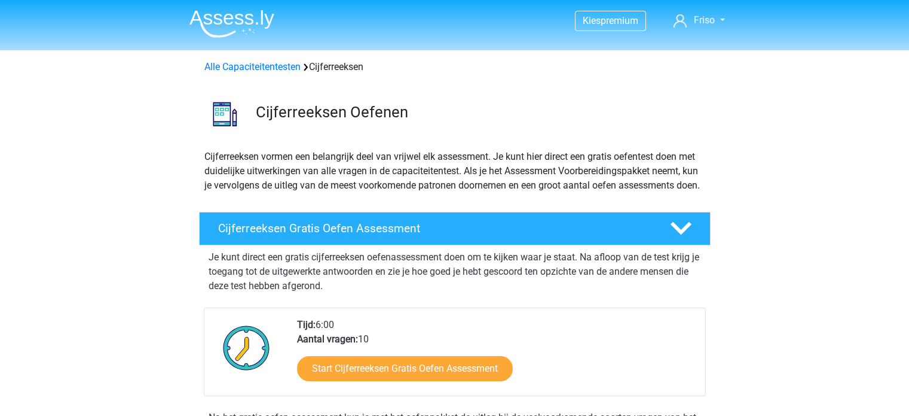
scroll to position [768, 0]
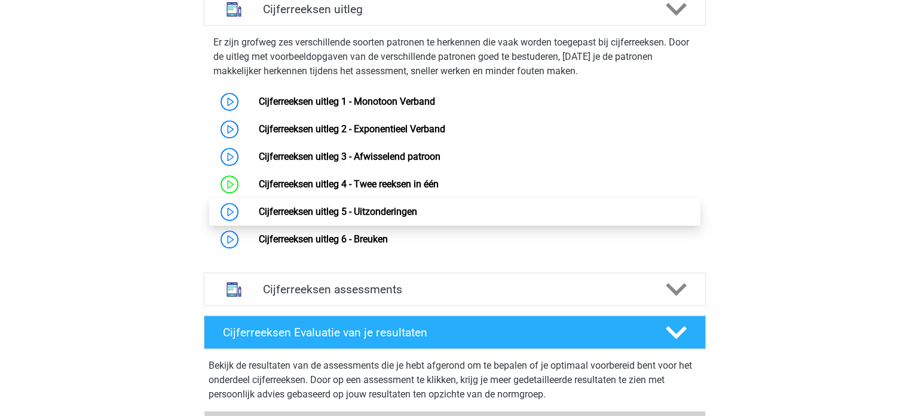
click at [366, 217] on link "Cijferreeksen uitleg 5 - Uitzonderingen" at bounding box center [338, 211] width 158 height 11
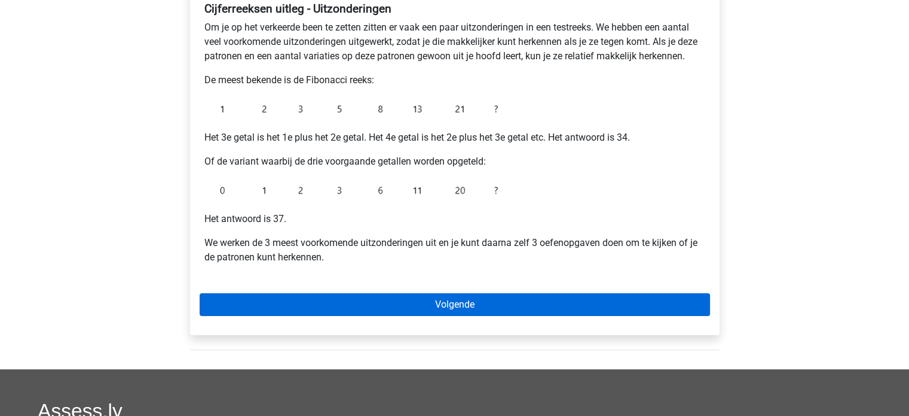
scroll to position [239, 0]
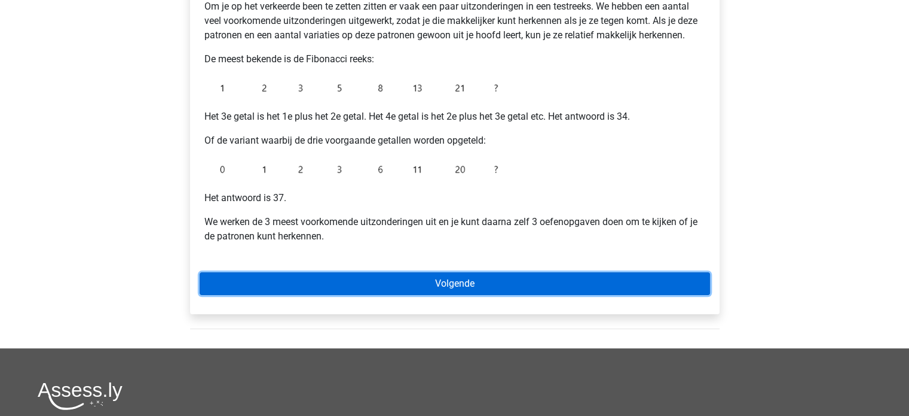
click at [424, 279] on link "Volgende" at bounding box center [455, 283] width 511 height 23
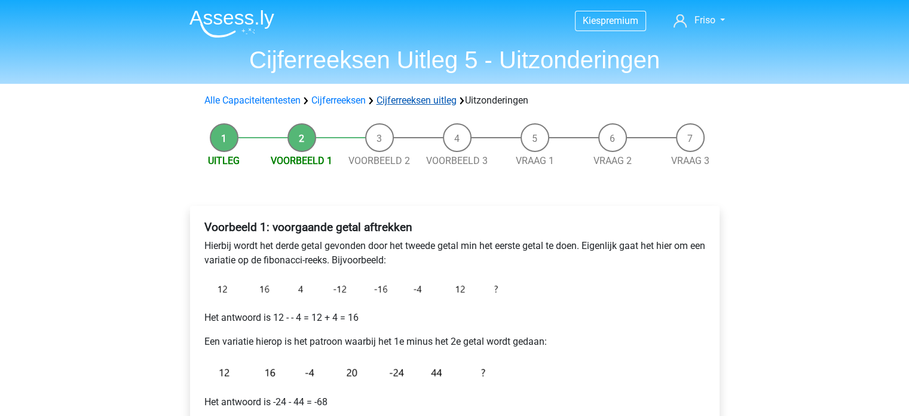
click at [407, 97] on link "Cijferreeksen uitleg" at bounding box center [417, 99] width 80 height 11
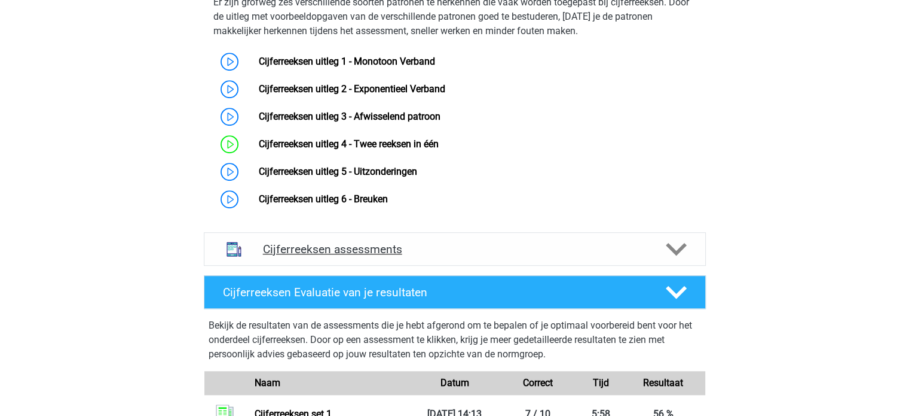
scroll to position [827, 0]
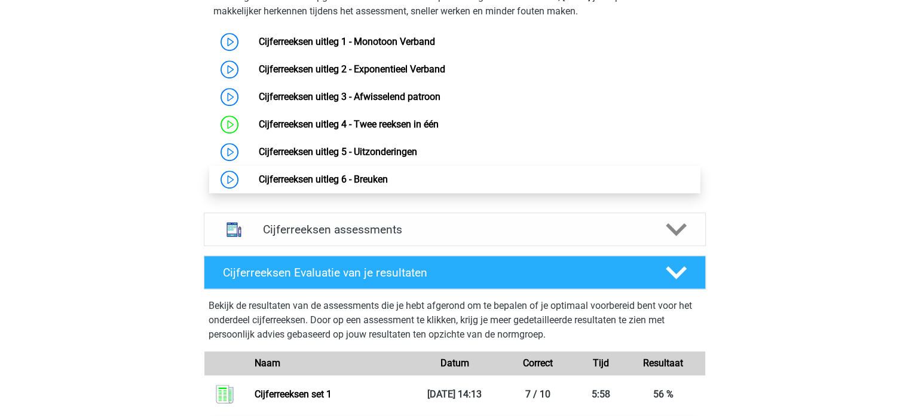
click at [347, 185] on link "Cijferreeksen uitleg 6 - Breuken" at bounding box center [323, 178] width 129 height 11
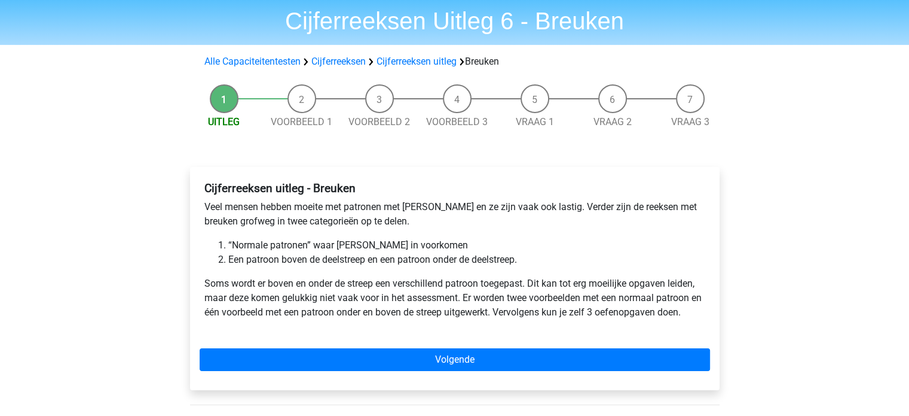
scroll to position [60, 0]
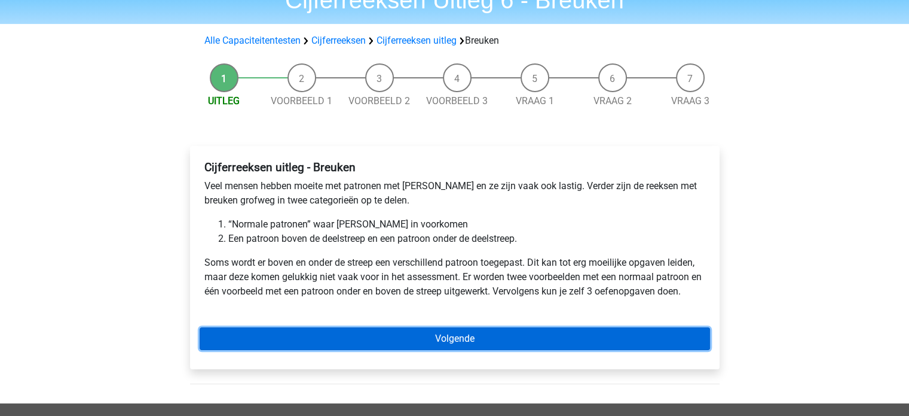
click at [478, 338] on link "Volgende" at bounding box center [455, 338] width 511 height 23
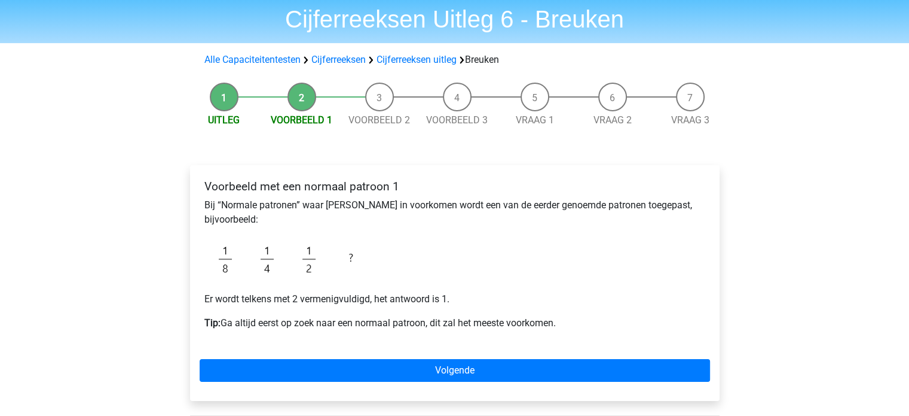
scroll to position [60, 0]
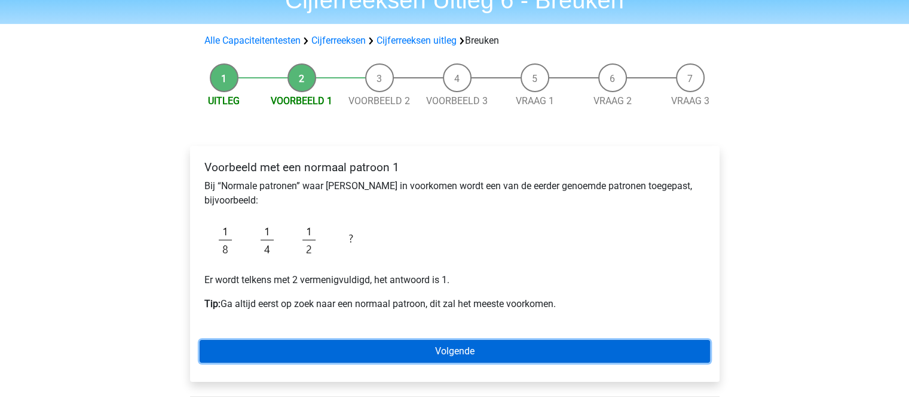
click at [505, 346] on link "Volgende" at bounding box center [455, 351] width 511 height 23
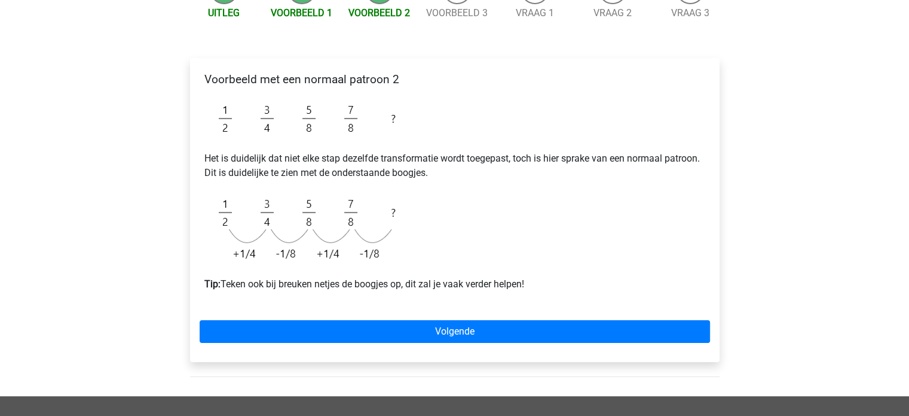
scroll to position [179, 0]
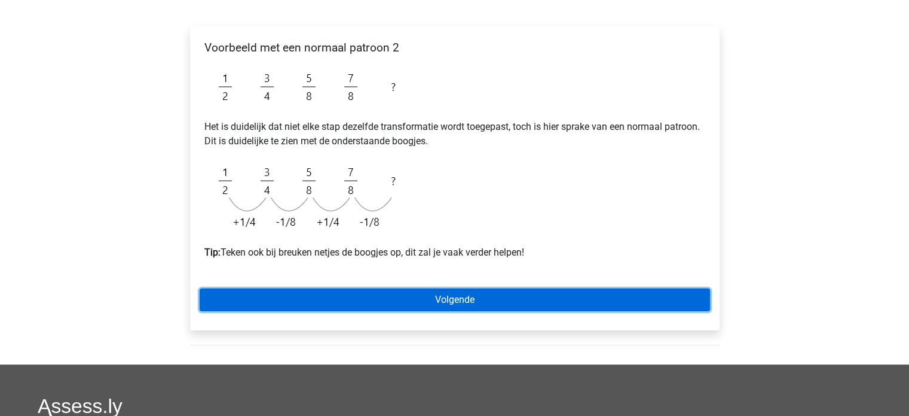
click at [471, 295] on link "Volgende" at bounding box center [455, 299] width 511 height 23
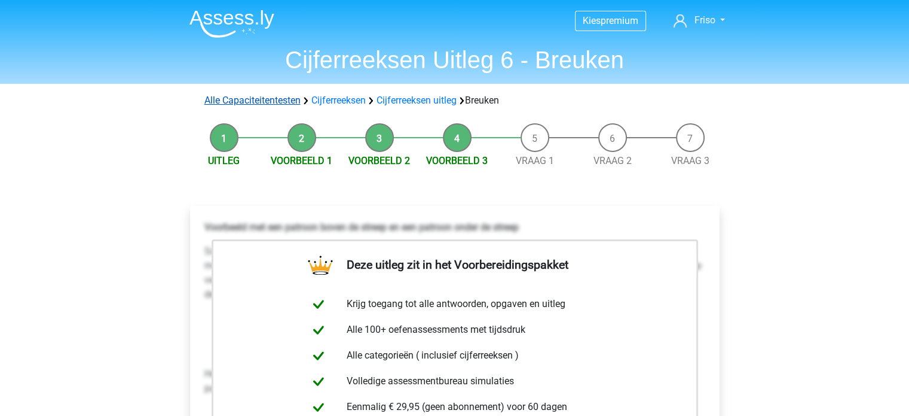
click at [234, 103] on link "Alle Capaciteitentesten" at bounding box center [252, 99] width 96 height 11
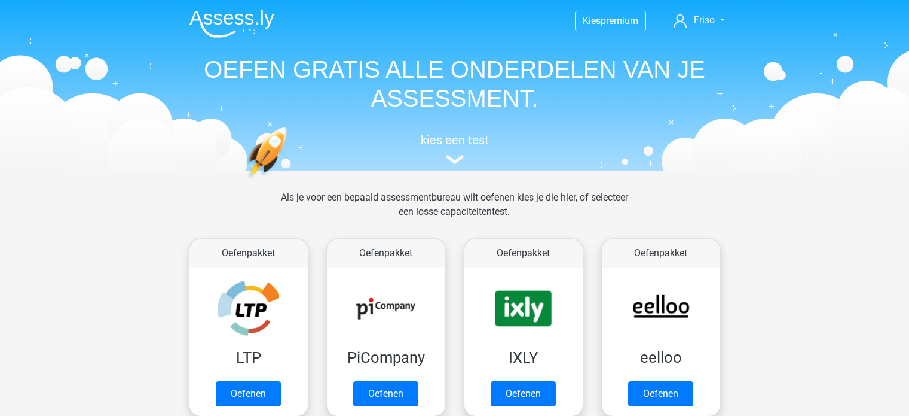
scroll to position [507, 0]
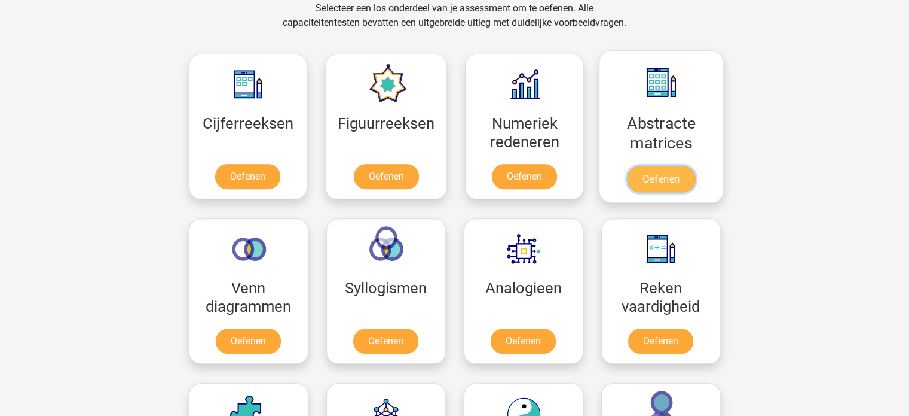
click at [665, 176] on link "Oefenen" at bounding box center [661, 179] width 68 height 26
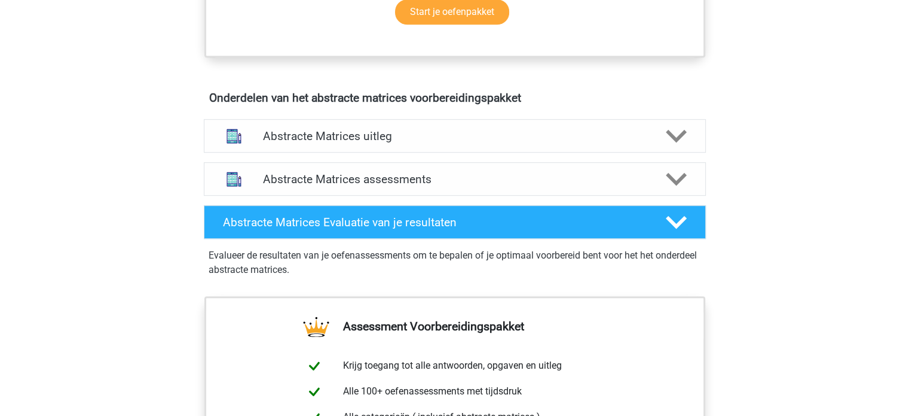
scroll to position [658, 0]
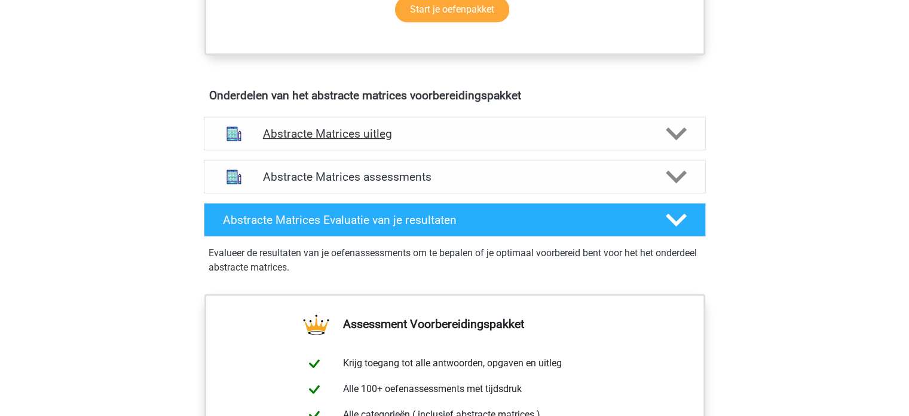
click at [345, 130] on h4 "Abstracte Matrices uitleg" at bounding box center [455, 134] width 384 height 14
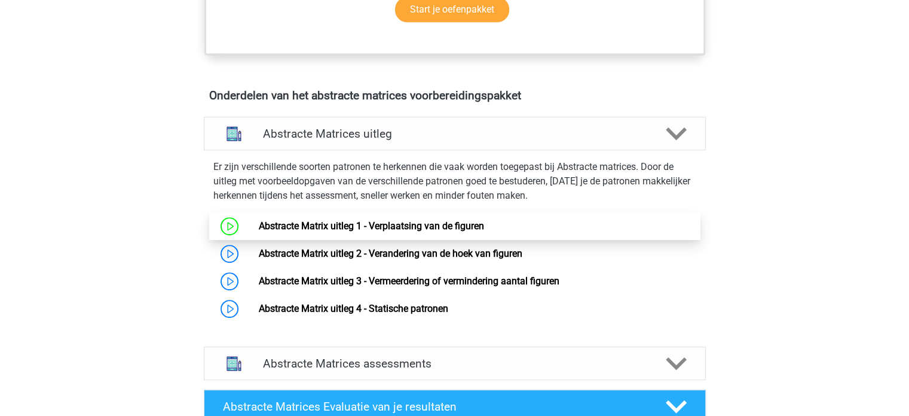
click at [390, 221] on link "Abstracte Matrix uitleg 1 - Verplaatsing van de figuren" at bounding box center [371, 225] width 225 height 11
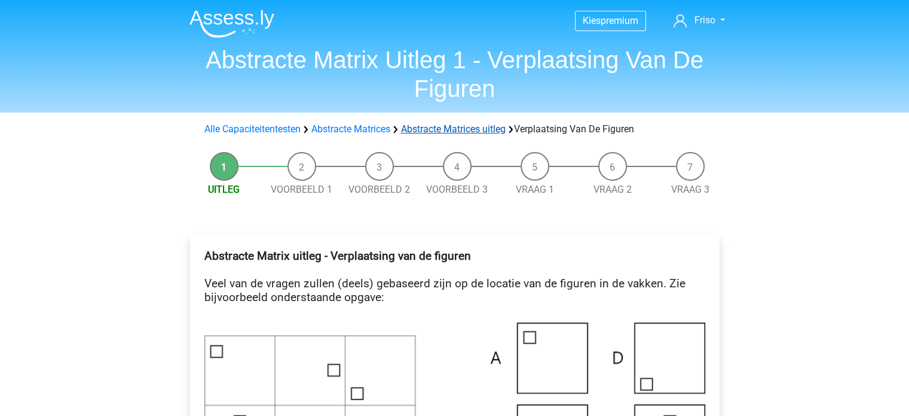
click at [432, 130] on link "Abstracte Matrices uitleg" at bounding box center [453, 128] width 105 height 11
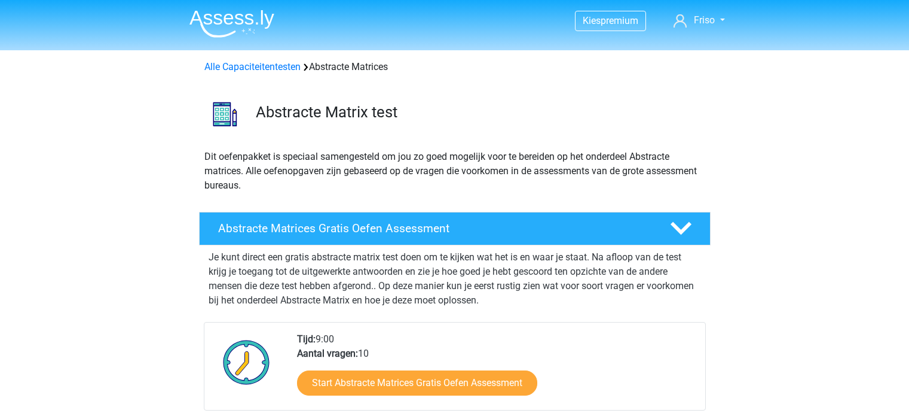
scroll to position [768, 0]
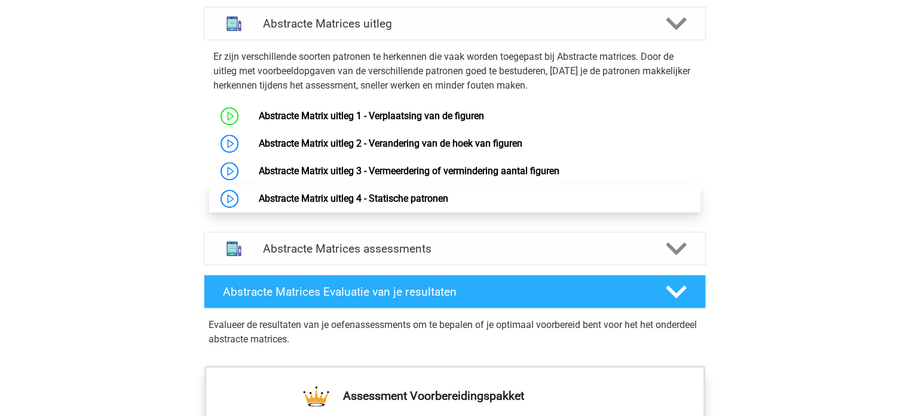
click at [388, 203] on link "Abstracte Matrix uitleg 4 - Statische patronen" at bounding box center [354, 198] width 190 height 11
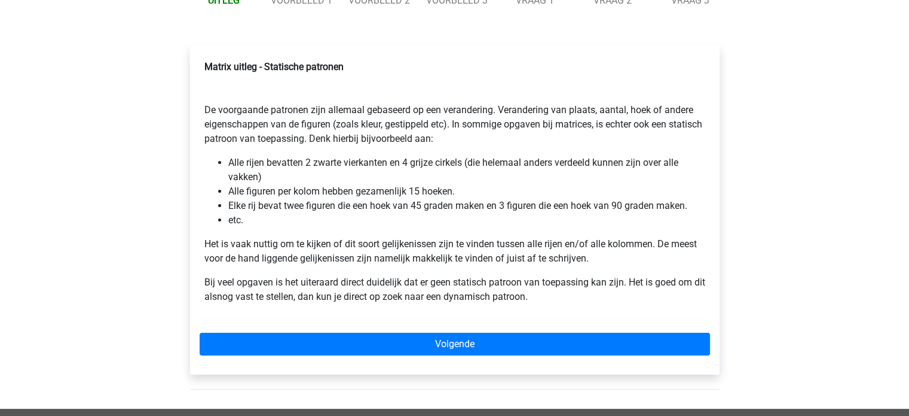
scroll to position [179, 0]
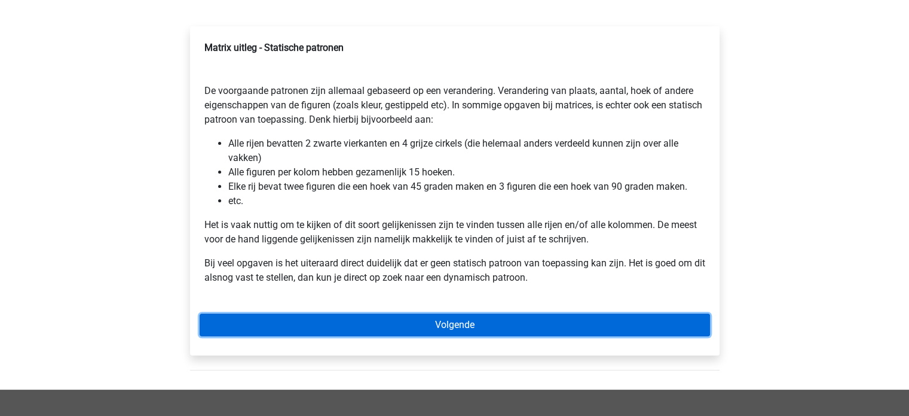
click at [453, 325] on link "Volgende" at bounding box center [455, 324] width 511 height 23
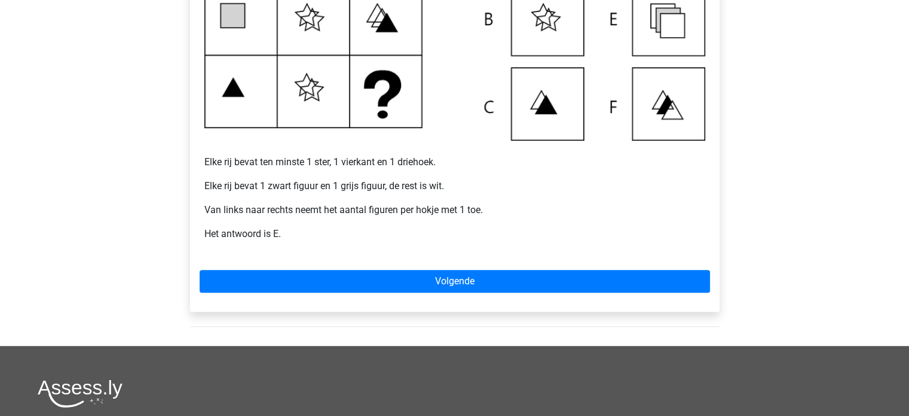
scroll to position [359, 0]
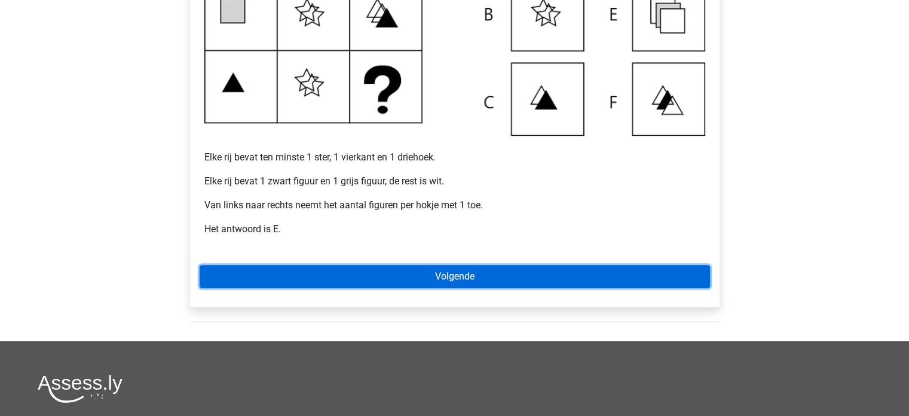
click at [465, 276] on link "Volgende" at bounding box center [455, 276] width 511 height 23
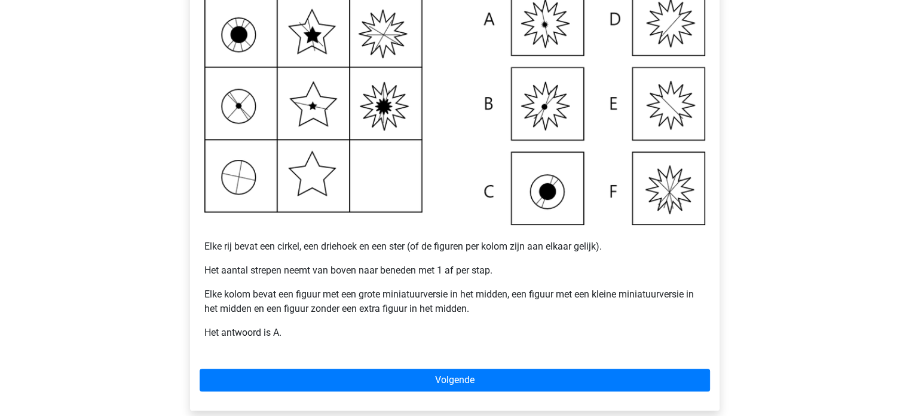
scroll to position [299, 0]
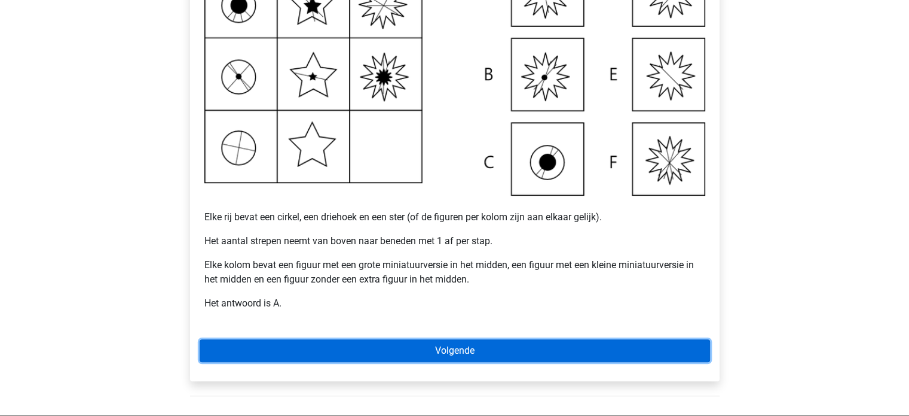
click at [485, 343] on link "Volgende" at bounding box center [455, 350] width 511 height 23
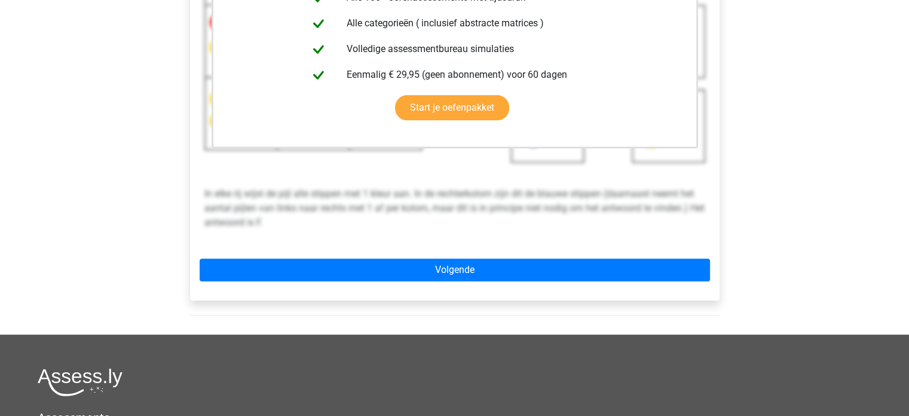
scroll to position [359, 0]
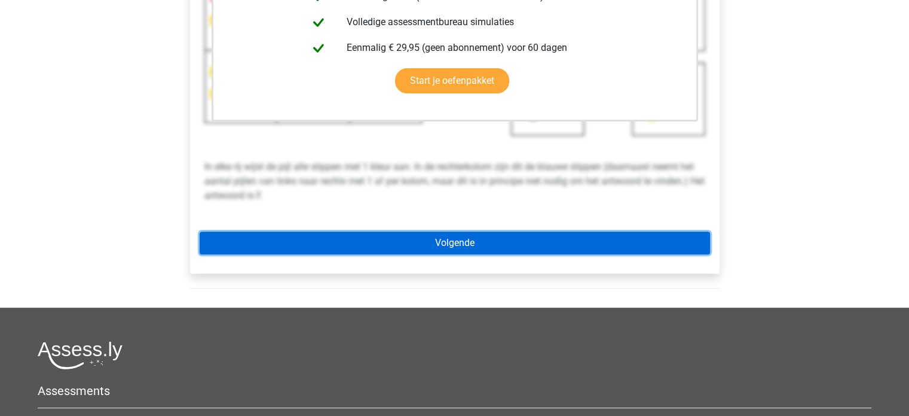
click at [507, 239] on link "Volgende" at bounding box center [455, 242] width 511 height 23
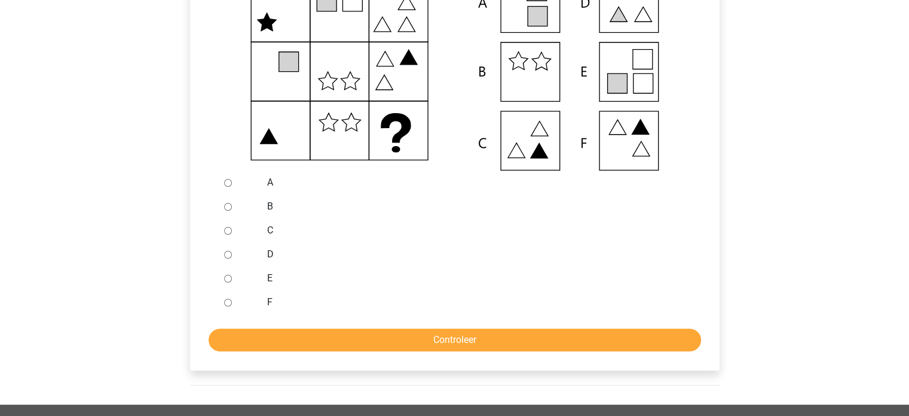
scroll to position [299, 0]
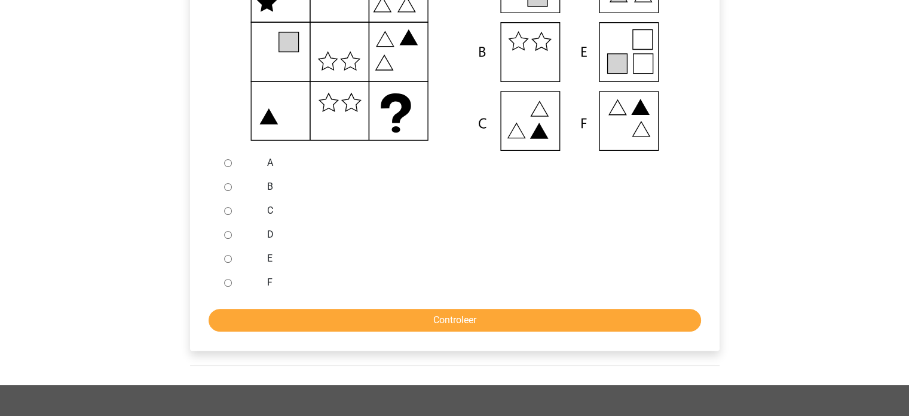
click at [228, 259] on input "E" at bounding box center [228, 259] width 8 height 8
radio input "true"
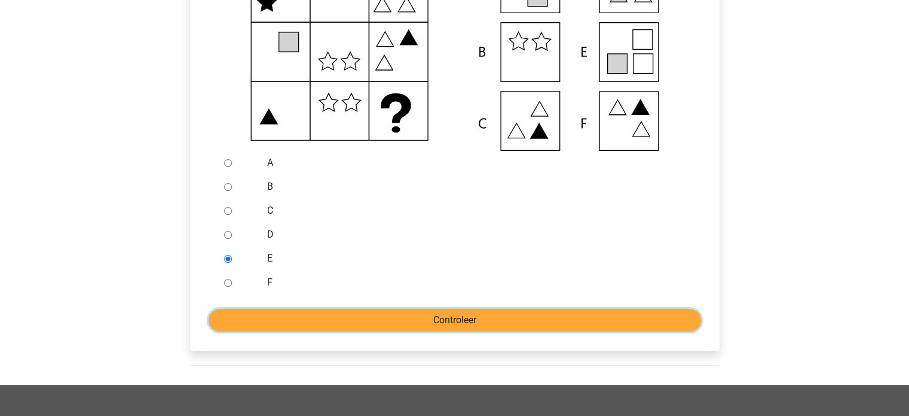
click at [450, 321] on input "Controleer" at bounding box center [455, 319] width 493 height 23
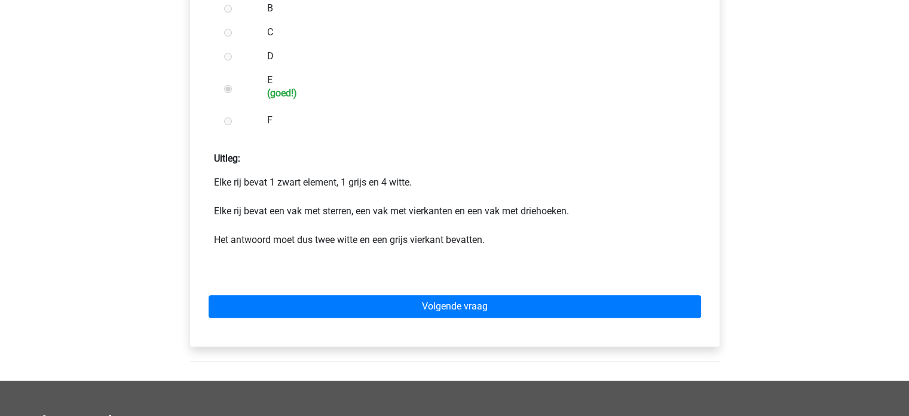
scroll to position [478, 0]
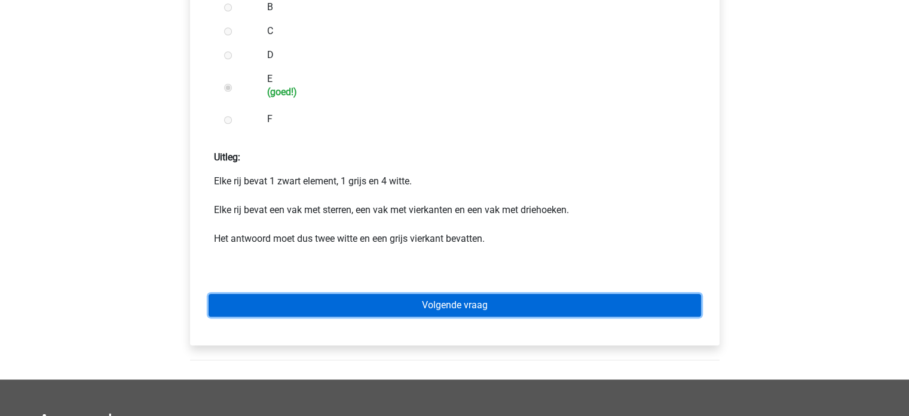
click at [502, 306] on link "Volgende vraag" at bounding box center [455, 305] width 493 height 23
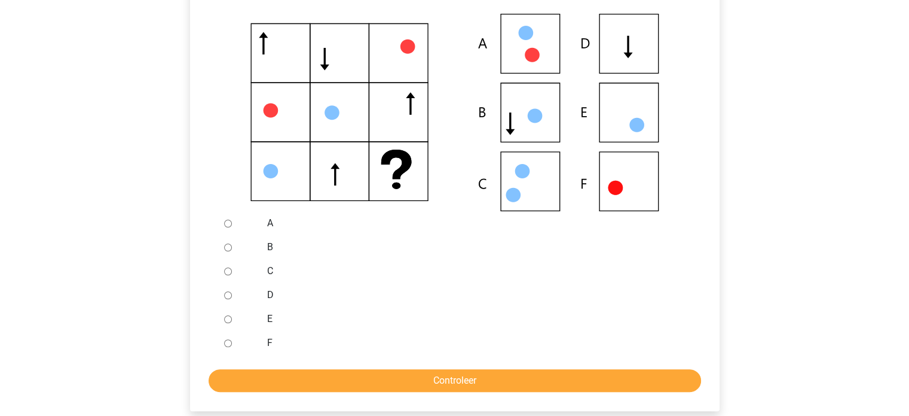
scroll to position [239, 0]
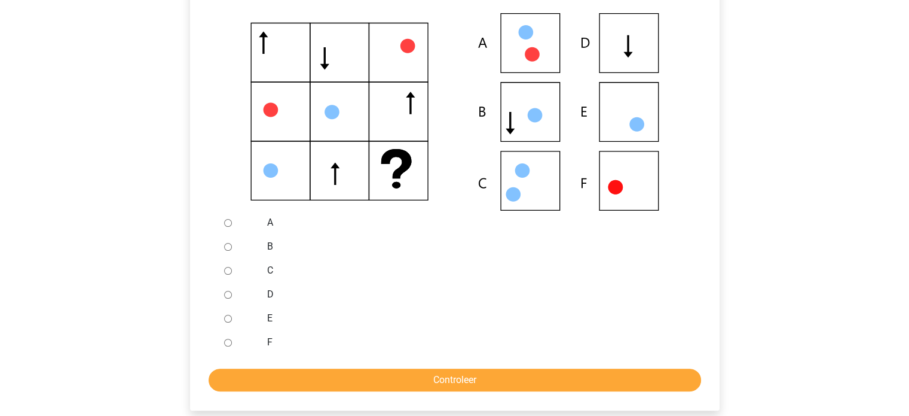
click at [225, 294] on input "D" at bounding box center [228, 295] width 8 height 8
radio input "true"
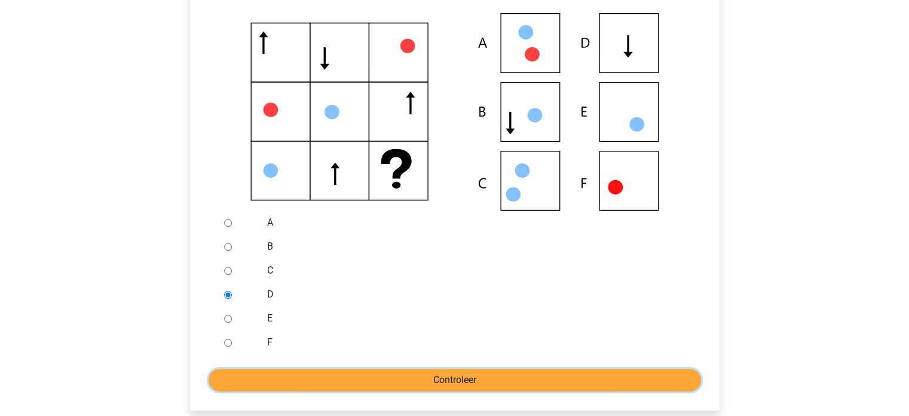
click at [423, 380] on input "Controleer" at bounding box center [455, 379] width 493 height 23
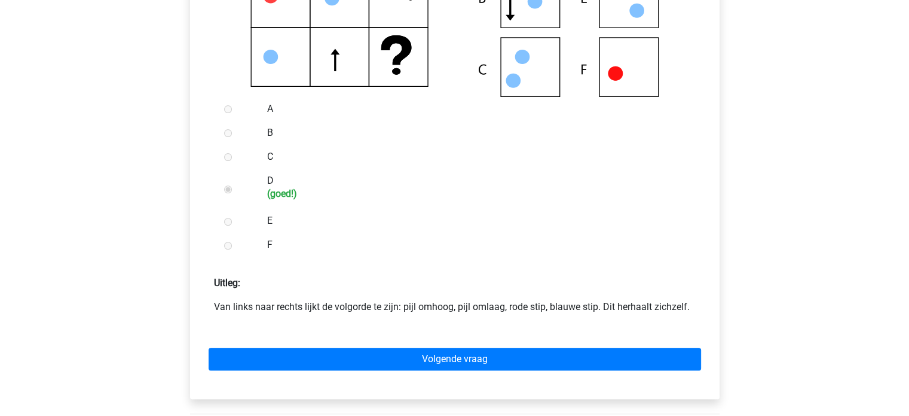
scroll to position [359, 0]
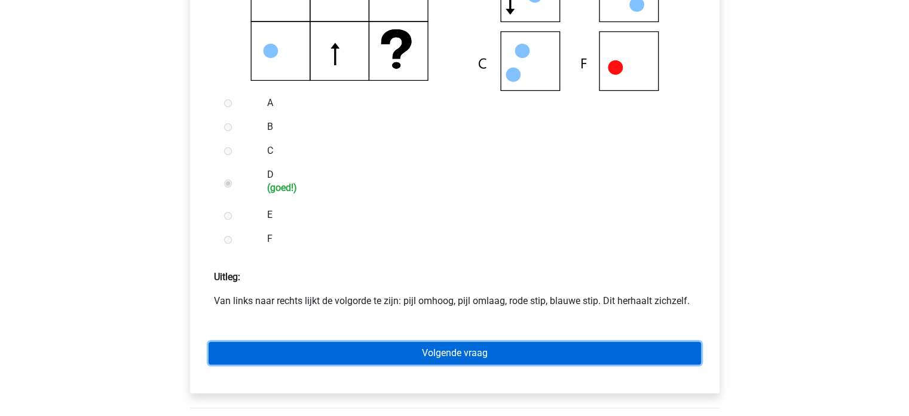
click at [474, 353] on link "Volgende vraag" at bounding box center [455, 352] width 493 height 23
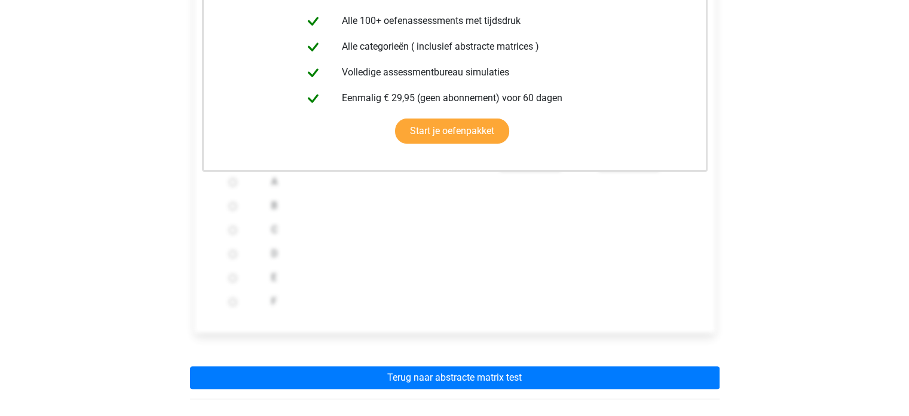
scroll to position [299, 0]
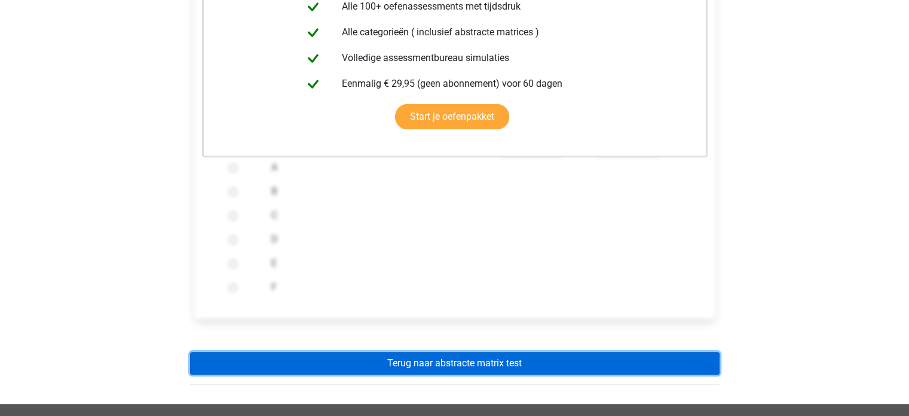
click at [500, 358] on link "Terug naar abstracte matrix test" at bounding box center [455, 363] width 530 height 23
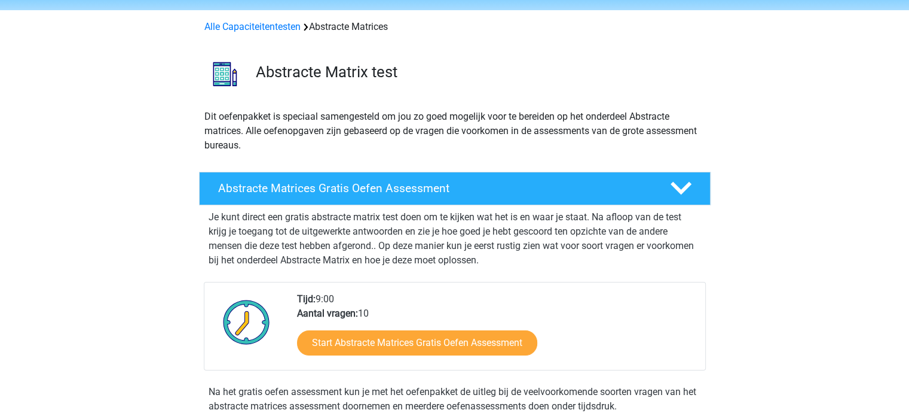
scroll to position [120, 0]
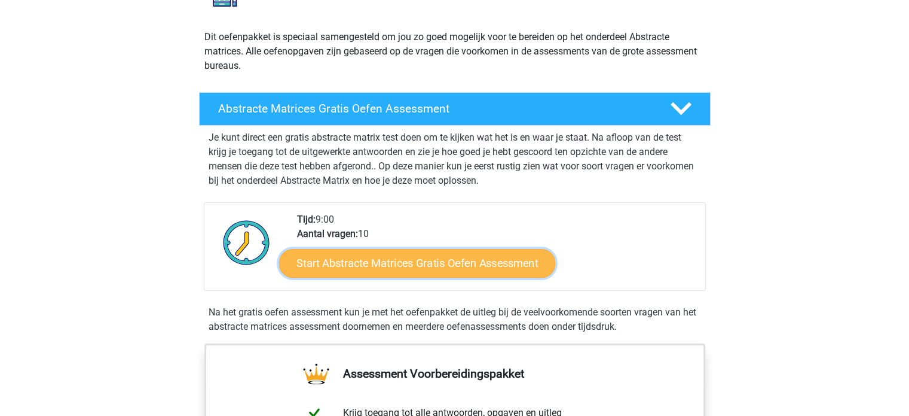
click at [461, 259] on link "Start Abstracte Matrices Gratis Oefen Assessment" at bounding box center [417, 262] width 276 height 29
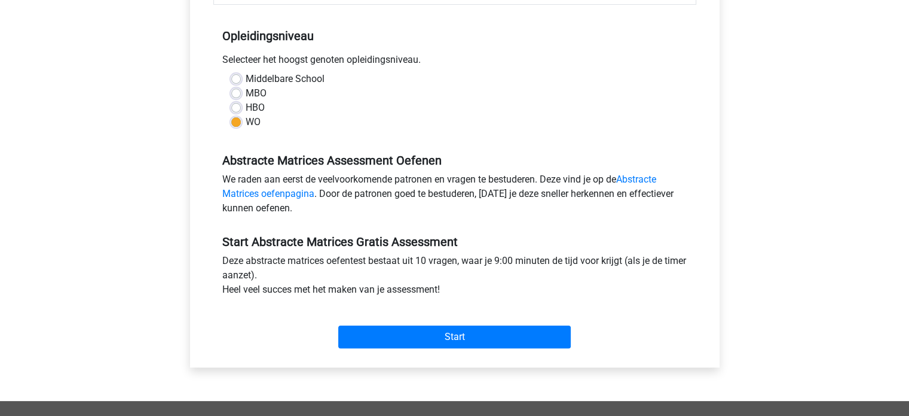
scroll to position [299, 0]
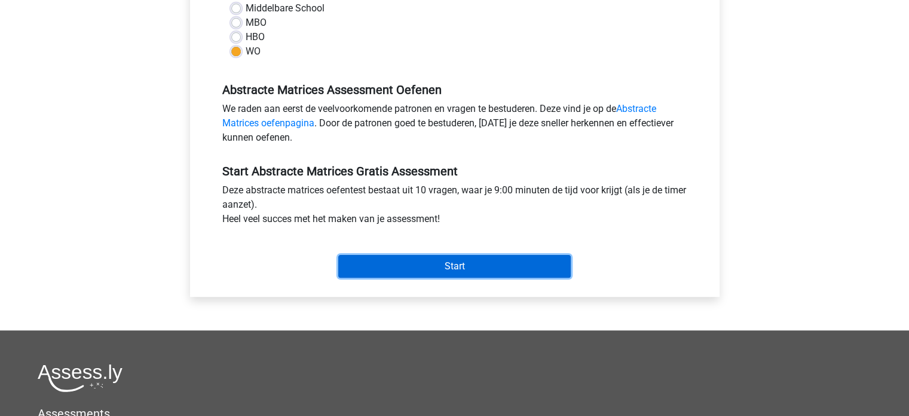
click at [462, 259] on input "Start" at bounding box center [454, 266] width 233 height 23
